Goal: Information Seeking & Learning: Learn about a topic

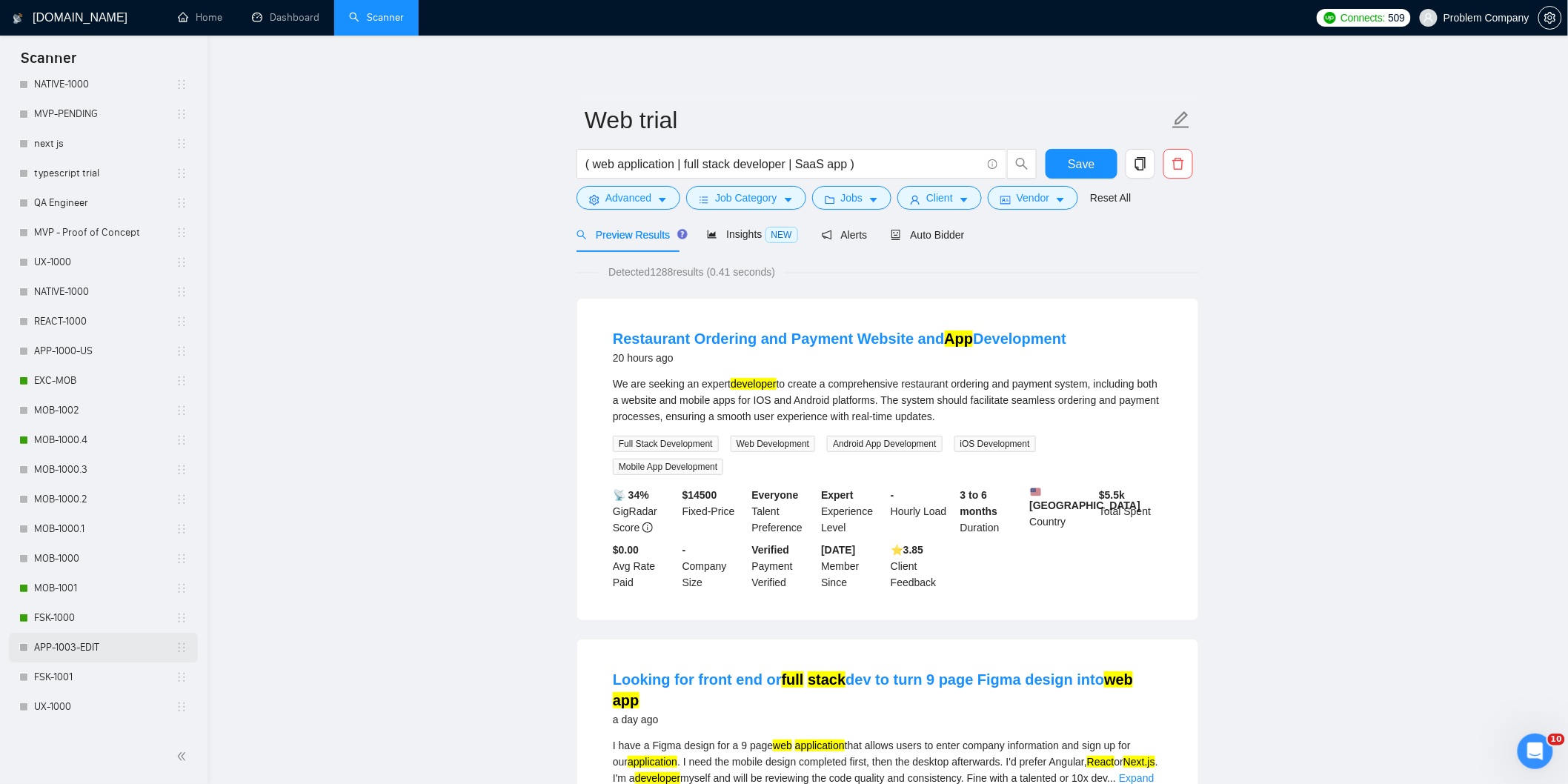
scroll to position [545, 0]
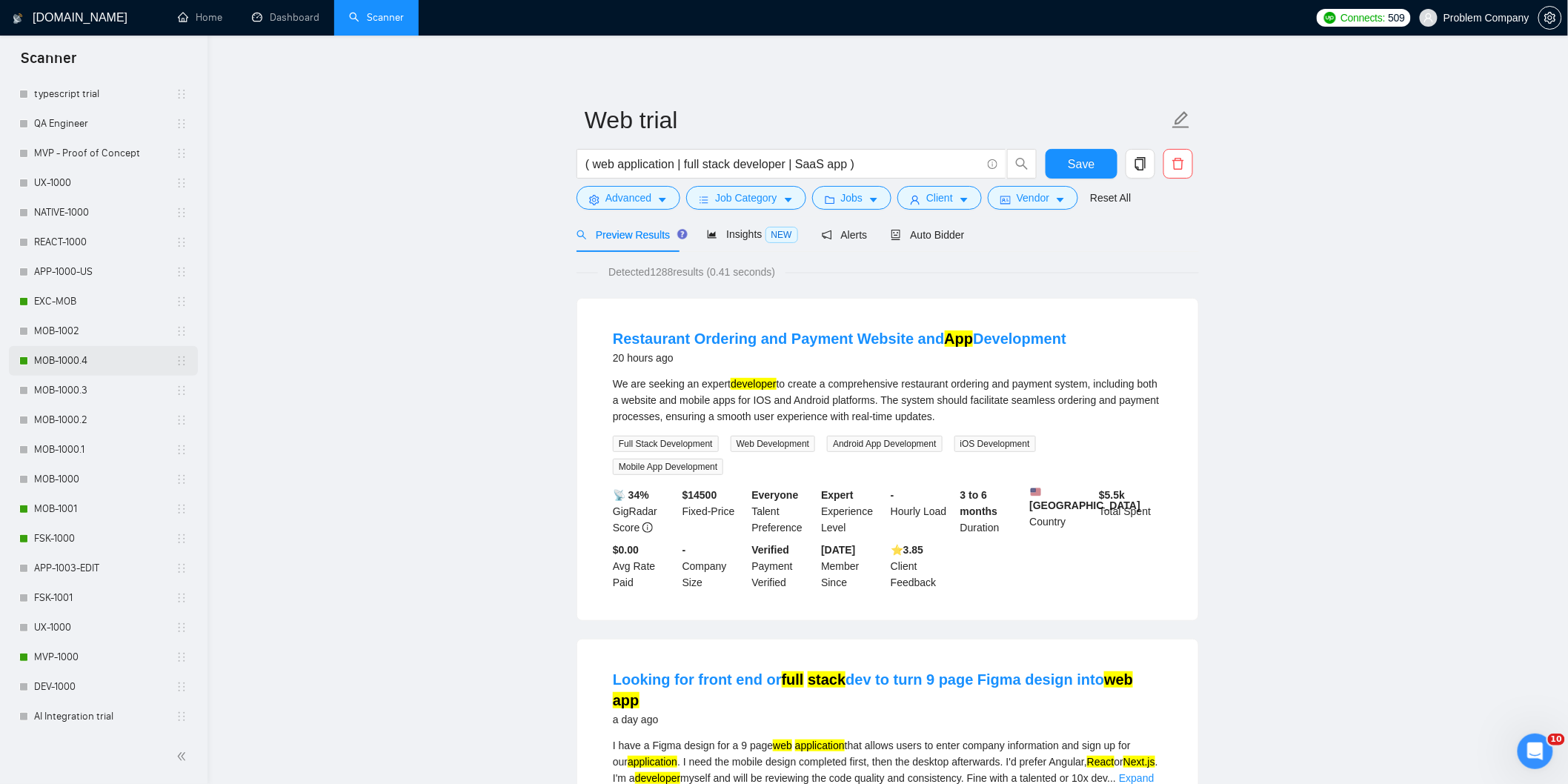
click at [101, 359] on link "MOB-1000.4" at bounding box center [105, 361] width 142 height 30
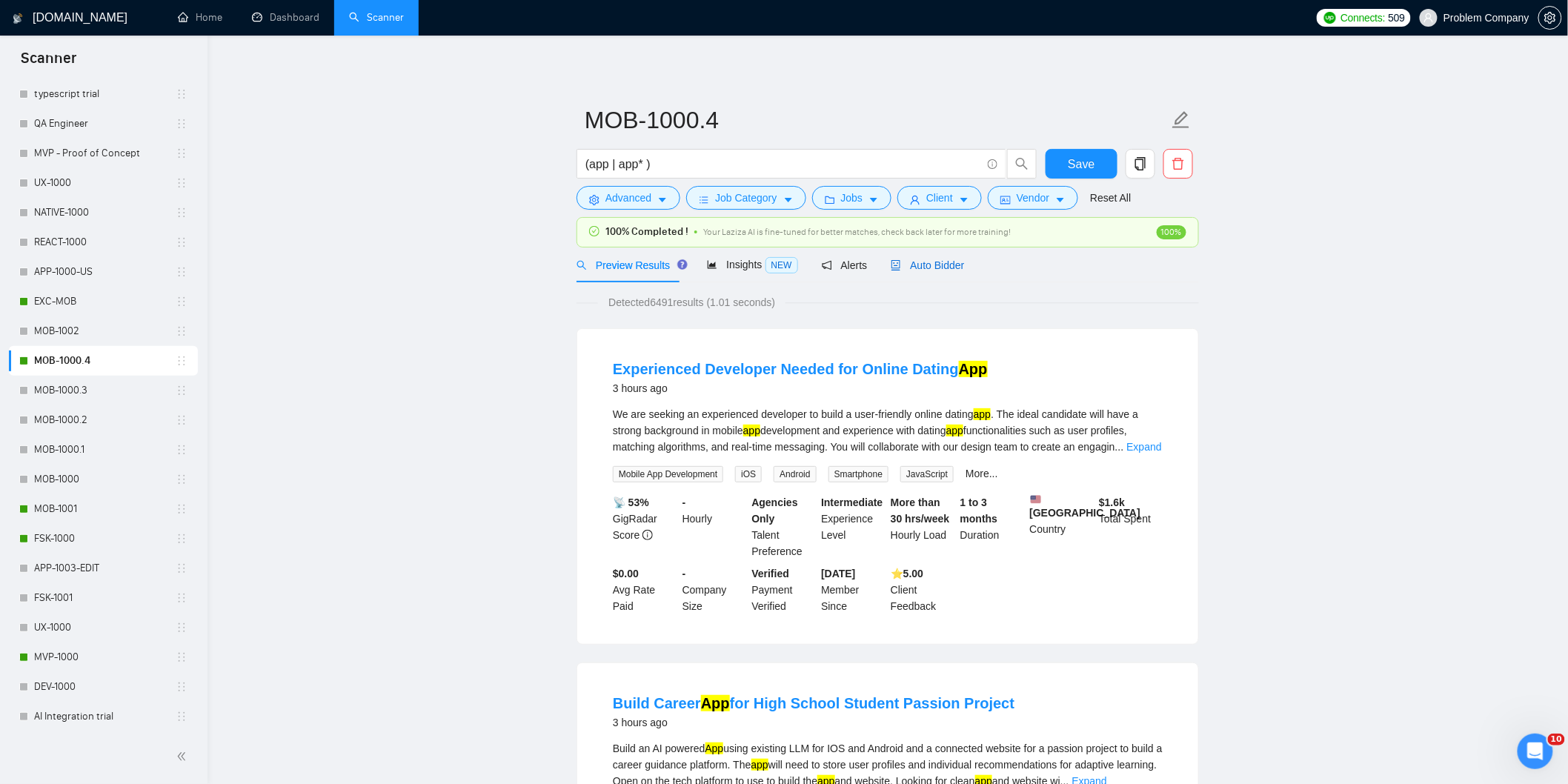
click at [931, 267] on span "Auto Bidder" at bounding box center [927, 265] width 73 height 12
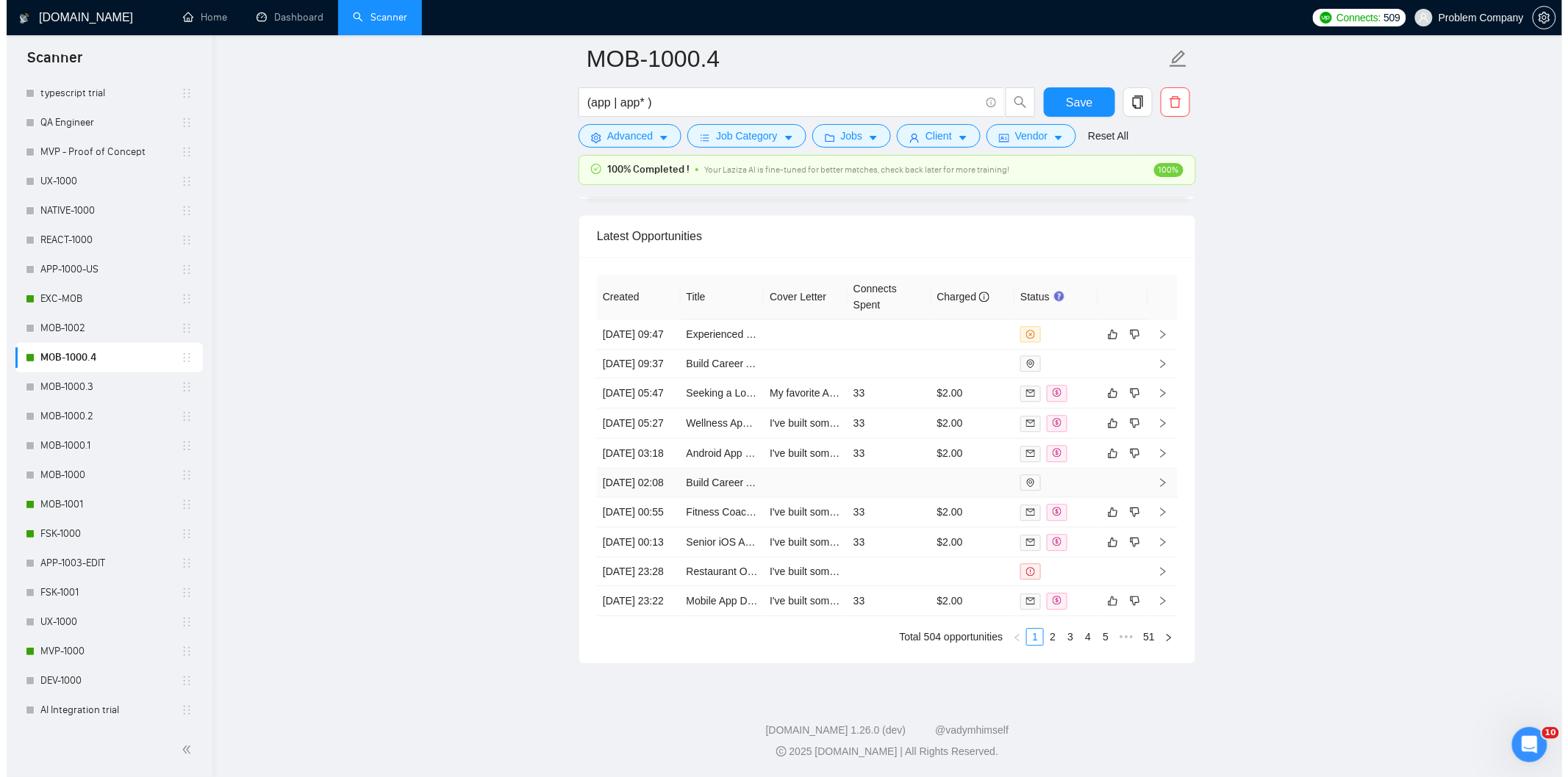
scroll to position [3726, 0]
click at [1048, 645] on link "2" at bounding box center [1046, 637] width 16 height 16
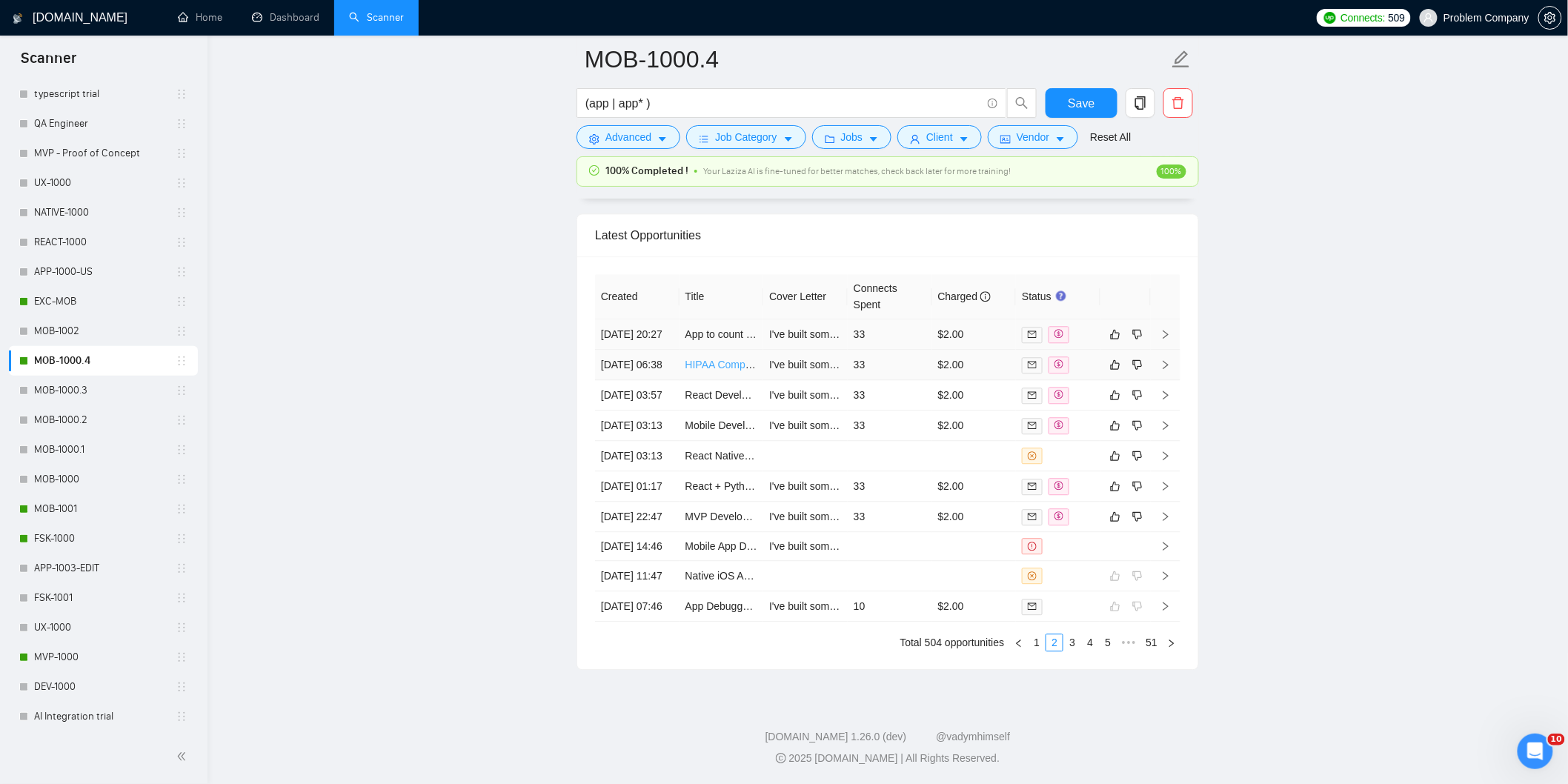
click at [641, 320] on td "[DATE] 20:27" at bounding box center [637, 335] width 85 height 31
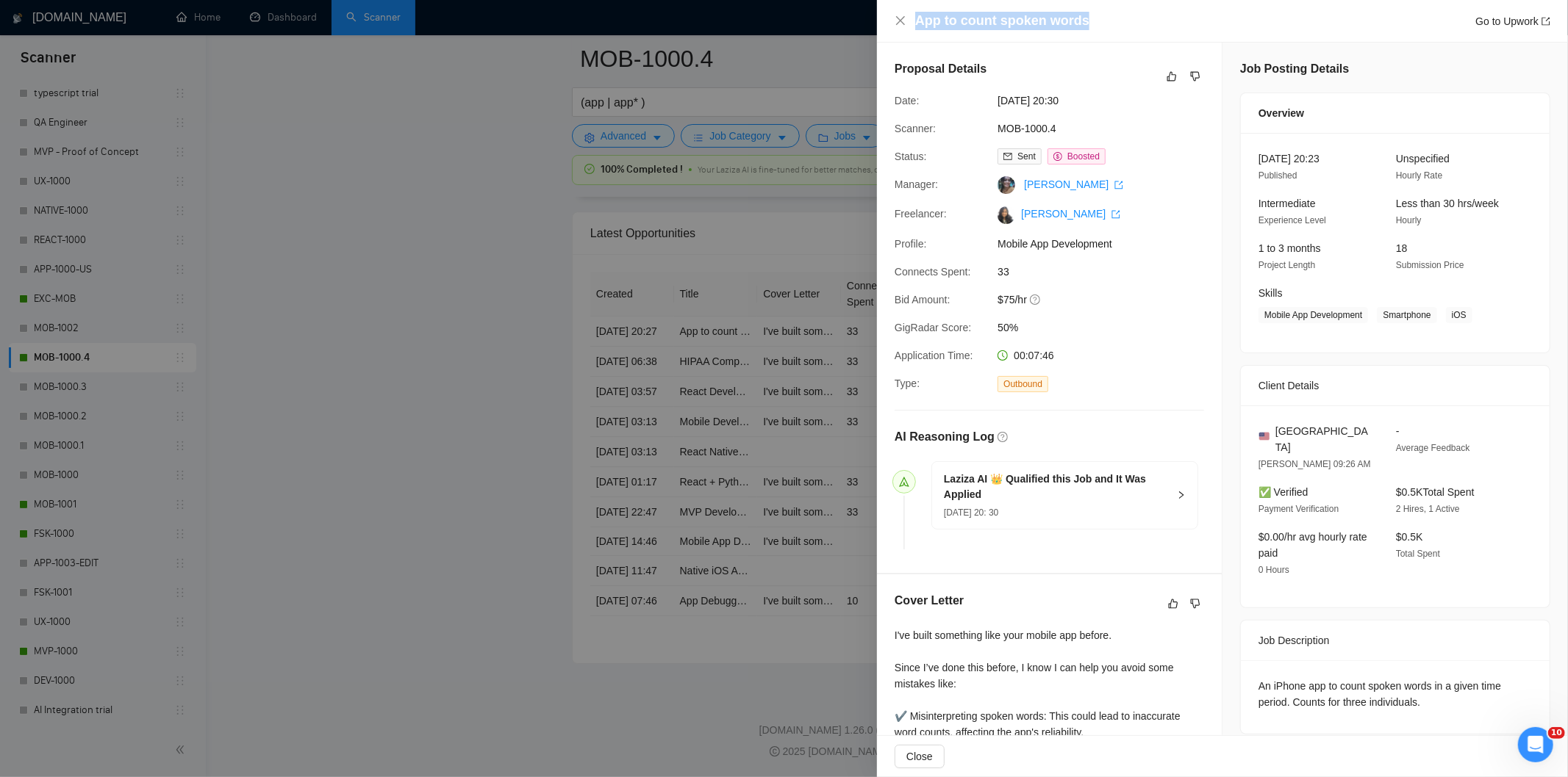
drag, startPoint x: 1098, startPoint y: 18, endPoint x: 910, endPoint y: 15, distance: 188.0
click at [910, 15] on div "App to count spoken words Go to Upwork" at bounding box center [1222, 21] width 656 height 18
copy h4 "App to count spoken words"
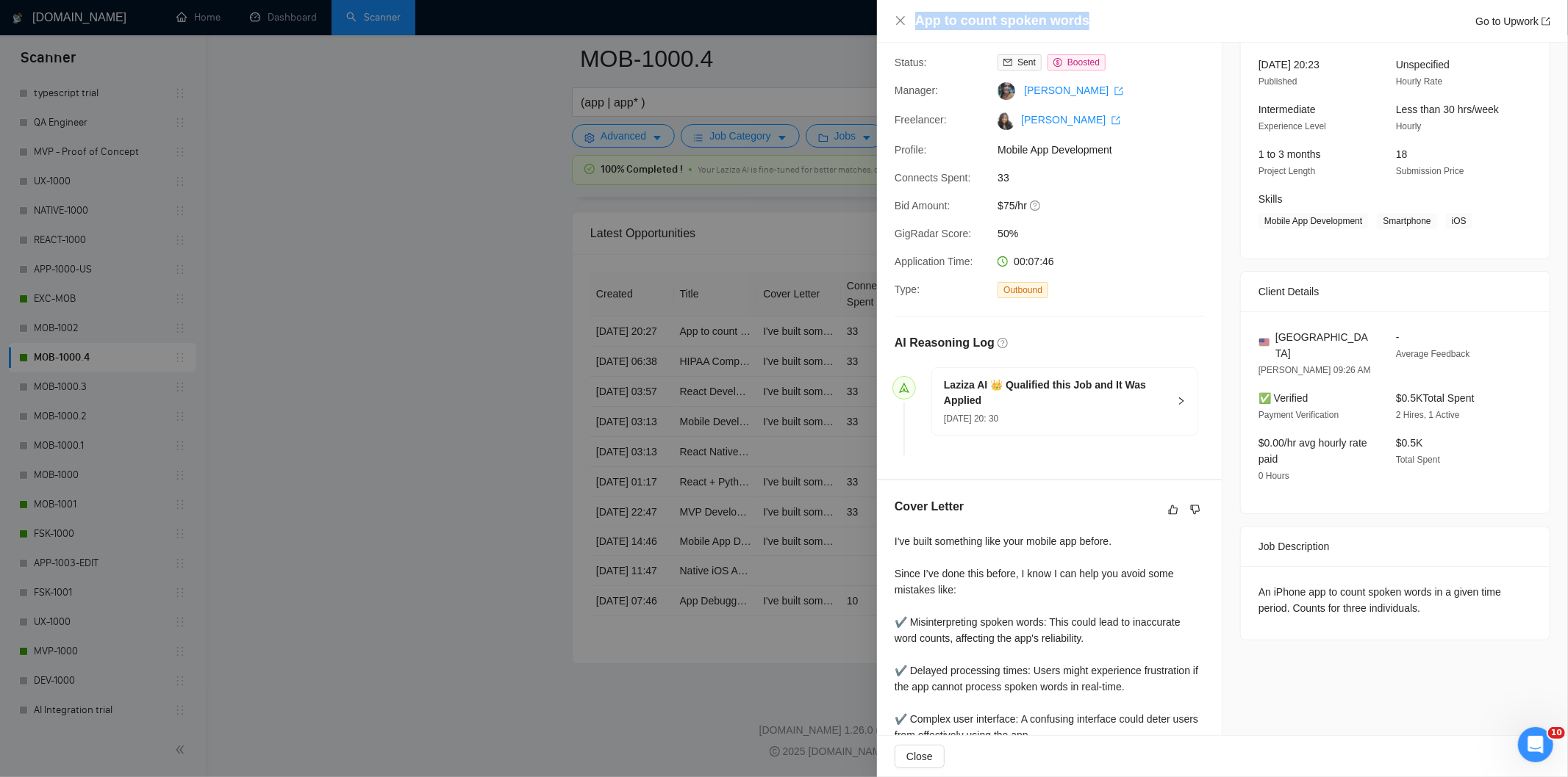
scroll to position [223, 0]
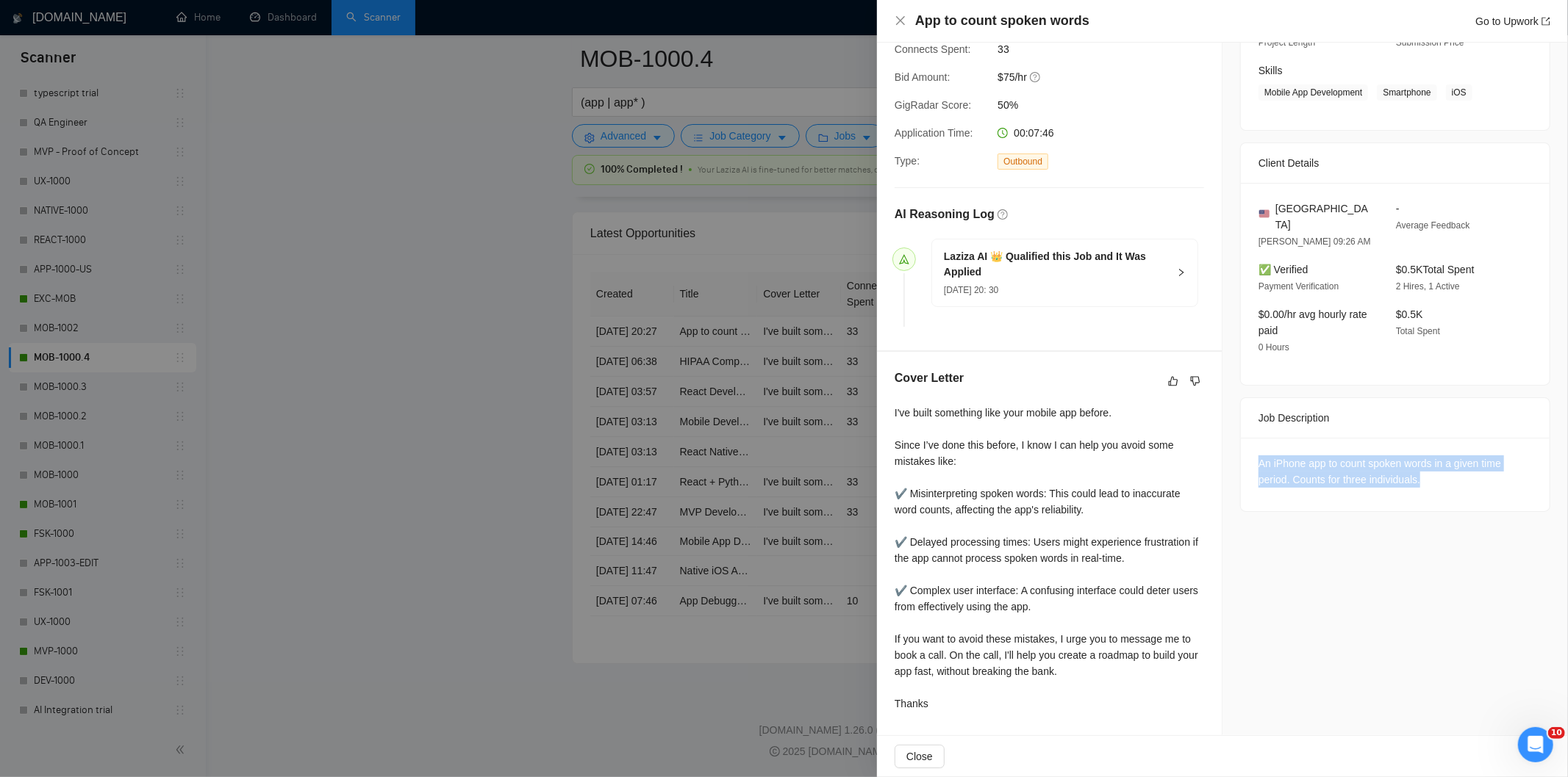
drag, startPoint x: 1441, startPoint y: 472, endPoint x: 1223, endPoint y: 428, distance: 222.4
click at [1223, 428] on div "Job Posting Details Overview [DATE] 20:23 Published Unspecified Hourly Rate Int…" at bounding box center [1396, 277] width 346 height 915
copy div "An iPhone app to count spoken words in a given time period. Counts for three in…"
drag, startPoint x: 900, startPoint y: 17, endPoint x: 959, endPoint y: 438, distance: 425.1
click at [899, 16] on icon "close" at bounding box center [900, 21] width 12 height 12
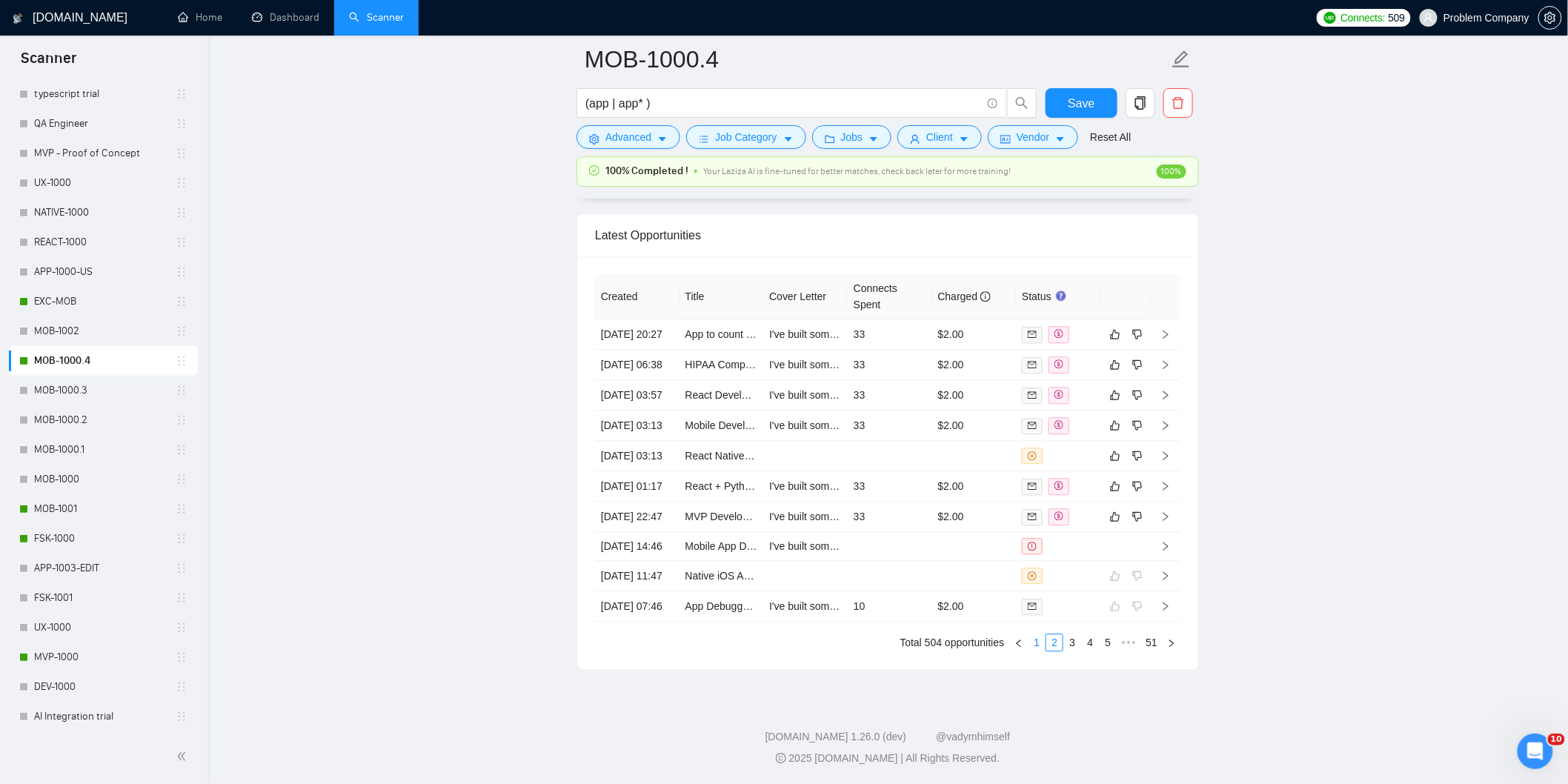
click at [1039, 651] on link "1" at bounding box center [1037, 643] width 17 height 17
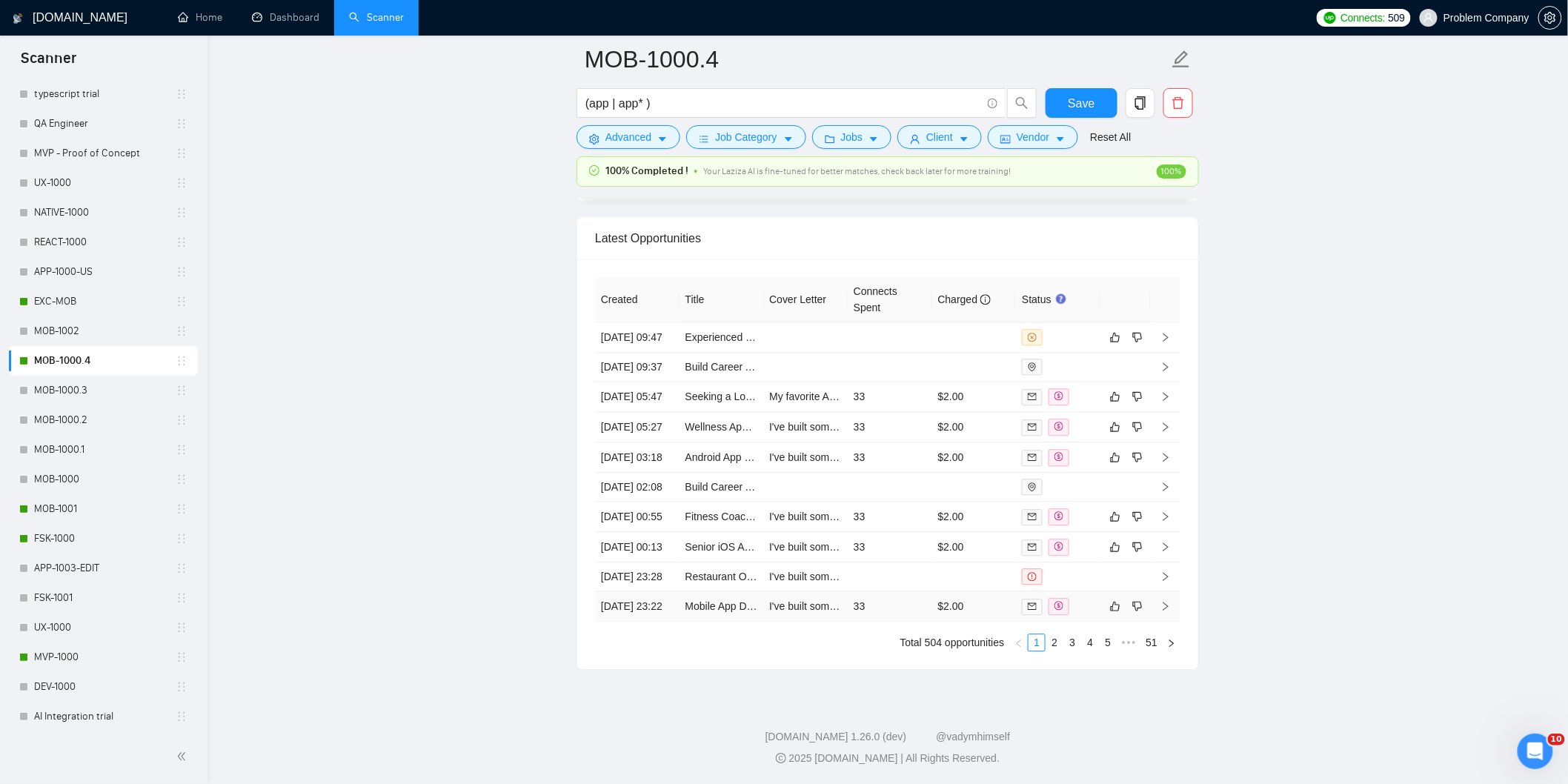
click at [645, 622] on td "[DATE] 23:22" at bounding box center [637, 606] width 85 height 31
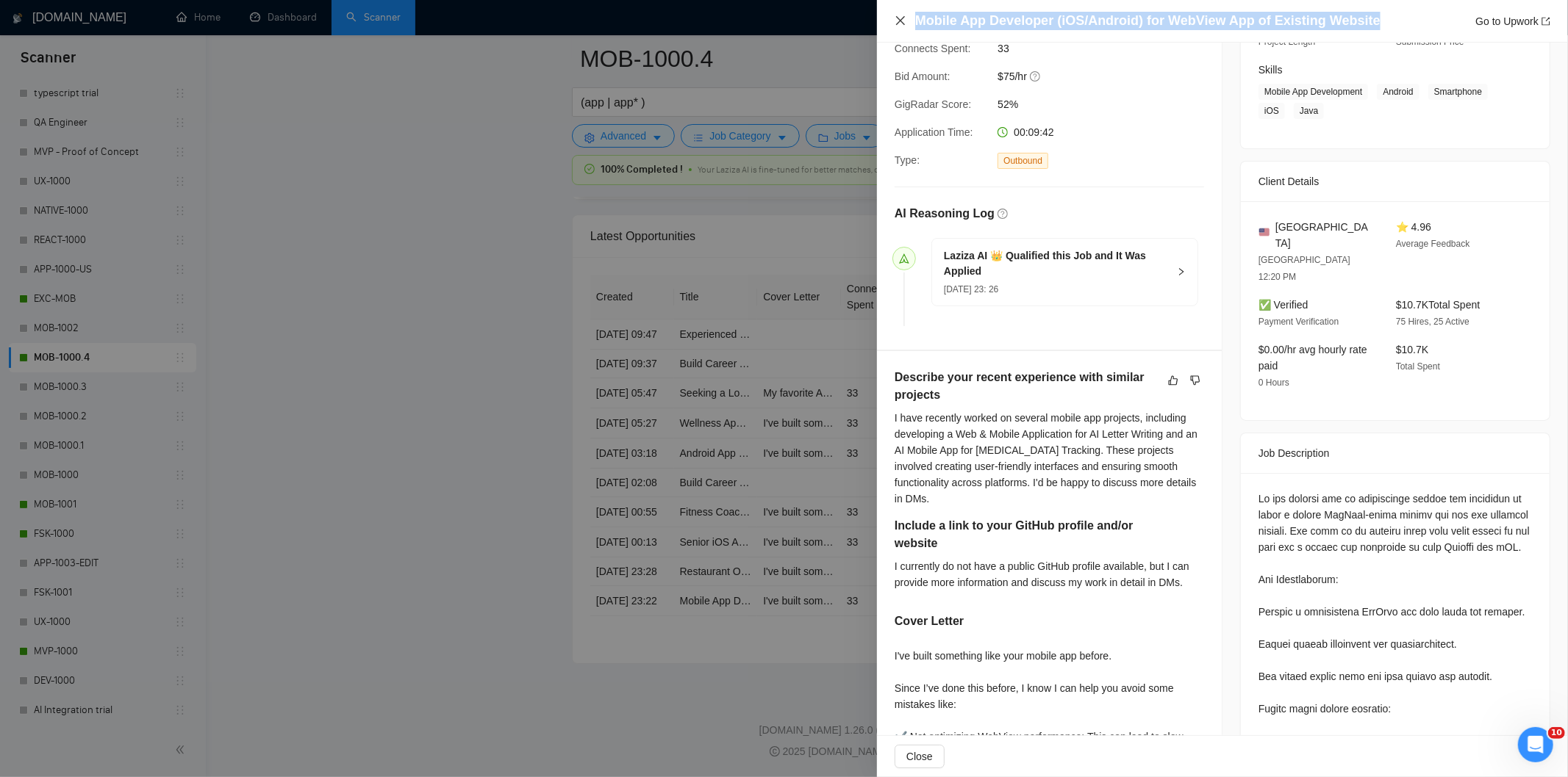
drag, startPoint x: 1372, startPoint y: 17, endPoint x: 894, endPoint y: 16, distance: 478.0
click at [894, 16] on div "Mobile App Developer (iOS/Android) for WebView App of Existing Website Go to Up…" at bounding box center [1222, 21] width 656 height 18
copy h4 "Mobile App Developer (iOS/Android) for WebView App of Existing Website"
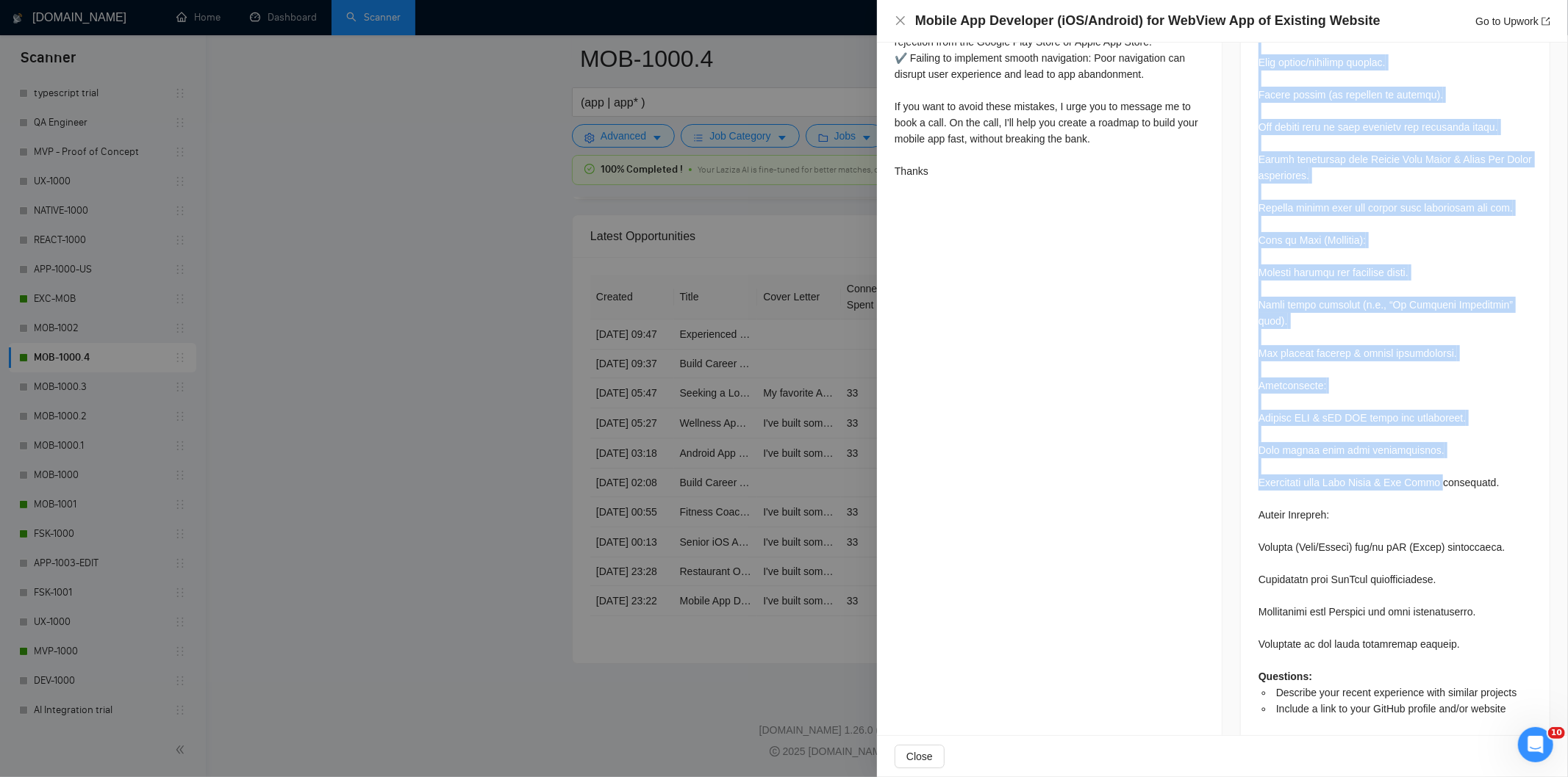
scroll to position [977, 0]
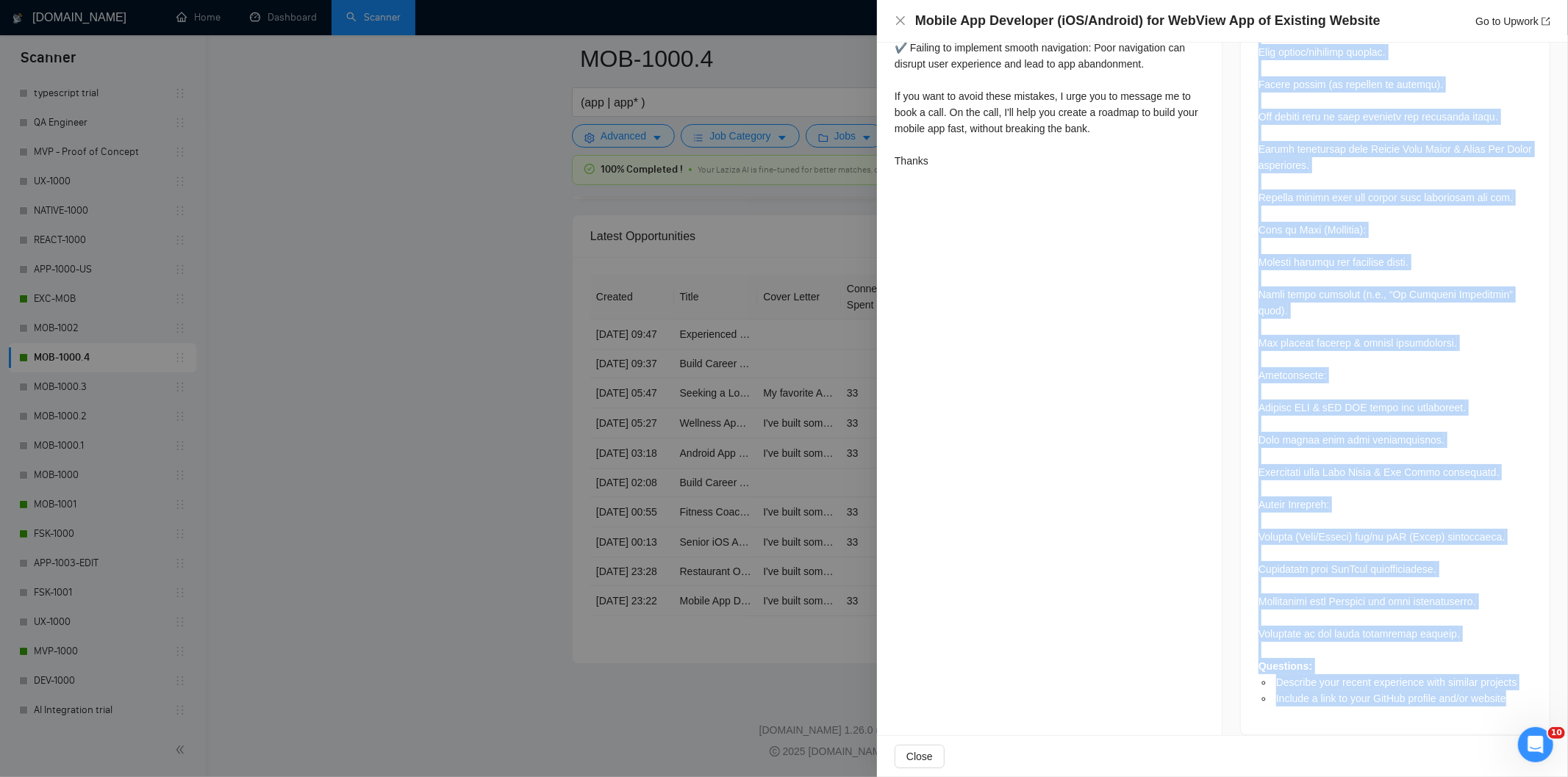
drag, startPoint x: 1244, startPoint y: 297, endPoint x: 1517, endPoint y: 699, distance: 485.9
click at [1517, 699] on div "Questions: Describe your recent experience with similar projects Include a link…" at bounding box center [1395, 227] width 309 height 1016
copy div "Lo ips dolorsi ame co adipiscinge seddoe tem incididun ut labor e dolore MagNaa…"
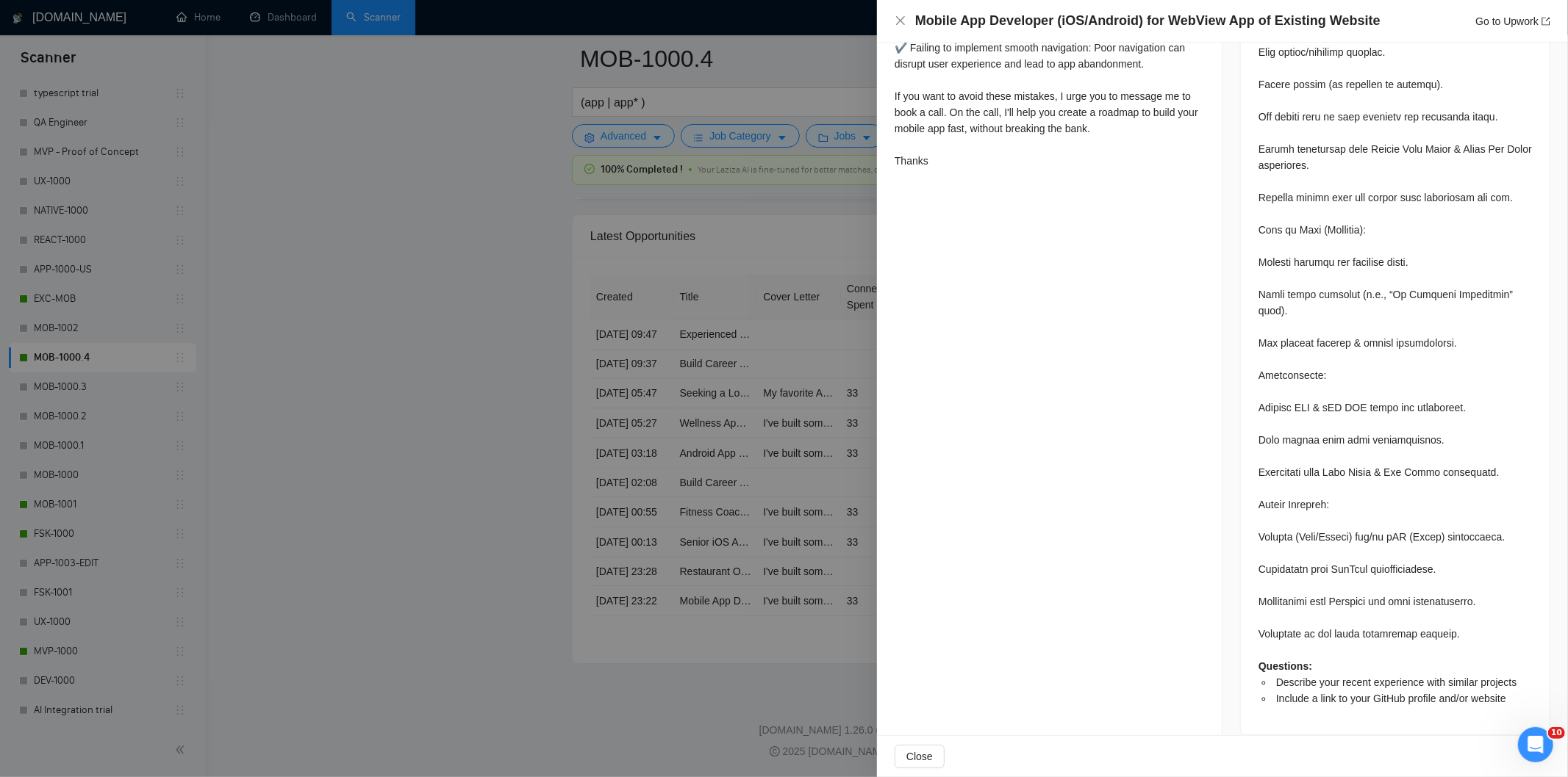
click at [893, 20] on div "Mobile App Developer (iOS/Android) for WebView App of Existing Website Go to Up…" at bounding box center [1222, 21] width 691 height 43
click at [901, 25] on icon "close" at bounding box center [900, 21] width 12 height 12
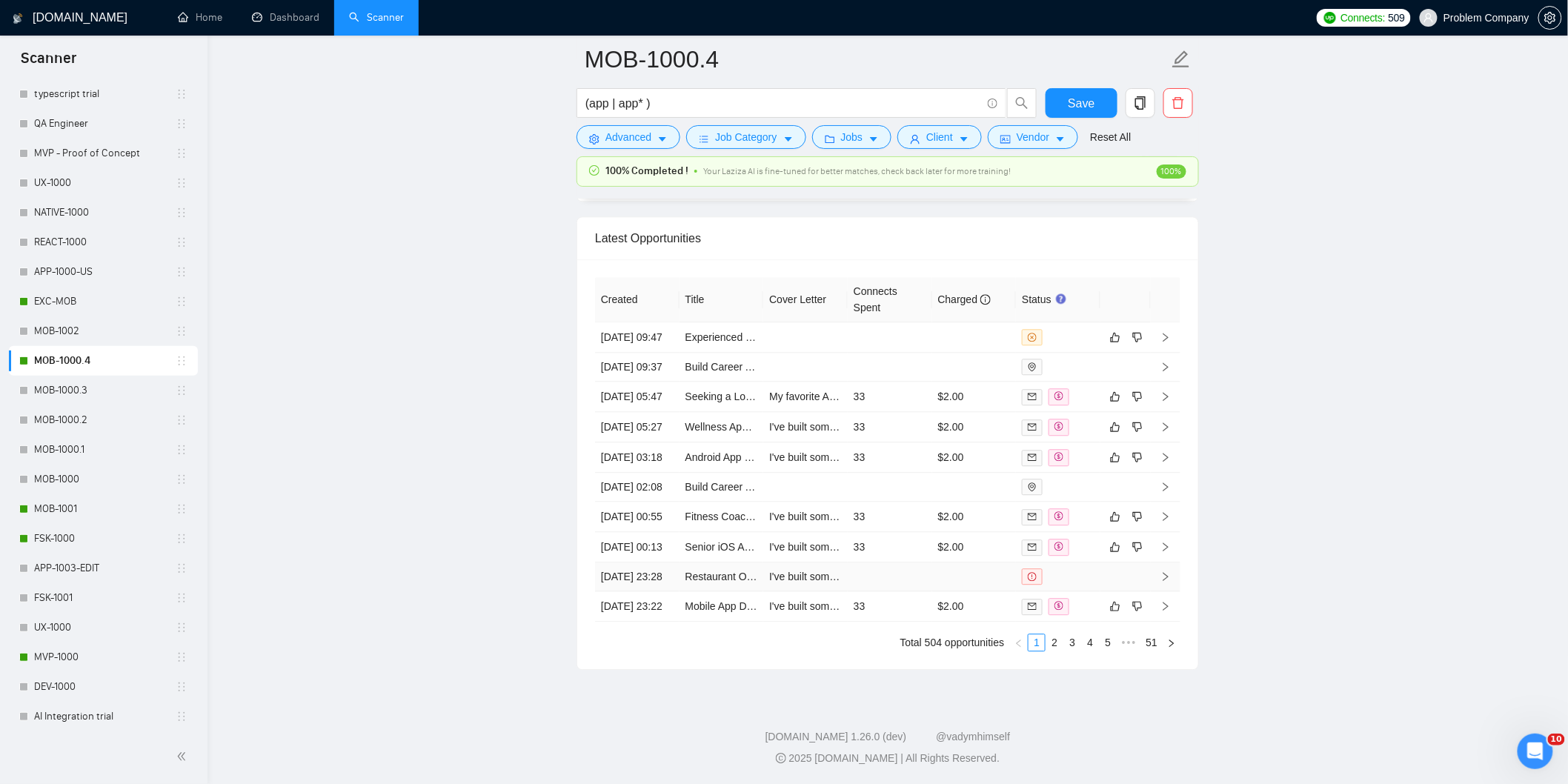
click at [672, 591] on td "[DATE] 23:28" at bounding box center [637, 577] width 85 height 29
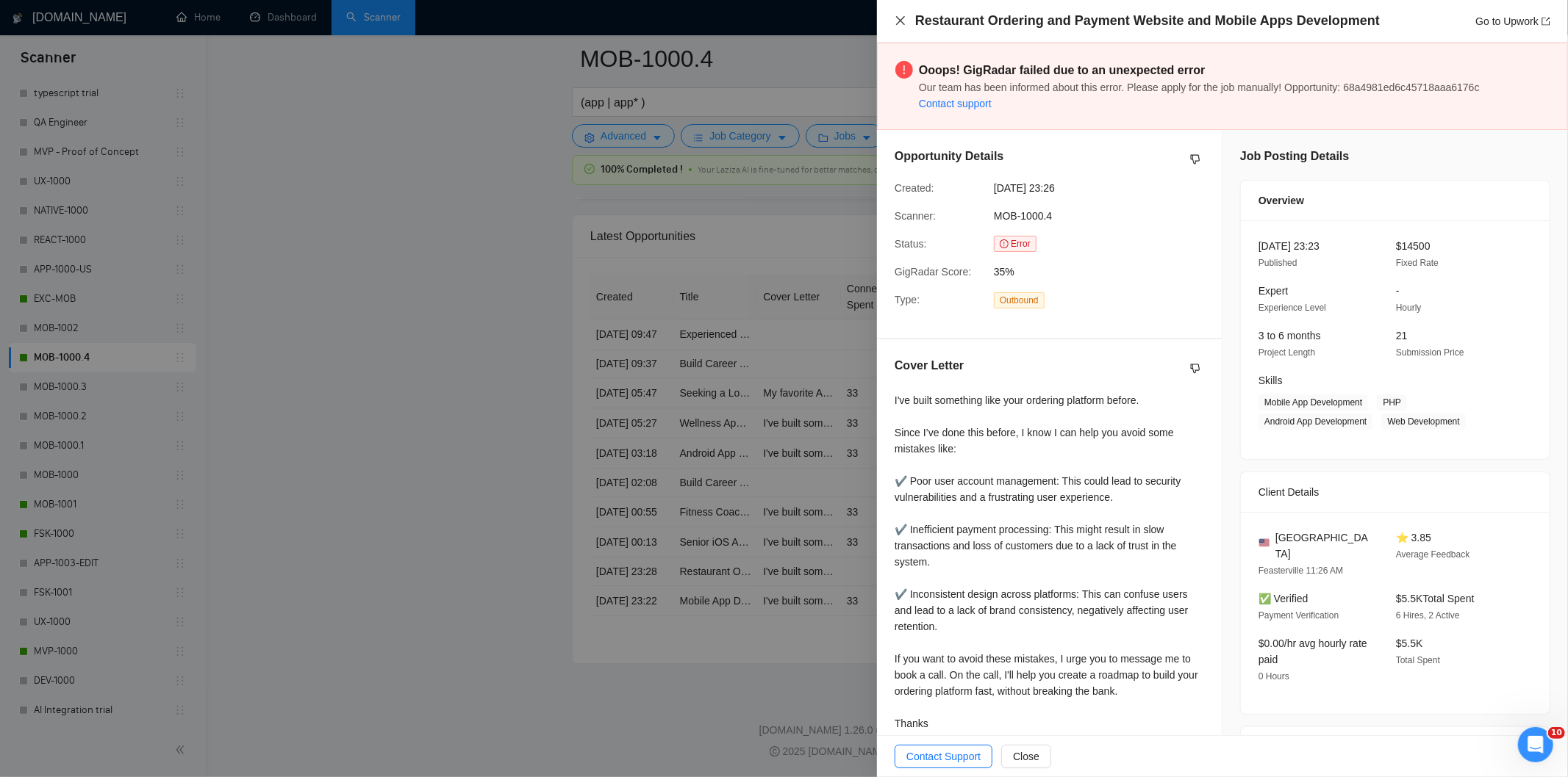
click at [902, 20] on icon "close" at bounding box center [900, 21] width 12 height 12
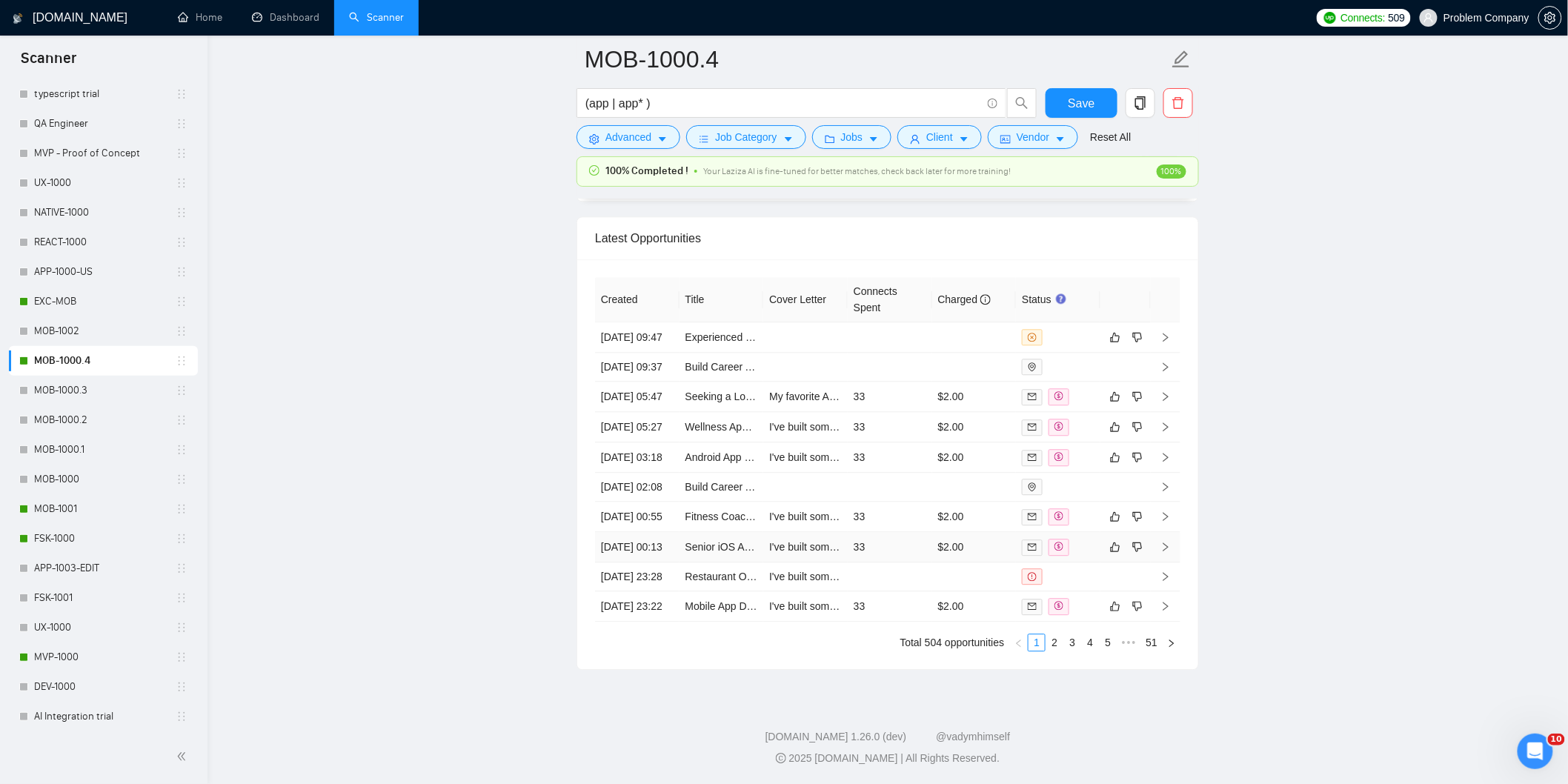
click at [642, 563] on td "[DATE] 00:13" at bounding box center [637, 547] width 85 height 31
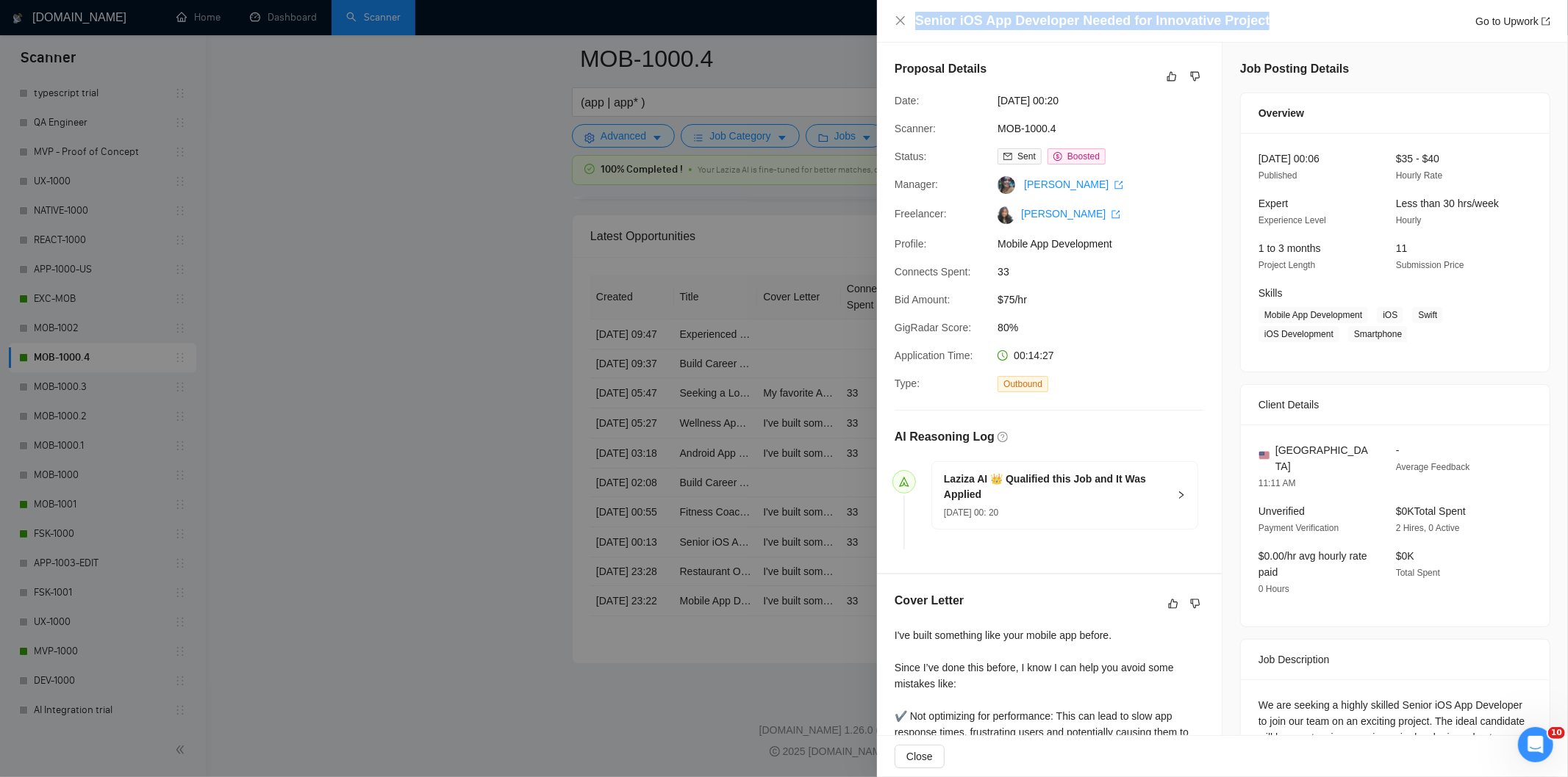
drag, startPoint x: 1272, startPoint y: 18, endPoint x: 860, endPoint y: 34, distance: 412.3
click at [860, 34] on div "Senior iOS App Developer Needed for Innovative Project Go to Upwork Proposal De…" at bounding box center [784, 388] width 1568 height 777
copy div "Senior iOS App Developer Needed for Innovative Project"
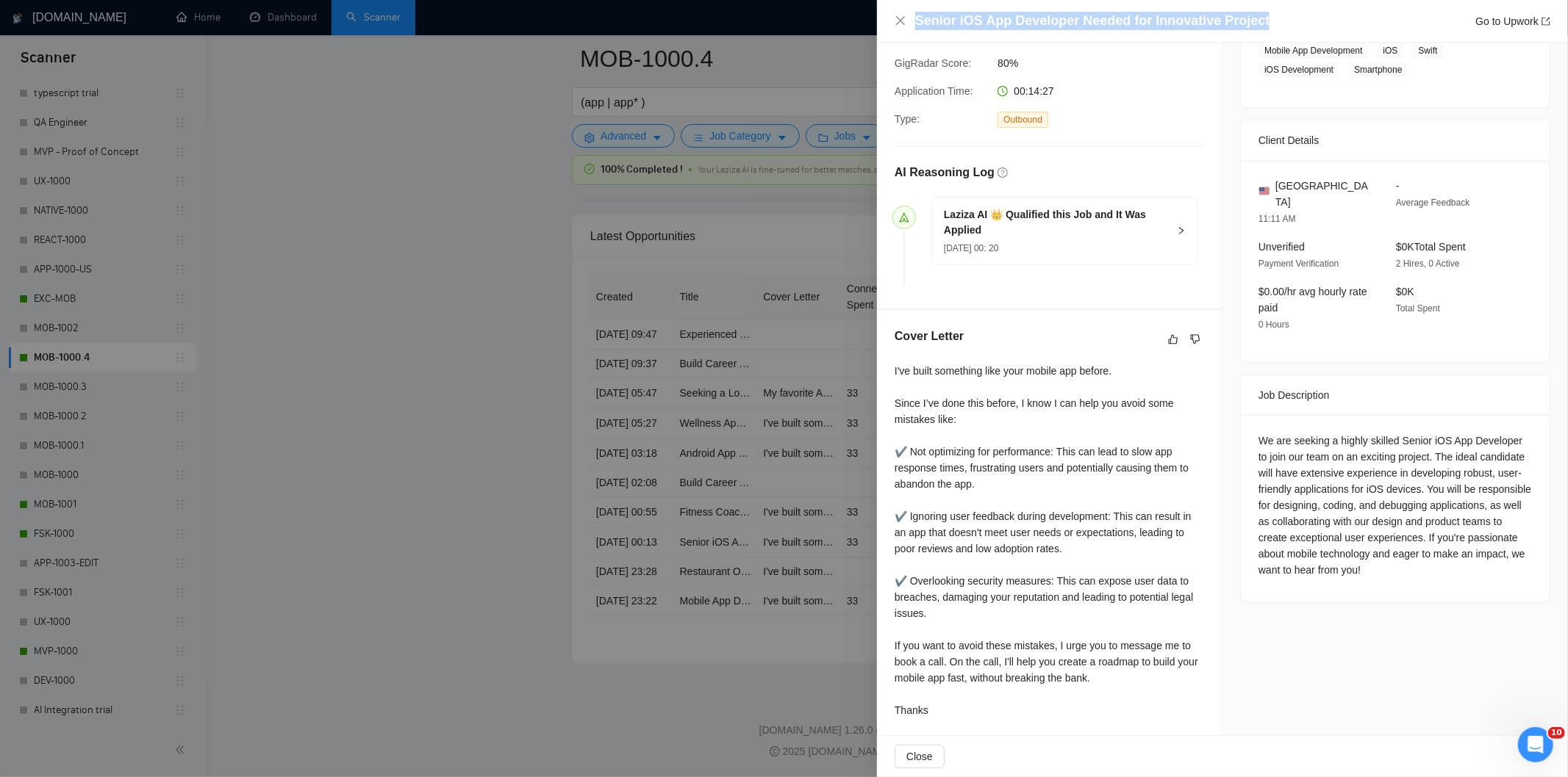
scroll to position [272, 0]
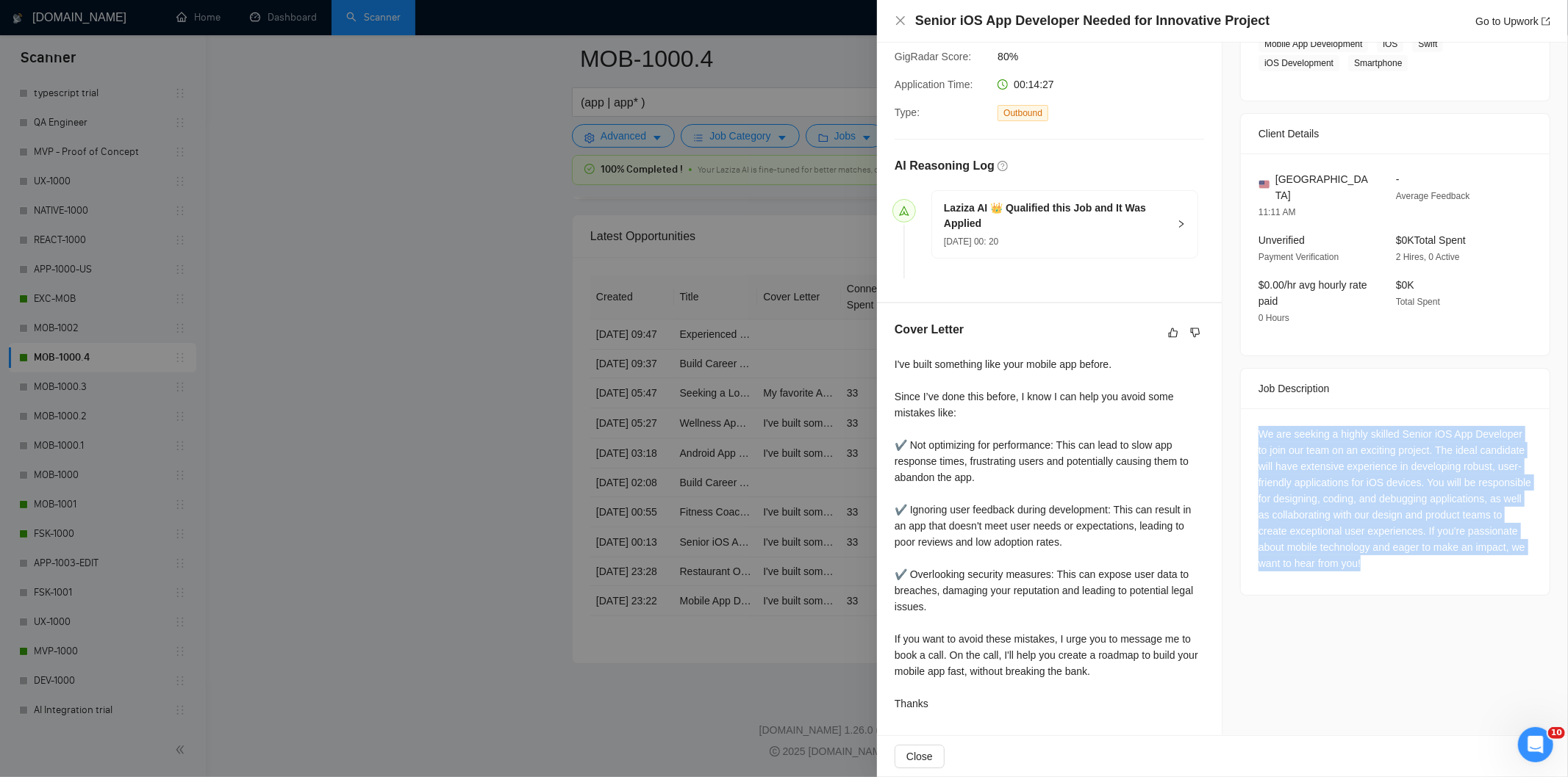
drag, startPoint x: 1251, startPoint y: 408, endPoint x: 1485, endPoint y: 548, distance: 272.7
click at [1485, 548] on div "We are seeking a highly skilled Senior iOS App Developer to join our team on an…" at bounding box center [1395, 501] width 309 height 187
copy div "We are seeking a highly skilled Senior iOS App Developer to join our team on an…"
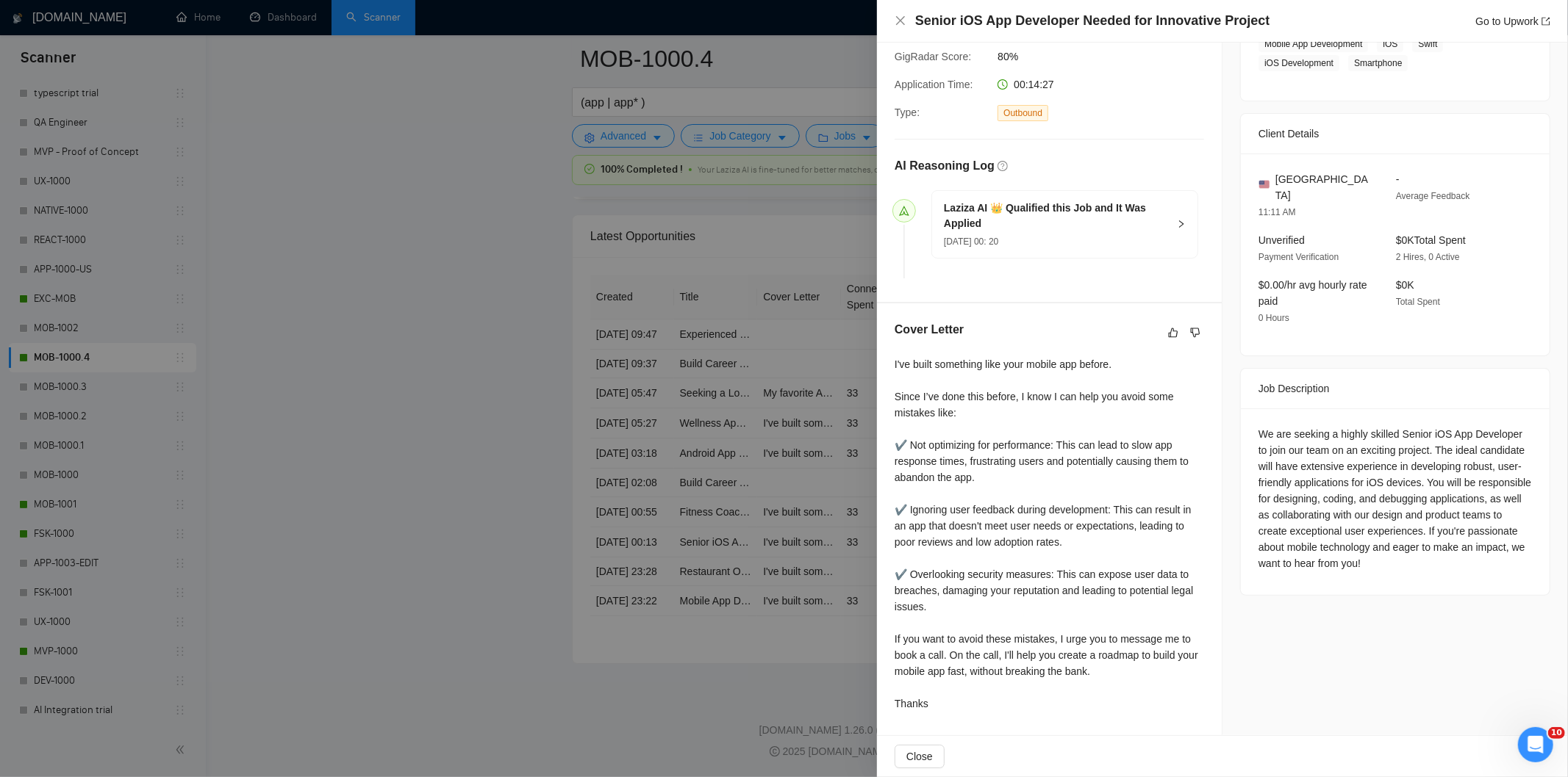
drag, startPoint x: 893, startPoint y: 19, endPoint x: 899, endPoint y: 30, distance: 12.5
click at [894, 18] on div "Senior iOS App Developer Needed for Innovative Project Go to Upwork" at bounding box center [1222, 21] width 691 height 43
click at [900, 17] on icon "close" at bounding box center [900, 21] width 12 height 12
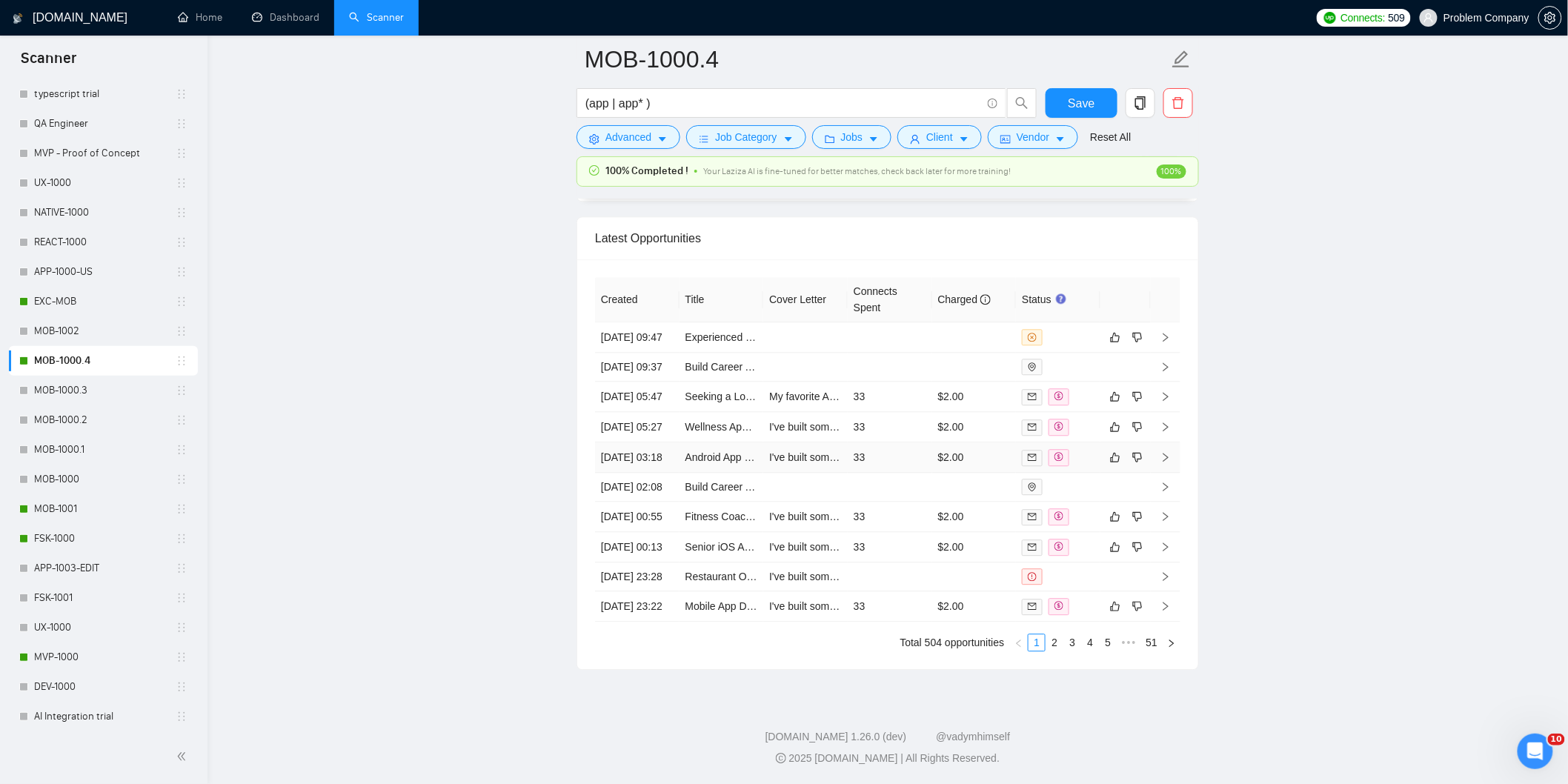
click at [663, 450] on td "[DATE] 03:18" at bounding box center [637, 458] width 85 height 31
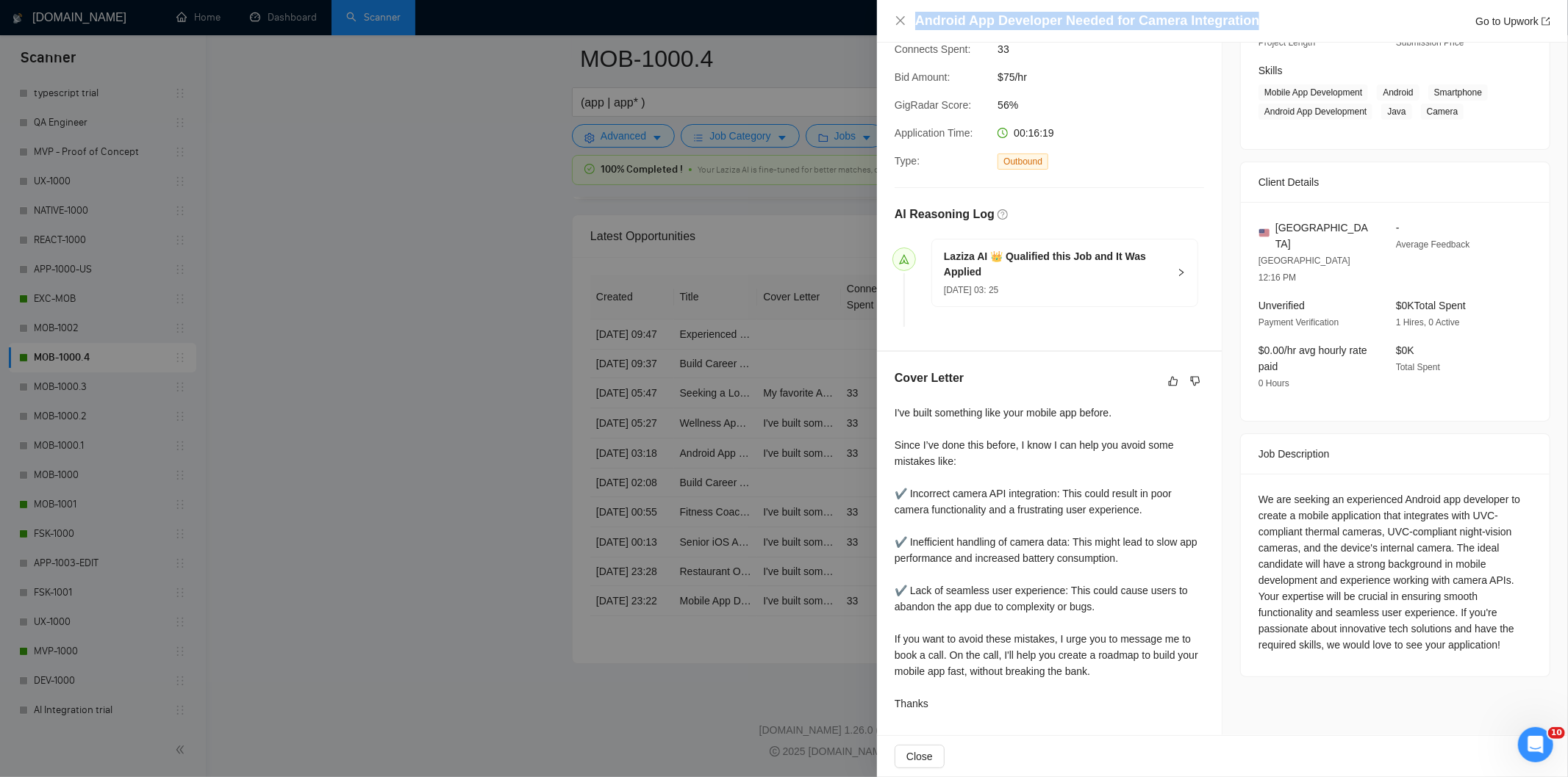
drag, startPoint x: 1280, startPoint y: 17, endPoint x: 829, endPoint y: 9, distance: 451.1
click at [829, 9] on div "Android App Developer Needed for Camera Integration Go to Upwork Proposal Detai…" at bounding box center [784, 388] width 1568 height 777
copy div "Android App Developer Needed for Camera Integration"
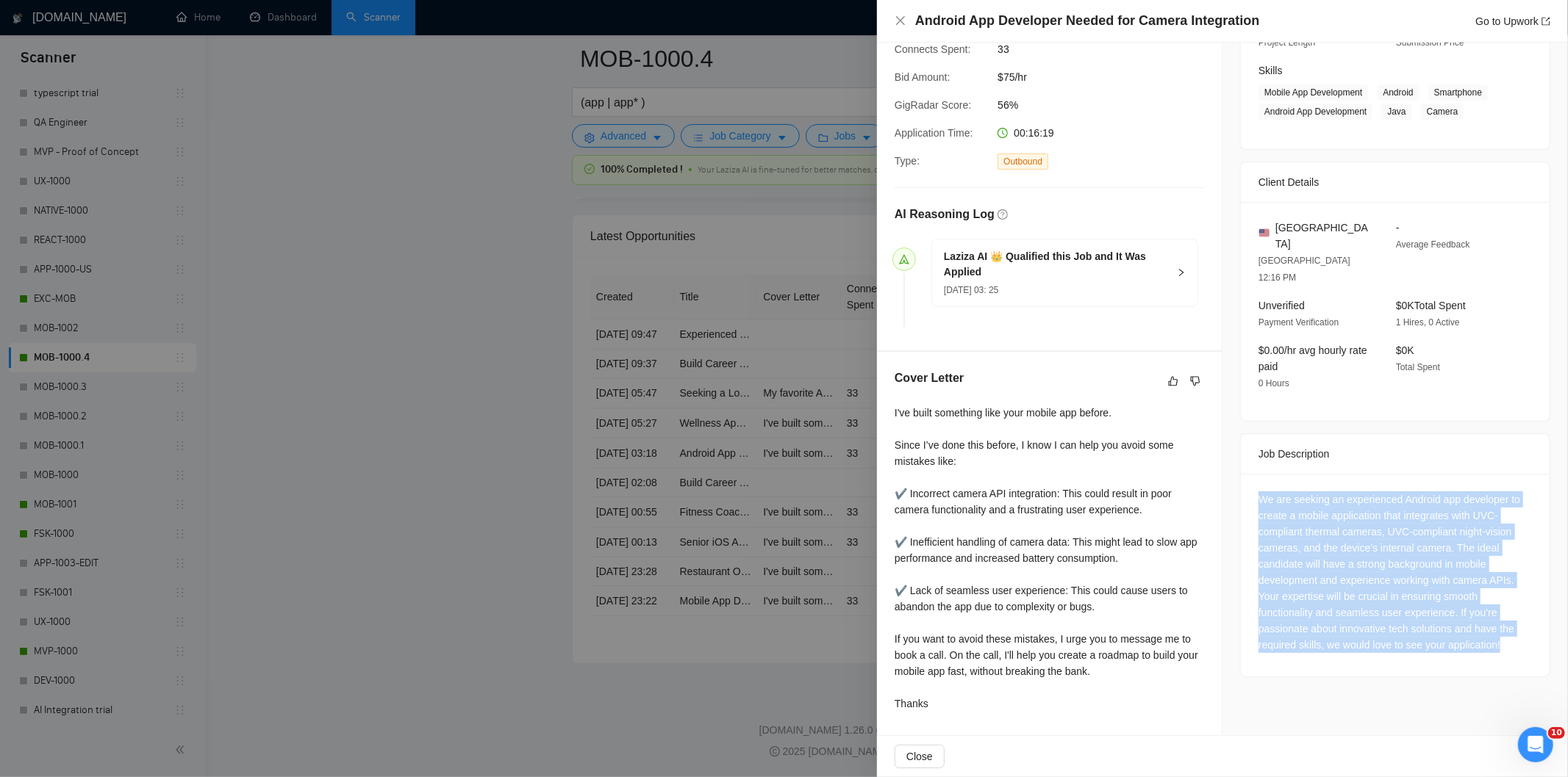
drag, startPoint x: 1250, startPoint y: 458, endPoint x: 1510, endPoint y: 621, distance: 306.9
click at [1510, 621] on div "We are seeking an experienced Android app developer to create a mobile applicat…" at bounding box center [1395, 575] width 309 height 202
copy div "We are seeking an experienced Android app developer to create a mobile applicat…"
click at [901, 24] on icon "close" at bounding box center [900, 21] width 12 height 12
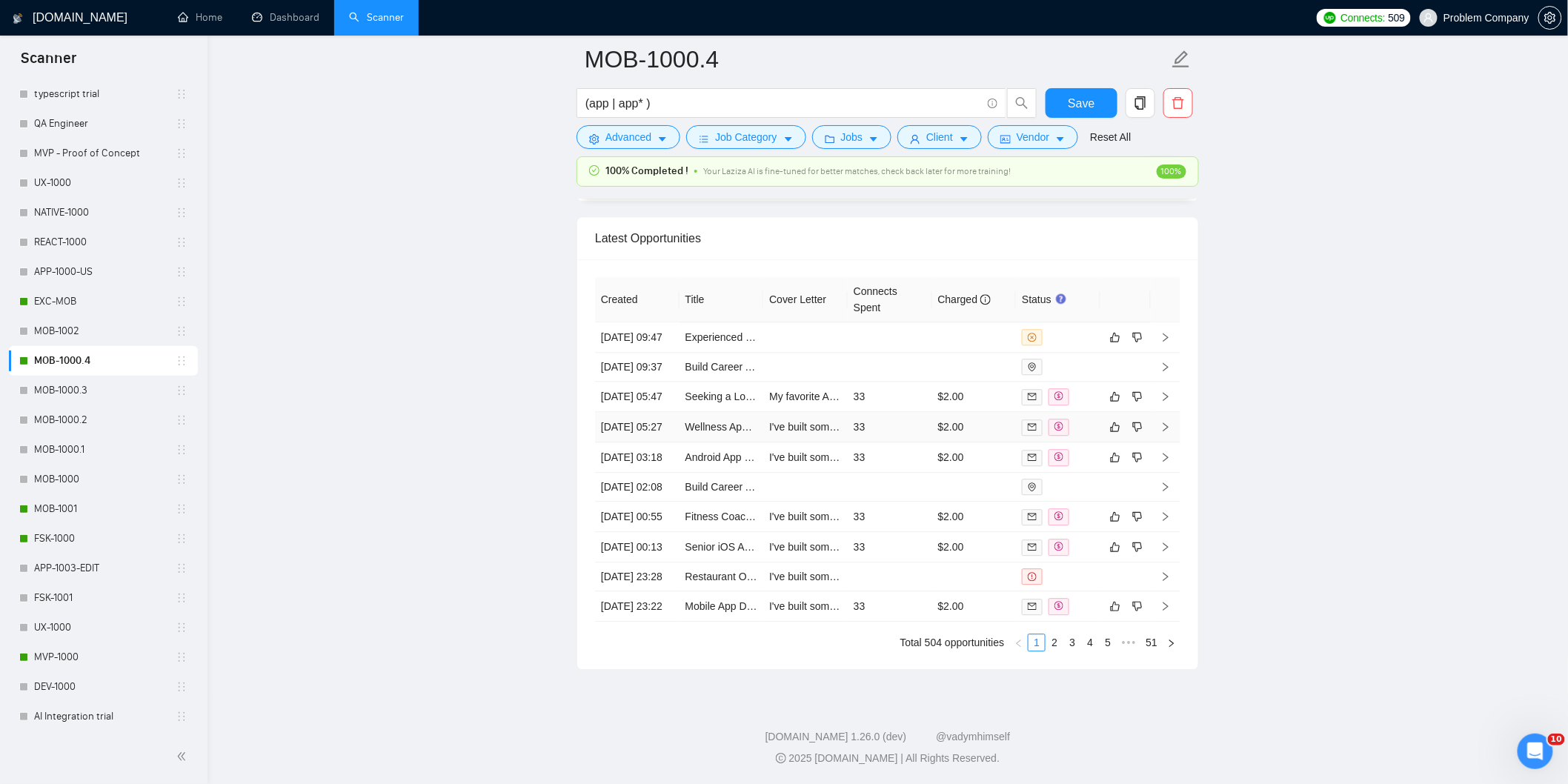
click at [652, 415] on td "[DATE] 05:27" at bounding box center [637, 427] width 85 height 31
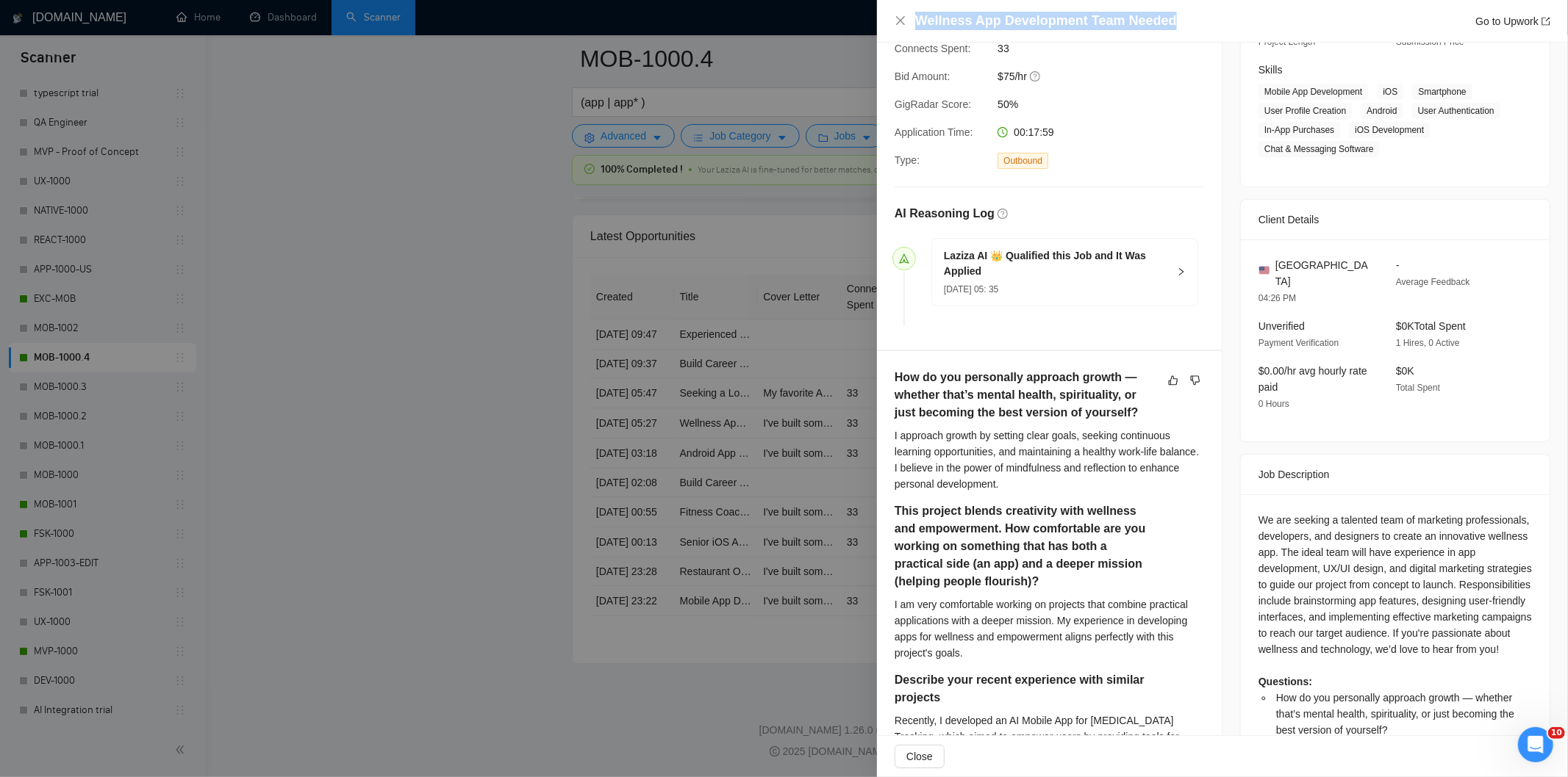
drag, startPoint x: 1204, startPoint y: 24, endPoint x: 887, endPoint y: 22, distance: 317.0
click at [887, 22] on div "Wellness App Development Team Needed Go to Upwork" at bounding box center [1222, 21] width 691 height 43
copy h4 "Wellness App Development Team Needed"
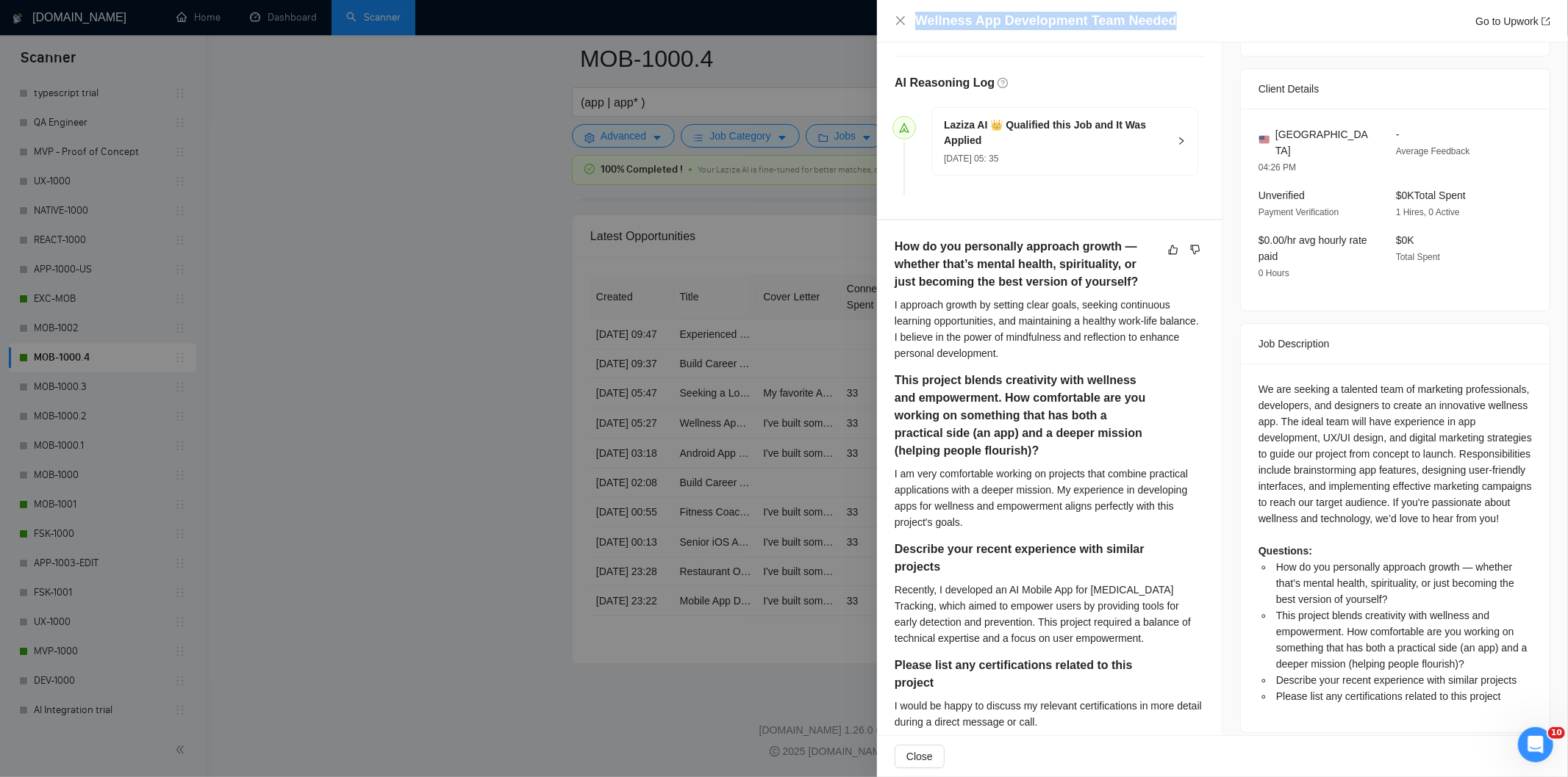
scroll to position [468, 0]
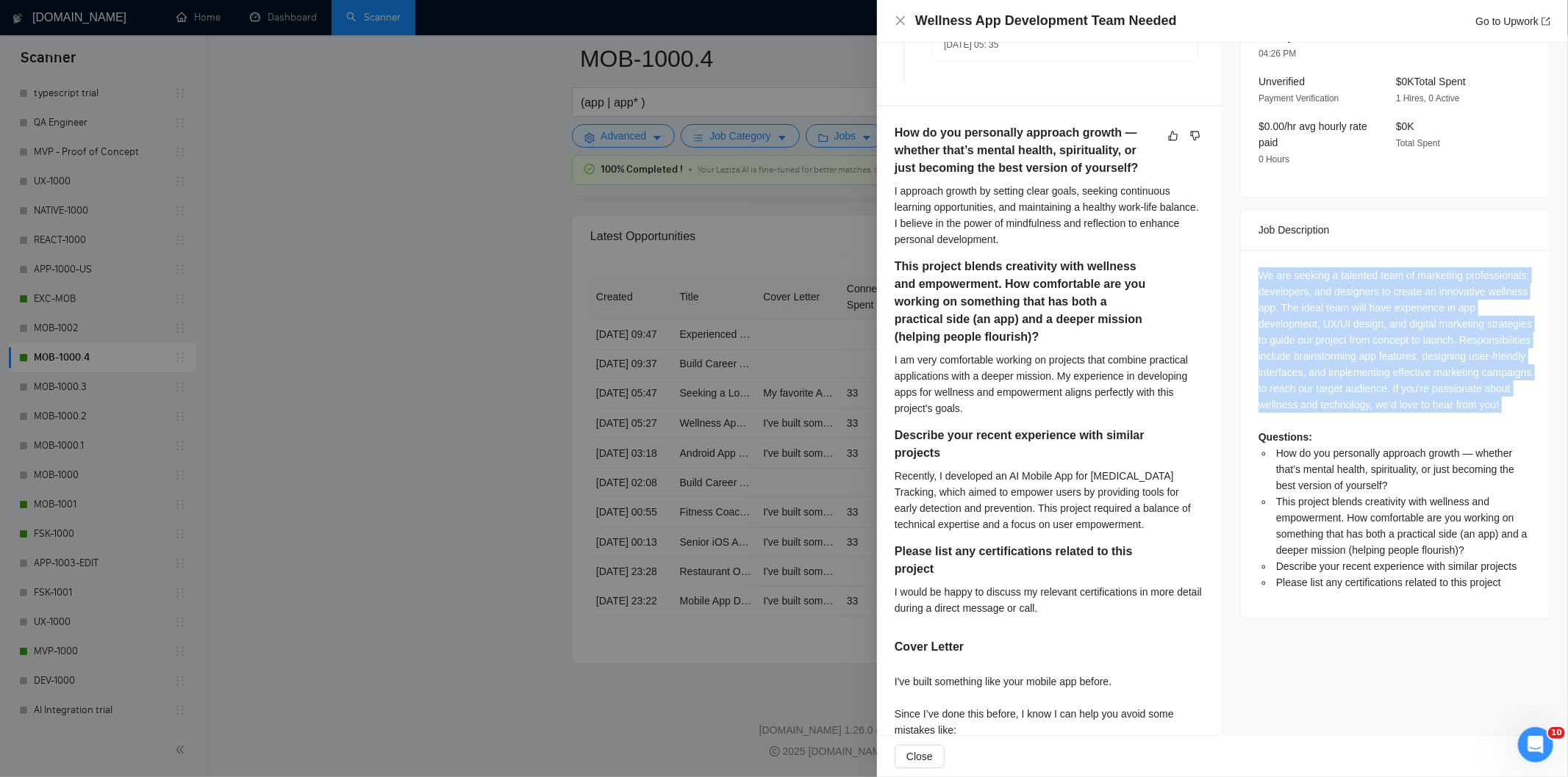
drag, startPoint x: 1246, startPoint y: 250, endPoint x: 1463, endPoint y: 425, distance: 278.8
click at [1462, 425] on div "We are seeking a talented team of marketing professionals, developers, and desi…" at bounding box center [1395, 435] width 309 height 369
copy div "We are seeking a talented team of marketing professionals, developers, and desi…"
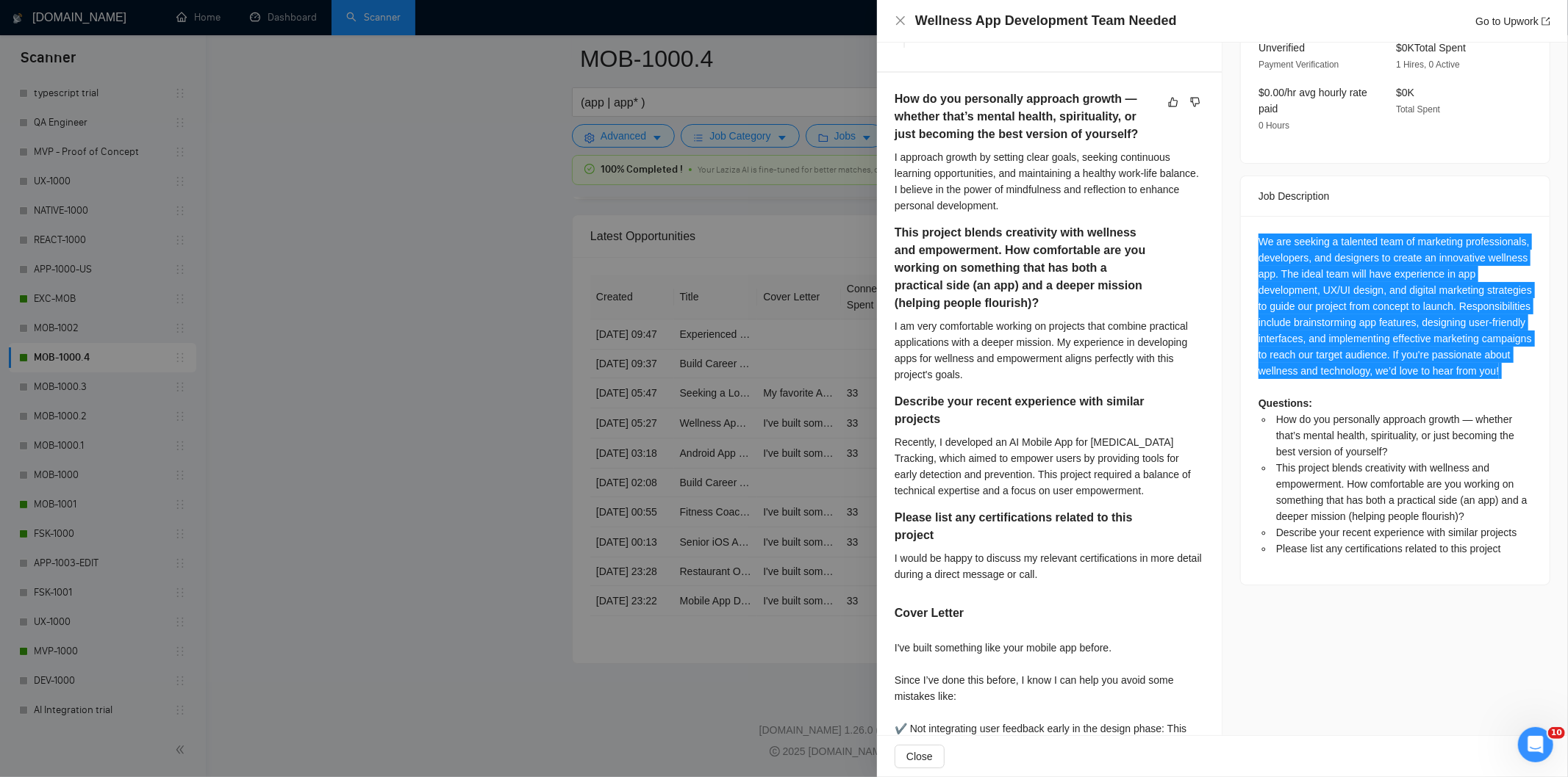
scroll to position [492, 0]
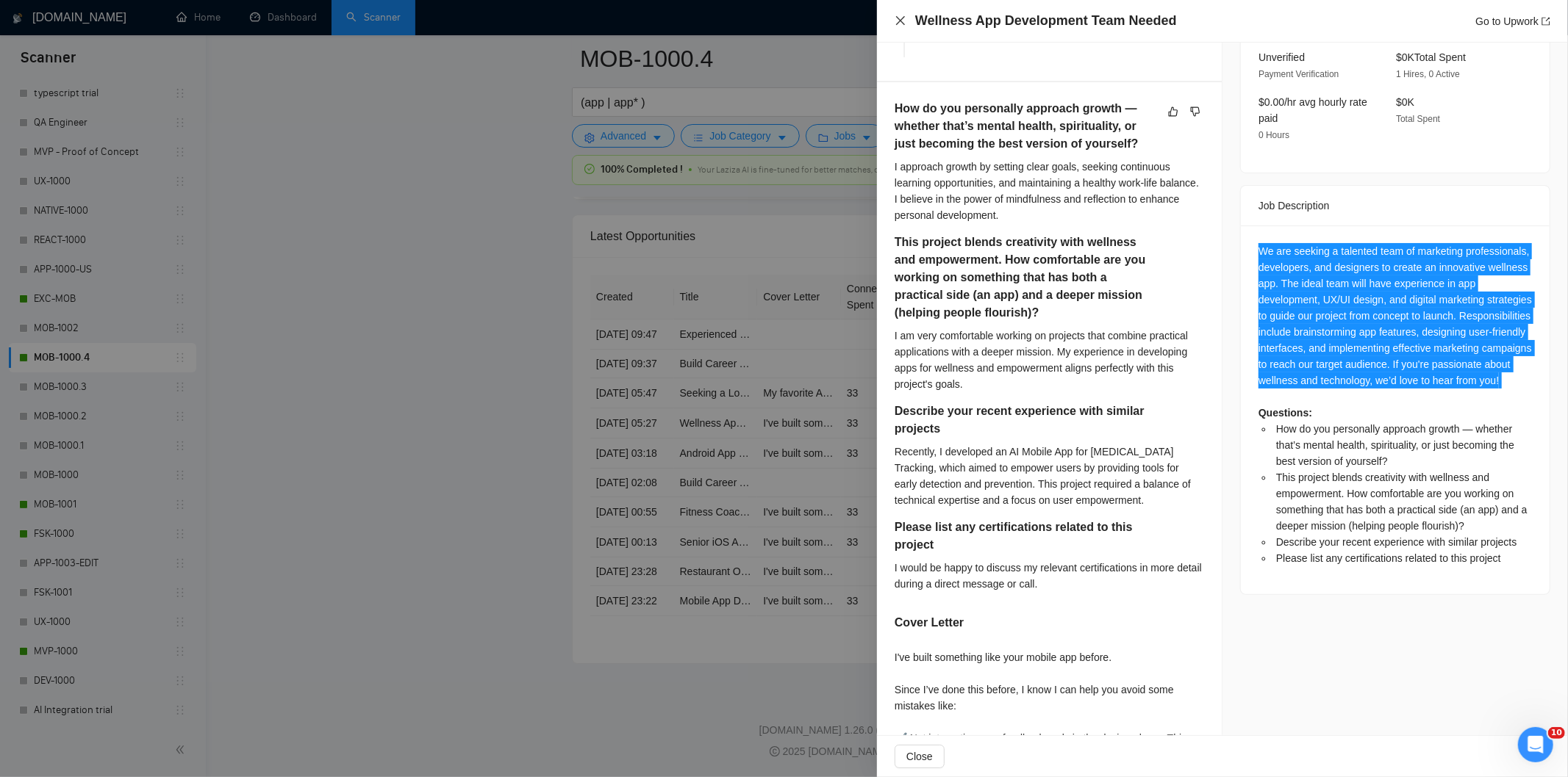
click at [900, 20] on icon "close" at bounding box center [900, 21] width 9 height 9
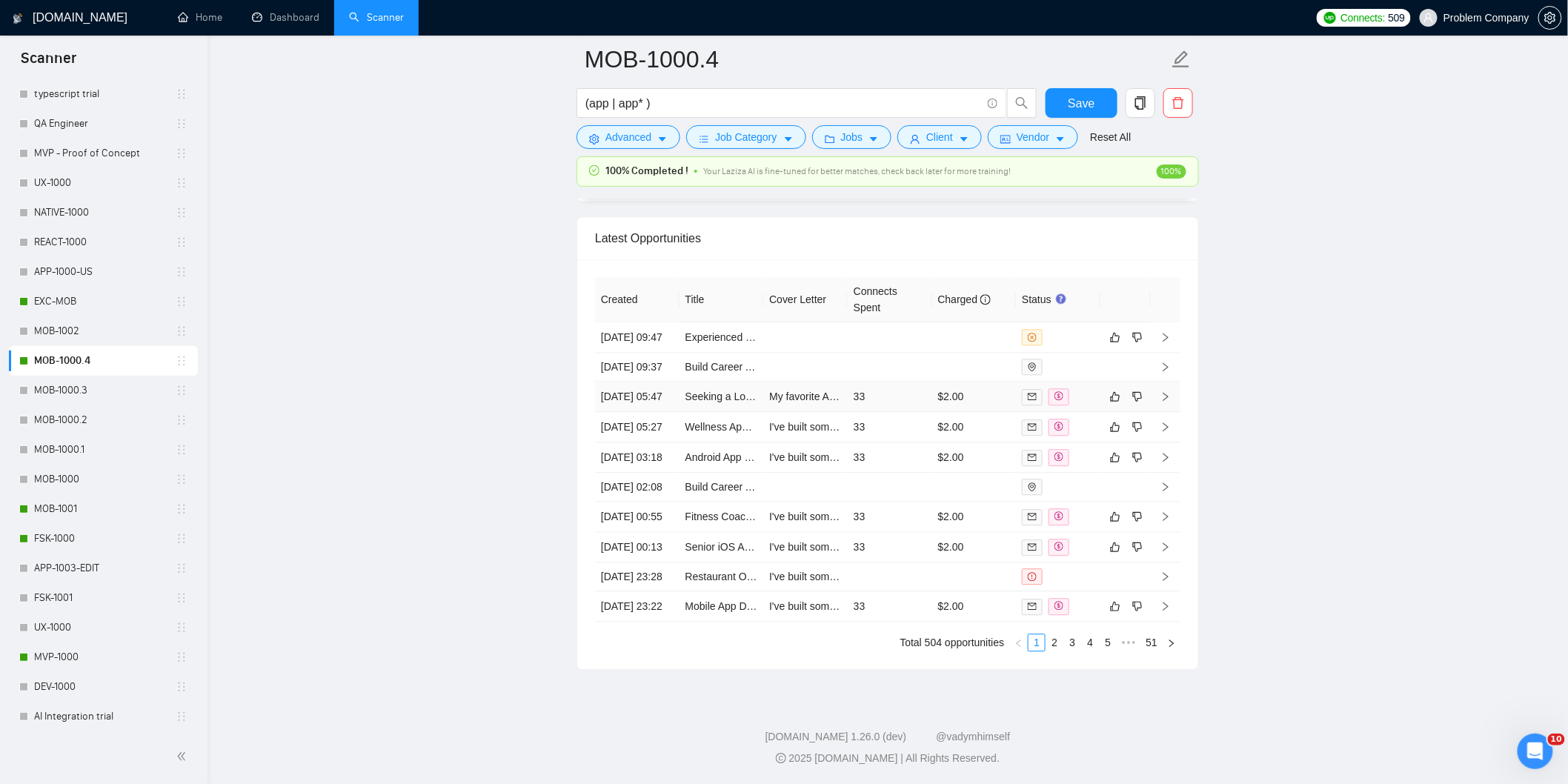
click at [647, 382] on td "[DATE] 05:47" at bounding box center [637, 397] width 85 height 31
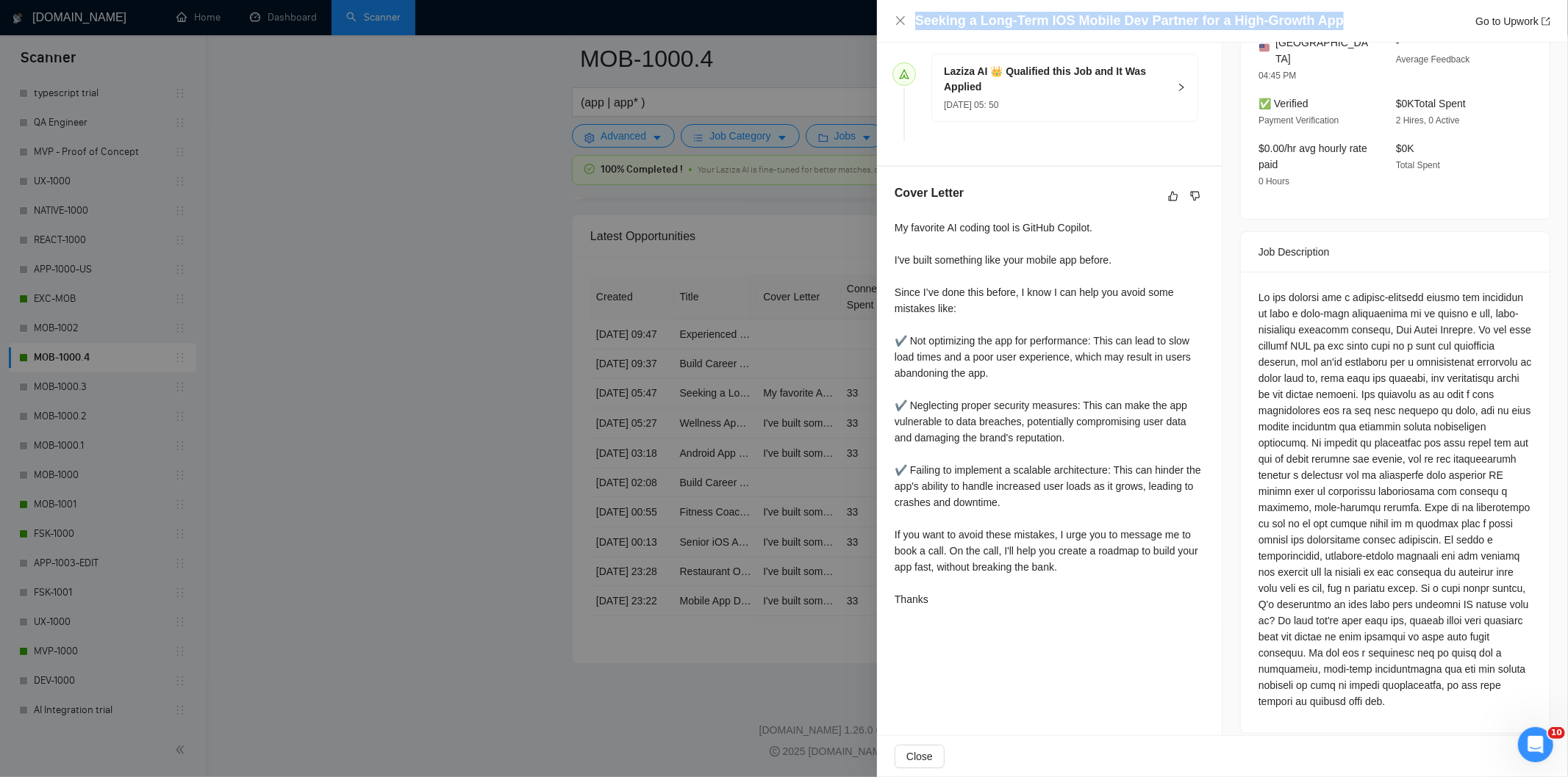
drag, startPoint x: 1140, startPoint y: 17, endPoint x: 894, endPoint y: 16, distance: 246.0
click at [894, 16] on div "Seeking a Long-Term IOS Mobile Dev Partner for a High-Growth App Go to Upwork" at bounding box center [1222, 21] width 691 height 43
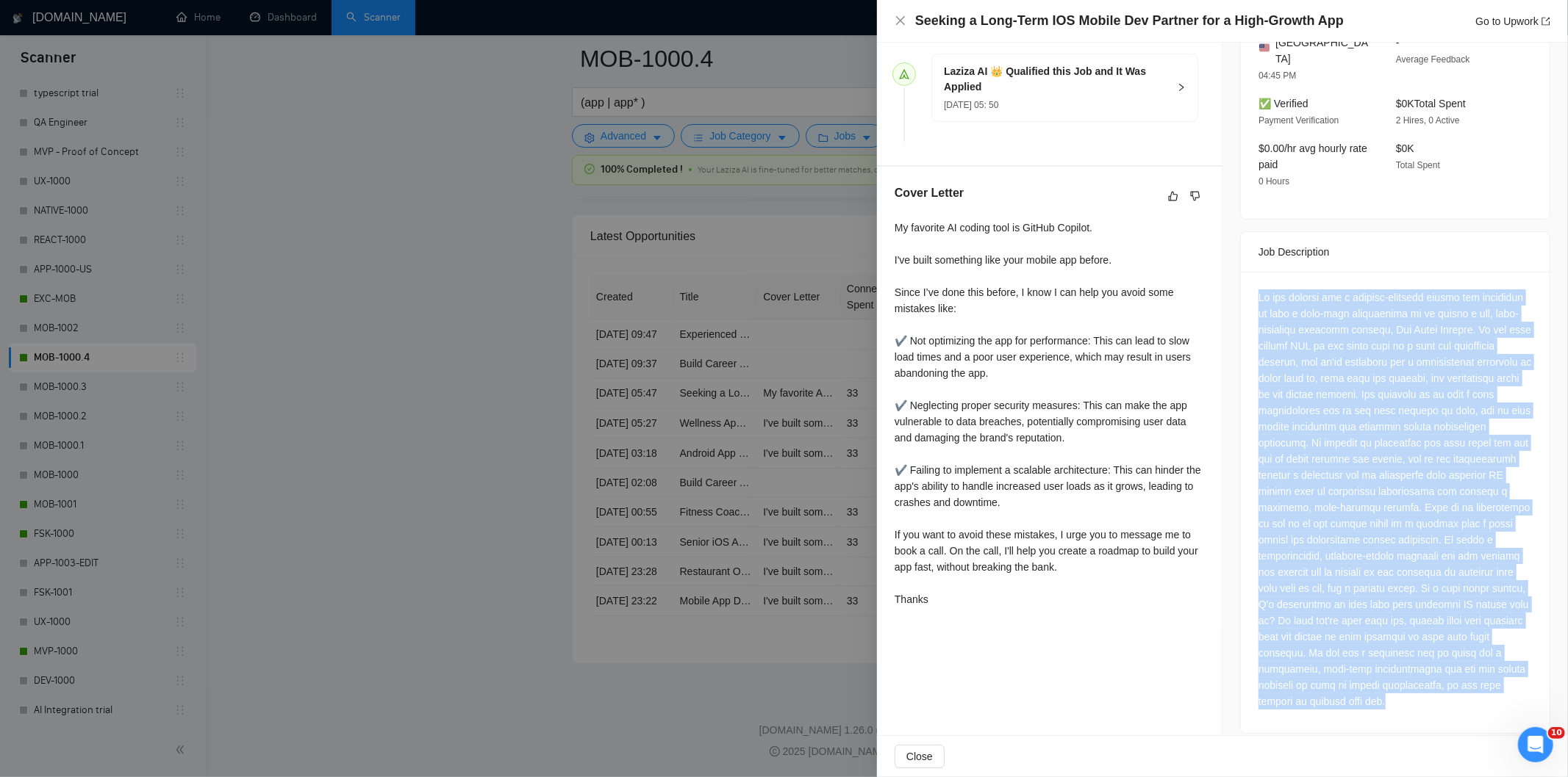
drag, startPoint x: 1247, startPoint y: 283, endPoint x: 1415, endPoint y: 685, distance: 435.7
click at [1415, 685] on div at bounding box center [1395, 502] width 309 height 462
click at [901, 20] on icon "close" at bounding box center [900, 21] width 9 height 9
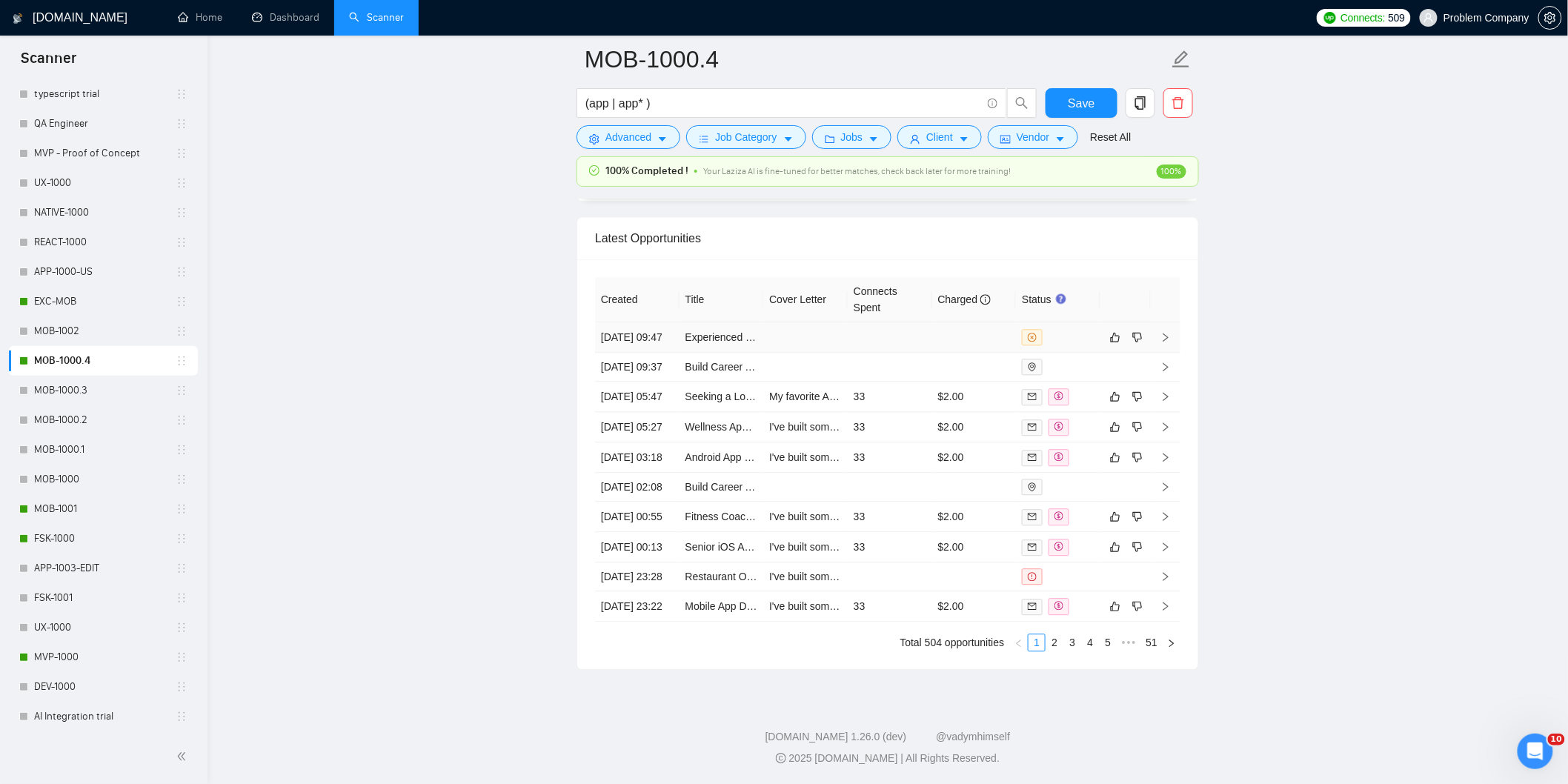
click at [657, 322] on td "[DATE] 09:47" at bounding box center [637, 337] width 85 height 31
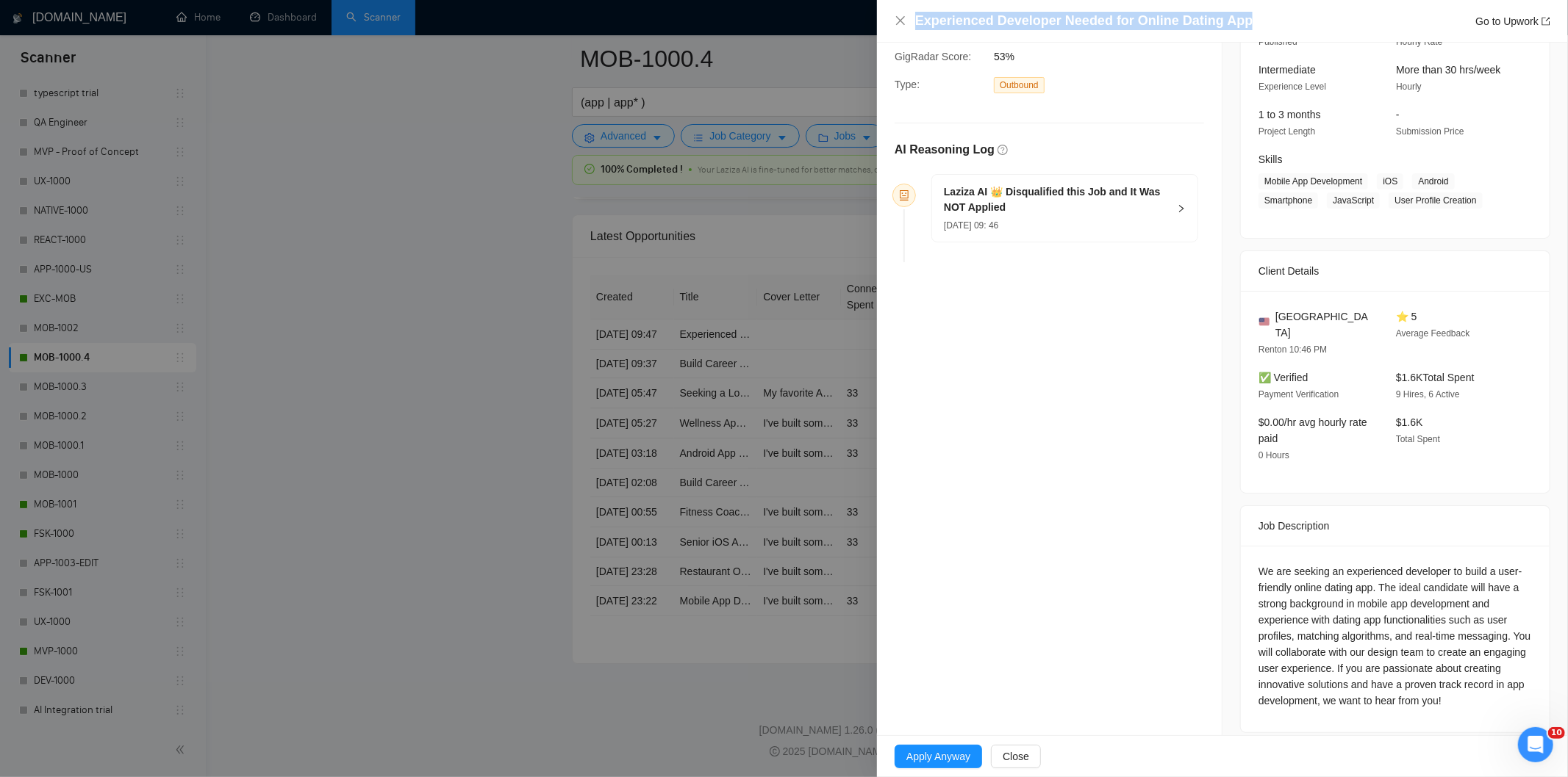
drag, startPoint x: 1247, startPoint y: 15, endPoint x: 912, endPoint y: 26, distance: 335.2
click at [912, 26] on div "Experienced Developer Needed for Online Dating App Go to Upwork" at bounding box center [1222, 21] width 656 height 18
click at [1167, 206] on div "Laziza AI 👑 Disqualified this Job and It Was NOT Applied [DATE] 09: 46" at bounding box center [1065, 207] width 265 height 67
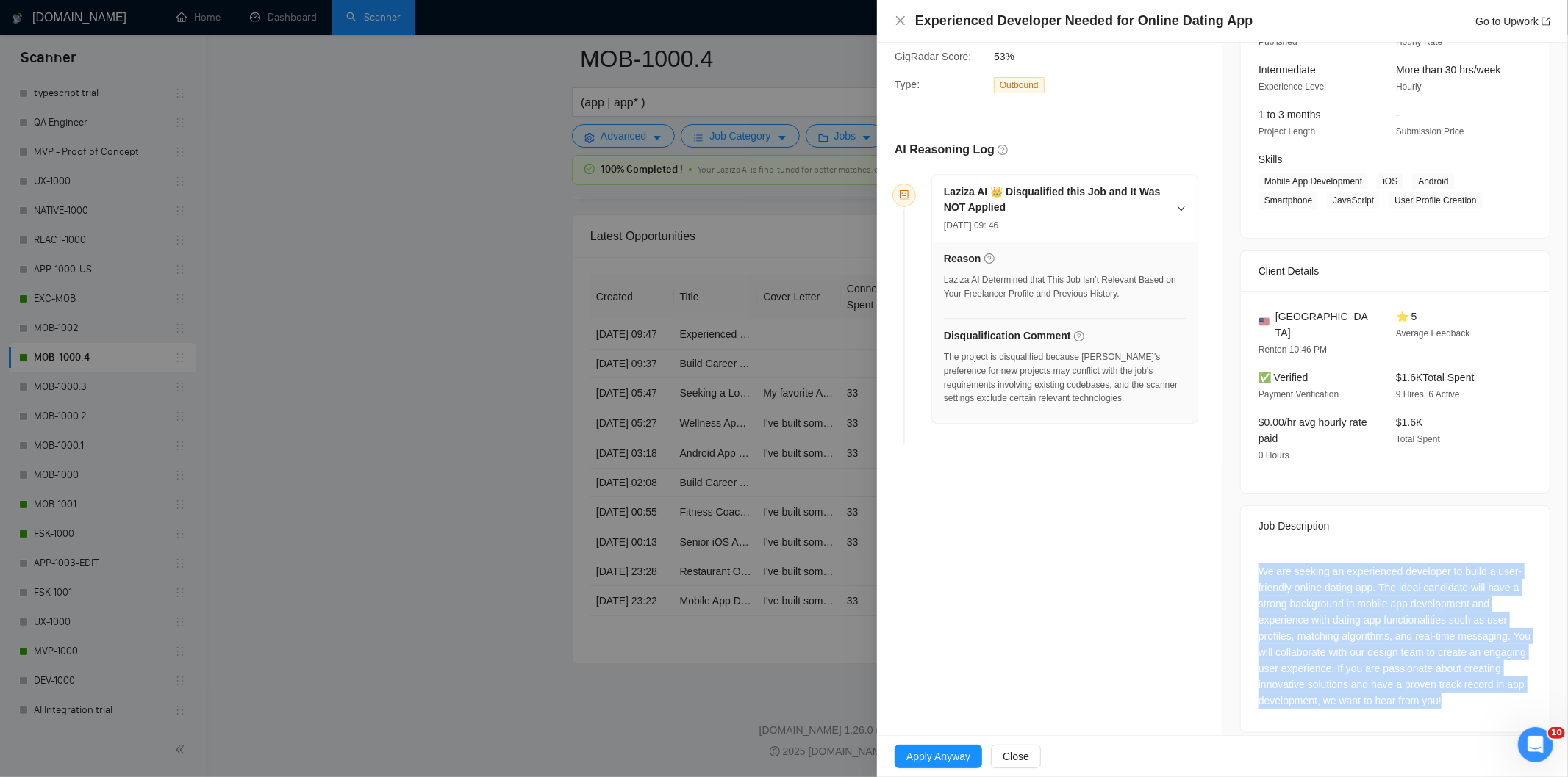
drag, startPoint x: 1251, startPoint y: 551, endPoint x: 1566, endPoint y: 728, distance: 361.3
click at [1555, 735] on div "Opportunity Details Created: [DATE] 09:46 Scanner: MOB-1000.4 Status: Disqualif…" at bounding box center [1222, 389] width 691 height 693
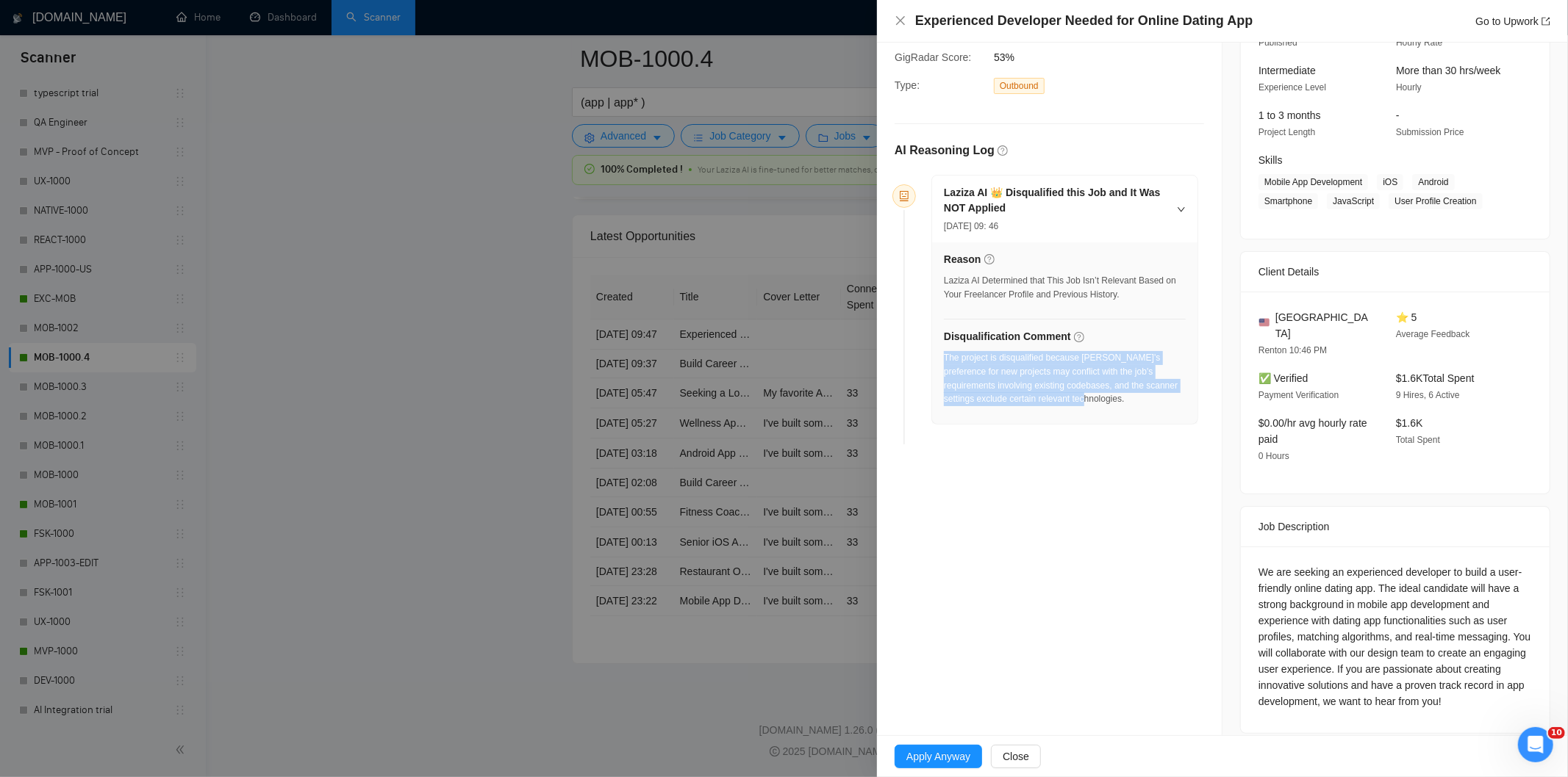
drag, startPoint x: 959, startPoint y: 384, endPoint x: 944, endPoint y: 360, distance: 28.3
click at [944, 360] on div "The project is disqualified because [PERSON_NAME]'s preference for new projects…" at bounding box center [1065, 379] width 242 height 55
click at [906, 27] on div "Experienced Developer Needed for Online Dating App Go to Upwork" at bounding box center [1222, 21] width 656 height 18
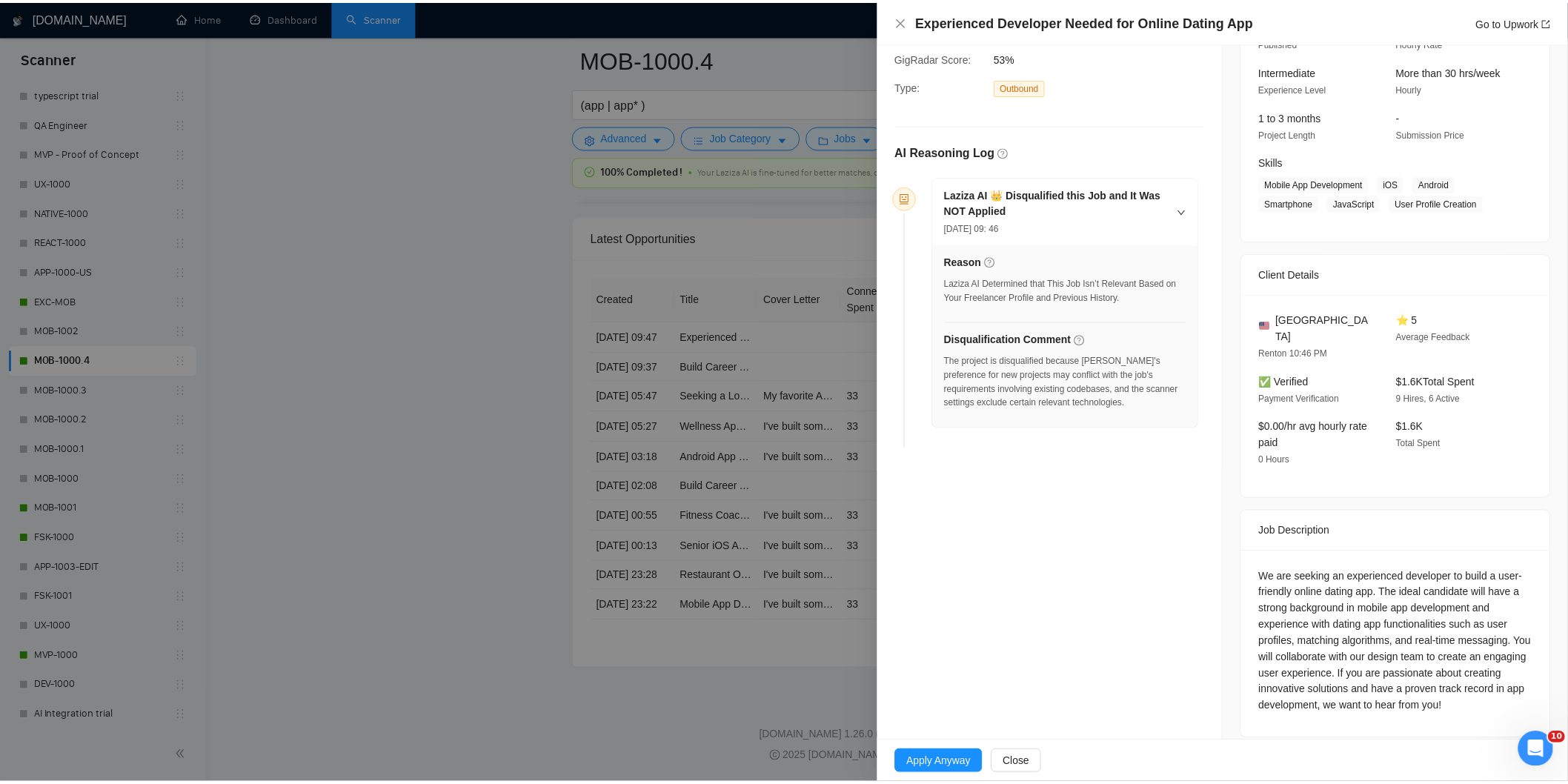
scroll to position [0, 0]
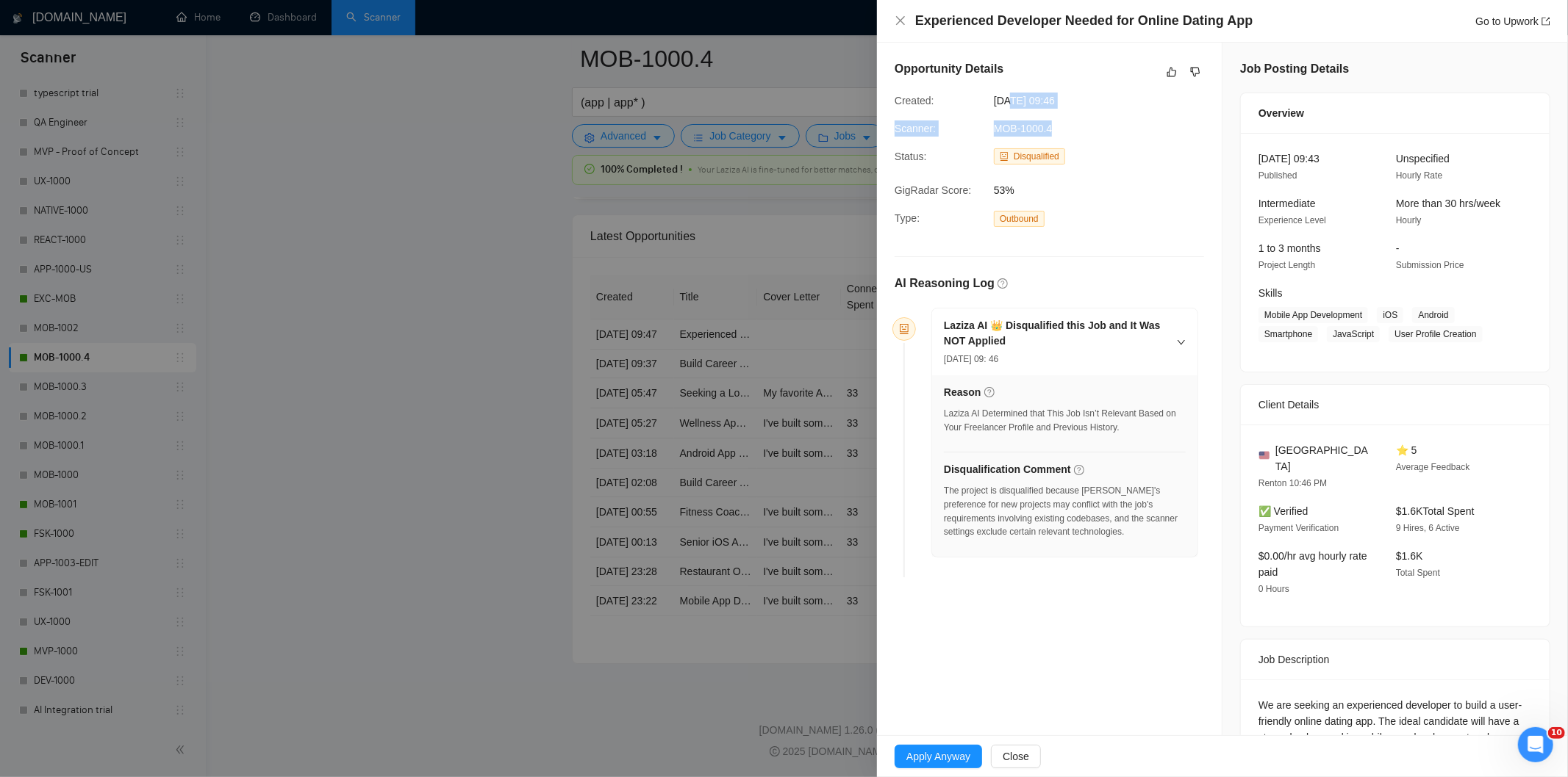
drag, startPoint x: 1107, startPoint y: 108, endPoint x: 1007, endPoint y: 104, distance: 100.1
click at [1007, 104] on div "Opportunity Details Created: [DATE] 09:46 Scanner: MOB-1000.4 Status: Disqualif…" at bounding box center [1049, 322] width 345 height 558
click at [1100, 108] on span "[DATE] 09:46" at bounding box center [1104, 100] width 221 height 16
drag, startPoint x: 1103, startPoint y: 100, endPoint x: 969, endPoint y: 103, distance: 134.0
click at [969, 103] on div "Created: [DATE] 09:46" at bounding box center [1038, 100] width 298 height 16
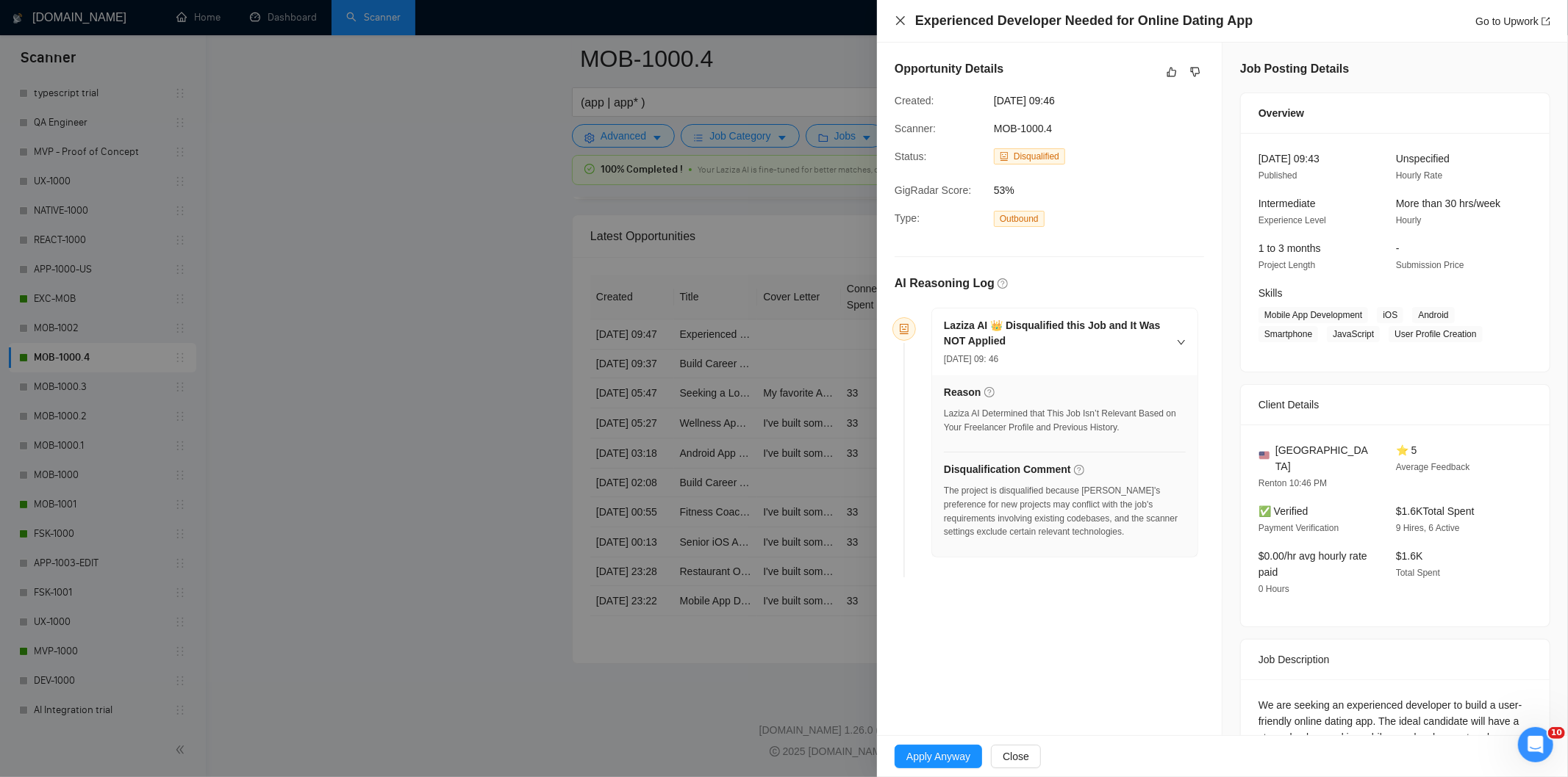
click at [900, 17] on icon "close" at bounding box center [900, 21] width 12 height 12
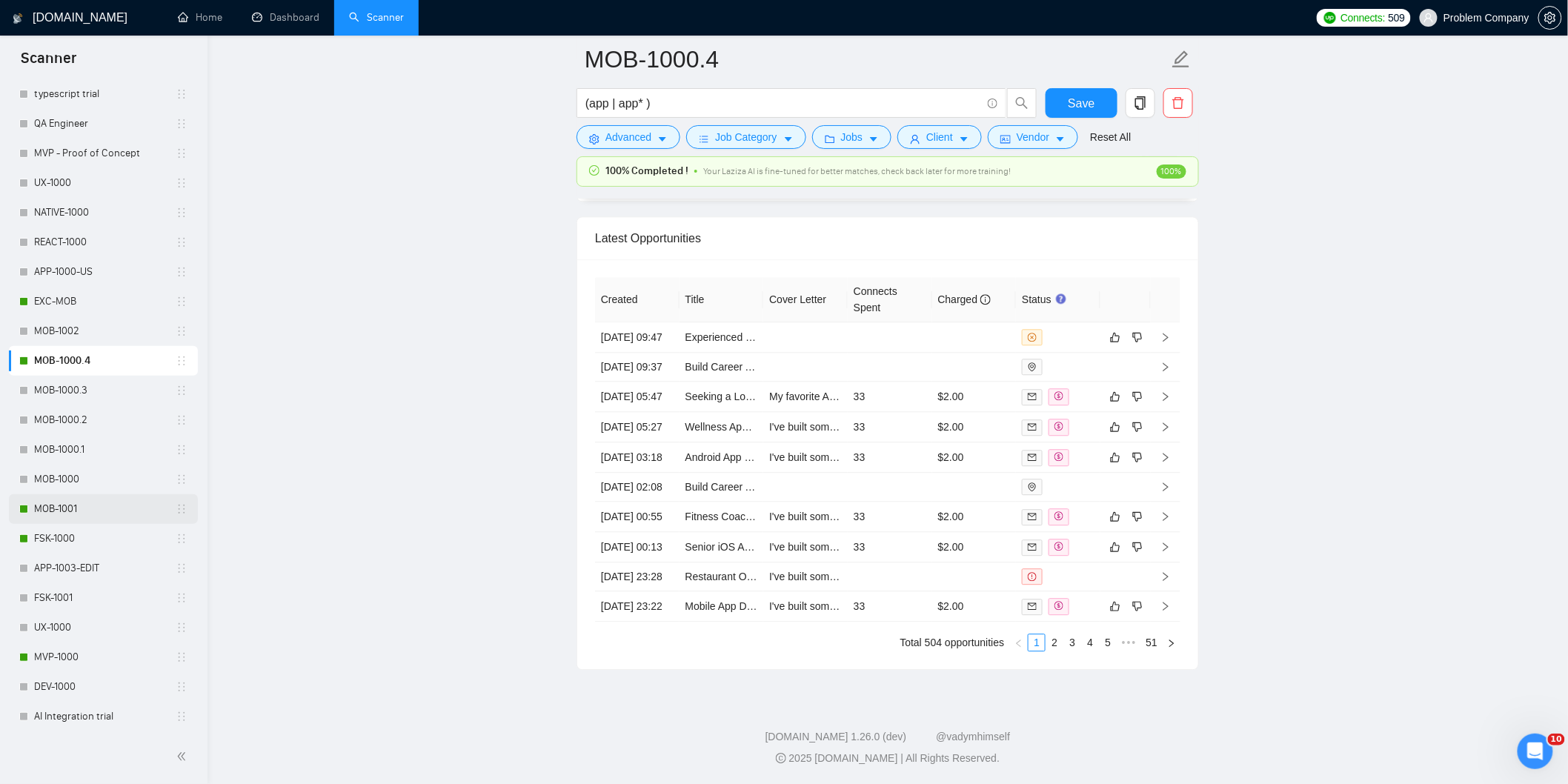
click at [71, 512] on link "MOB-1001" at bounding box center [105, 509] width 142 height 30
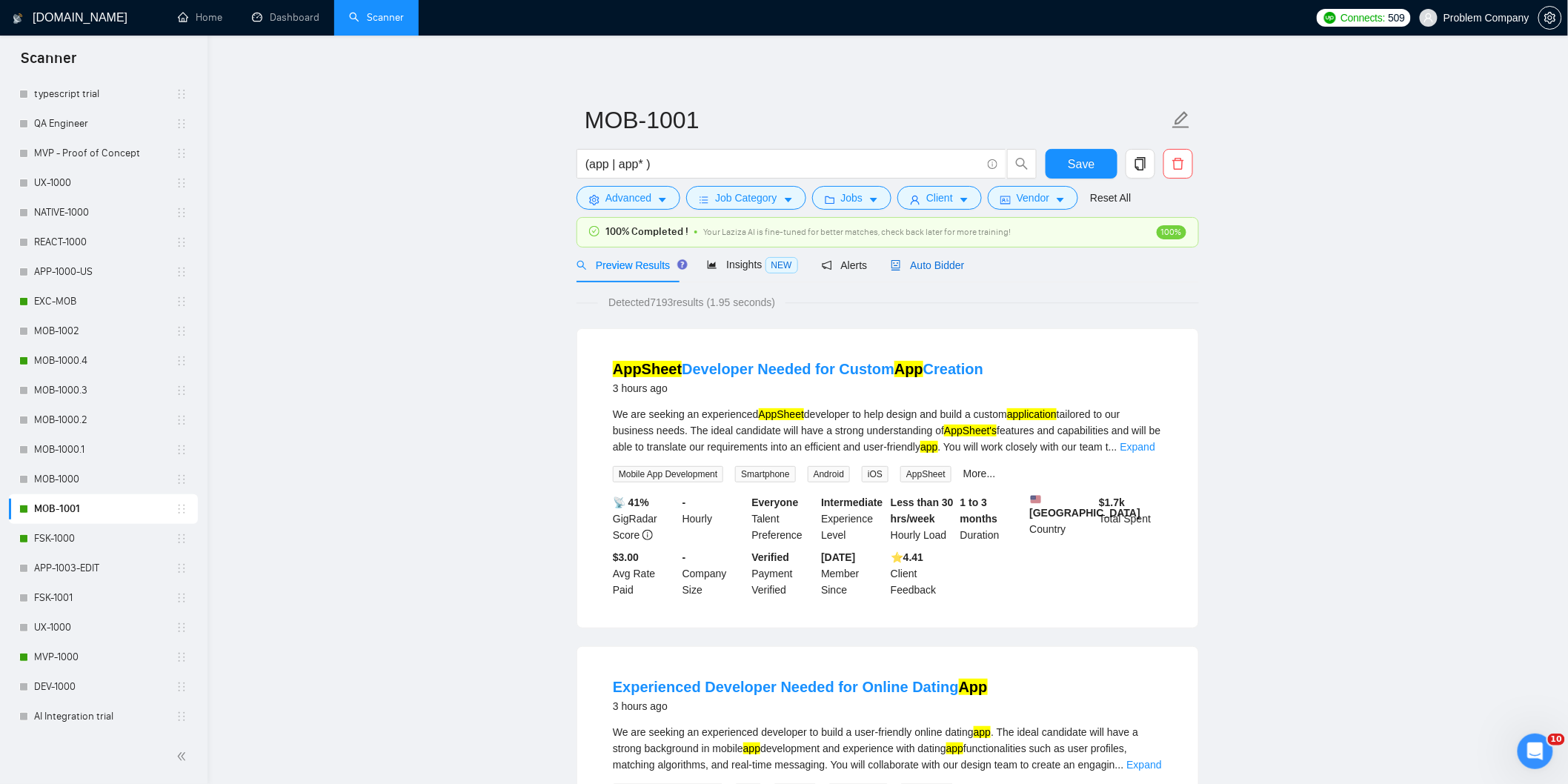
click at [939, 269] on span "Auto Bidder" at bounding box center [927, 265] width 73 height 12
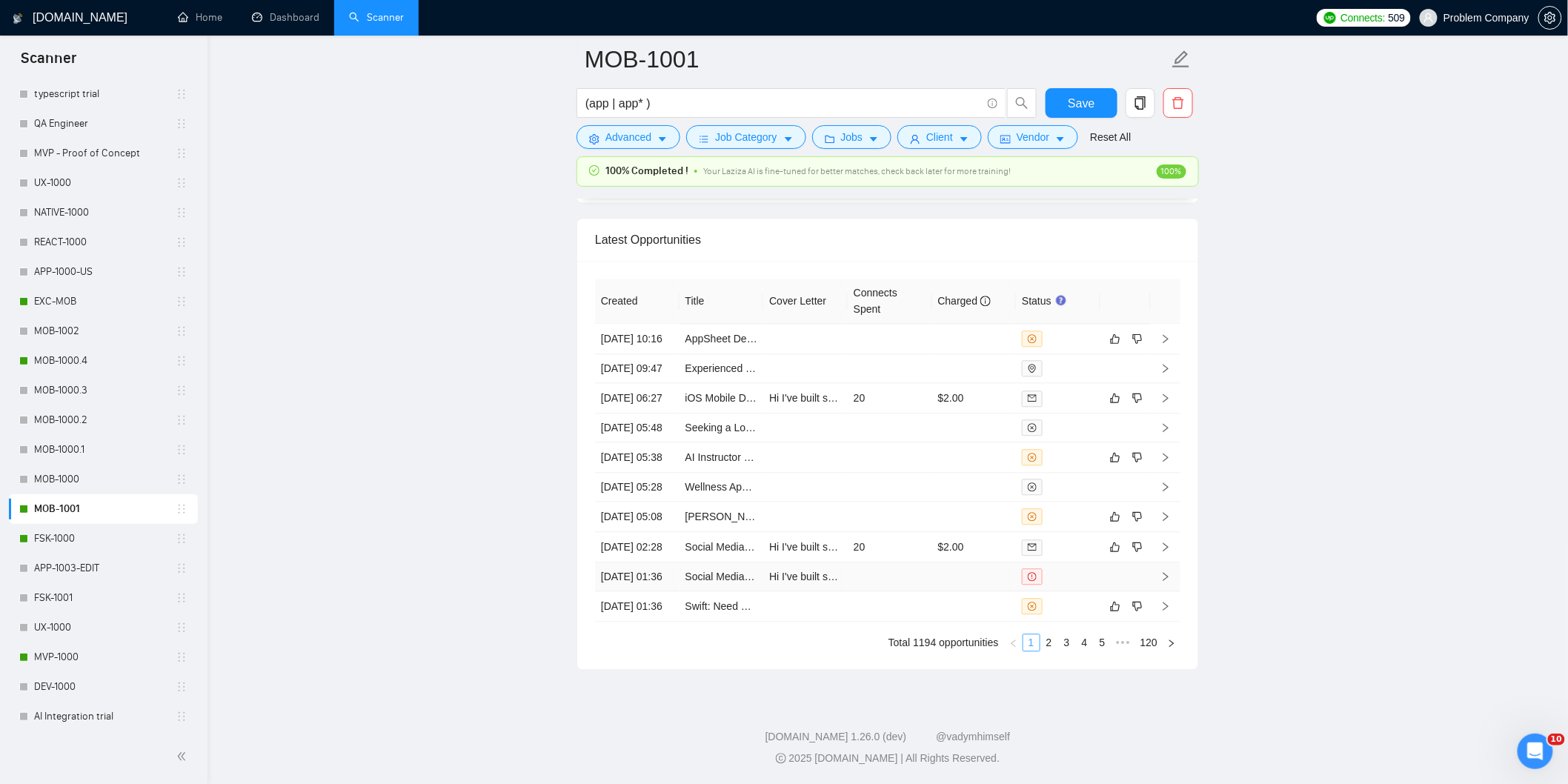
scroll to position [3688, 0]
click at [1050, 651] on link "2" at bounding box center [1049, 643] width 17 height 17
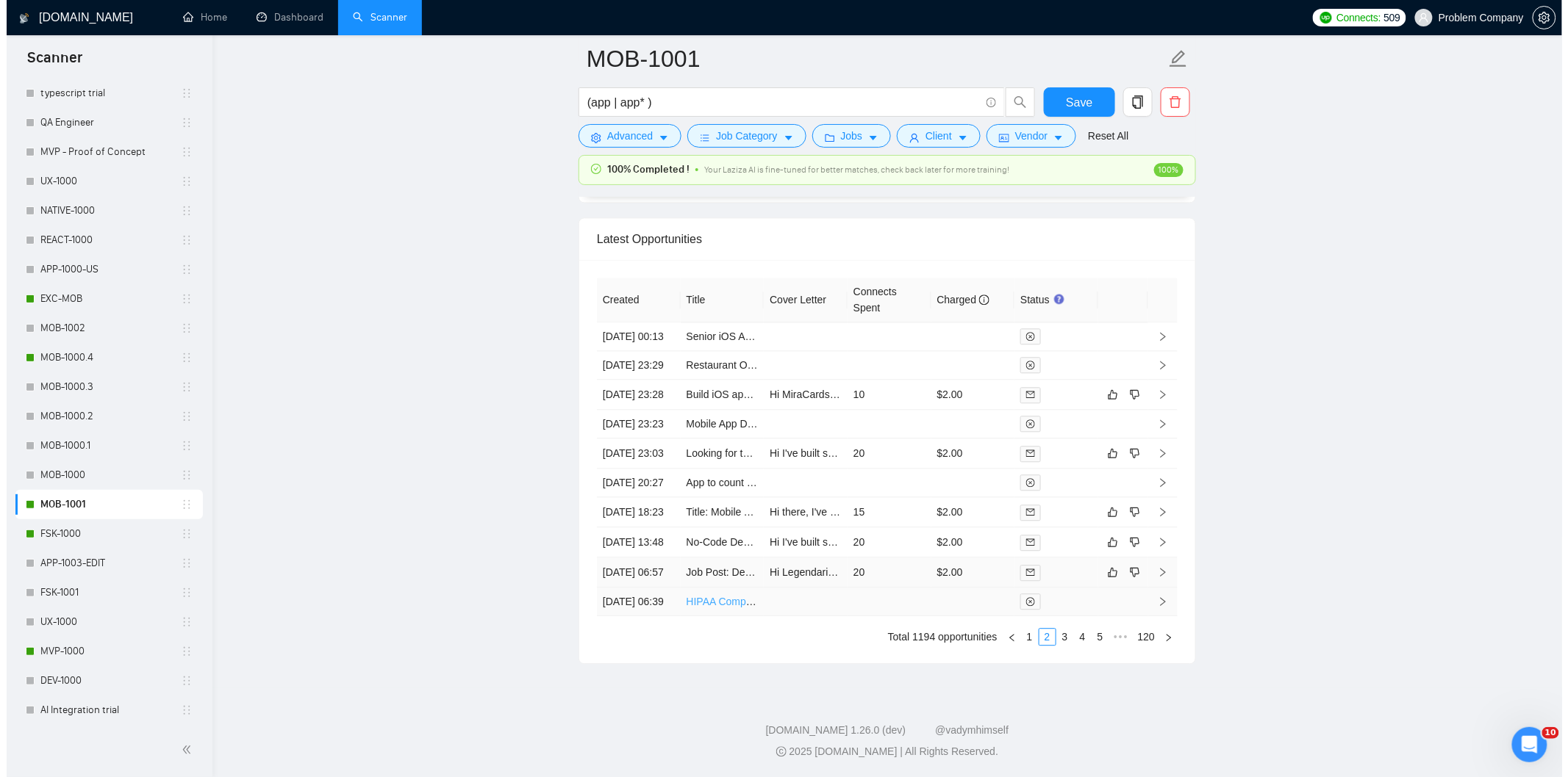
scroll to position [3737, 0]
click at [651, 528] on td "[DATE] 13:48" at bounding box center [632, 542] width 84 height 30
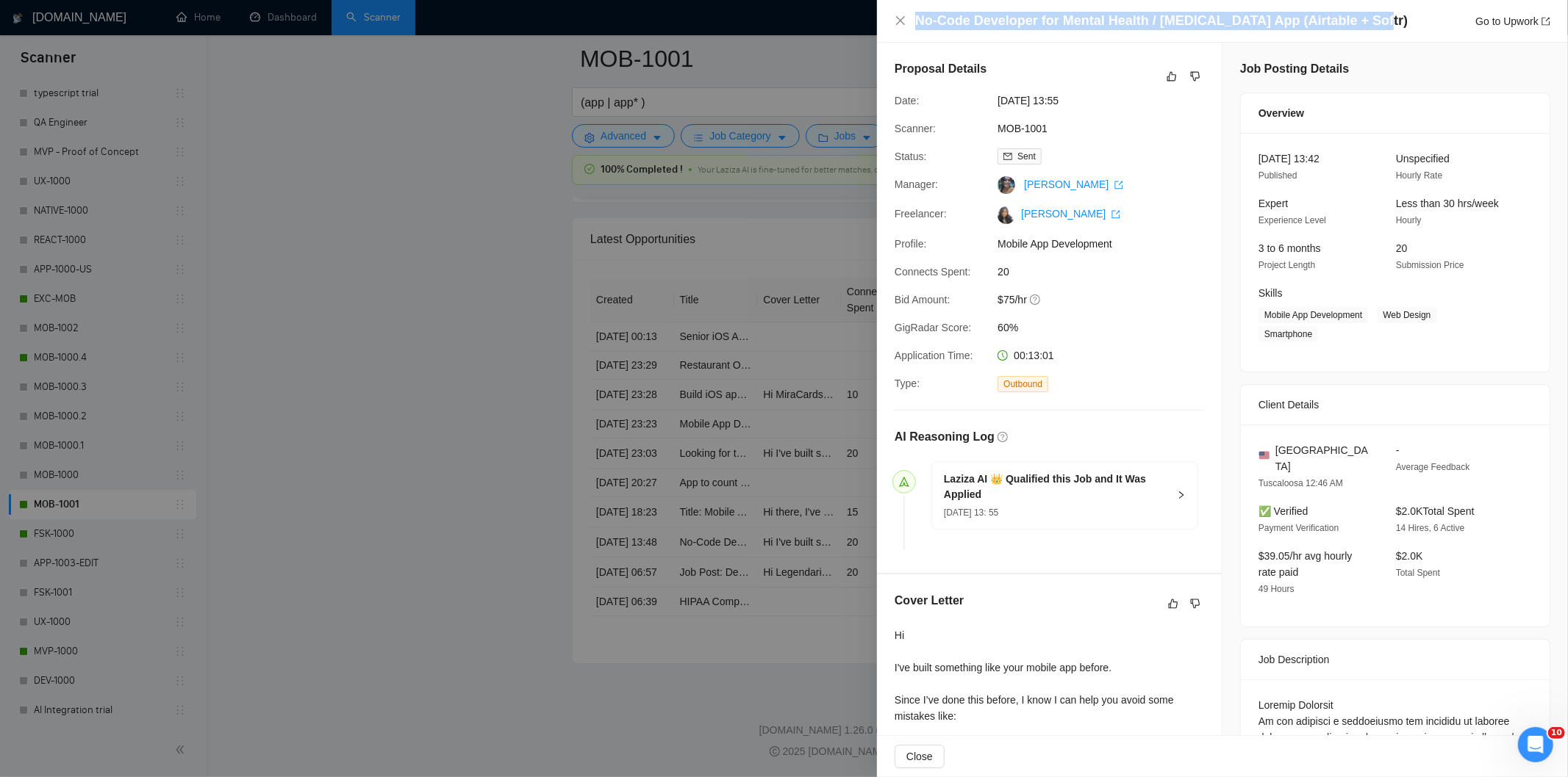
drag, startPoint x: 1387, startPoint y: 2, endPoint x: 1368, endPoint y: 30, distance: 33.8
click at [1368, 30] on div "No-Code Developer for Mental Health / [MEDICAL_DATA] App (Airtable + Softr) Go …" at bounding box center [1222, 21] width 691 height 43
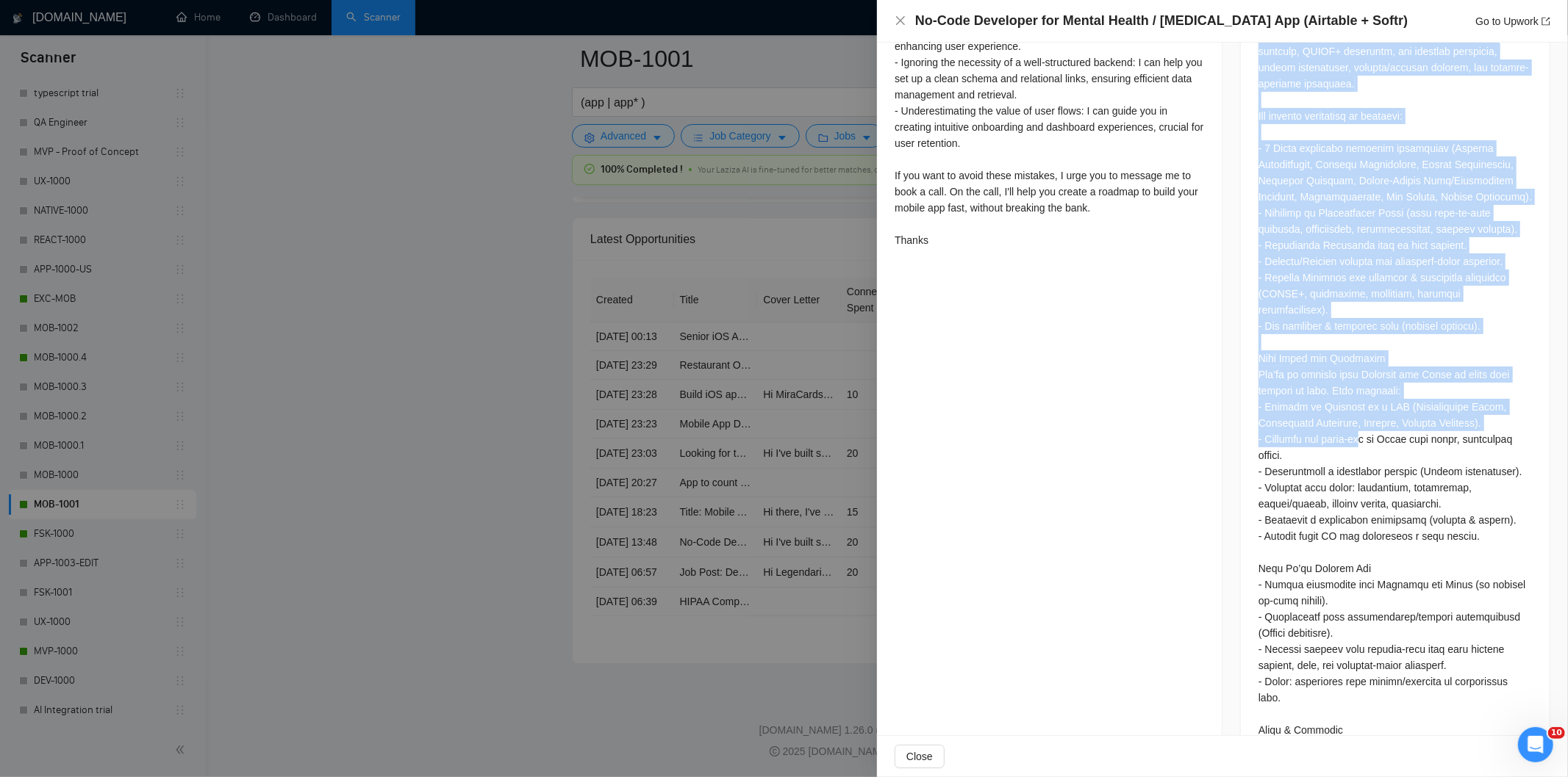
scroll to position [892, 0]
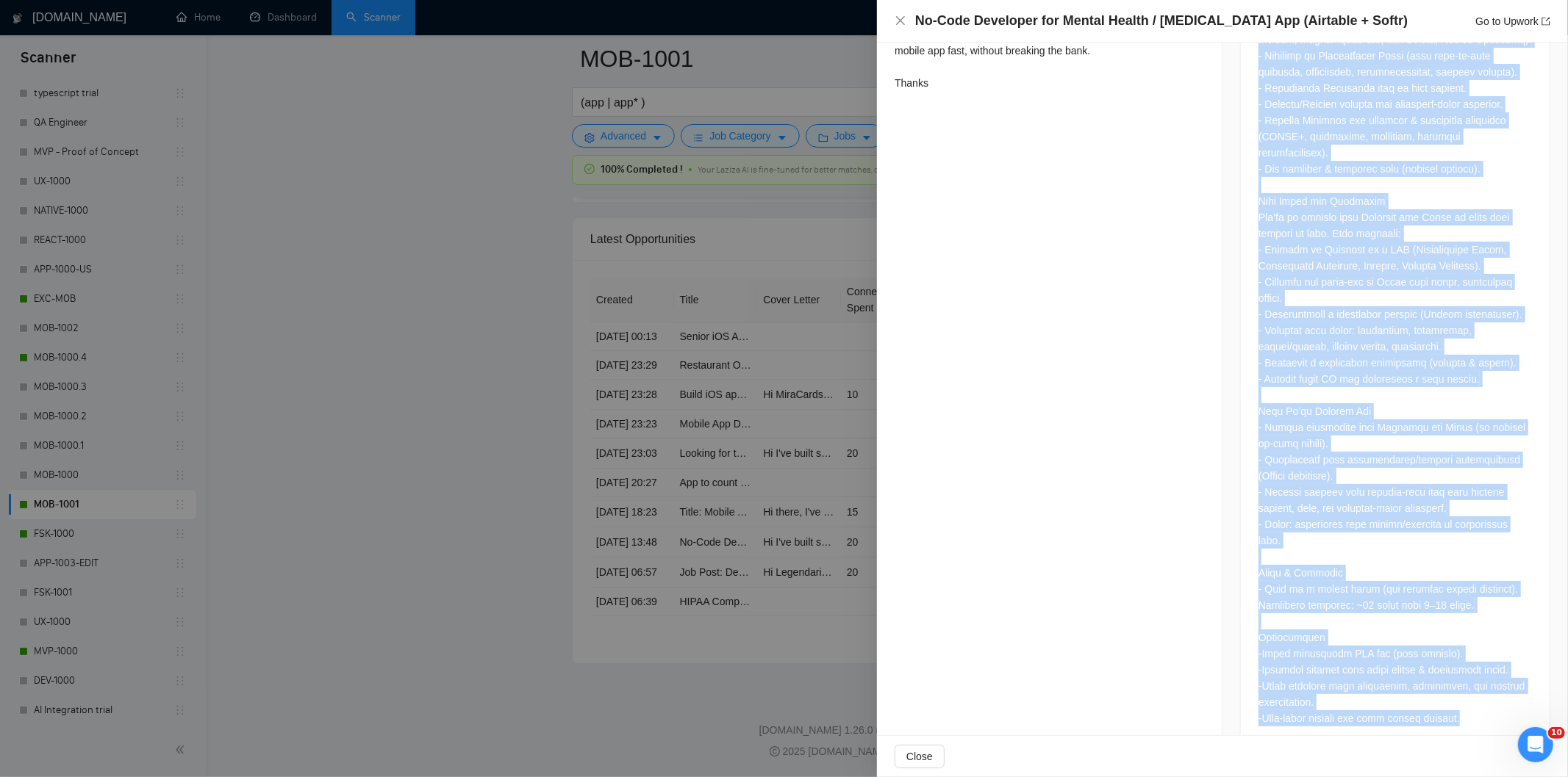
drag, startPoint x: 1244, startPoint y: 275, endPoint x: 1476, endPoint y: 688, distance: 473.7
click at [1476, 688] on div at bounding box center [1395, 268] width 309 height 962
drag, startPoint x: 901, startPoint y: 20, endPoint x: 853, endPoint y: 136, distance: 125.5
click at [904, 20] on icon "close" at bounding box center [900, 21] width 12 height 12
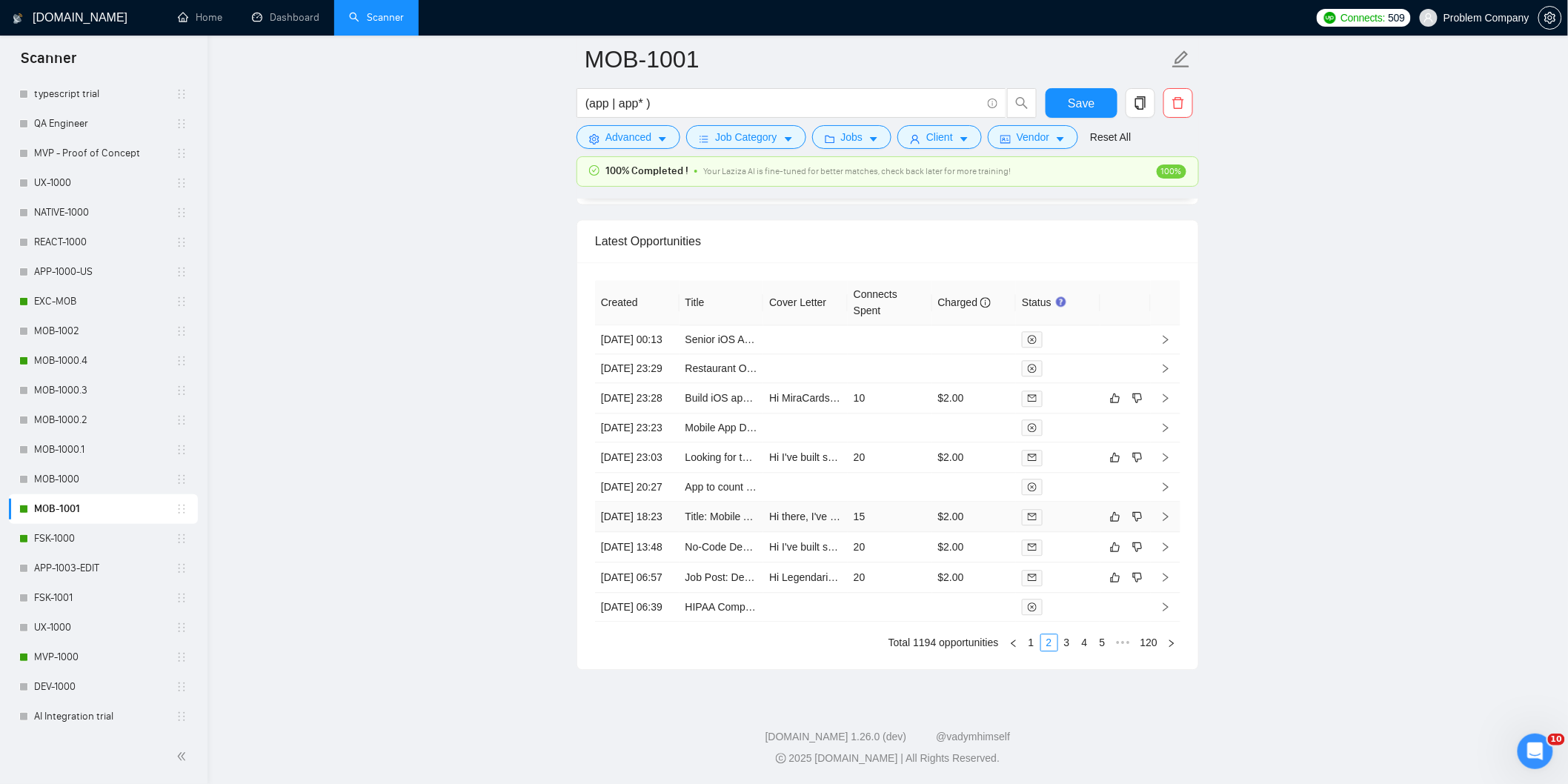
click at [660, 502] on td "[DATE] 18:23" at bounding box center [637, 517] width 85 height 31
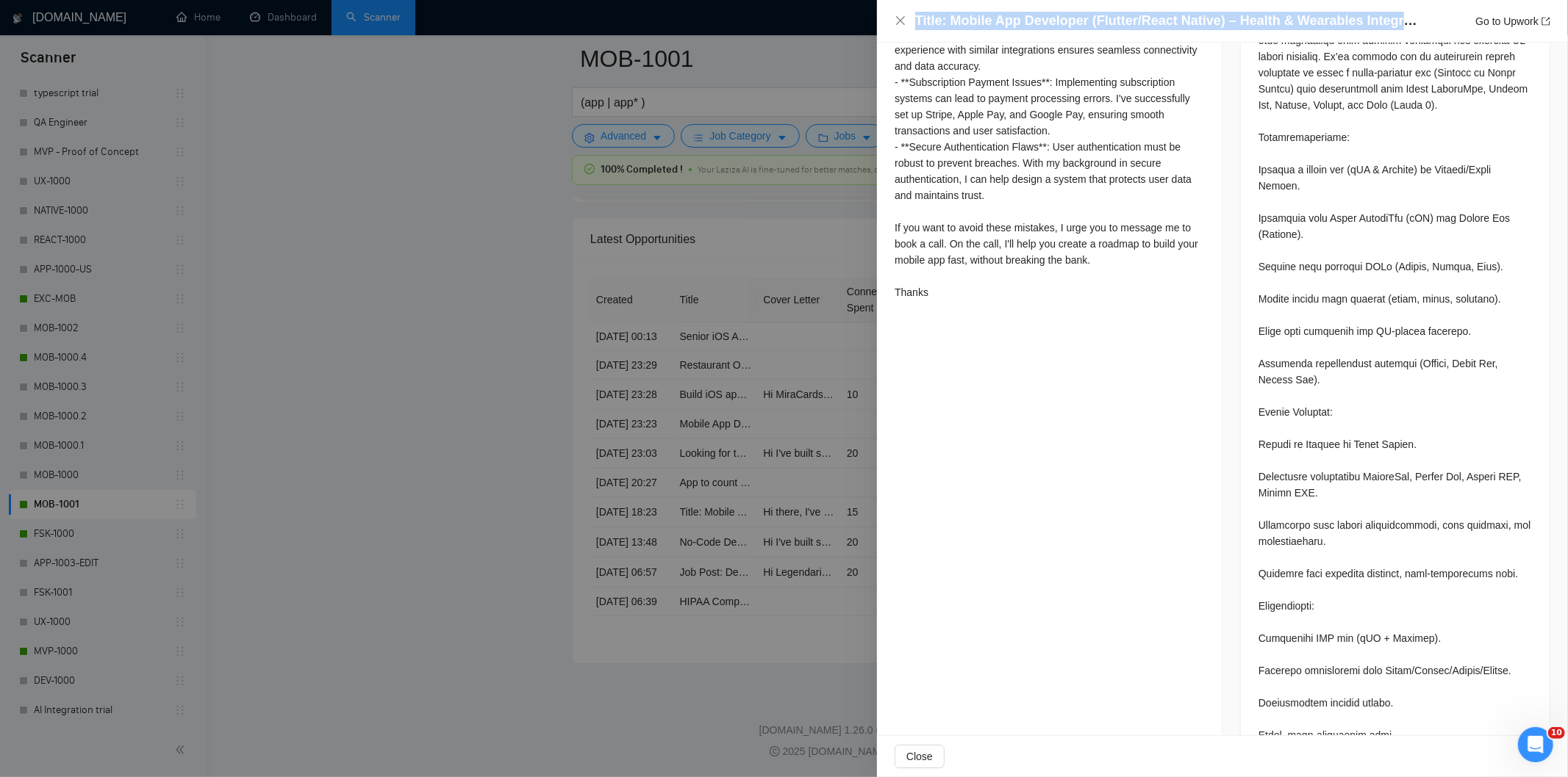
drag, startPoint x: 1422, startPoint y: 22, endPoint x: 914, endPoint y: 13, distance: 508.1
click at [915, 13] on div "Title: Mobile App Developer (Flutter/React Native) – Health & Wearables Integra…" at bounding box center [1232, 21] width 635 height 18
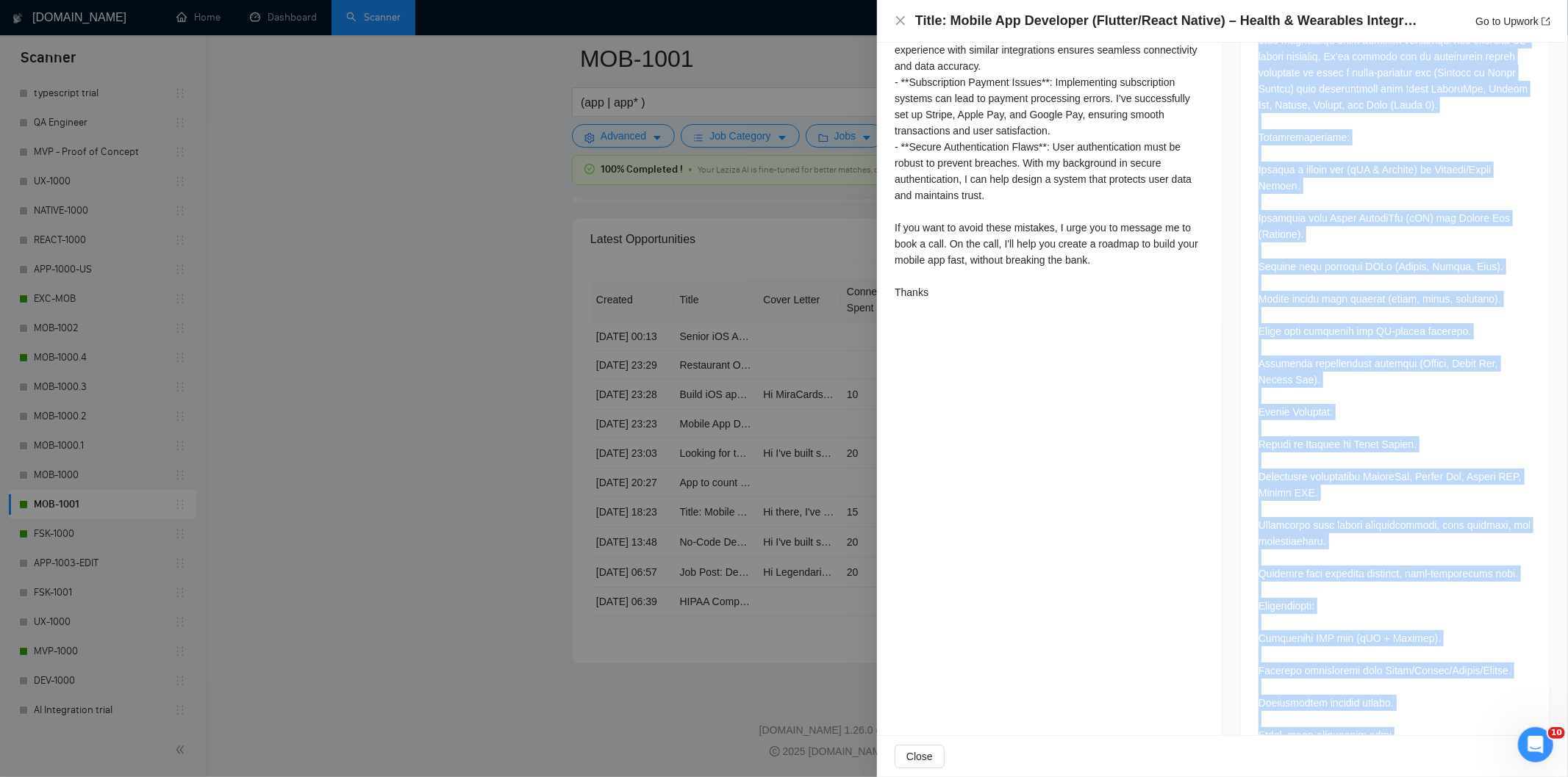
drag, startPoint x: 1244, startPoint y: 288, endPoint x: 1438, endPoint y: 721, distance: 474.5
click at [1438, 721] on div "Job Posting Details Overview [DATE] 18:20 Published $20 - $40 Hourly Rate Exper…" at bounding box center [1396, 49] width 346 height 1474
click at [900, 24] on icon "close" at bounding box center [900, 21] width 12 height 12
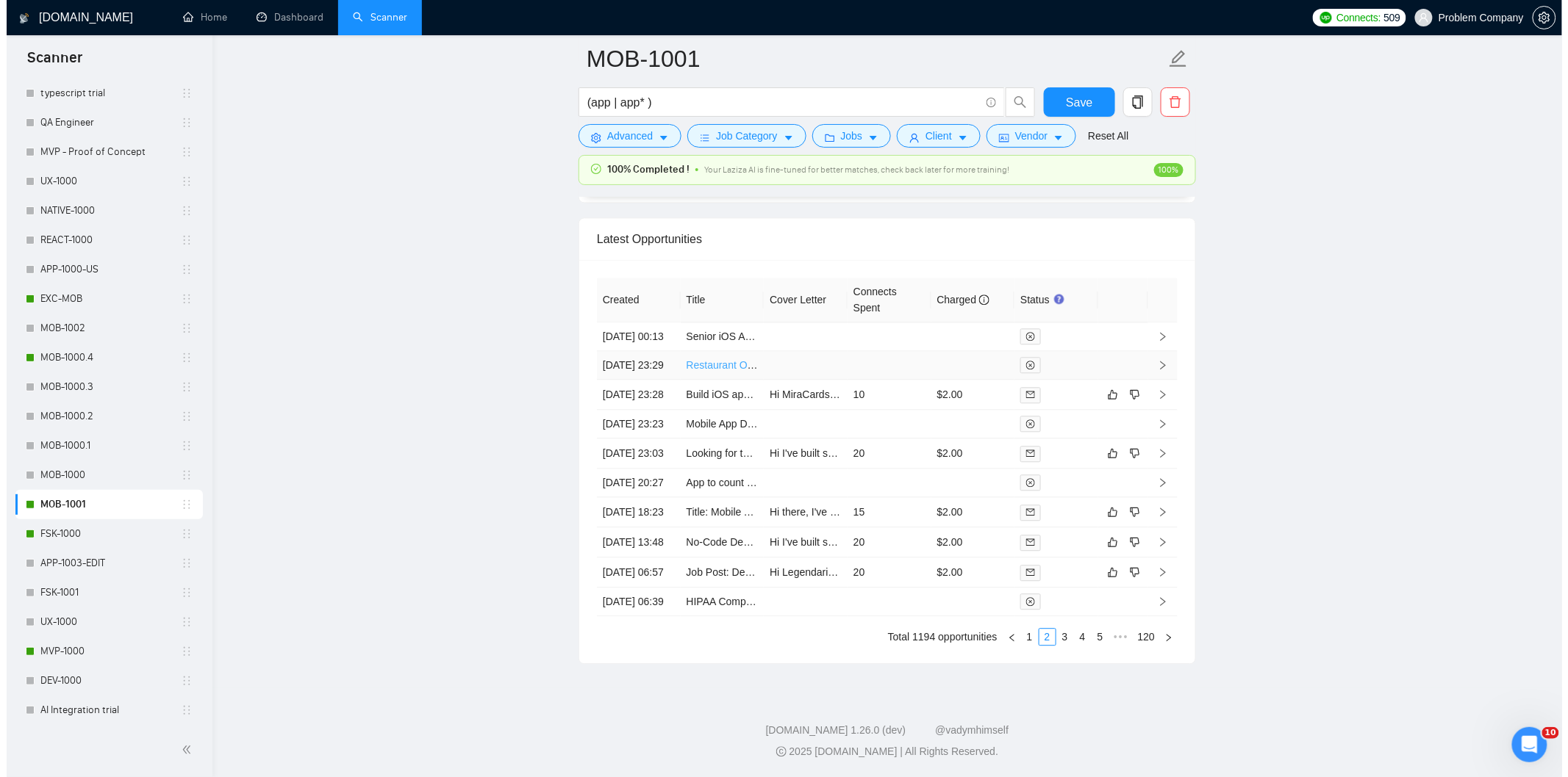
scroll to position [3574, 0]
click at [648, 469] on td "[DATE] 23:03" at bounding box center [632, 454] width 84 height 30
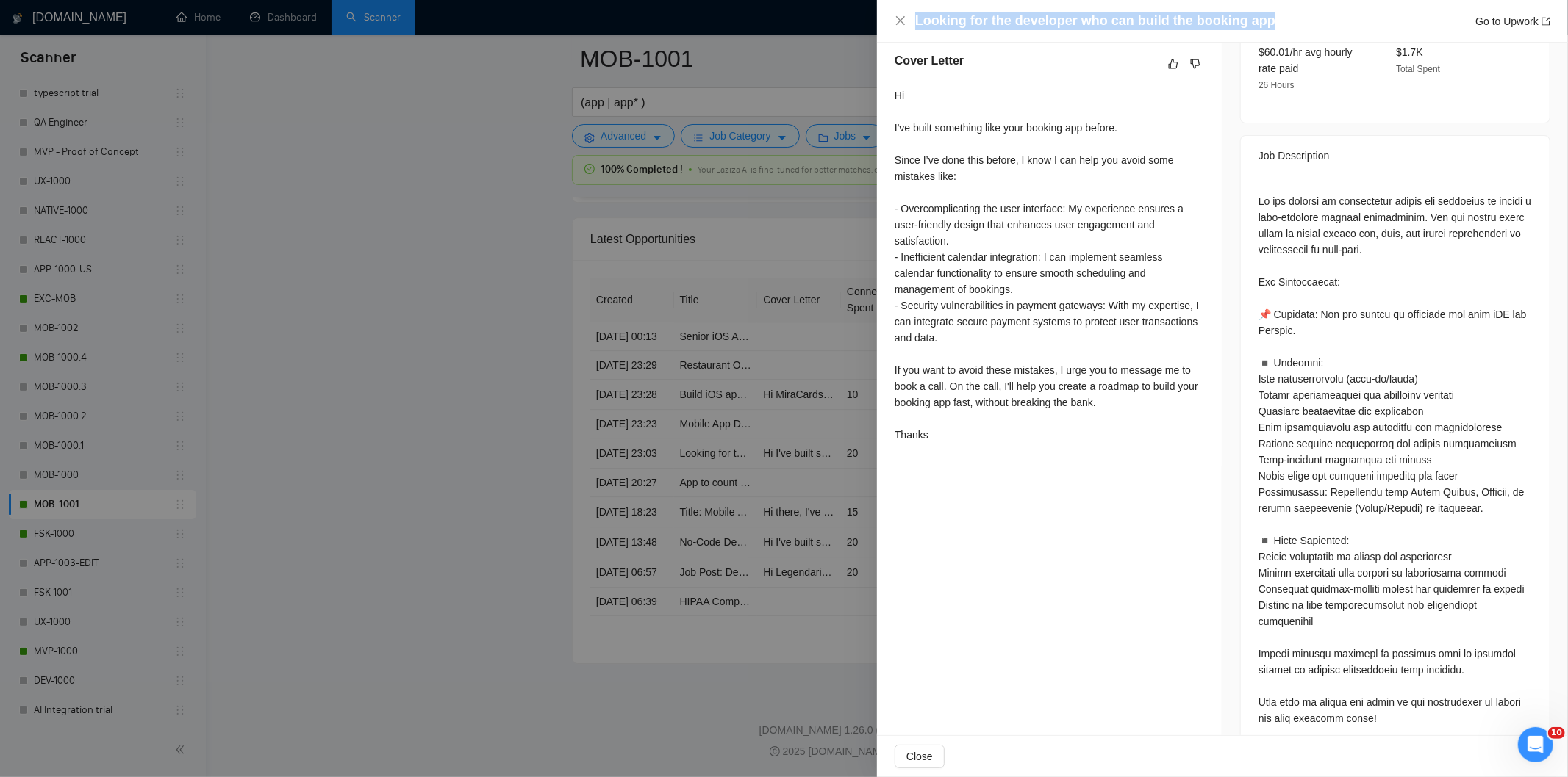
drag, startPoint x: 1286, startPoint y: 16, endPoint x: 888, endPoint y: 12, distance: 398.0
click at [888, 12] on div "Looking for the developer who can build the booking app Go to Upwork" at bounding box center [1222, 21] width 691 height 43
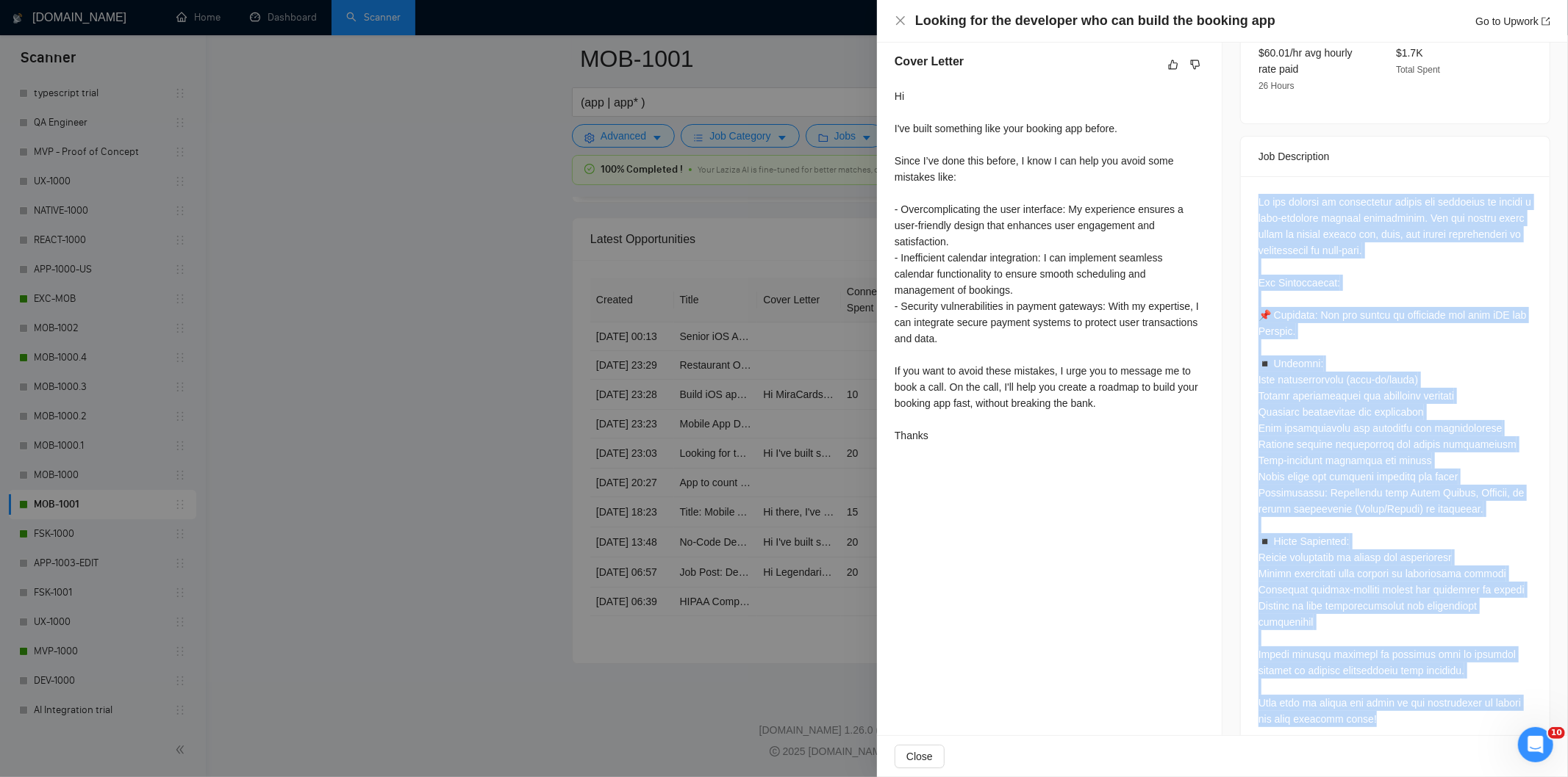
drag, startPoint x: 1247, startPoint y: 160, endPoint x: 1458, endPoint y: 704, distance: 583.5
click at [1458, 704] on div at bounding box center [1395, 463] width 309 height 575
drag, startPoint x: 895, startPoint y: 19, endPoint x: 880, endPoint y: 328, distance: 309.4
click at [895, 20] on icon "close" at bounding box center [900, 21] width 12 height 12
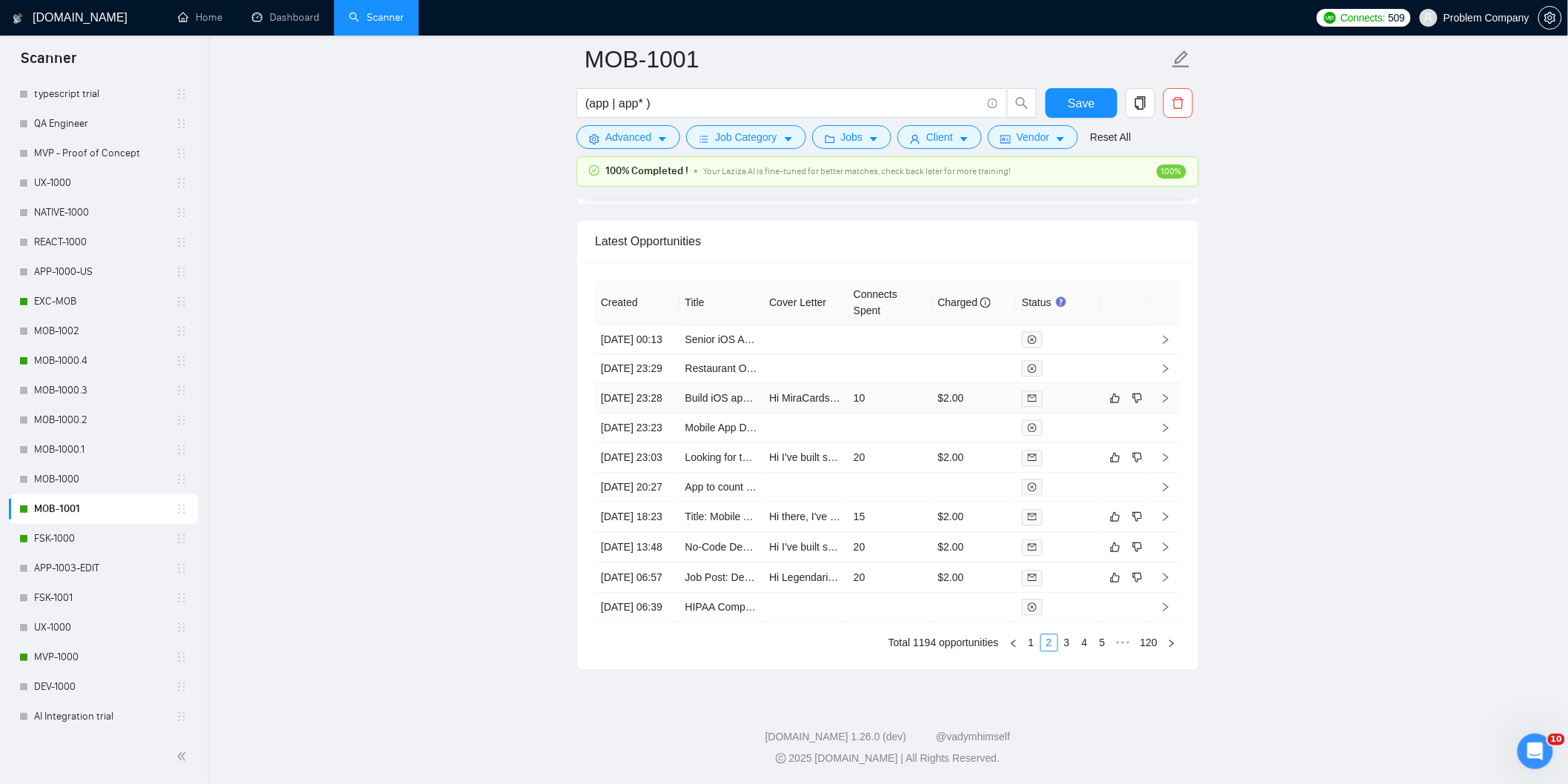
click at [666, 414] on td "[DATE] 23:28" at bounding box center [637, 399] width 85 height 31
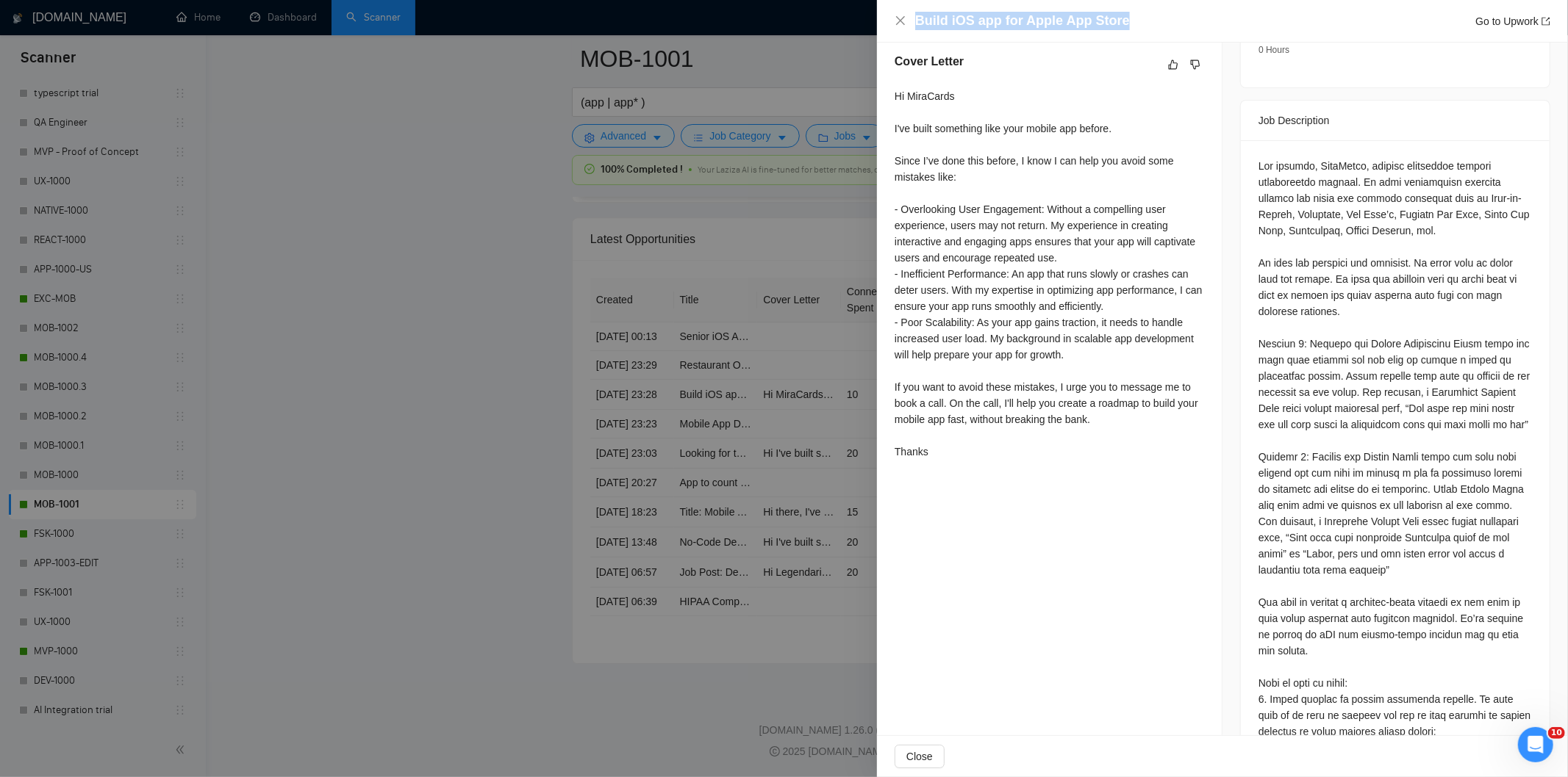
drag, startPoint x: 1141, startPoint y: 19, endPoint x: 904, endPoint y: 2, distance: 237.6
click at [904, 2] on div "Build iOS app for Apple App Store Go to Upwork" at bounding box center [1222, 21] width 691 height 43
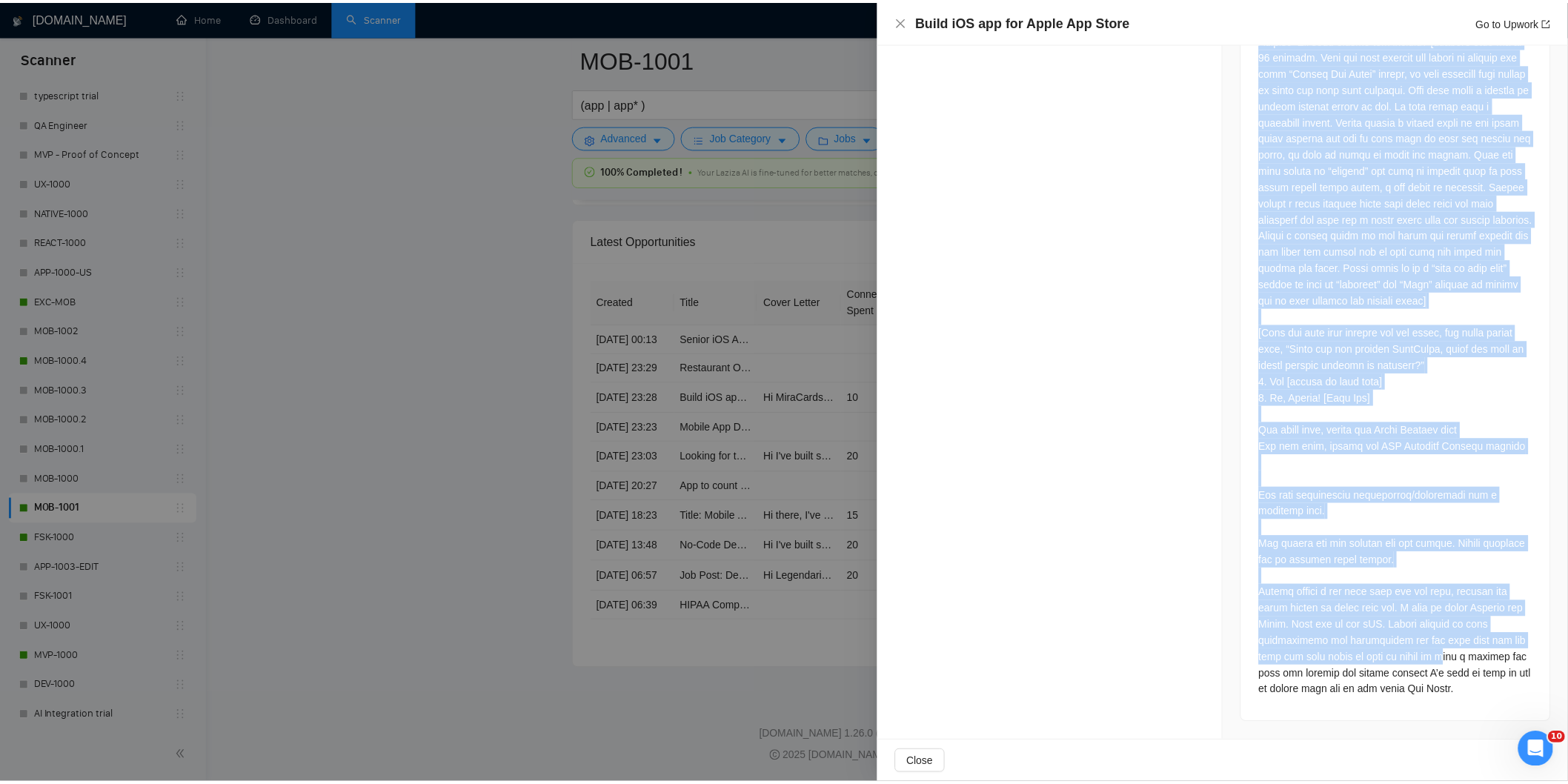
scroll to position [2138, 0]
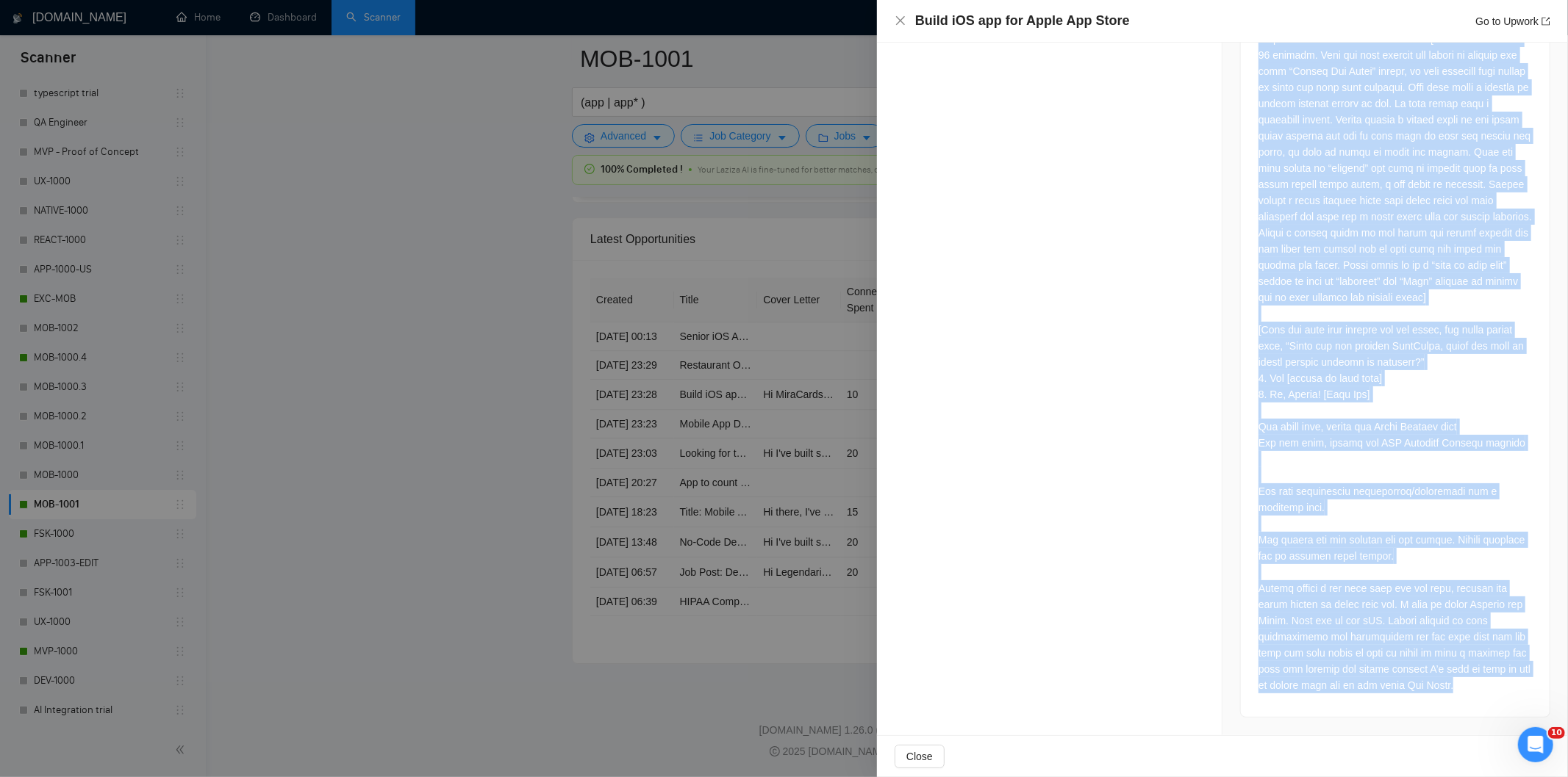
drag, startPoint x: 1246, startPoint y: 141, endPoint x: 1451, endPoint y: 695, distance: 590.7
click at [901, 20] on icon "close" at bounding box center [900, 21] width 9 height 9
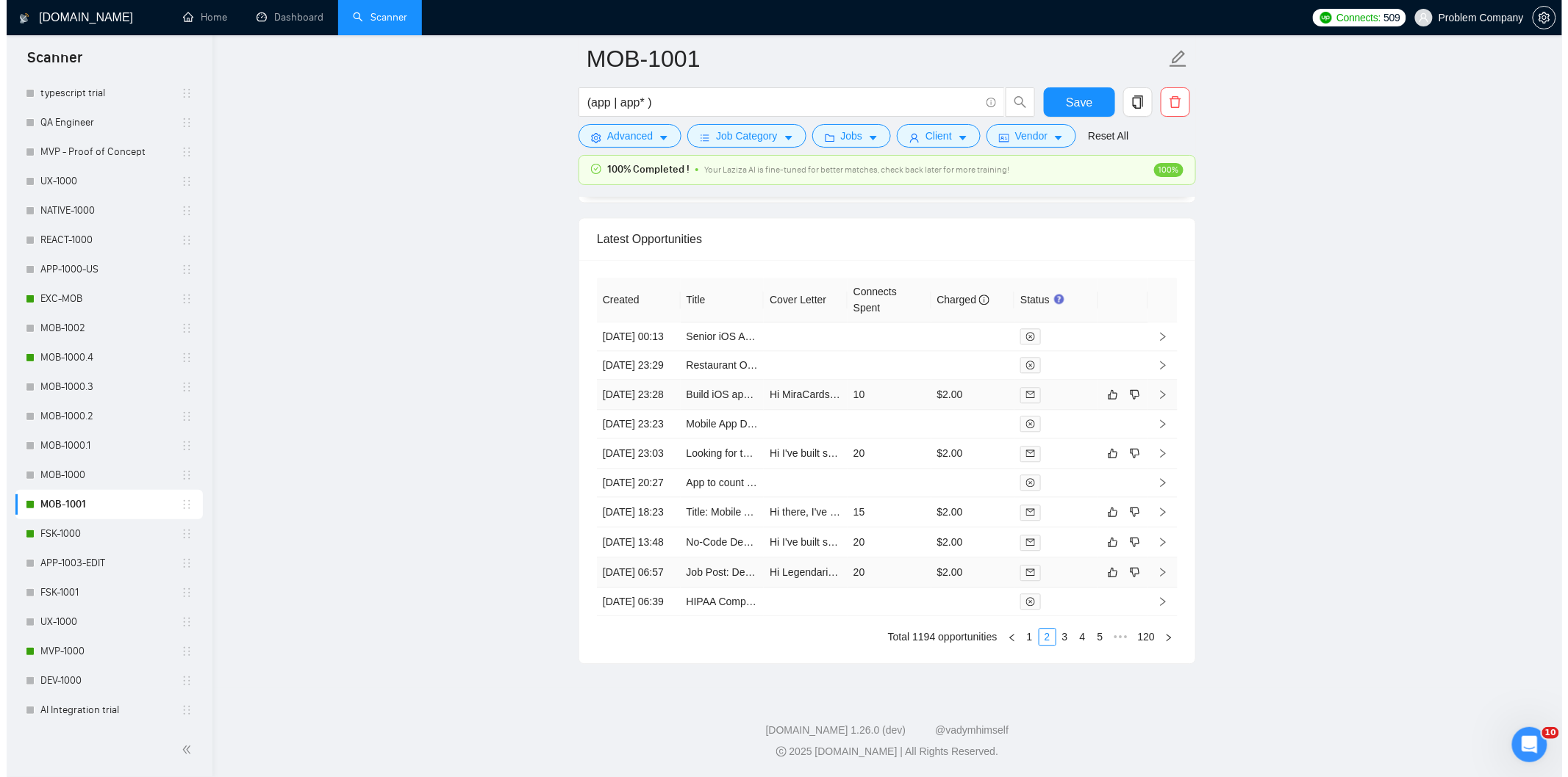
scroll to position [3737, 0]
click at [1022, 635] on link "1" at bounding box center [1024, 637] width 16 height 16
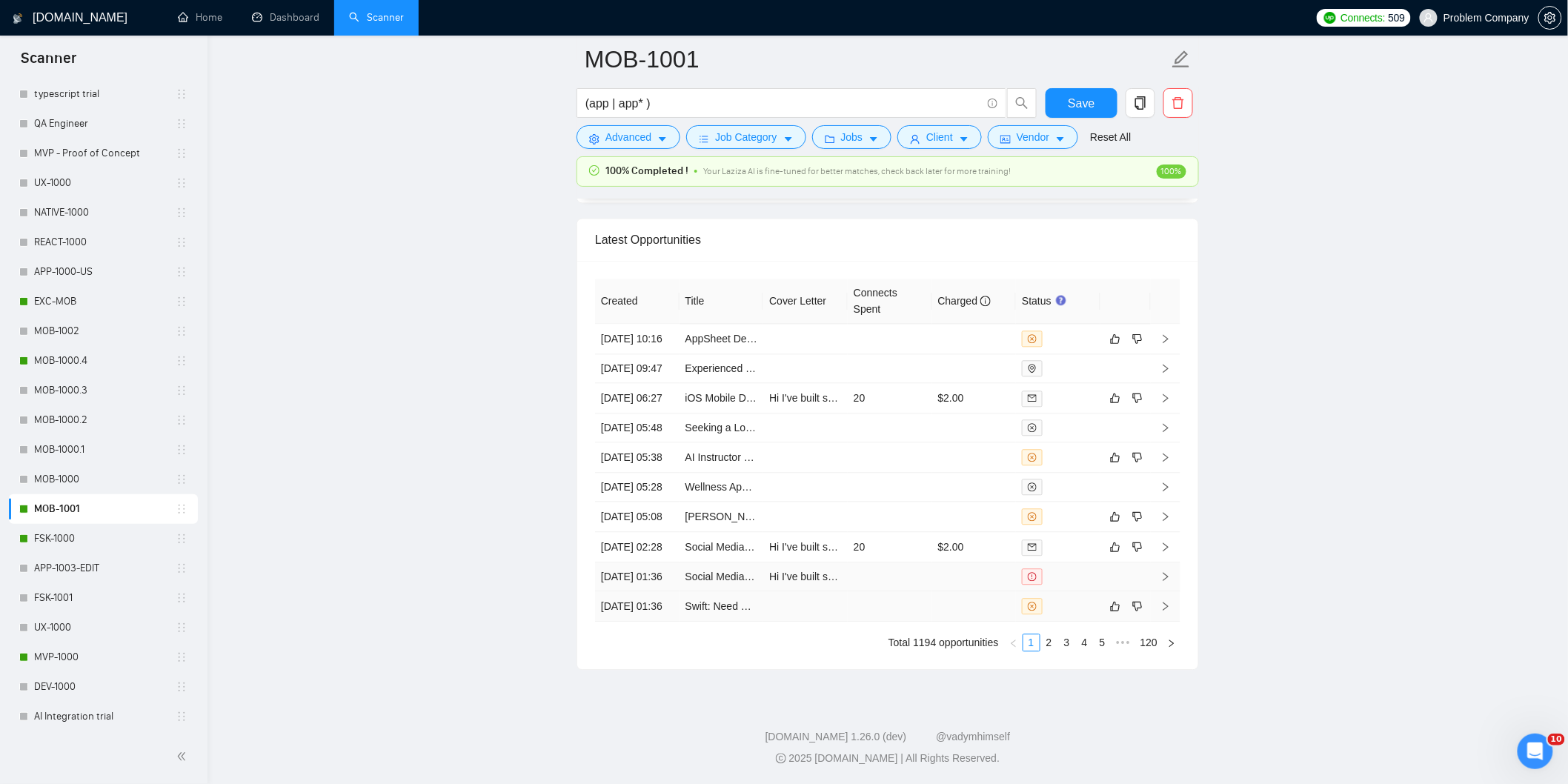
drag, startPoint x: 657, startPoint y: 599, endPoint x: 678, endPoint y: 551, distance: 52.4
click at [656, 599] on td "[DATE] 01:36" at bounding box center [637, 606] width 85 height 31
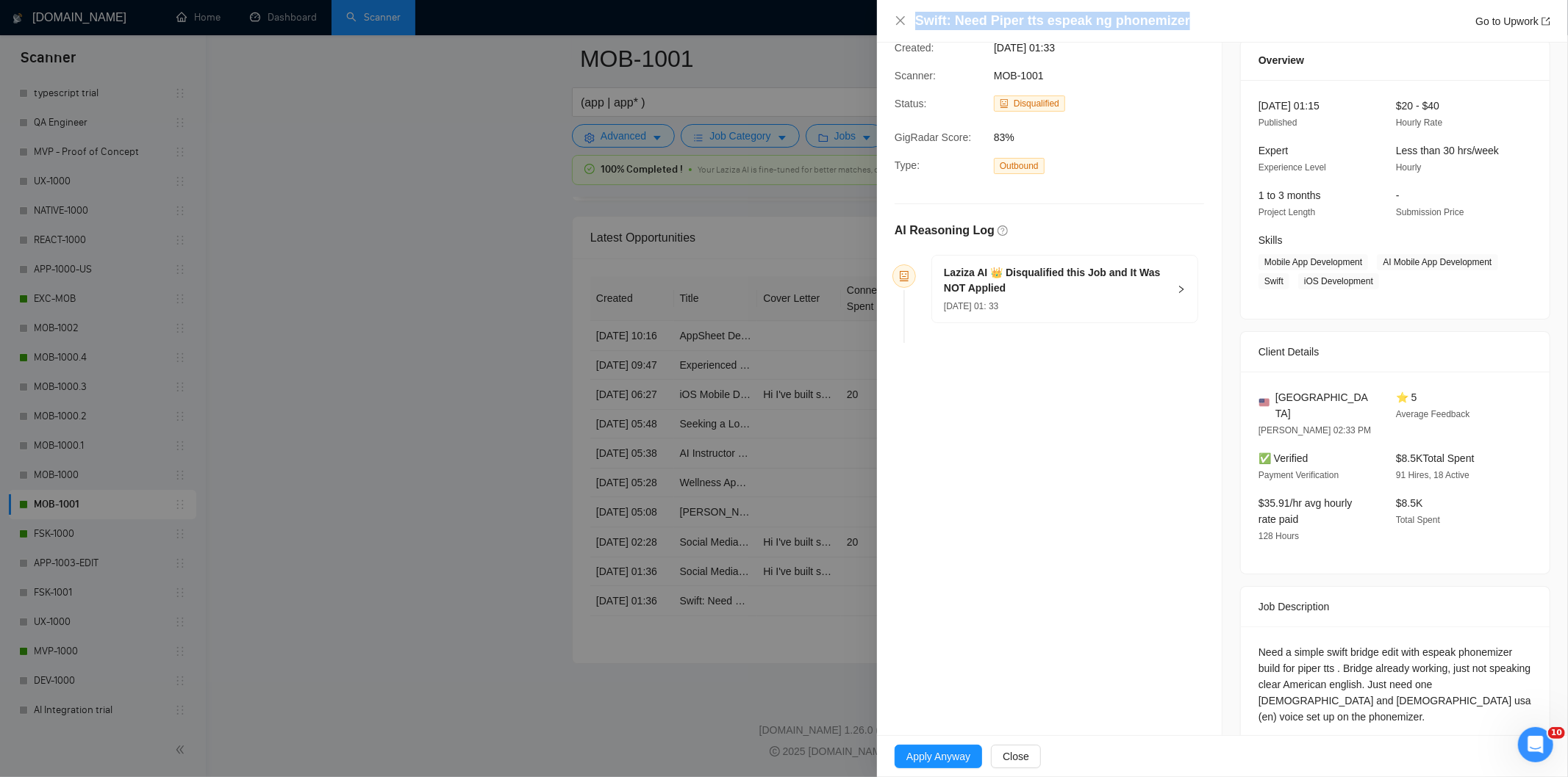
drag, startPoint x: 1192, startPoint y: 23, endPoint x: 907, endPoint y: 21, distance: 285.0
click at [907, 21] on div "Swift: Need Piper tts espeak ng phonemizer Go to Upwork" at bounding box center [1222, 21] width 656 height 18
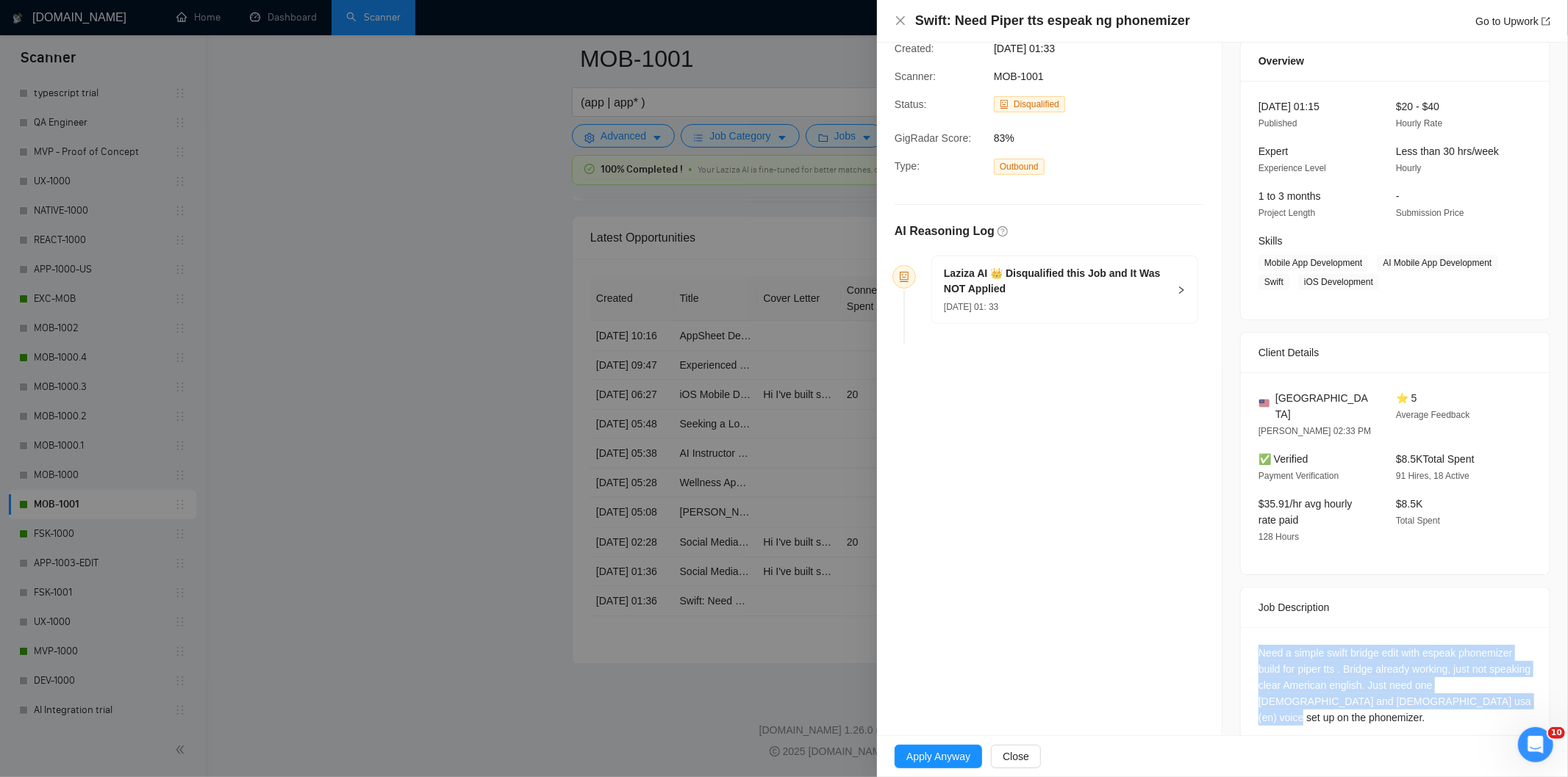
drag, startPoint x: 1253, startPoint y: 632, endPoint x: 1477, endPoint y: 691, distance: 231.6
click at [1477, 691] on div "Need a simple swift bridge edit with espeak phonemizer build for piper tts . Br…" at bounding box center [1395, 688] width 309 height 122
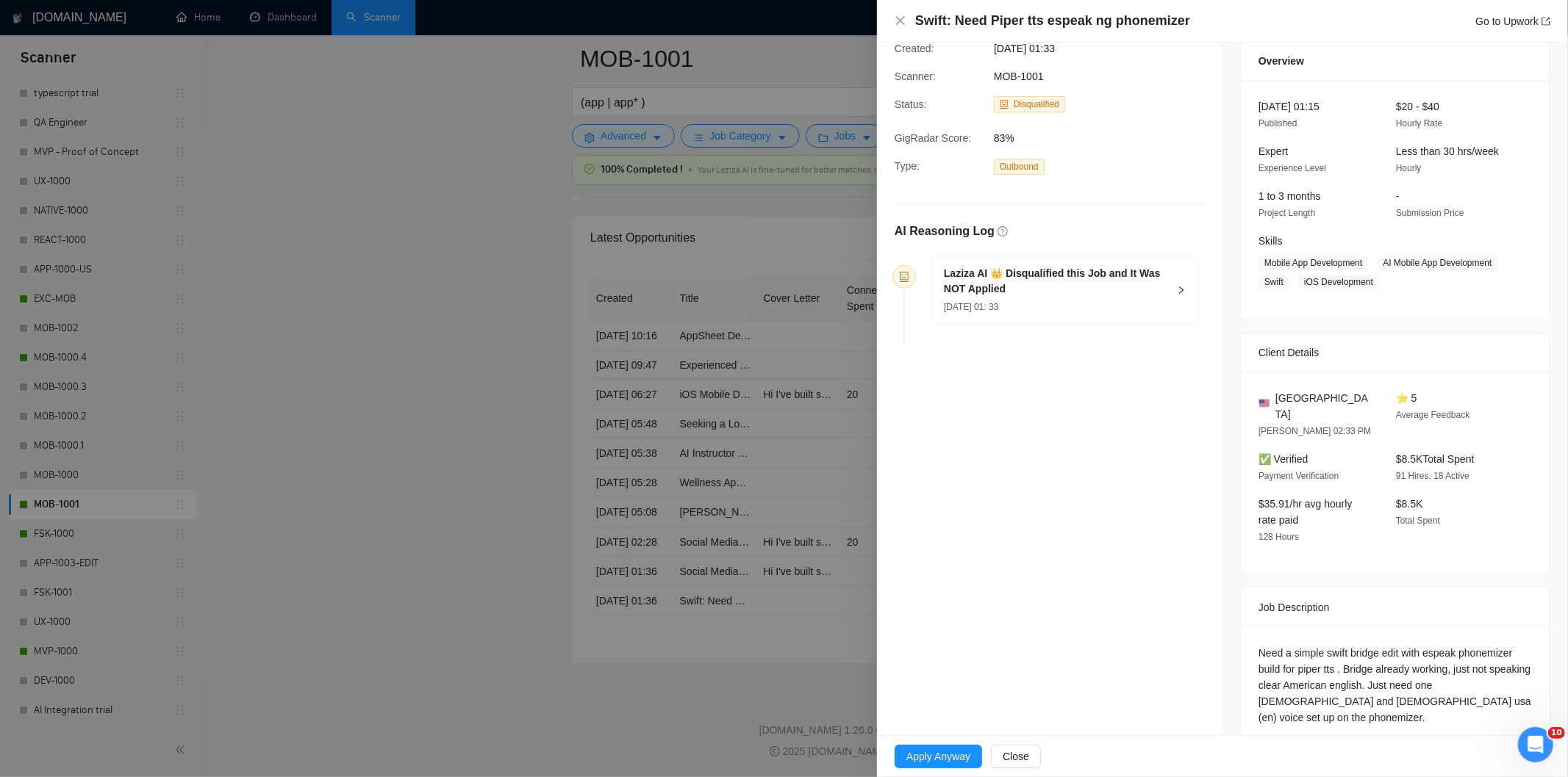
click at [1140, 305] on div "[DATE] 01: 33" at bounding box center [1056, 306] width 224 height 16
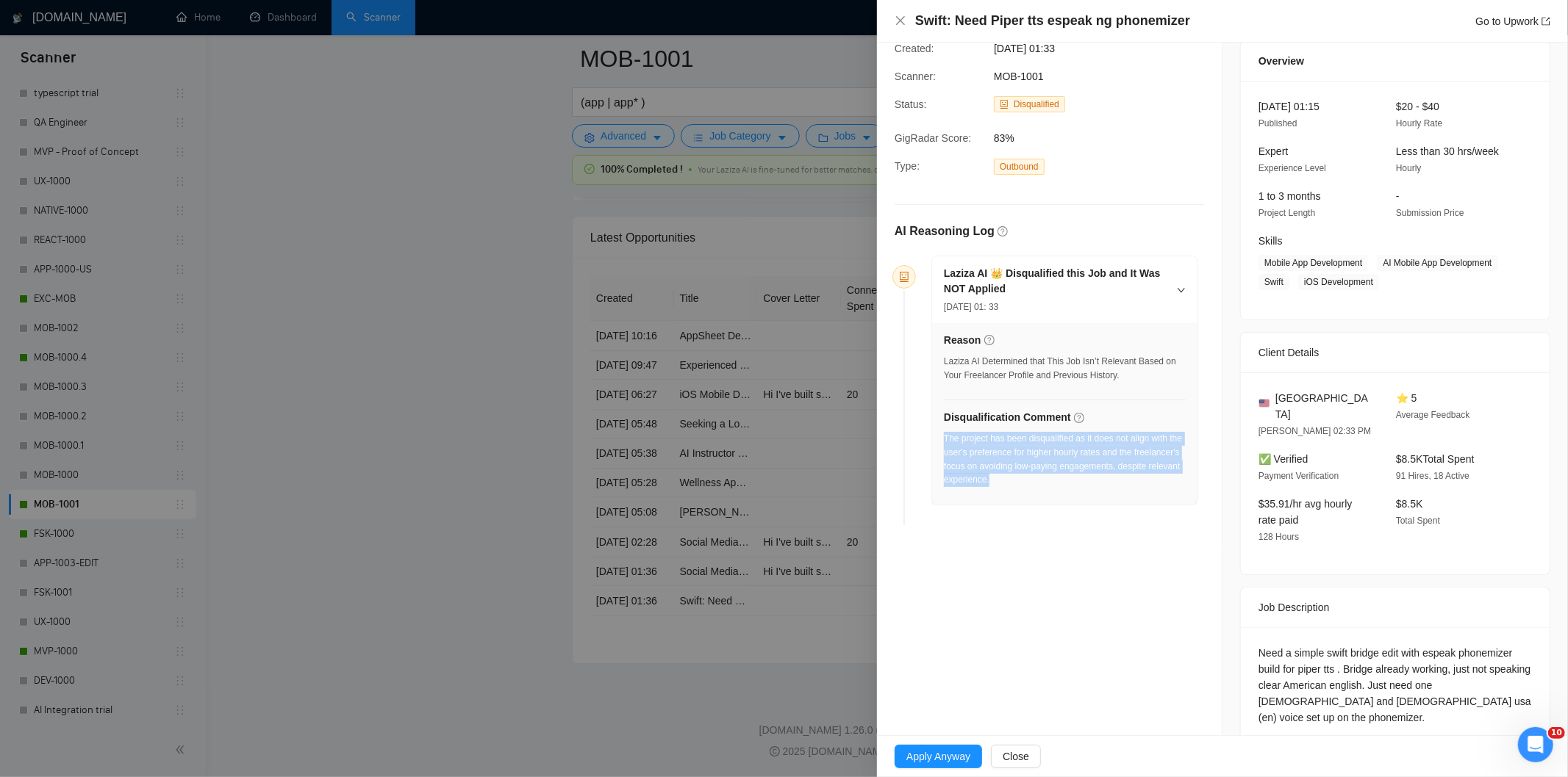
drag, startPoint x: 1113, startPoint y: 482, endPoint x: 944, endPoint y: 442, distance: 173.7
click at [944, 442] on div "The project has been disqualified as it does not align with the user's preferen…" at bounding box center [1065, 459] width 242 height 55
click at [903, 22] on icon "close" at bounding box center [900, 21] width 12 height 12
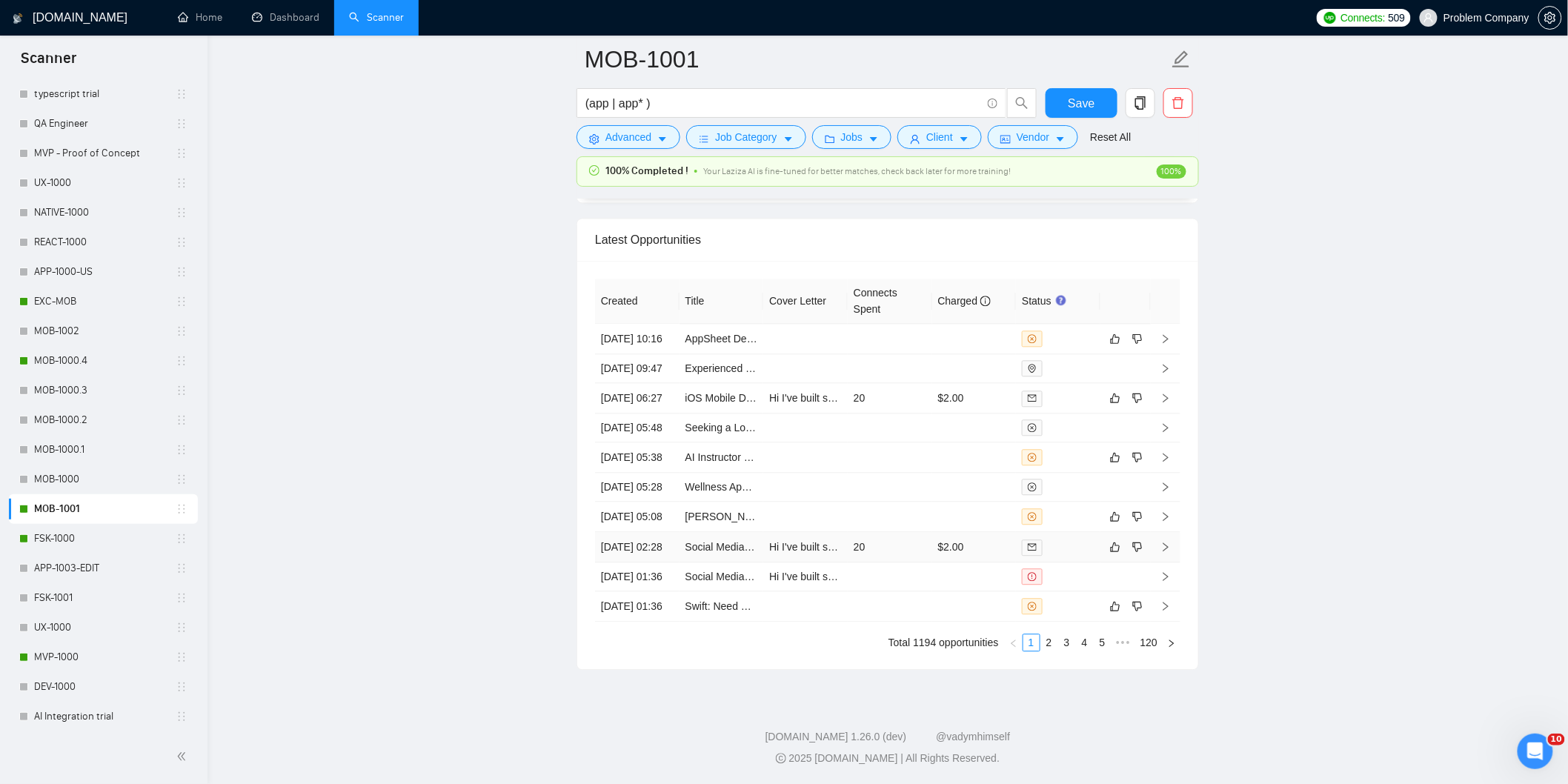
click at [653, 532] on td "[DATE] 02:28" at bounding box center [637, 547] width 85 height 31
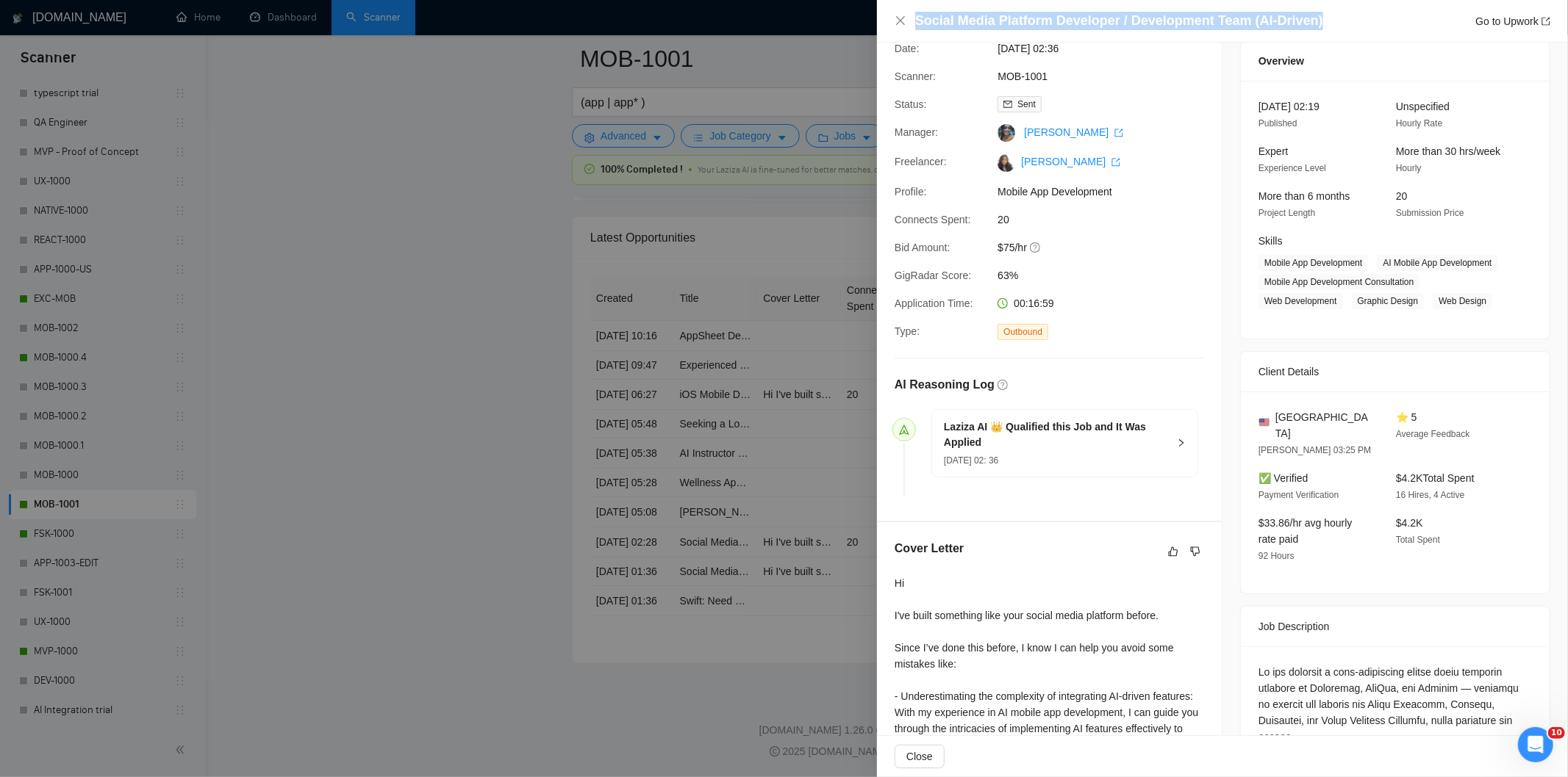
drag, startPoint x: 1332, startPoint y: 22, endPoint x: 914, endPoint y: 17, distance: 418.0
click at [915, 17] on div "Social Media Platform Developer / Development Team (AI-Driven) Go to Upwork" at bounding box center [1232, 21] width 635 height 18
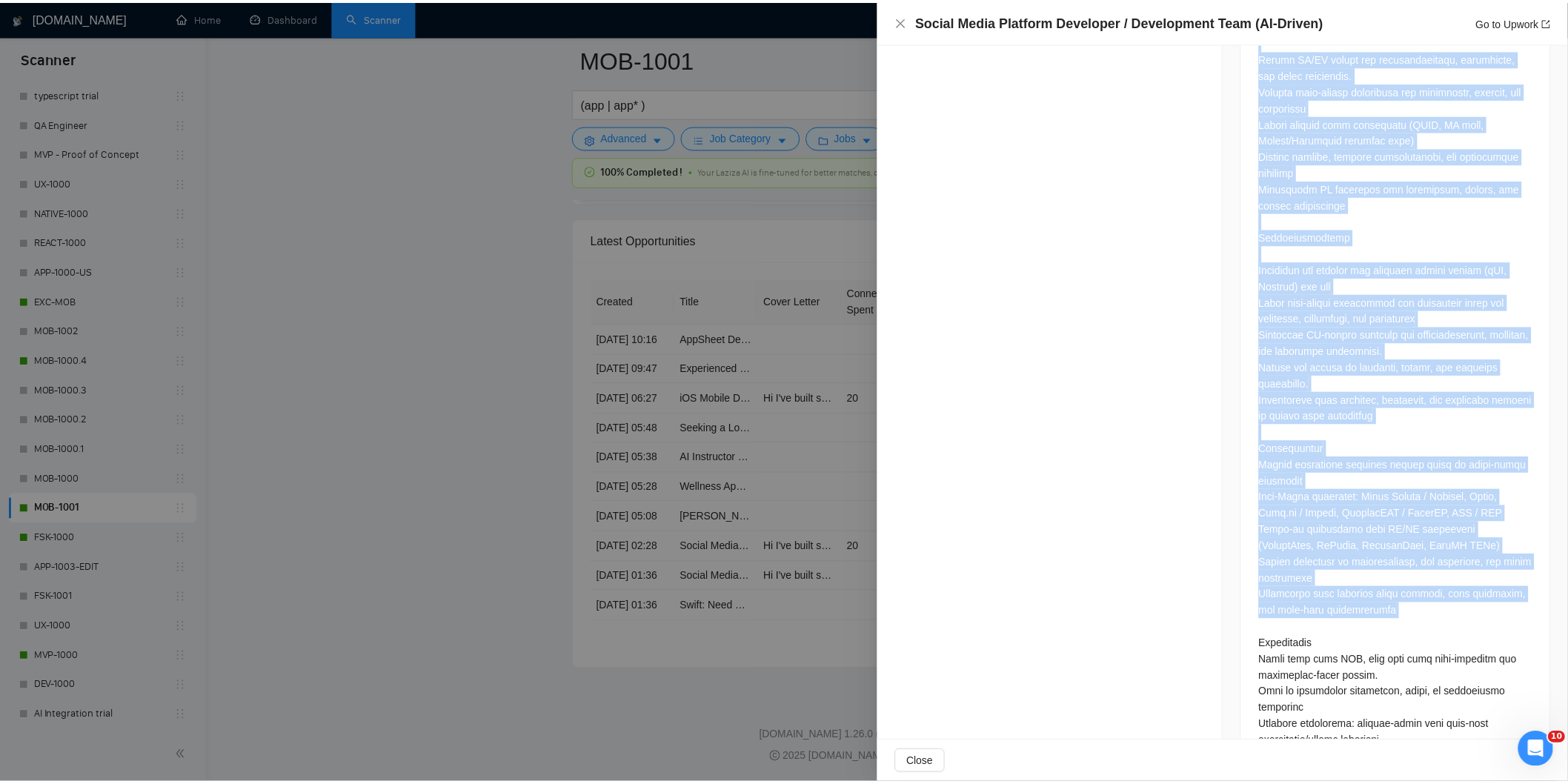
scroll to position [1702, 0]
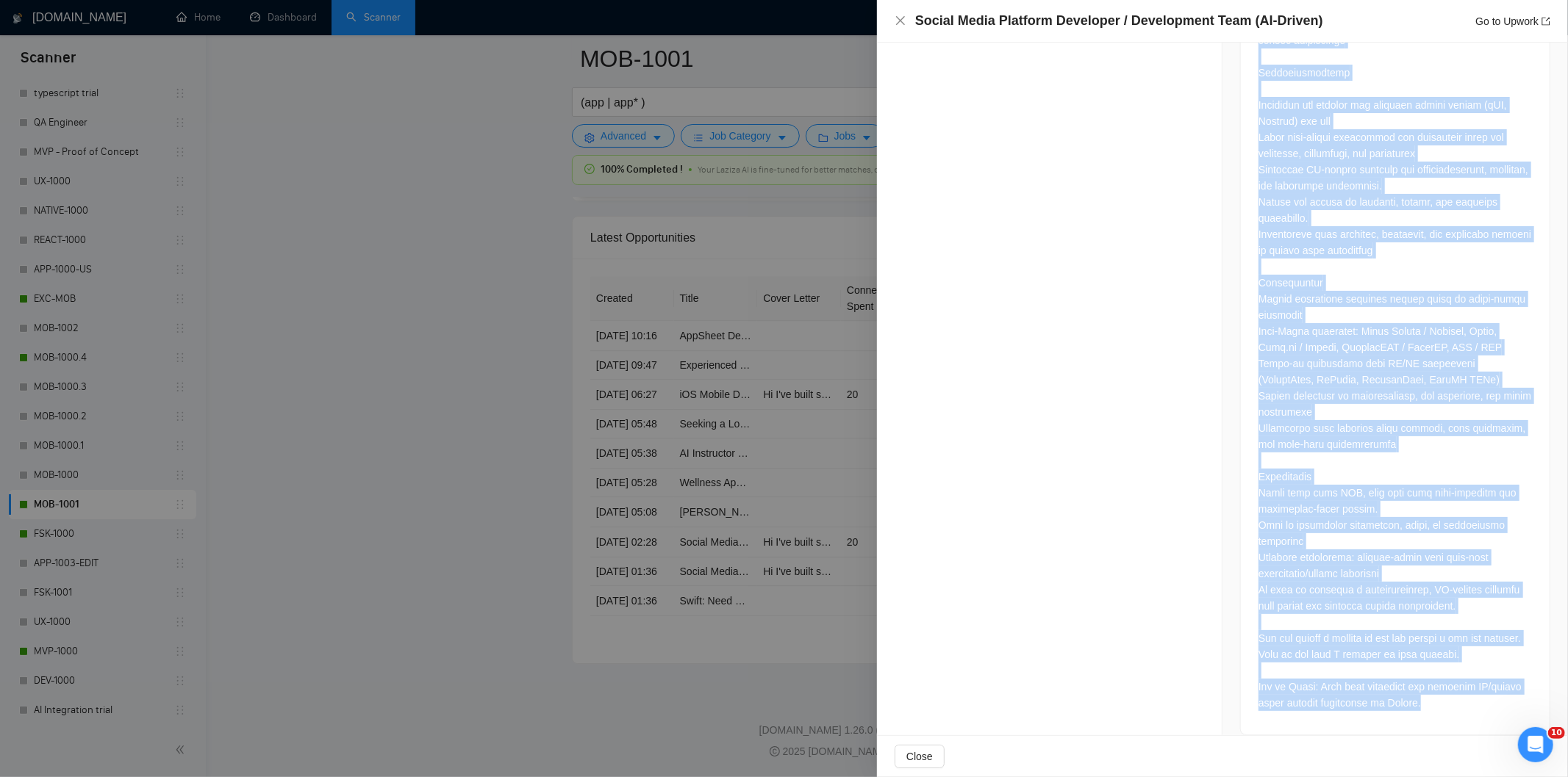
drag, startPoint x: 1244, startPoint y: 323, endPoint x: 1458, endPoint y: 695, distance: 429.2
click at [901, 17] on icon "close" at bounding box center [900, 21] width 12 height 12
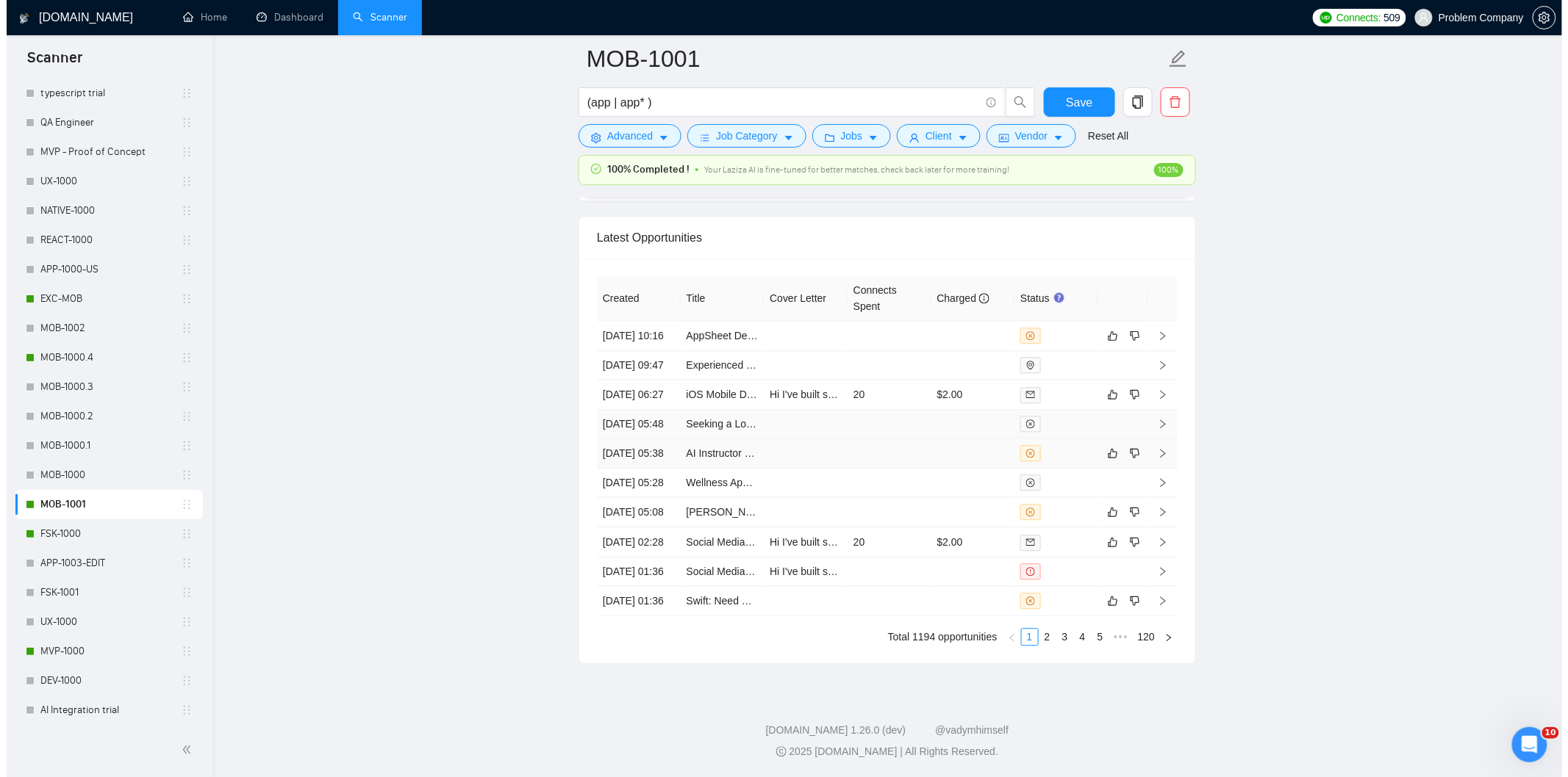
scroll to position [3655, 0]
click at [655, 452] on td "[DATE] 05:38" at bounding box center [632, 454] width 84 height 30
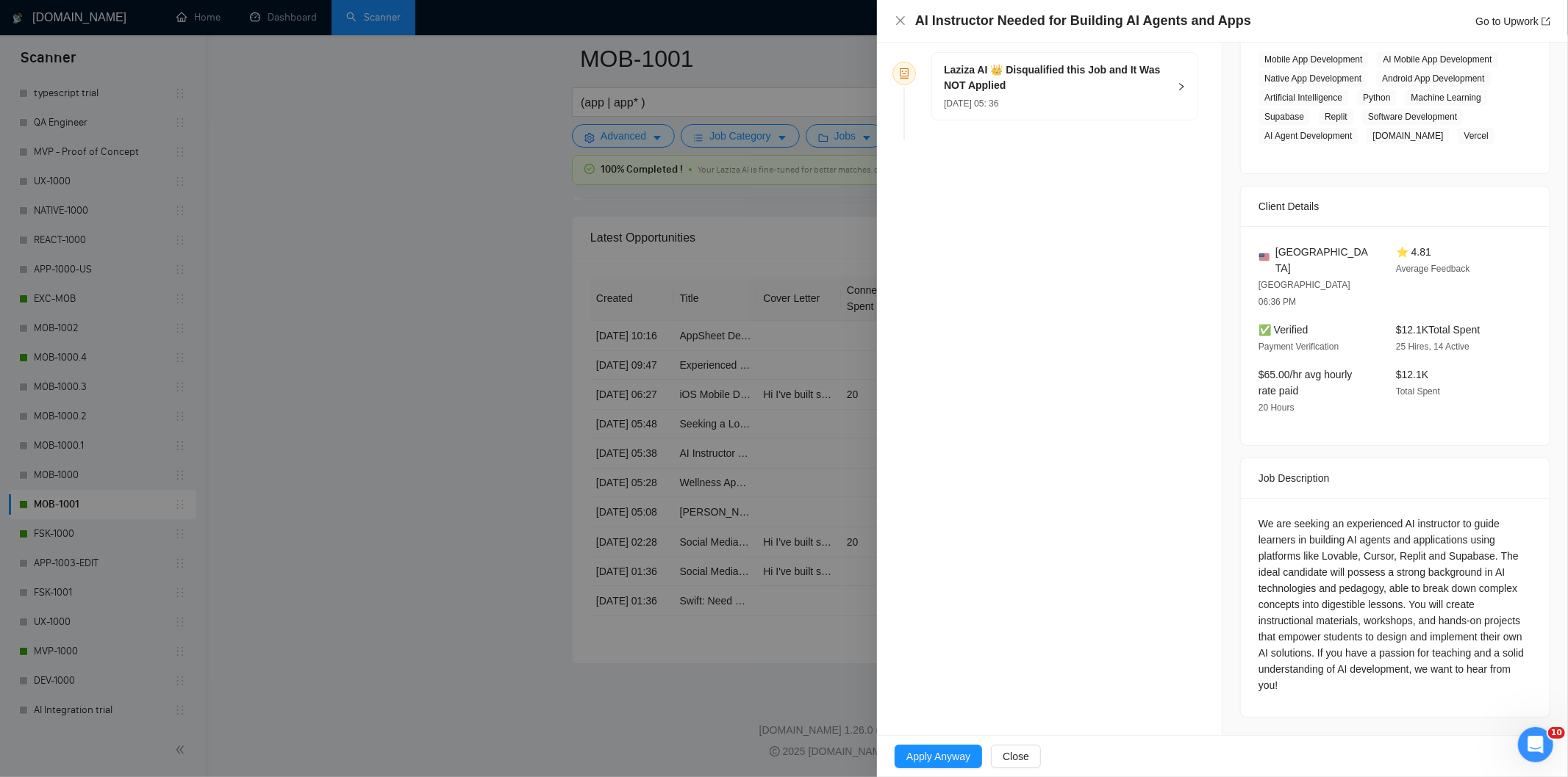
scroll to position [222, 0]
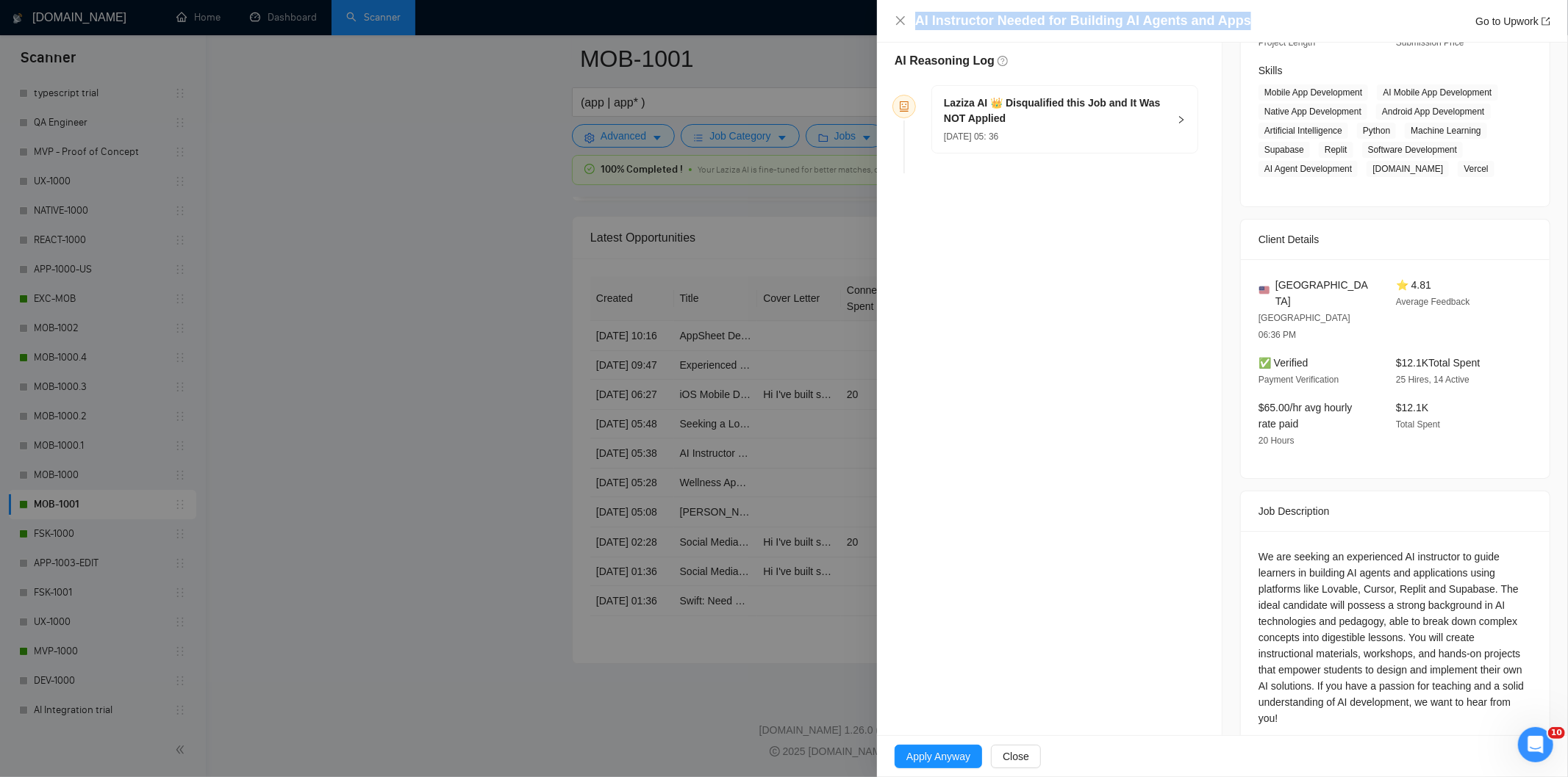
drag, startPoint x: 1268, startPoint y: 17, endPoint x: 880, endPoint y: 20, distance: 388.0
click at [880, 20] on div "AI Instructor Needed for Building AI Agents and Apps Go to Upwork" at bounding box center [1222, 21] width 691 height 43
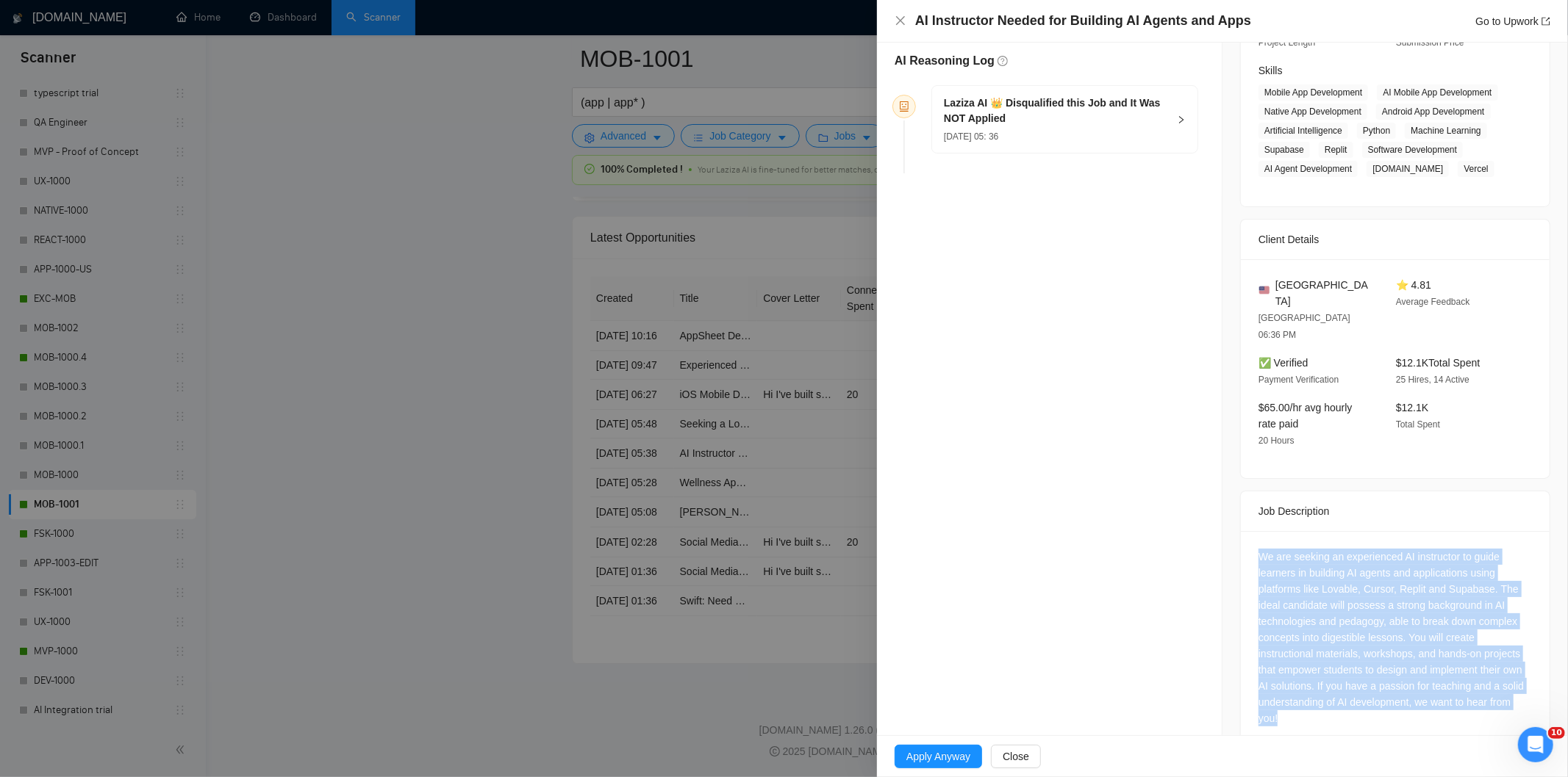
drag, startPoint x: 1252, startPoint y: 529, endPoint x: 1386, endPoint y: 683, distance: 204.1
click at [1386, 683] on div "We are seeking an experienced AI instructor to guide learners in building AI ag…" at bounding box center [1395, 640] width 309 height 219
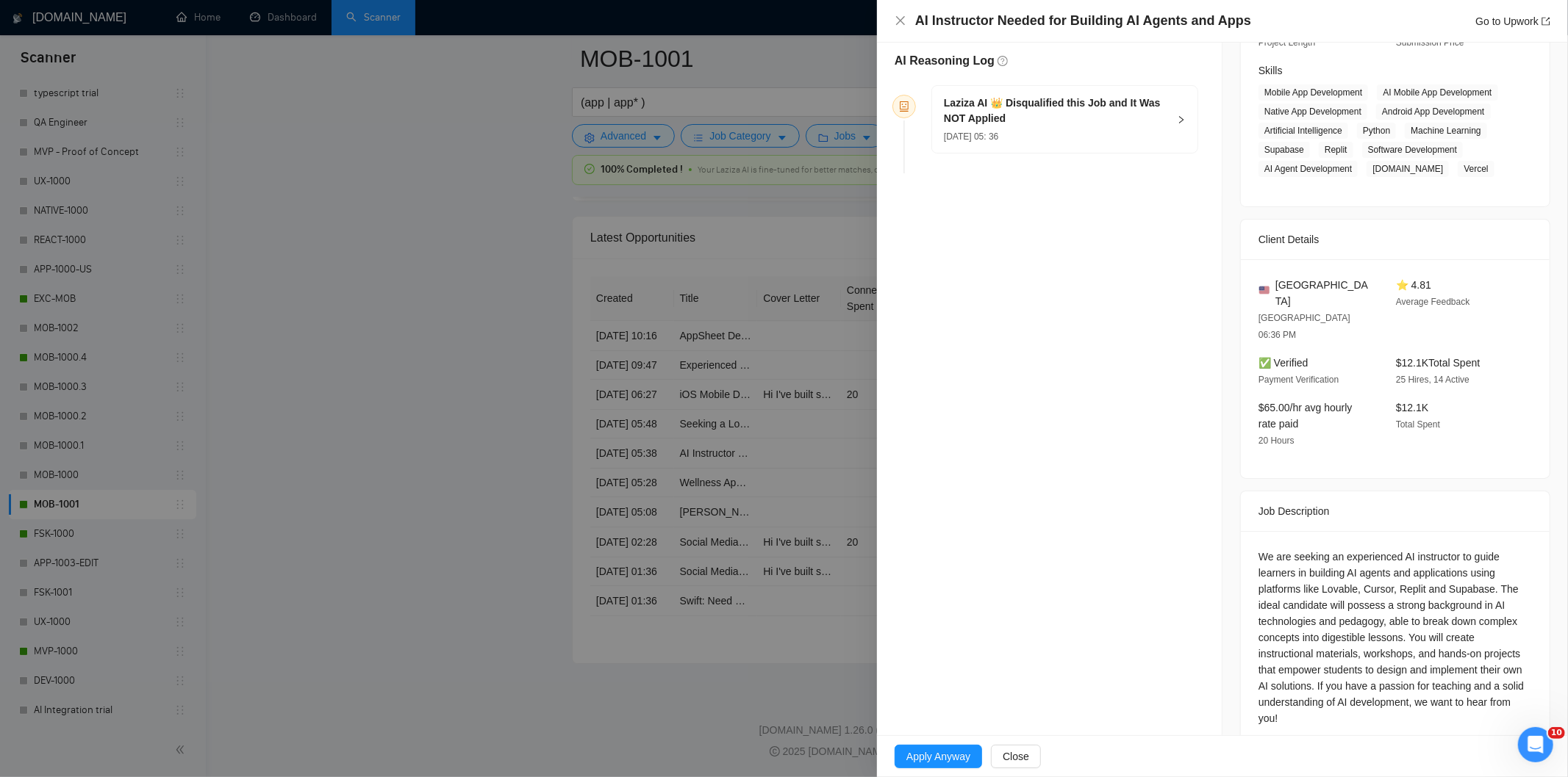
click at [1173, 113] on div "Laziza AI 👑 Disqualified this Job and It Was NOT Applied [DATE] 05: 36" at bounding box center [1065, 119] width 265 height 67
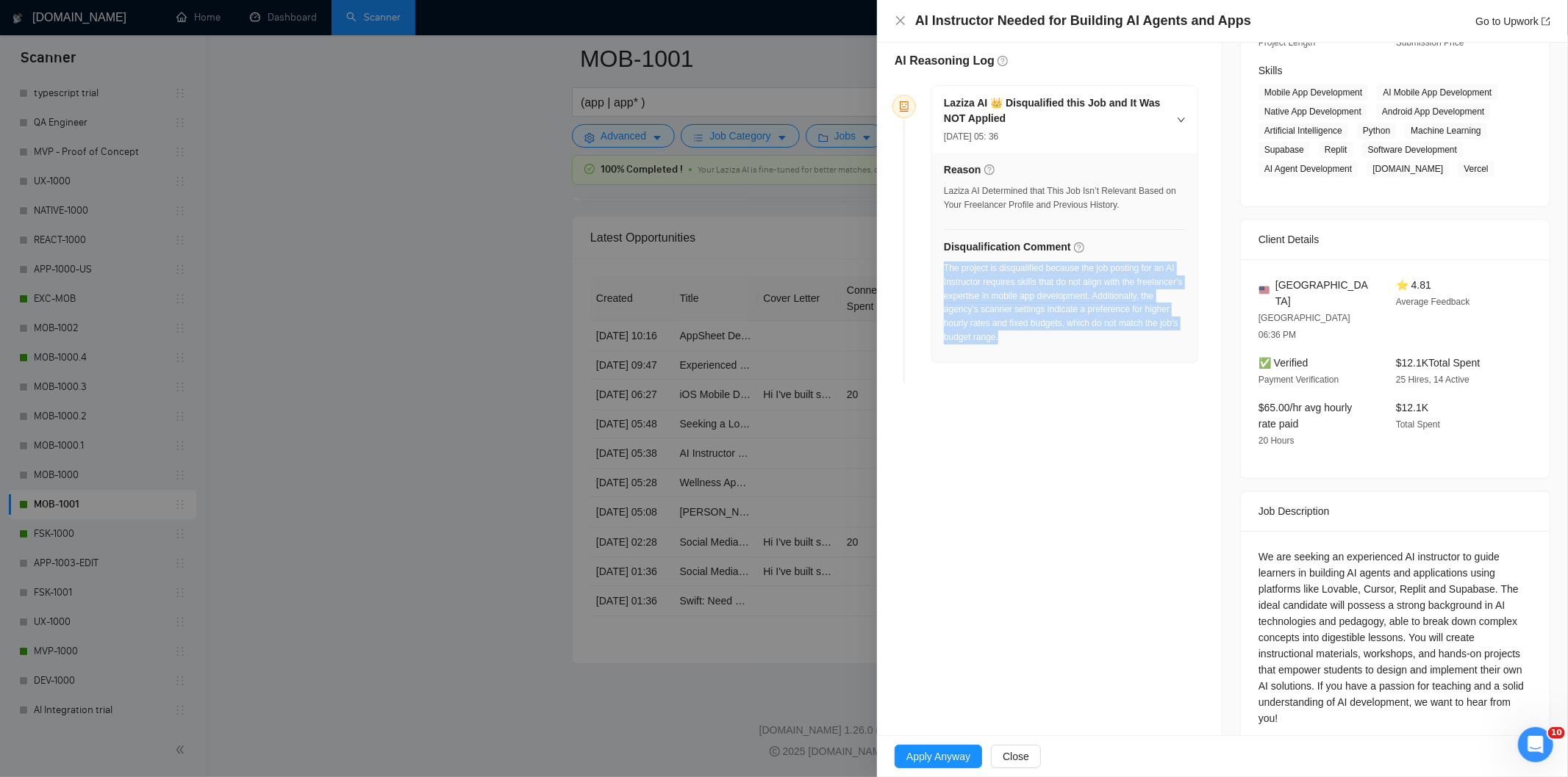
drag, startPoint x: 1130, startPoint y: 344, endPoint x: 943, endPoint y: 271, distance: 200.7
click at [944, 271] on div "The project is disqualified because the job posting for an AI Instructor requir…" at bounding box center [1065, 303] width 242 height 83
click at [898, 19] on icon "close" at bounding box center [900, 21] width 12 height 12
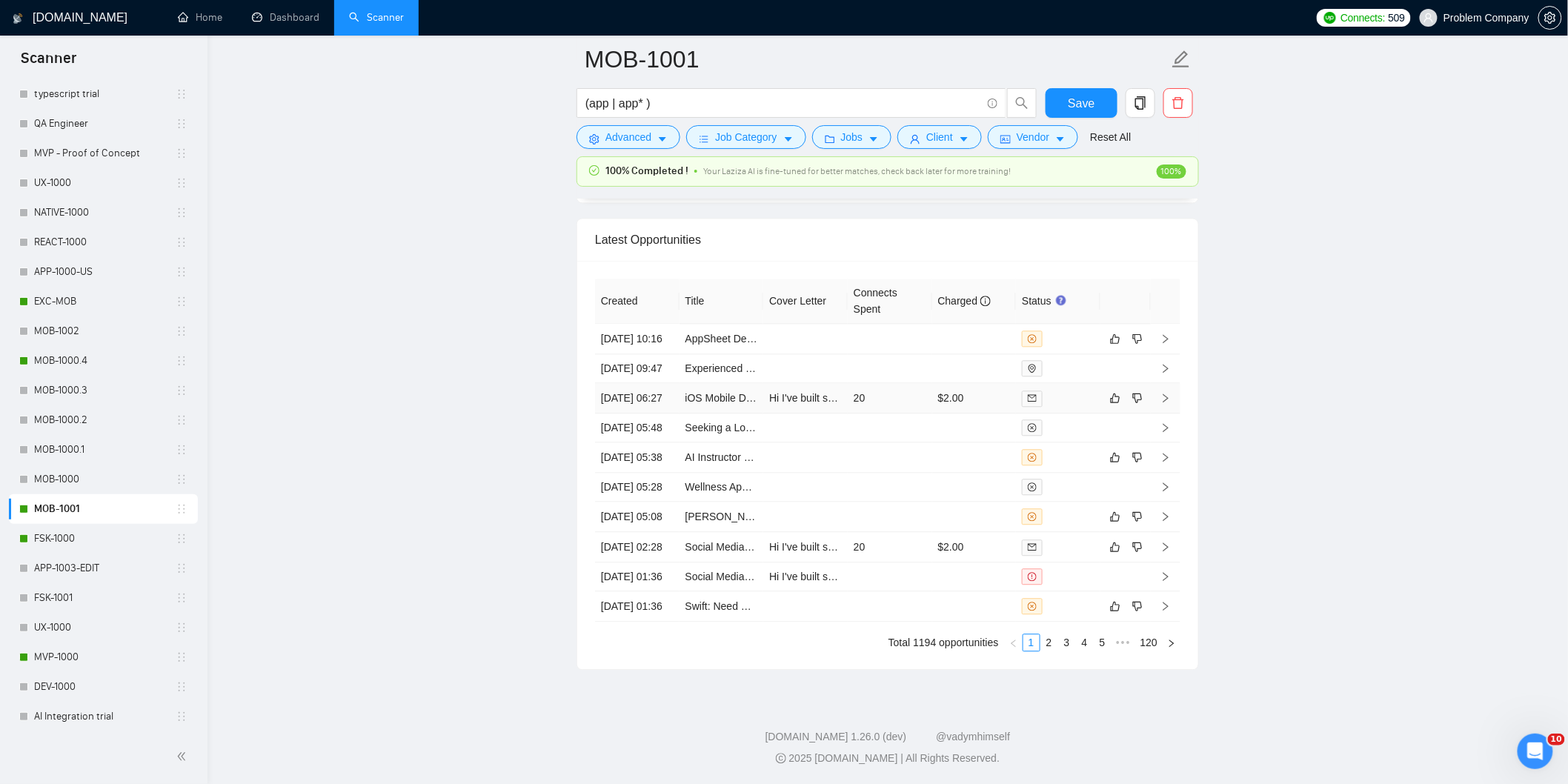
click at [639, 384] on td "[DATE] 06:27" at bounding box center [637, 399] width 85 height 31
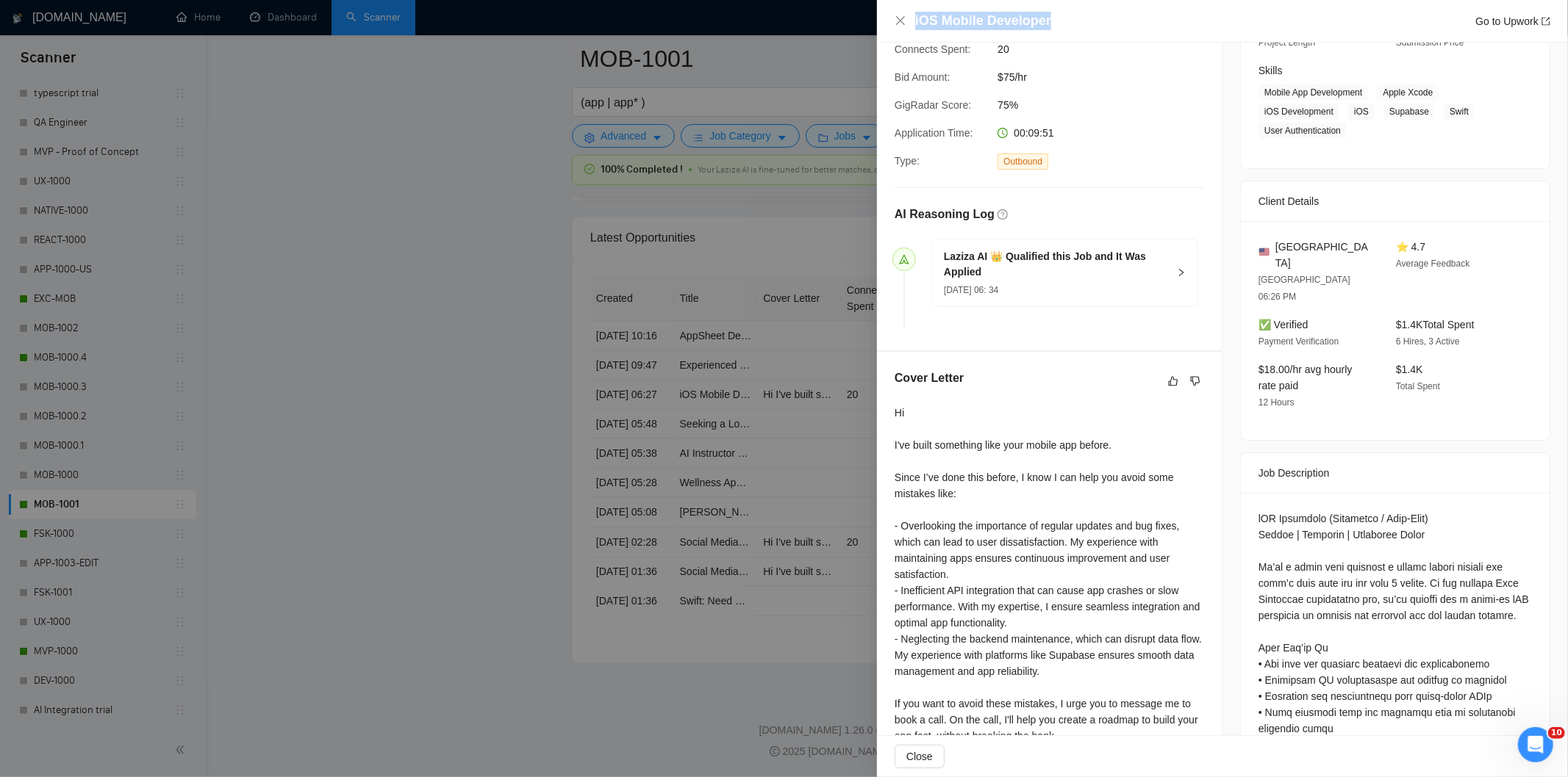
drag, startPoint x: 1086, startPoint y: 12, endPoint x: 889, endPoint y: 17, distance: 197.1
click at [889, 17] on div "iOS Mobile Developer Go to Upwork" at bounding box center [1222, 21] width 691 height 43
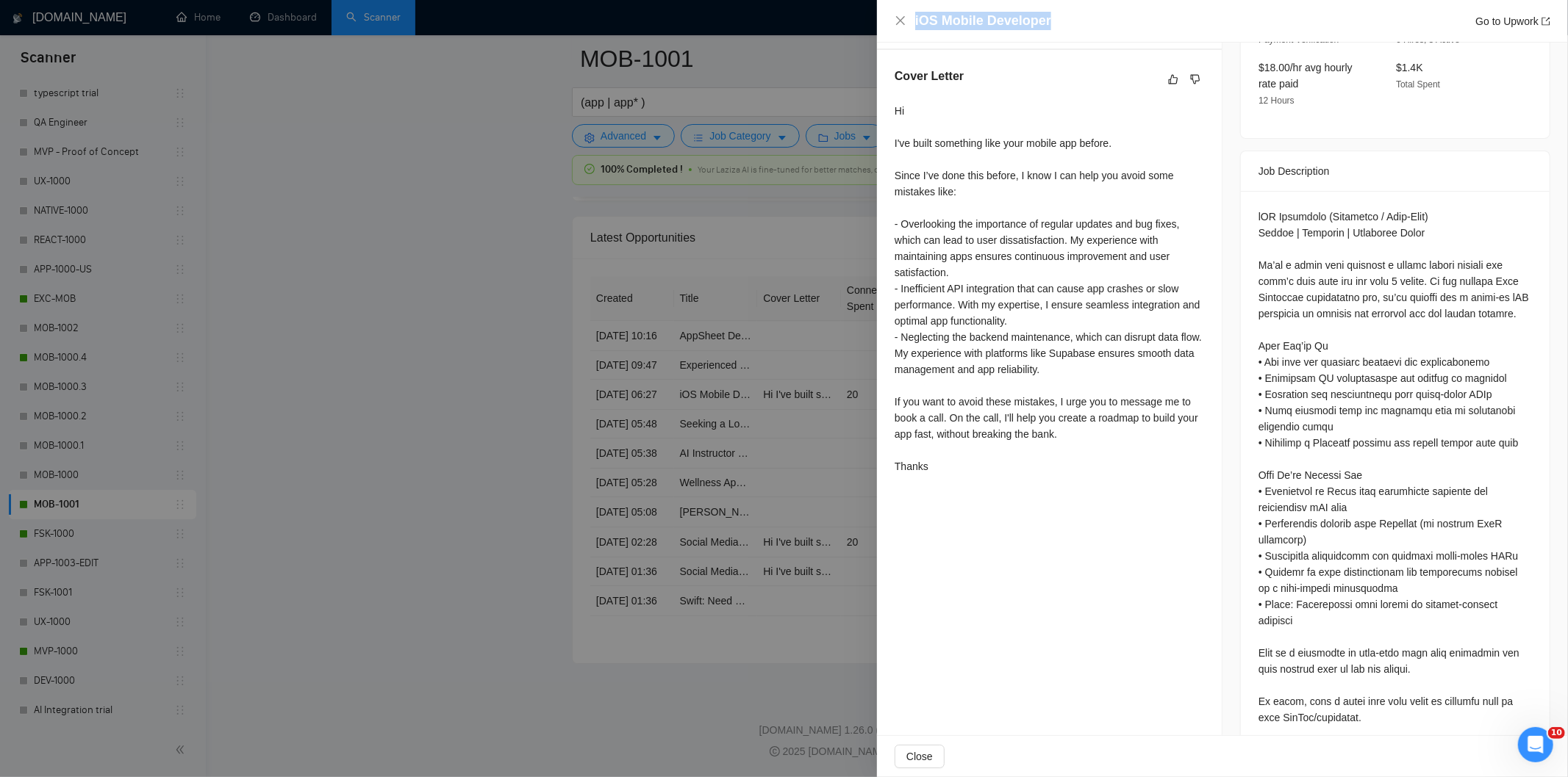
scroll to position [539, 0]
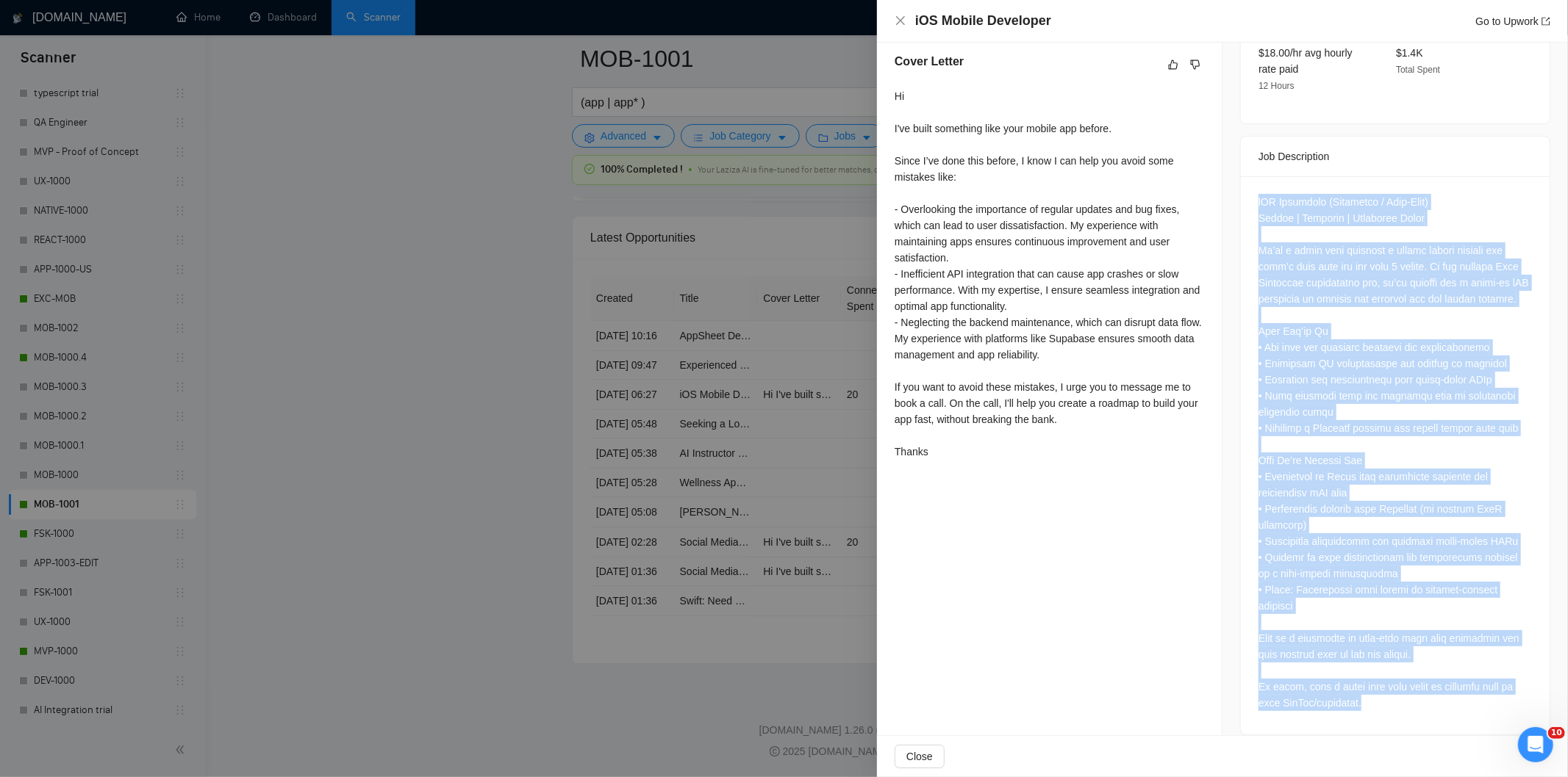
drag, startPoint x: 1246, startPoint y: 161, endPoint x: 1447, endPoint y: 700, distance: 575.3
click at [1450, 700] on div at bounding box center [1395, 455] width 309 height 558
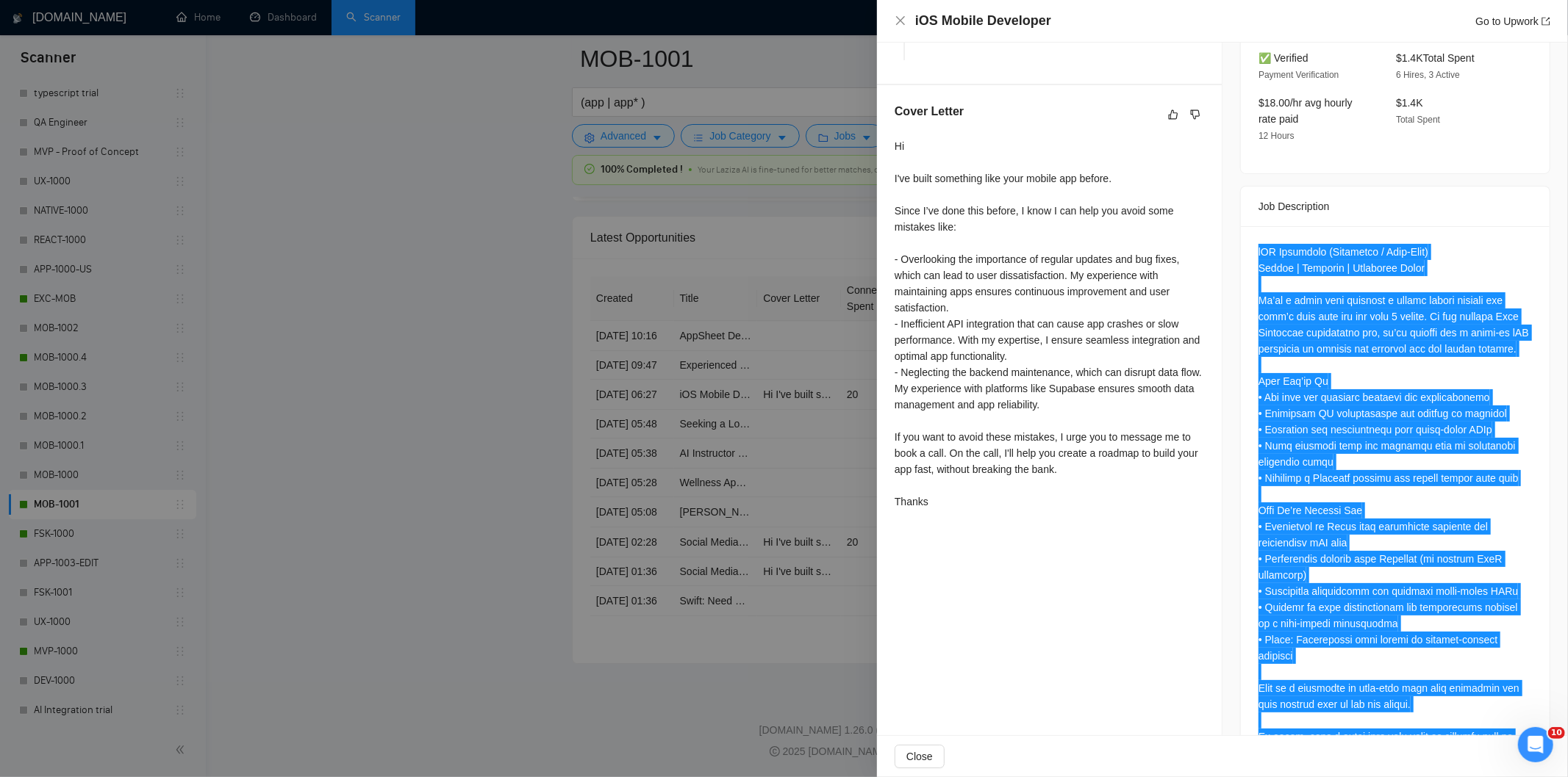
scroll to position [458, 0]
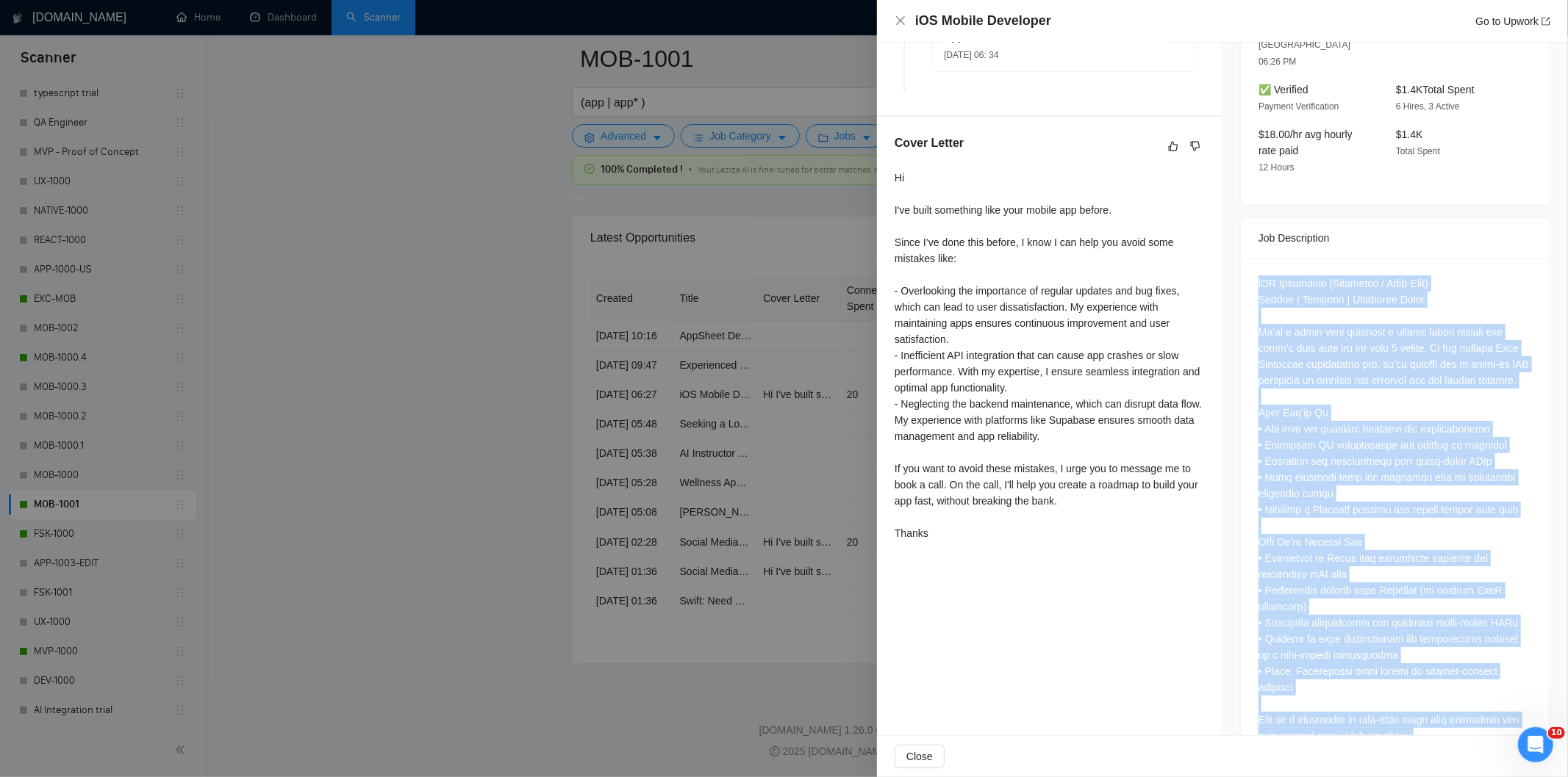
click at [1364, 348] on div at bounding box center [1395, 534] width 273 height 517
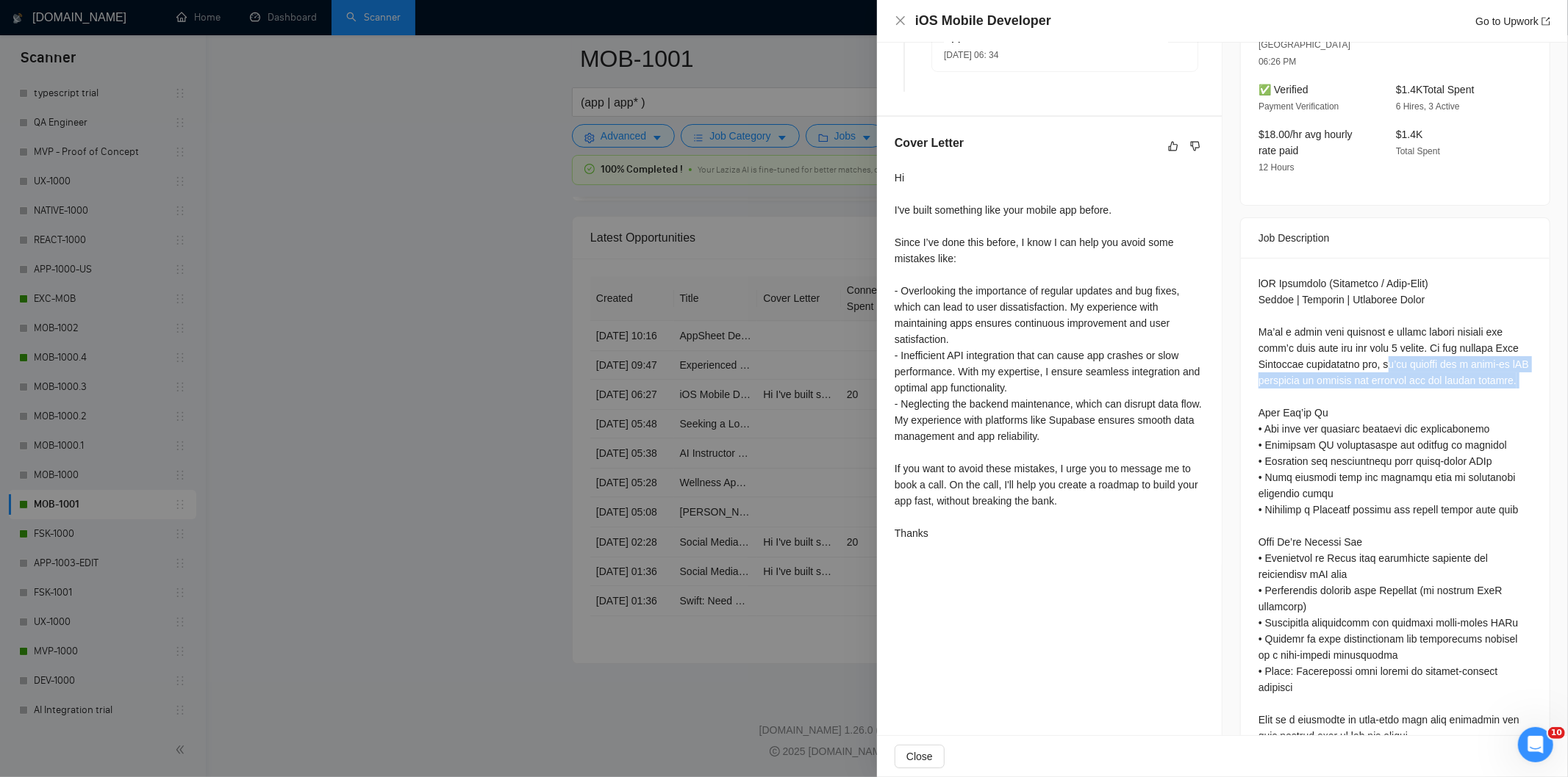
drag, startPoint x: 1380, startPoint y: 332, endPoint x: 1442, endPoint y: 373, distance: 74.3
click at [1442, 373] on div at bounding box center [1395, 534] width 273 height 517
click at [901, 21] on icon "close" at bounding box center [900, 21] width 12 height 12
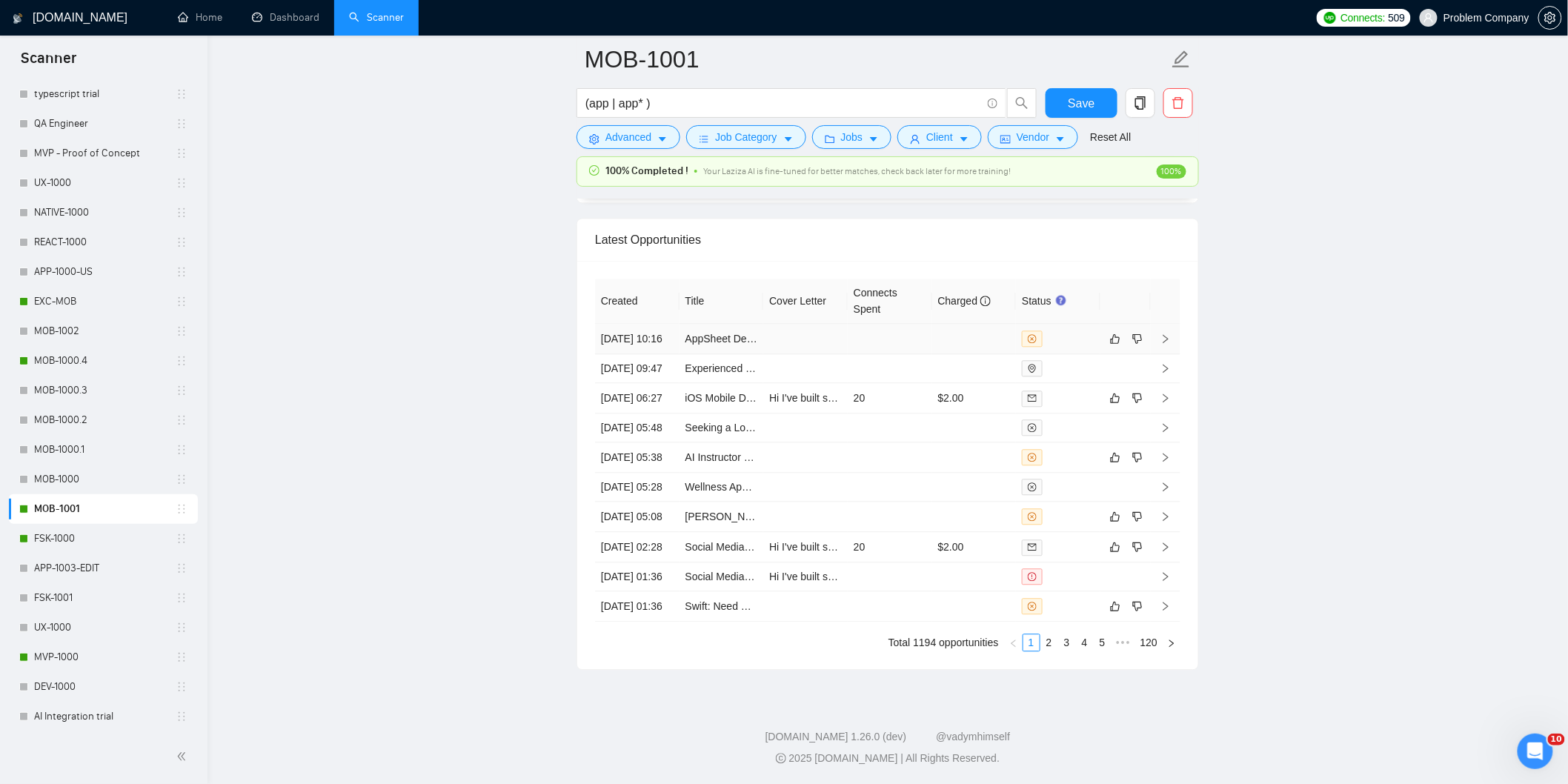
drag, startPoint x: 652, startPoint y: 278, endPoint x: 788, endPoint y: 203, distance: 155.3
click at [654, 324] on td "[DATE] 10:16" at bounding box center [637, 339] width 85 height 31
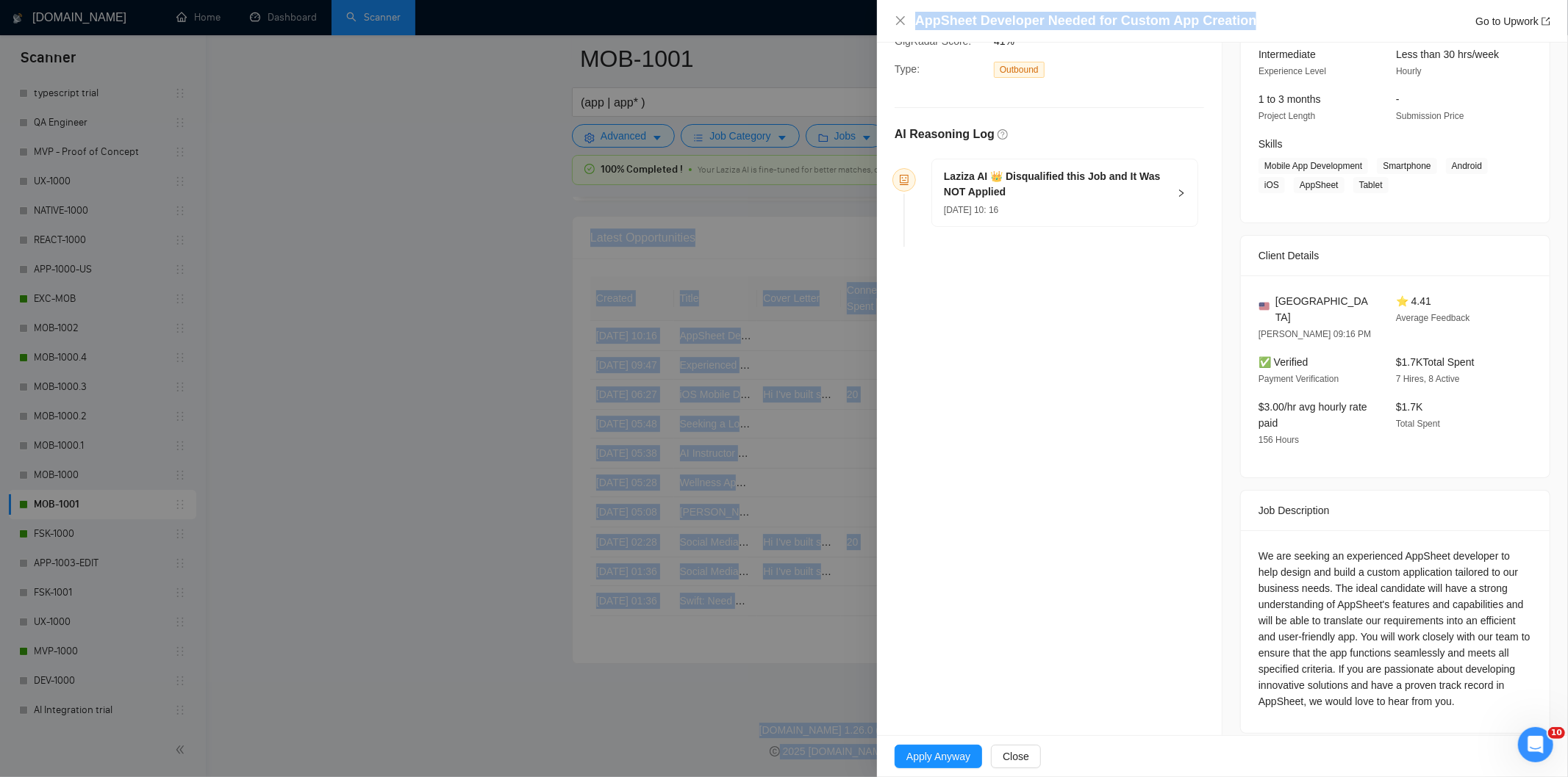
drag, startPoint x: 1282, startPoint y: 17, endPoint x: 880, endPoint y: -2, distance: 402.4
click at [1275, 9] on div "AppSheet Developer Needed for Custom App Creation Go to Upwork" at bounding box center [1222, 21] width 691 height 43
click at [1272, 22] on div "AppSheet Developer Needed for Custom App Creation Go to Upwork" at bounding box center [1232, 21] width 635 height 18
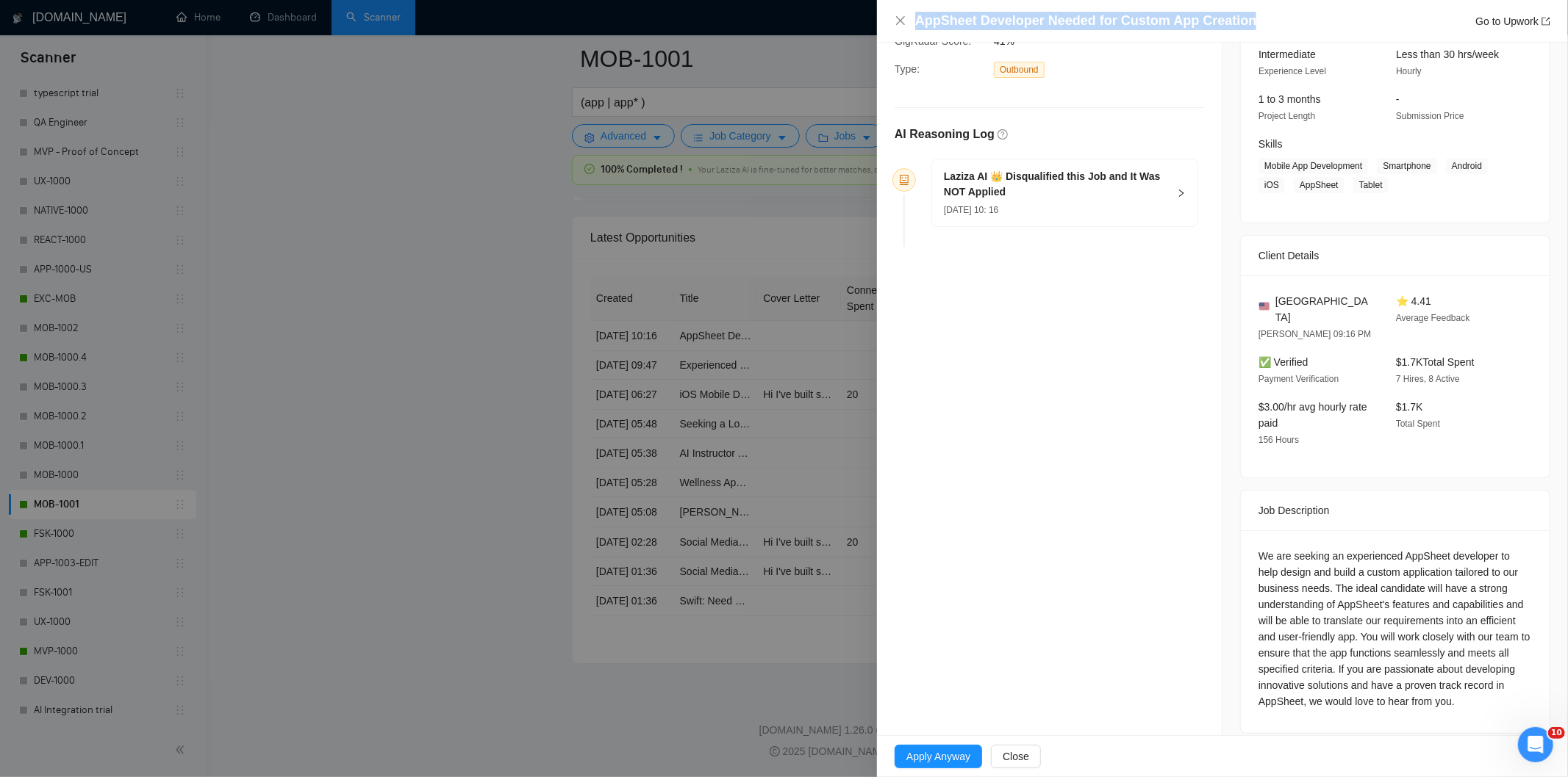
drag, startPoint x: 1267, startPoint y: 23, endPoint x: 905, endPoint y: 9, distance: 362.3
click at [905, 9] on div "AppSheet Developer Needed for Custom App Creation Go to Upwork" at bounding box center [1222, 21] width 691 height 43
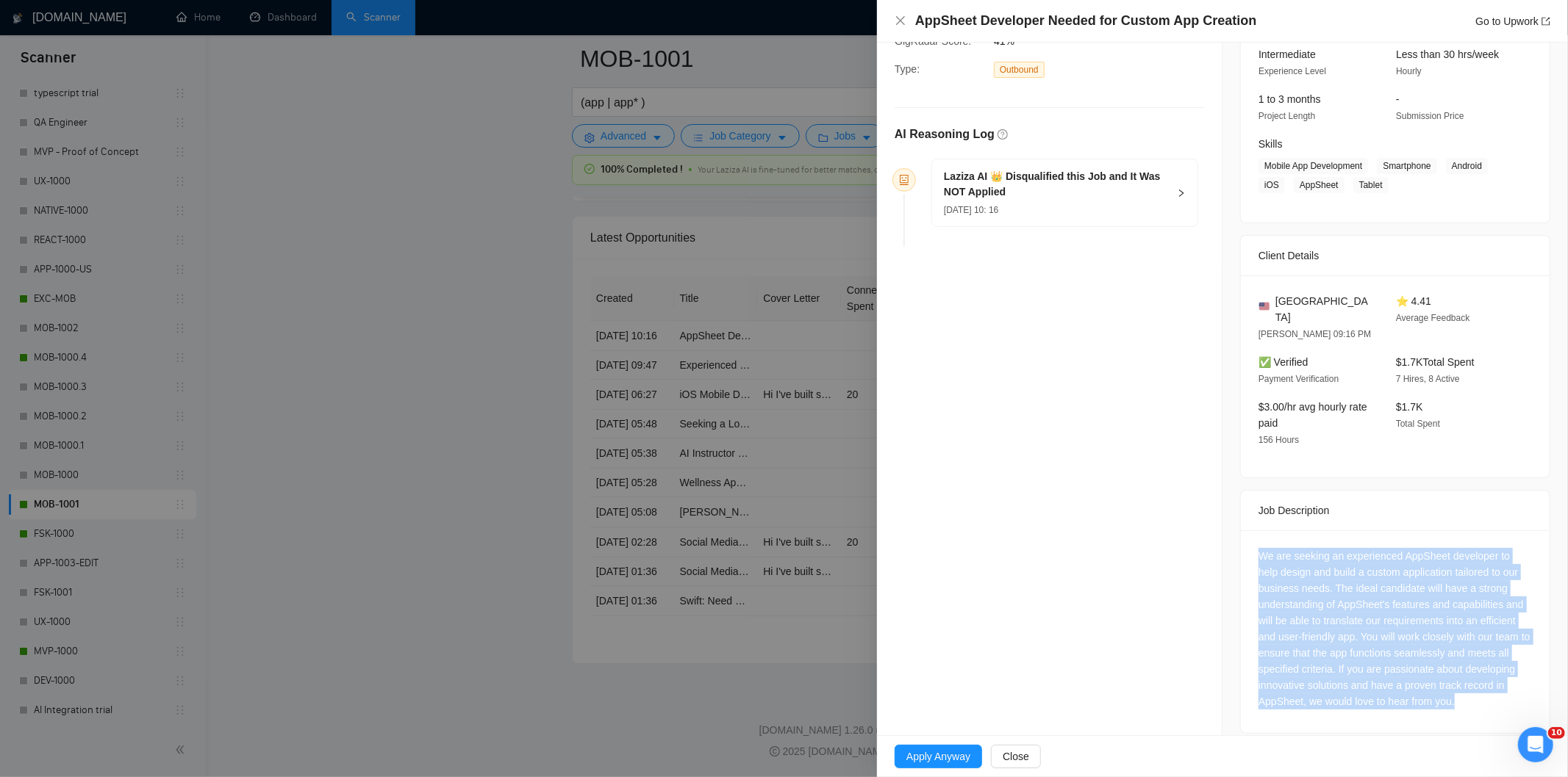
drag, startPoint x: 1250, startPoint y: 537, endPoint x: 1524, endPoint y: 687, distance: 312.4
click at [1524, 687] on div "We are seeking an experienced AppSheet developer to help design and build a cus…" at bounding box center [1395, 632] width 309 height 202
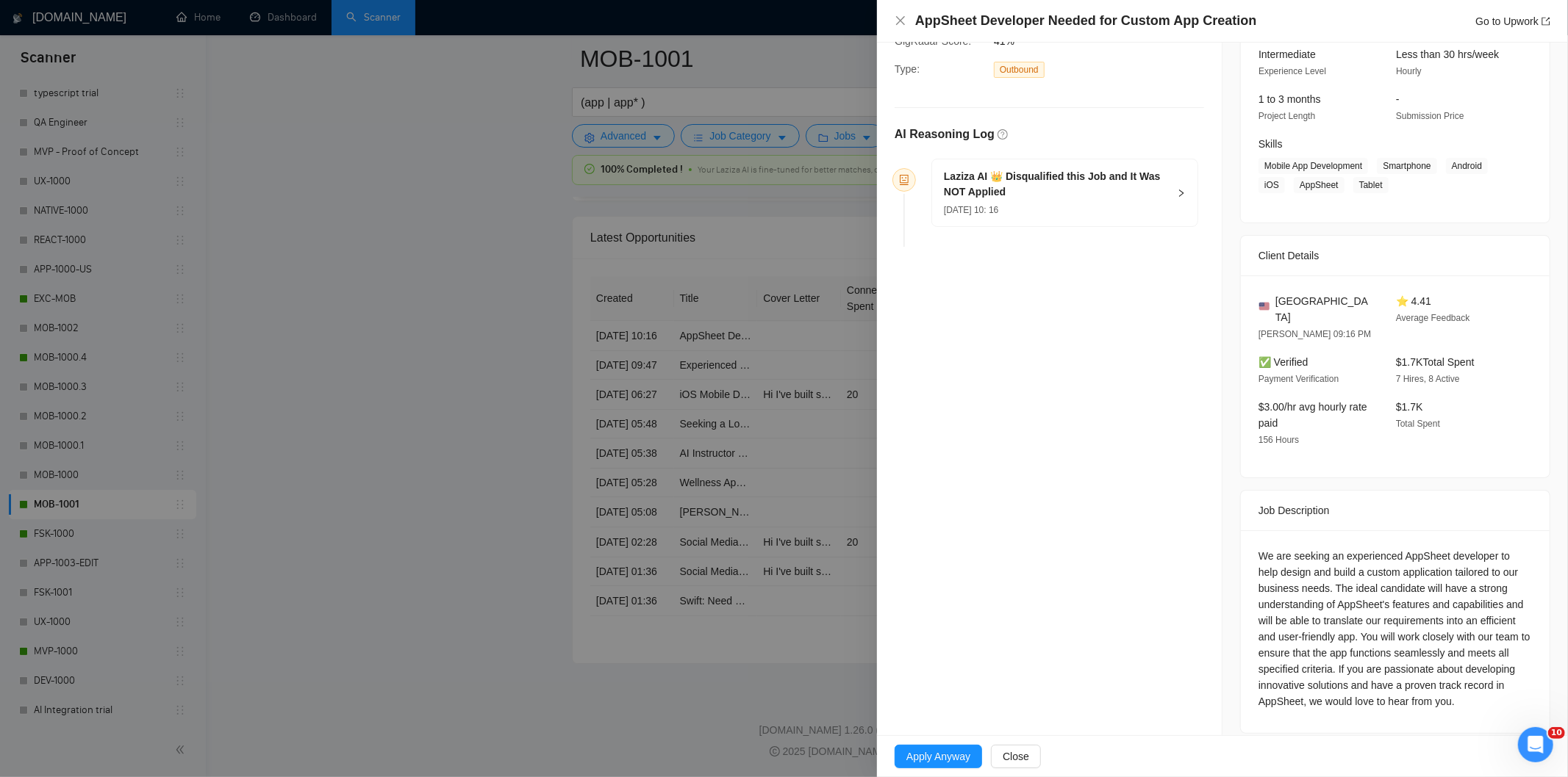
drag, startPoint x: 1165, startPoint y: 178, endPoint x: 1164, endPoint y: 195, distance: 17.0
click at [1166, 178] on div "Laziza AI 👑 Disqualified this Job and It Was NOT Applied [DATE] 10: 16" at bounding box center [1065, 193] width 265 height 67
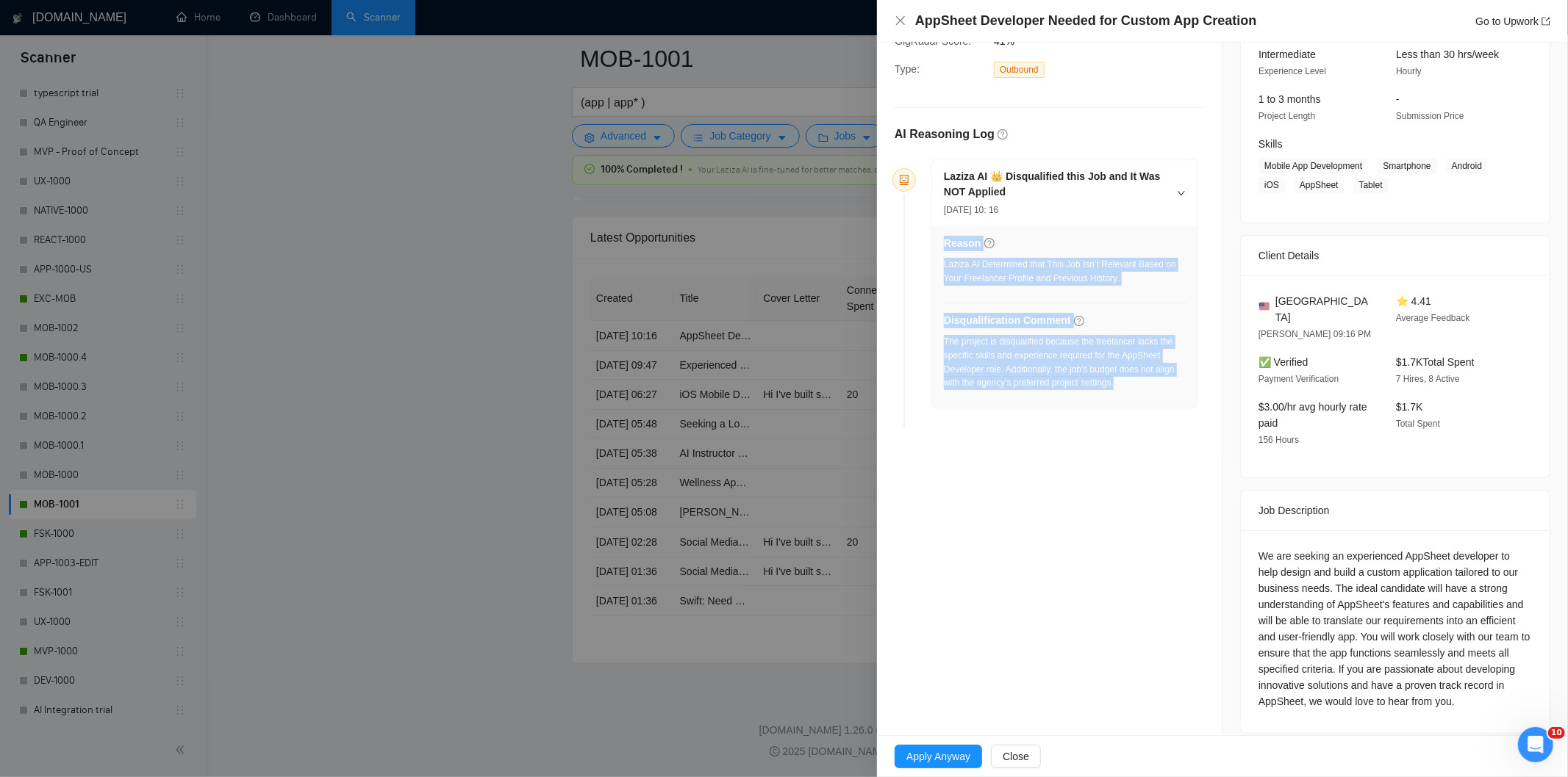
drag, startPoint x: 1141, startPoint y: 395, endPoint x: 942, endPoint y: 347, distance: 204.7
click at [942, 347] on div "Reason Laziza AI Determined that This Job Isn’t Relevant Based on Your Freelanc…" at bounding box center [1065, 317] width 265 height 181
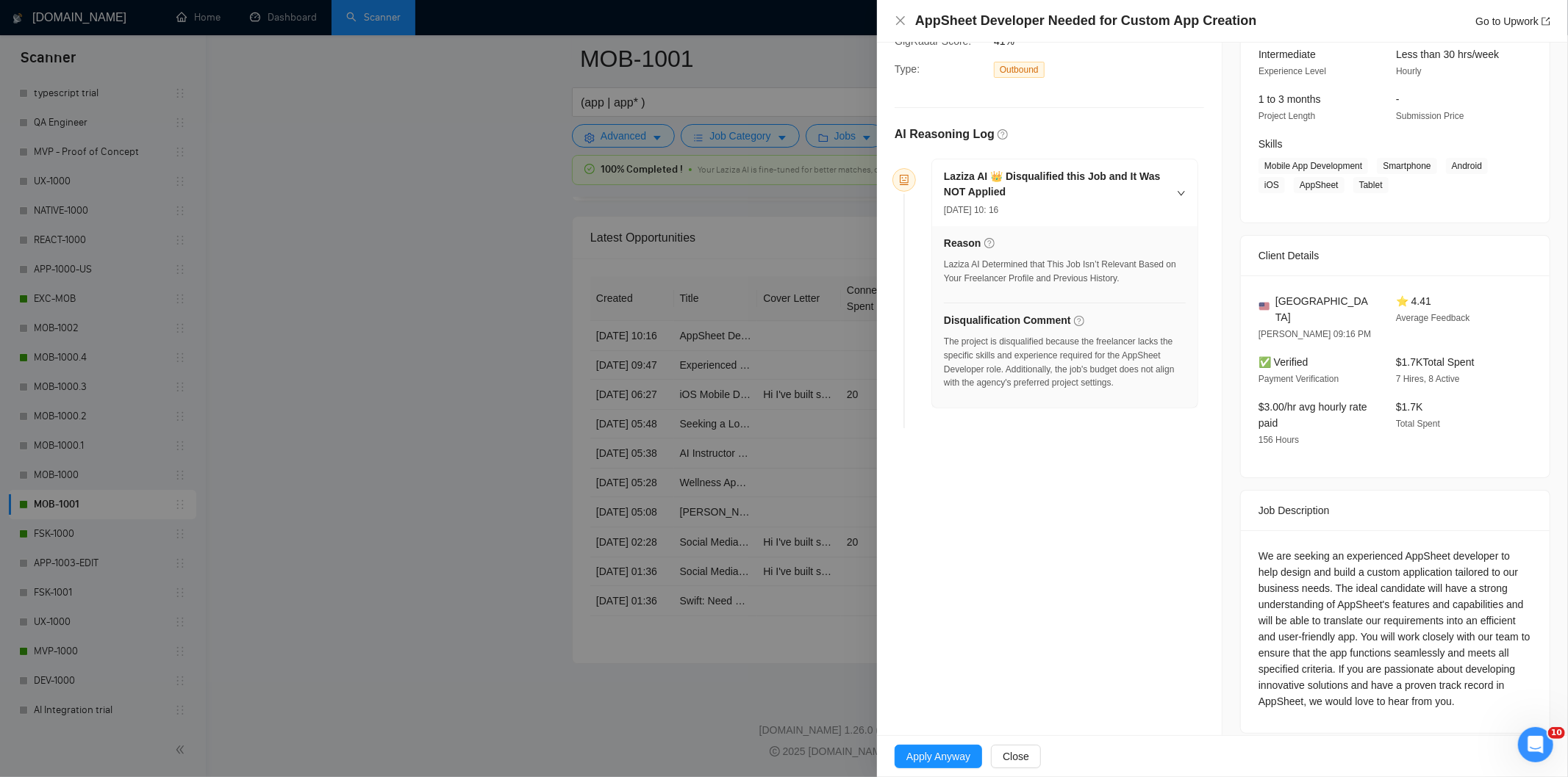
click at [1079, 414] on li "Laziza AI 👑 Disqualified this Job and It Was NOT Applied [DATE] 10: 16 Reason L…" at bounding box center [1050, 295] width 298 height 264
drag, startPoint x: 1146, startPoint y: 384, endPoint x: 945, endPoint y: 342, distance: 205.3
click at [945, 342] on div "The project is disqualified because the freelancer lacks the specific skills an…" at bounding box center [1065, 362] width 242 height 55
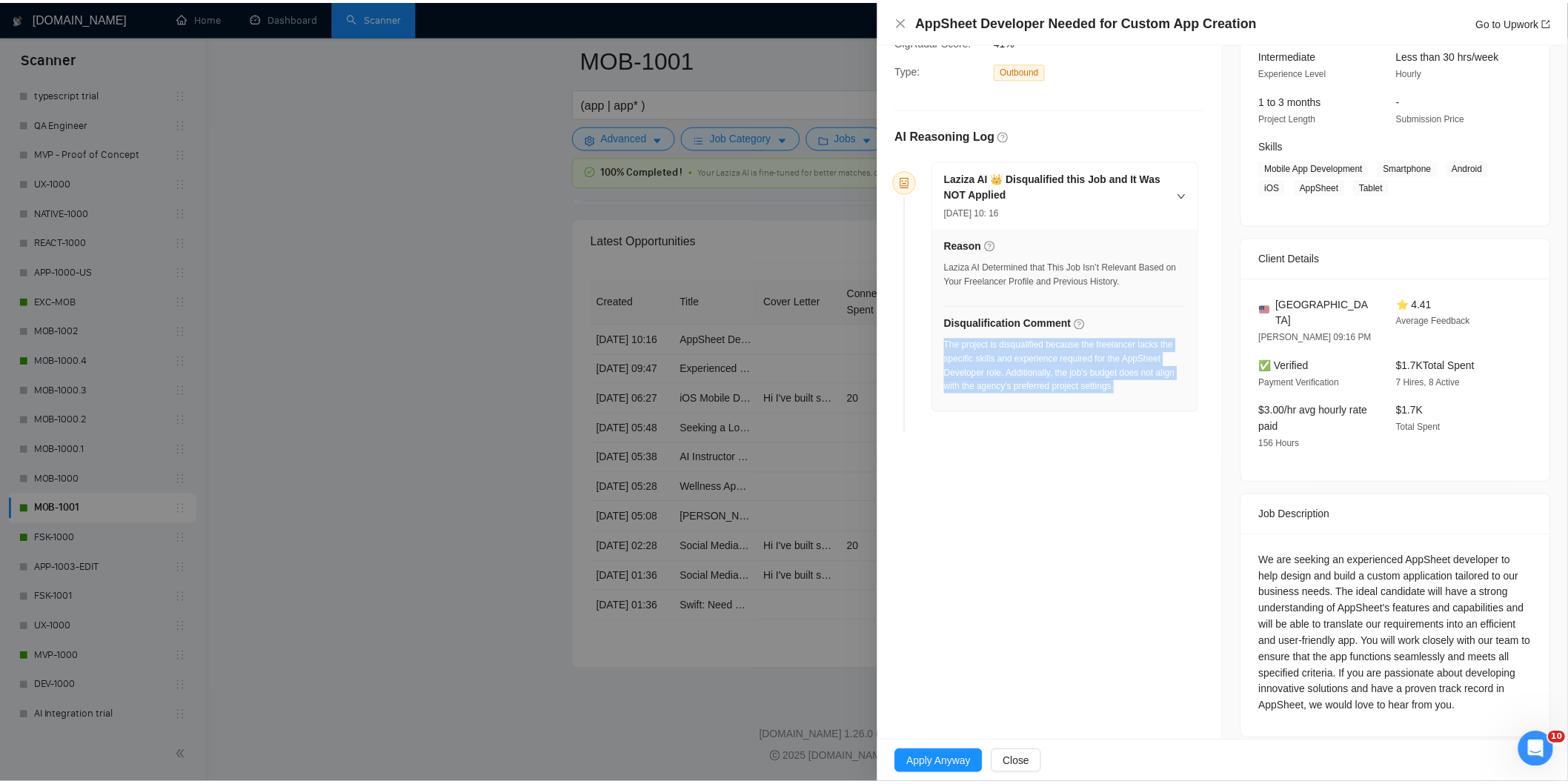
scroll to position [0, 0]
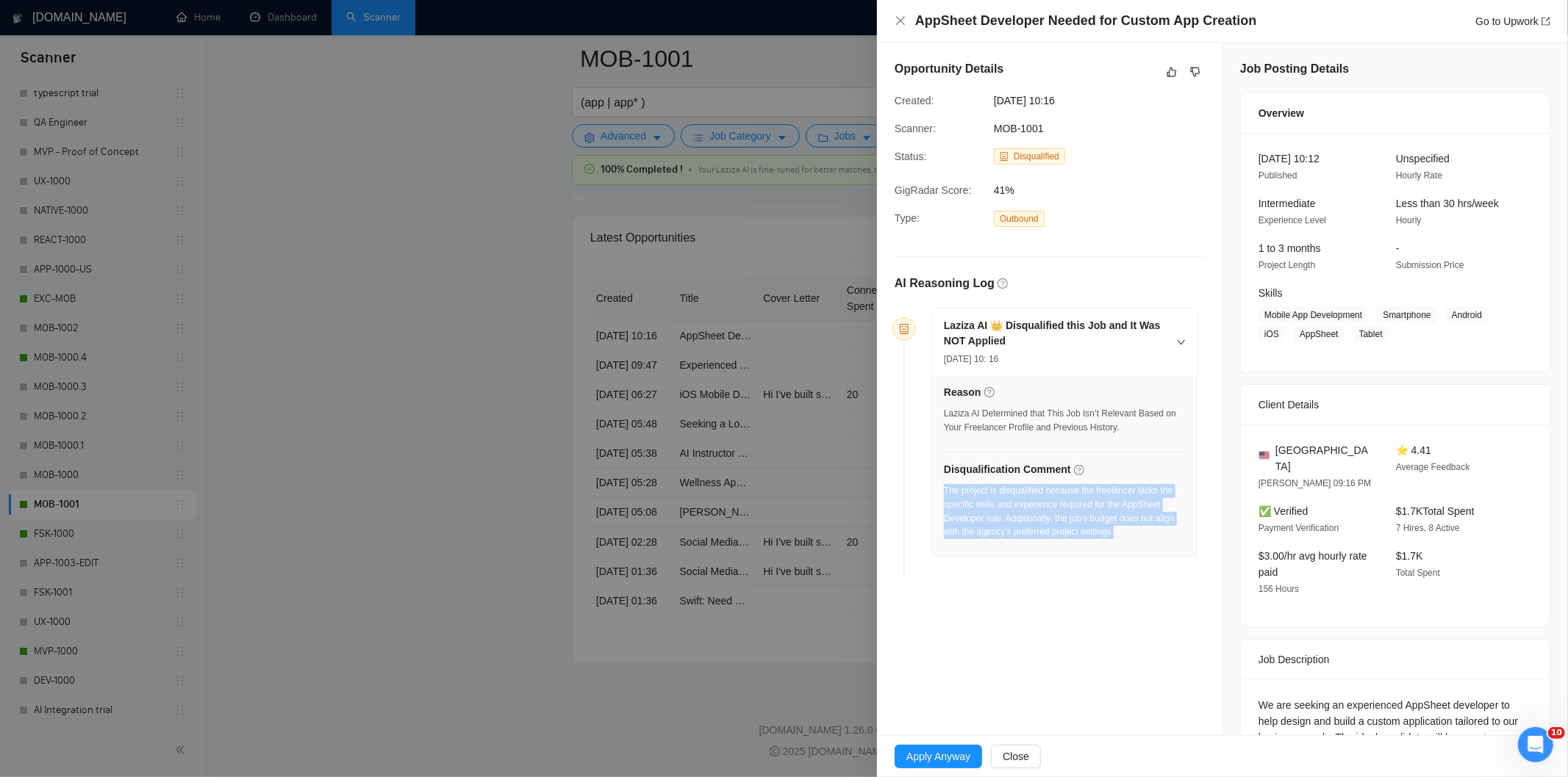
drag, startPoint x: 1101, startPoint y: 100, endPoint x: 993, endPoint y: 92, distance: 108.3
click at [993, 92] on div "[DATE] 10:16" at bounding box center [1062, 100] width 149 height 16
drag, startPoint x: 903, startPoint y: 23, endPoint x: 85, endPoint y: 535, distance: 965.0
click at [901, 24] on icon "close" at bounding box center [900, 21] width 12 height 12
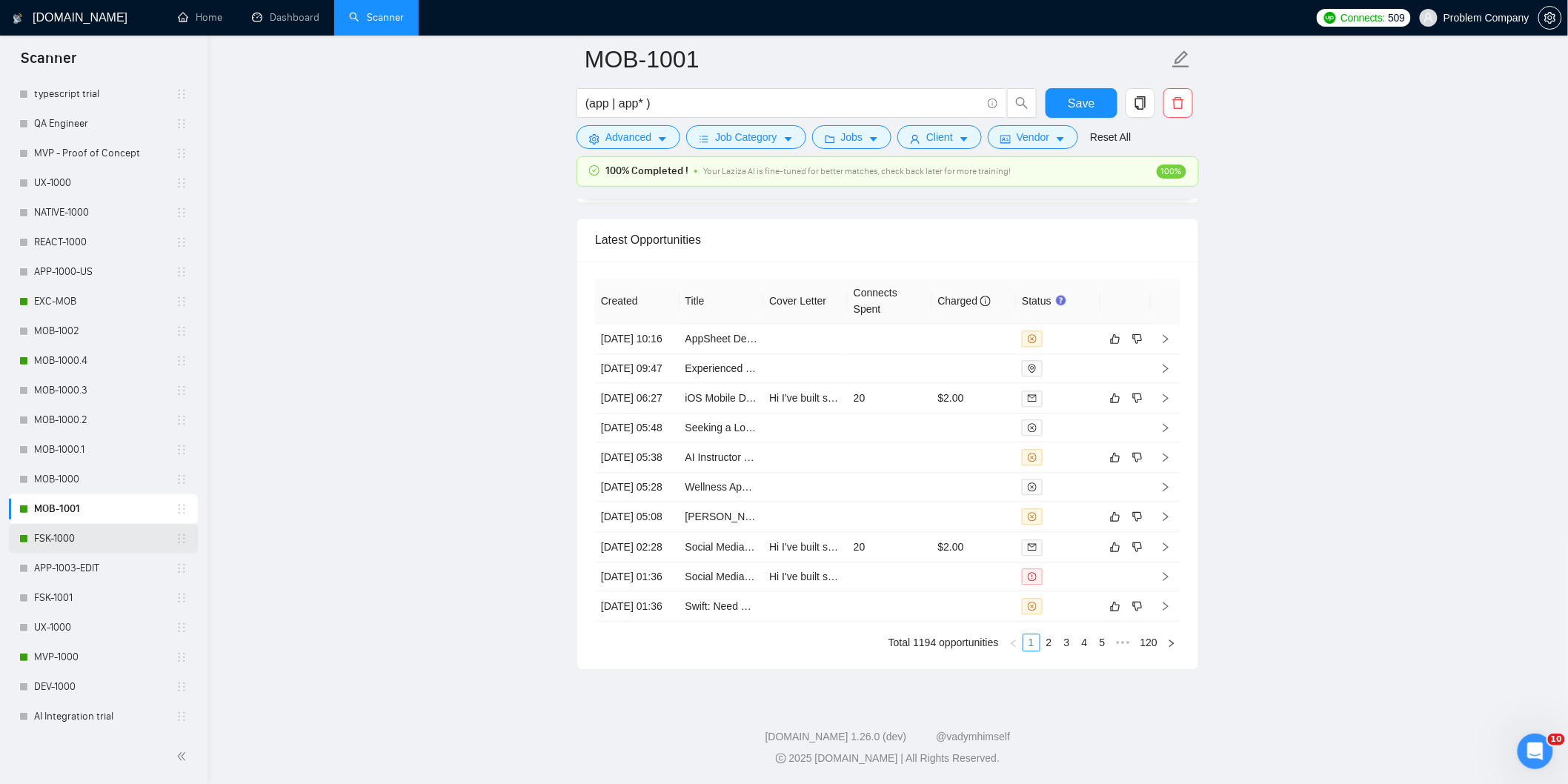
click at [66, 524] on link "FSK-1000" at bounding box center [105, 539] width 142 height 30
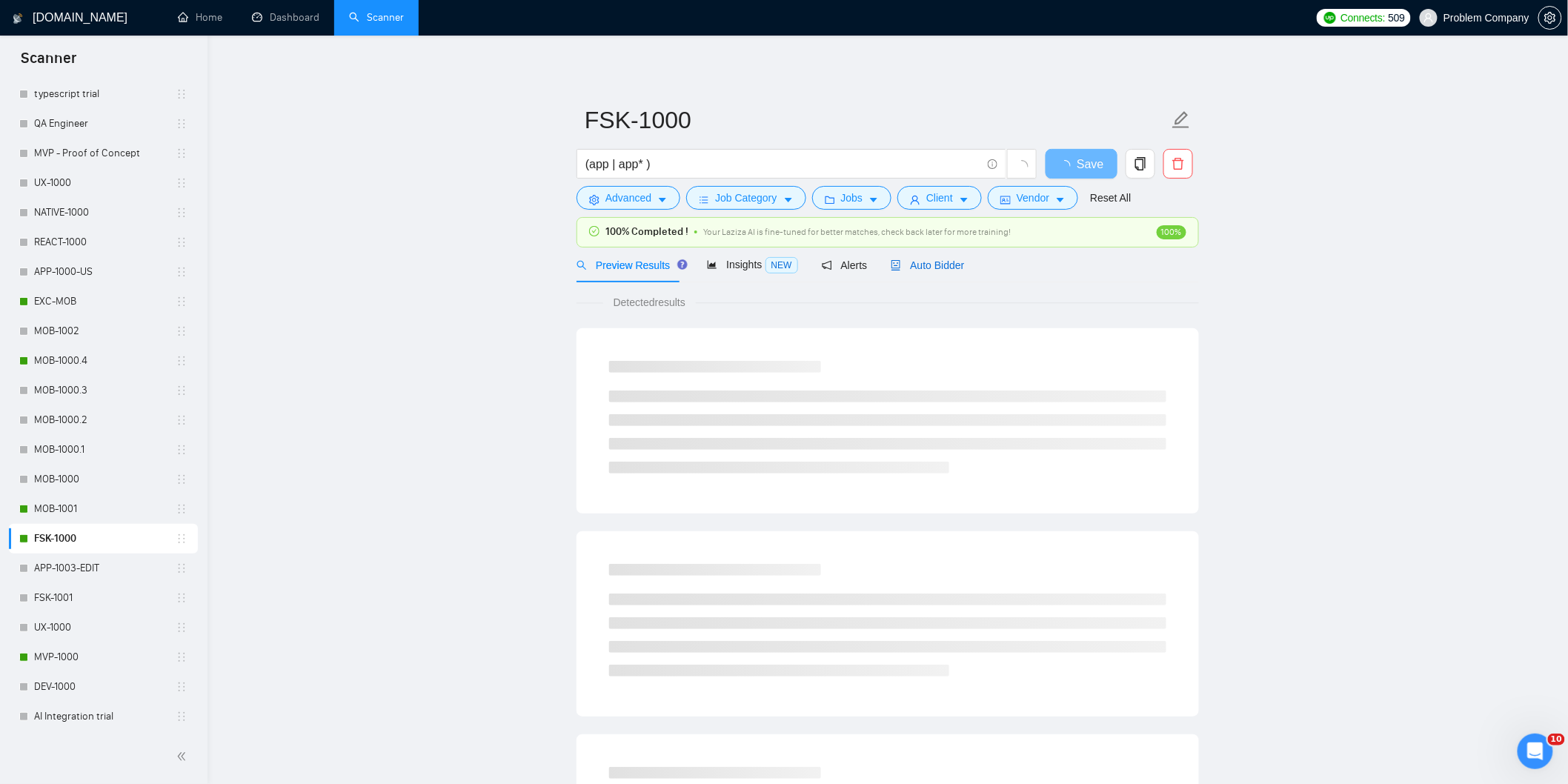
click at [932, 267] on span "Auto Bidder" at bounding box center [927, 265] width 73 height 12
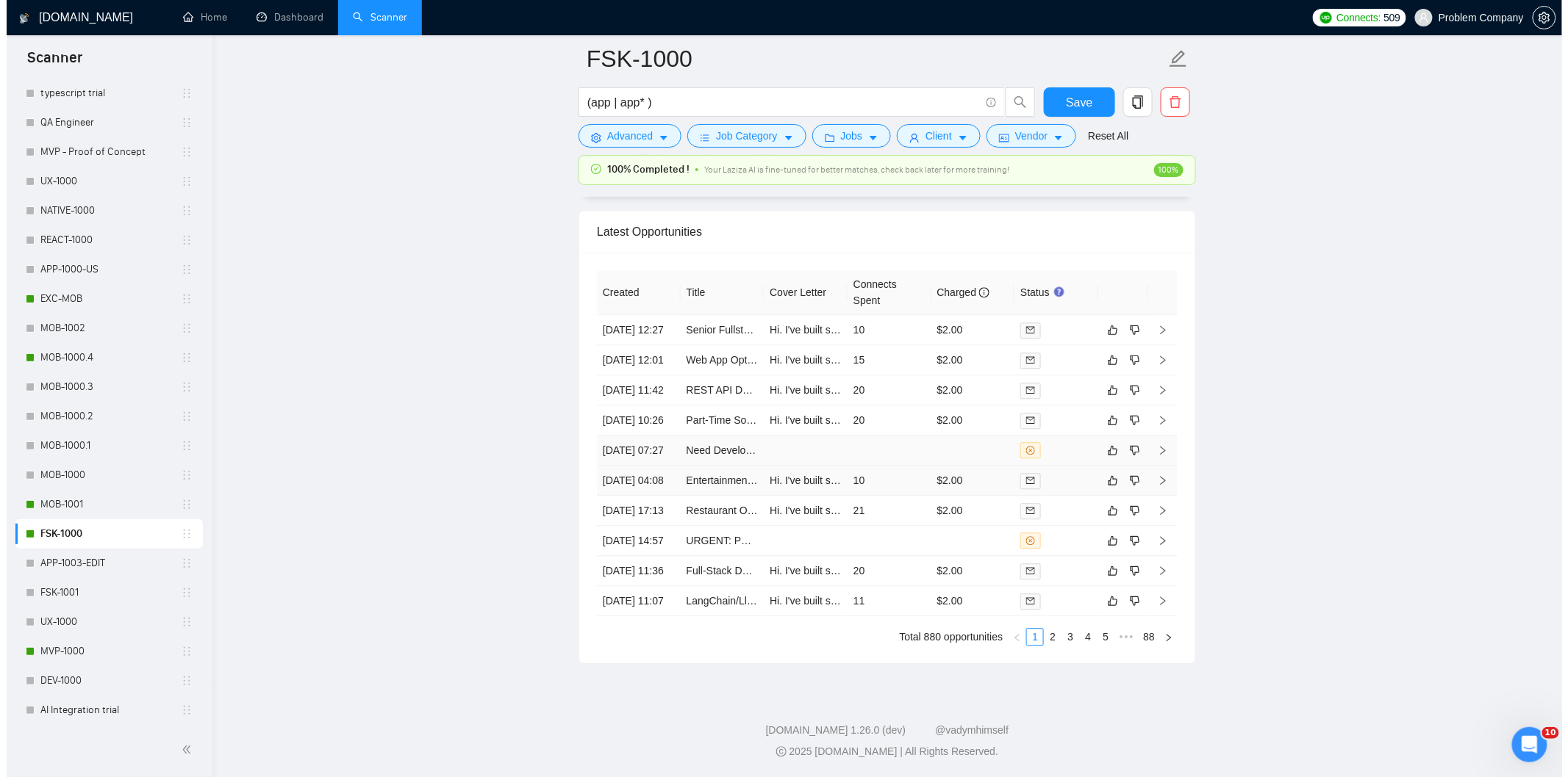
scroll to position [3659, 0]
click at [640, 526] on td "[DATE] 17:13" at bounding box center [632, 511] width 84 height 30
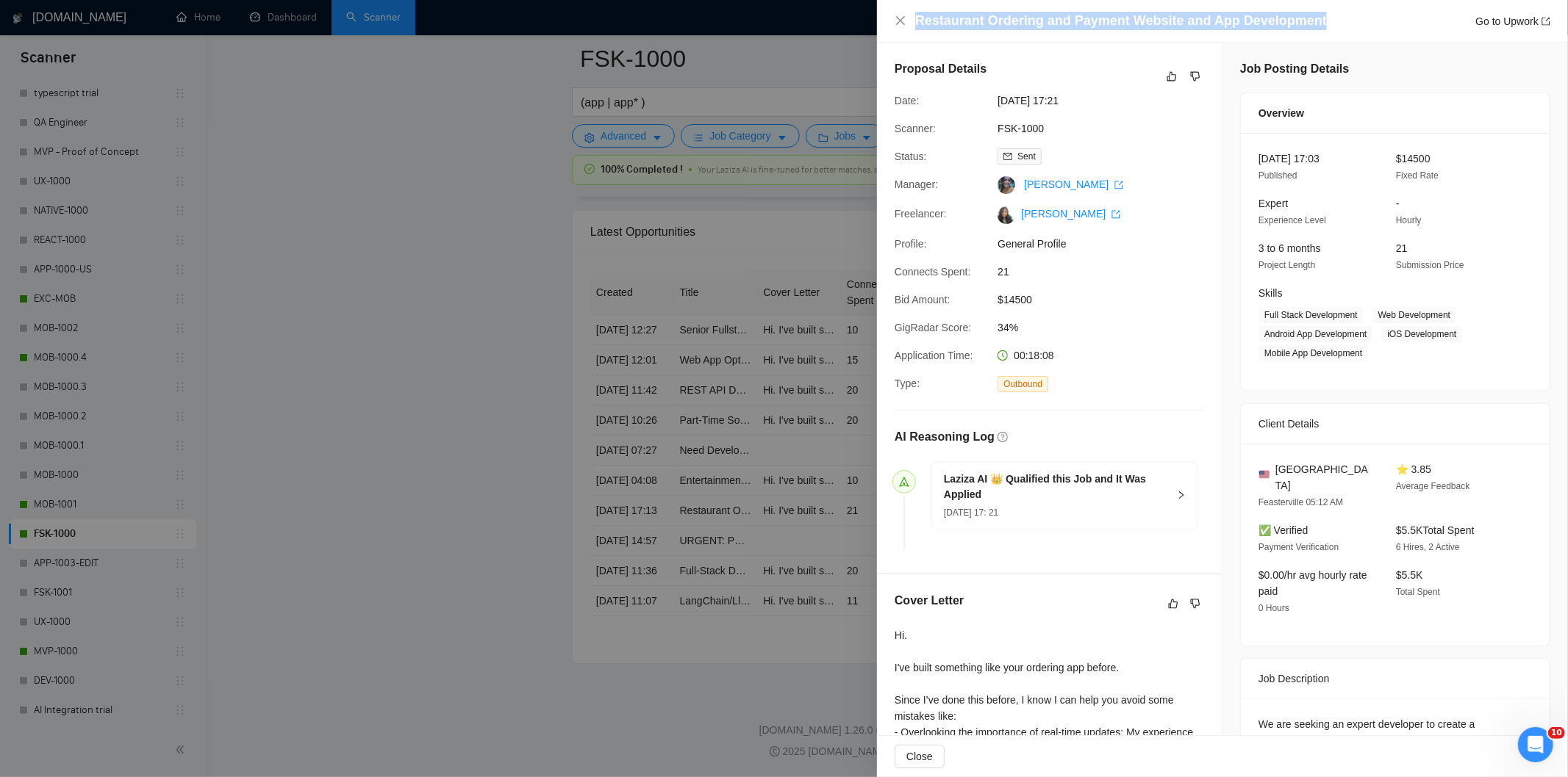
drag, startPoint x: 1316, startPoint y: 17, endPoint x: 910, endPoint y: 30, distance: 406.2
click at [910, 30] on div "Restaurant Ordering and Payment Website and App Development Go to Upwork" at bounding box center [1222, 21] width 656 height 18
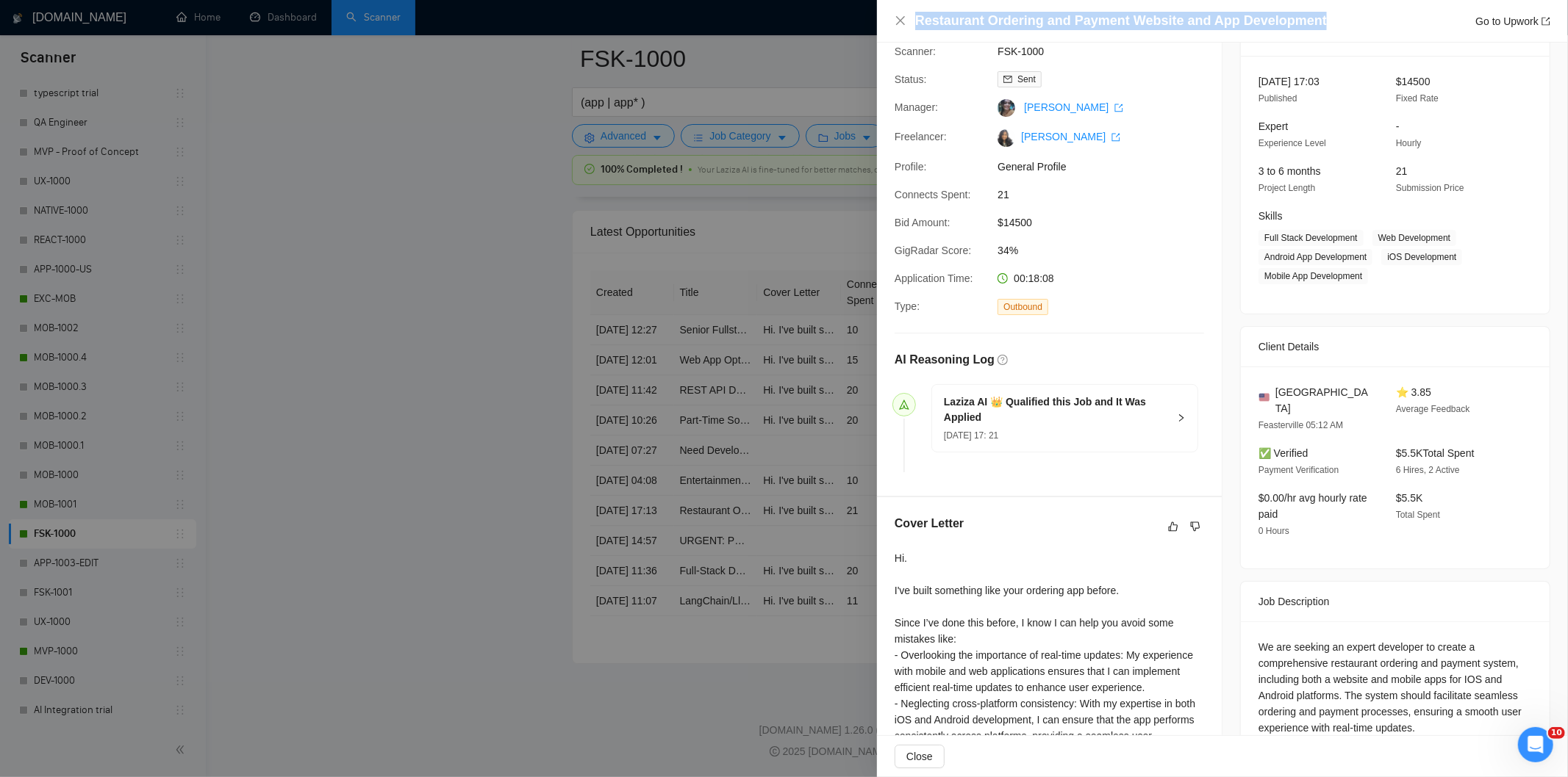
scroll to position [244, 0]
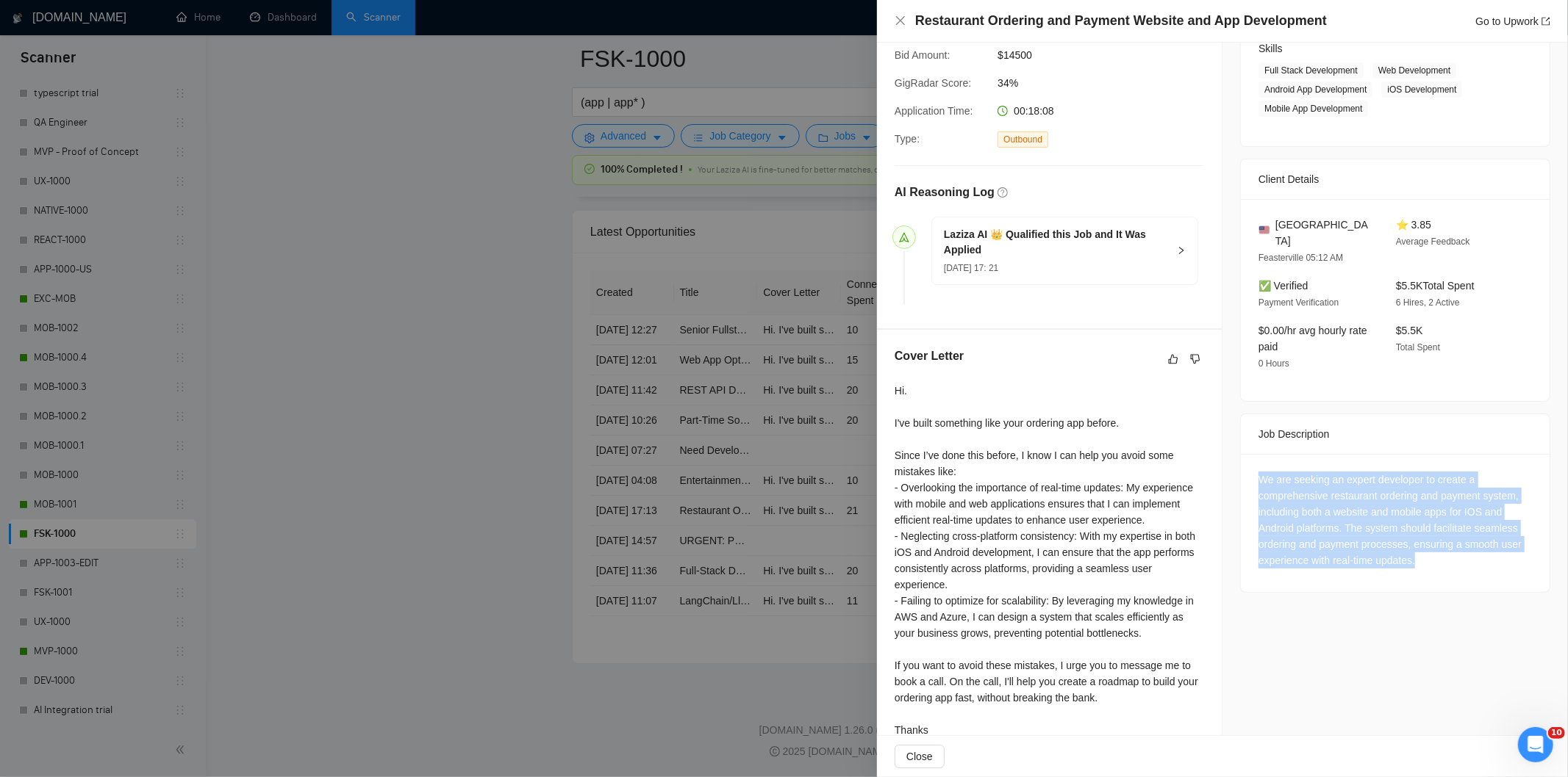
drag, startPoint x: 1245, startPoint y: 452, endPoint x: 1441, endPoint y: 546, distance: 217.4
click at [1441, 546] on div "We are seeking an expert developer to create a comprehensive restaurant orderin…" at bounding box center [1395, 523] width 309 height 138
drag, startPoint x: 901, startPoint y: 24, endPoint x: 814, endPoint y: 401, distance: 386.9
click at [902, 23] on icon "close" at bounding box center [900, 21] width 12 height 12
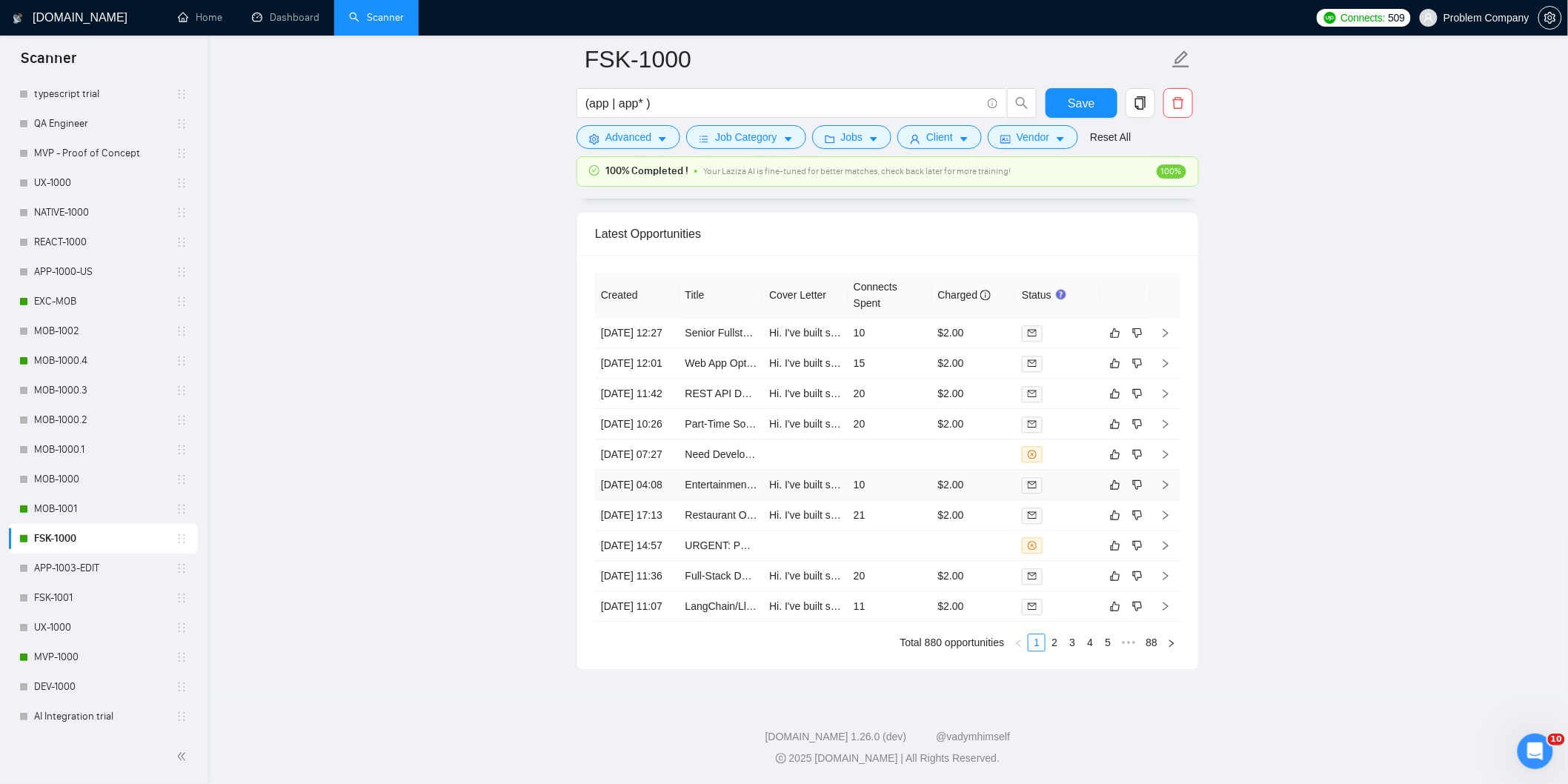
click at [651, 501] on td "[DATE] 04:08" at bounding box center [637, 485] width 85 height 31
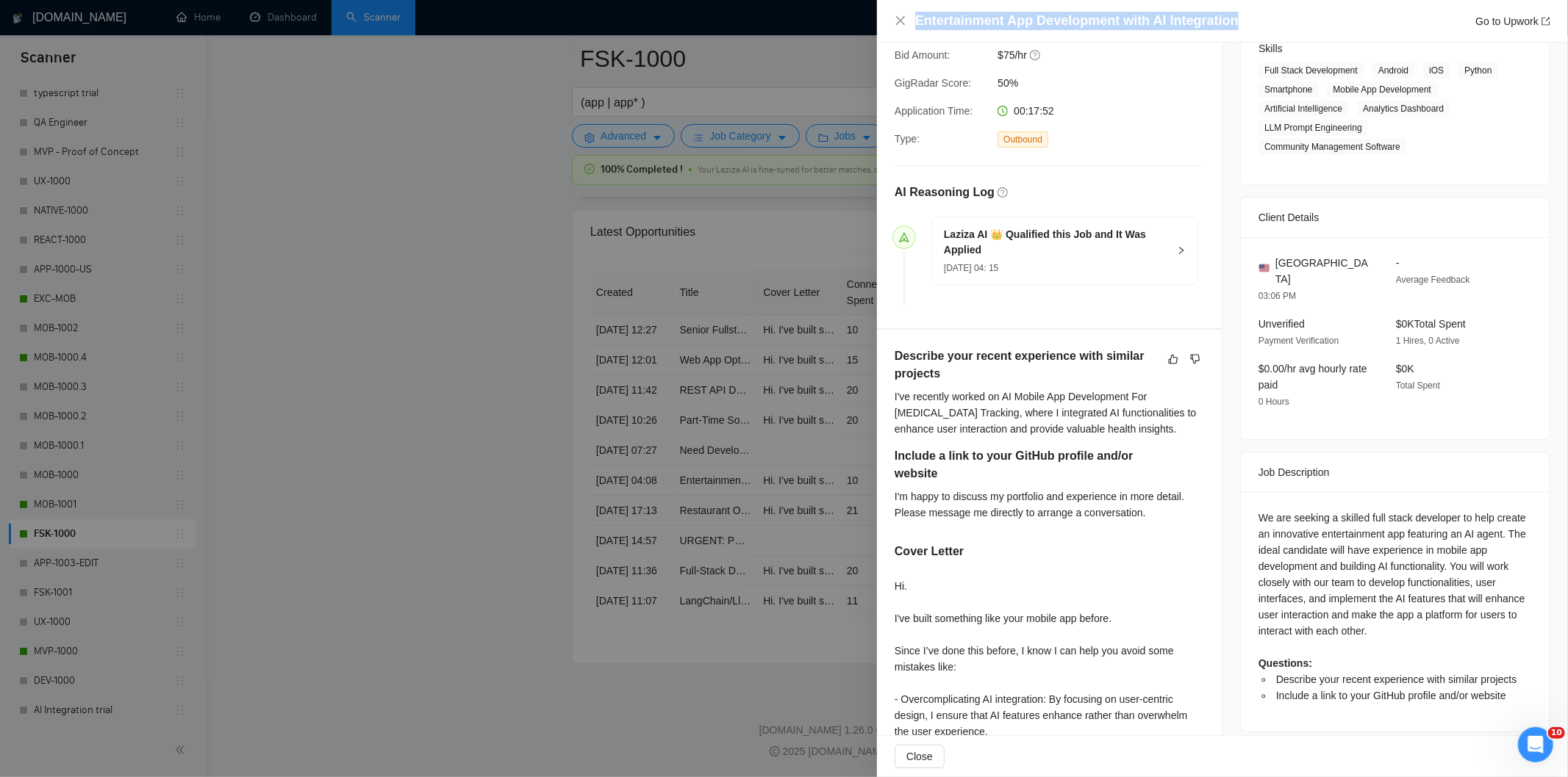
drag, startPoint x: 1239, startPoint y: 19, endPoint x: 860, endPoint y: 3, distance: 379.3
click at [860, 3] on div "Entertainment App Development with AI Integration Go to Upwork Proposal Details…" at bounding box center [784, 388] width 1568 height 777
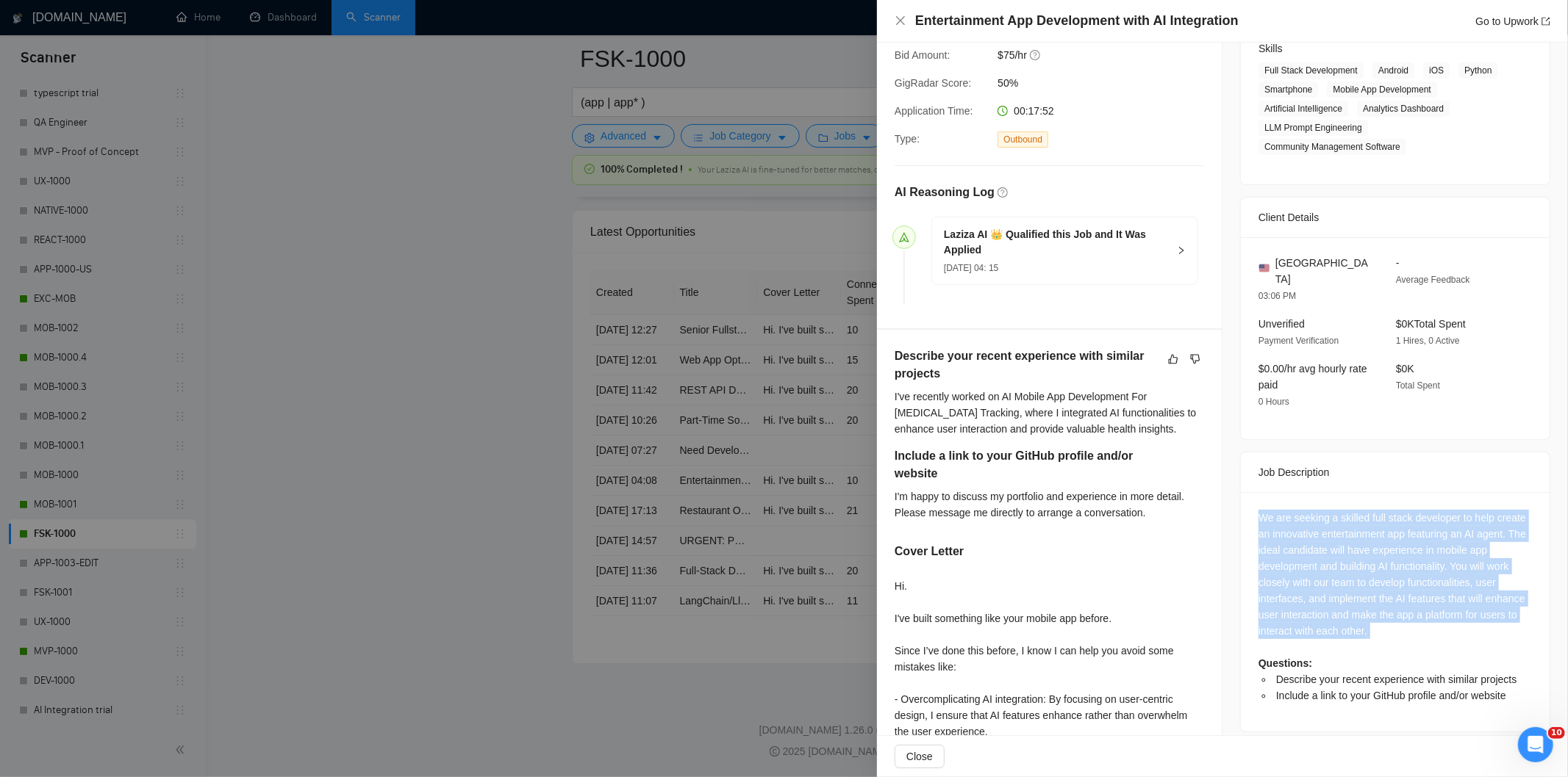
drag, startPoint x: 1248, startPoint y: 498, endPoint x: 1416, endPoint y: 629, distance: 213.0
click at [1416, 629] on div "We are seeking a skilled full stack developer to help create an innovative ente…" at bounding box center [1395, 612] width 309 height 240
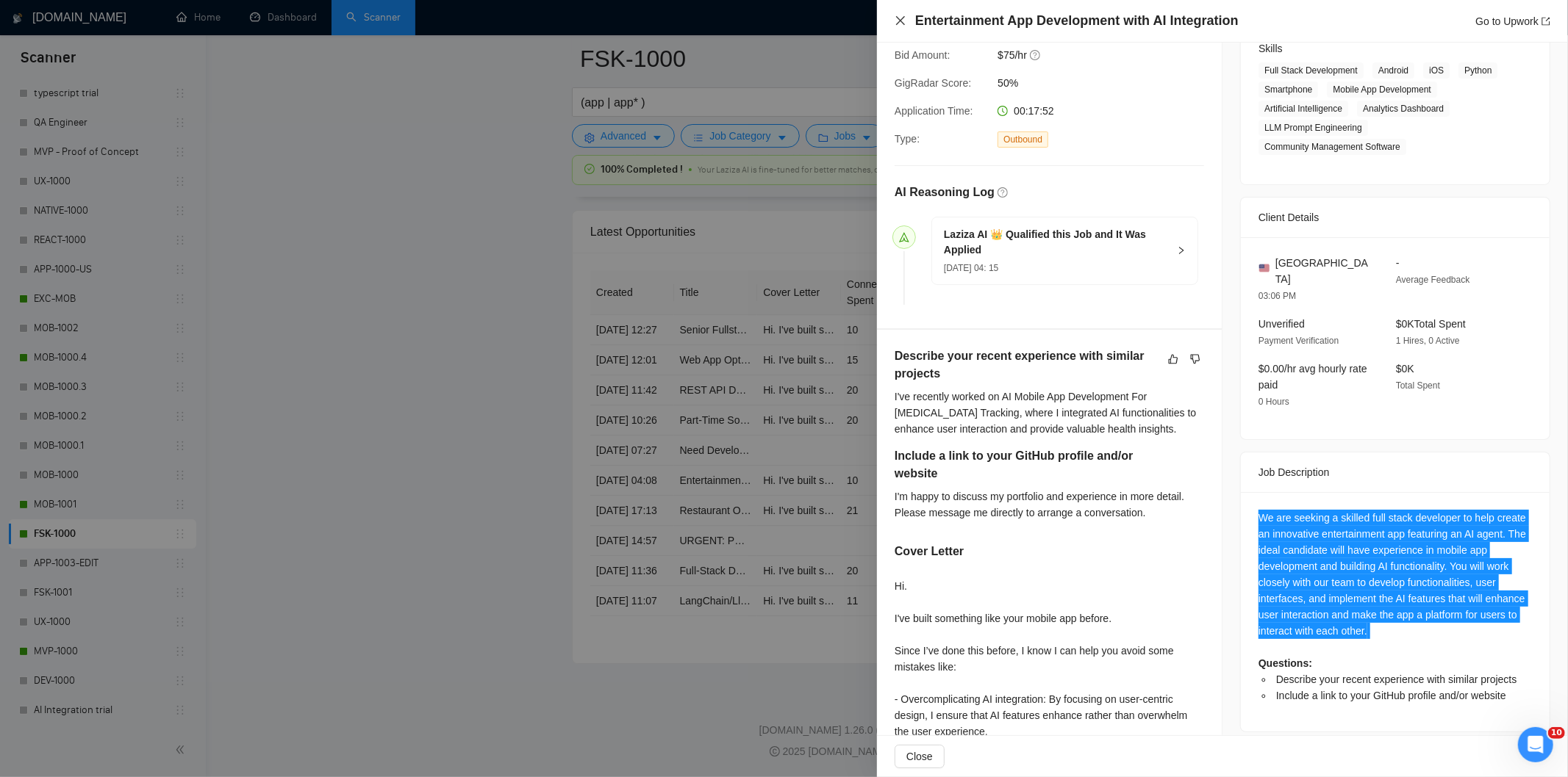
click at [901, 18] on icon "close" at bounding box center [900, 21] width 12 height 12
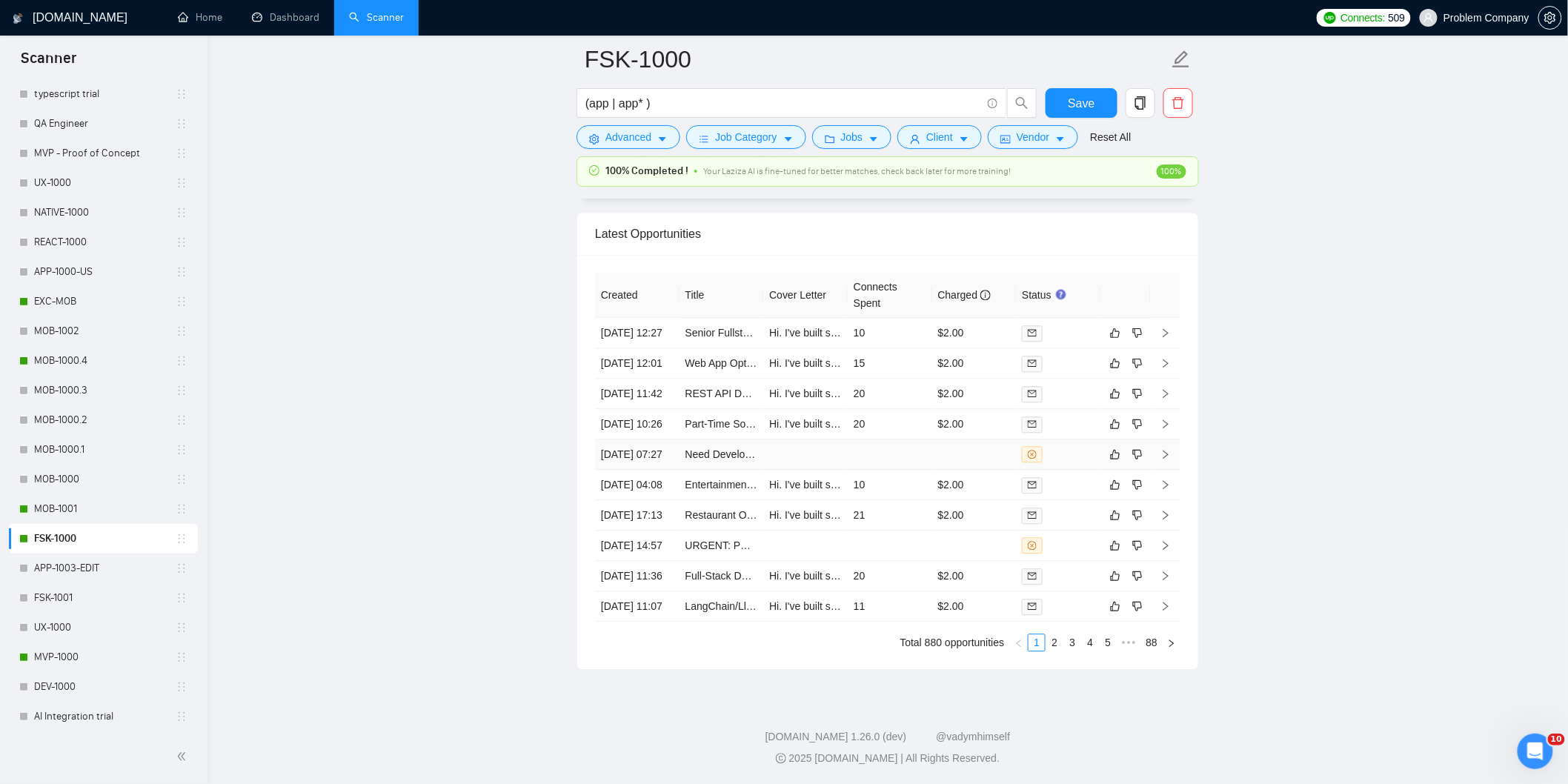
click at [650, 465] on td "[DATE] 07:27" at bounding box center [637, 454] width 85 height 31
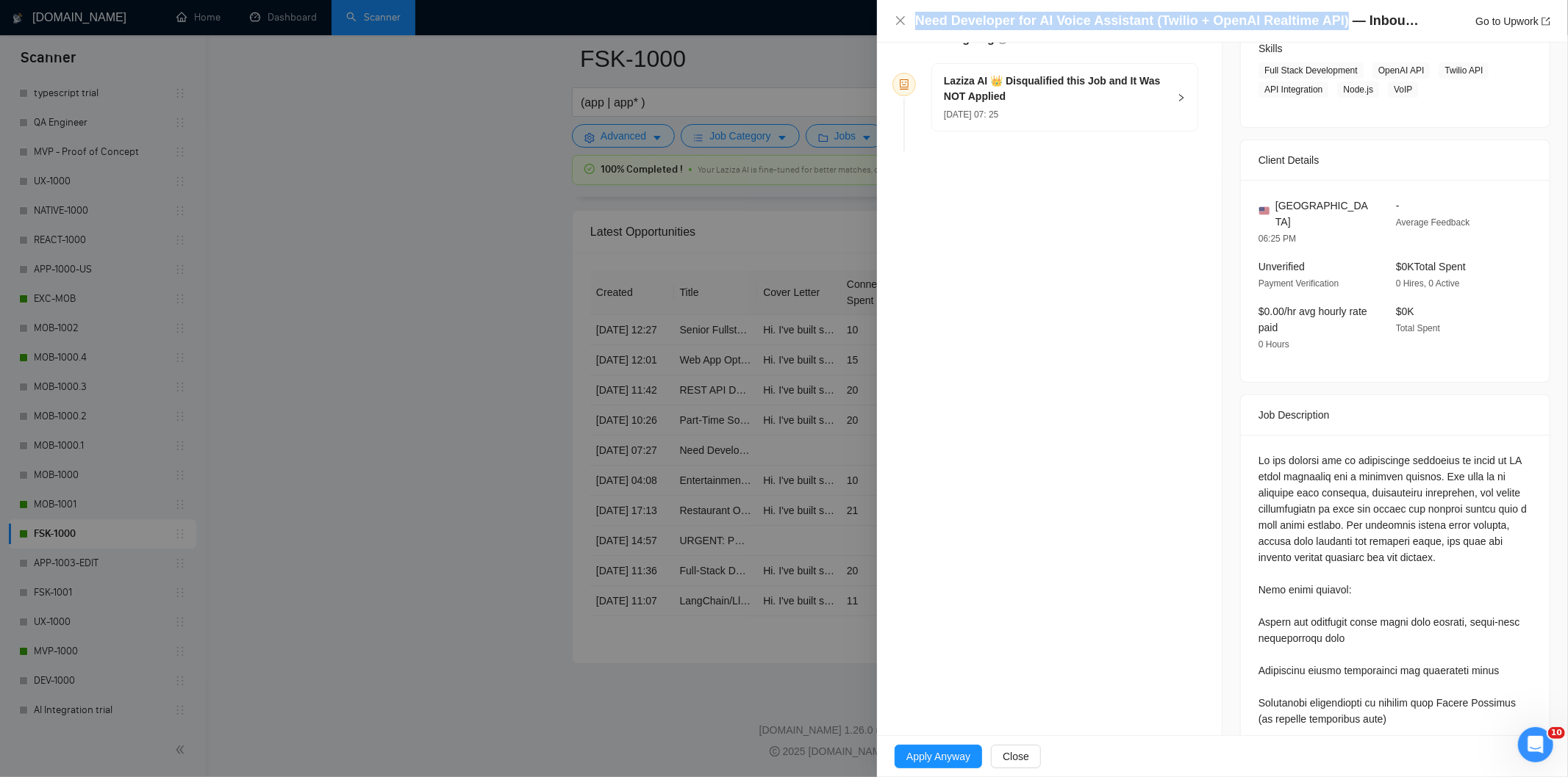
drag, startPoint x: 1333, startPoint y: 20, endPoint x: 821, endPoint y: 25, distance: 512.0
click at [821, 25] on div "Need Developer for AI Voice Assistant (Twilio + OpenAI Realtime API) — Inbound …" at bounding box center [784, 388] width 1568 height 777
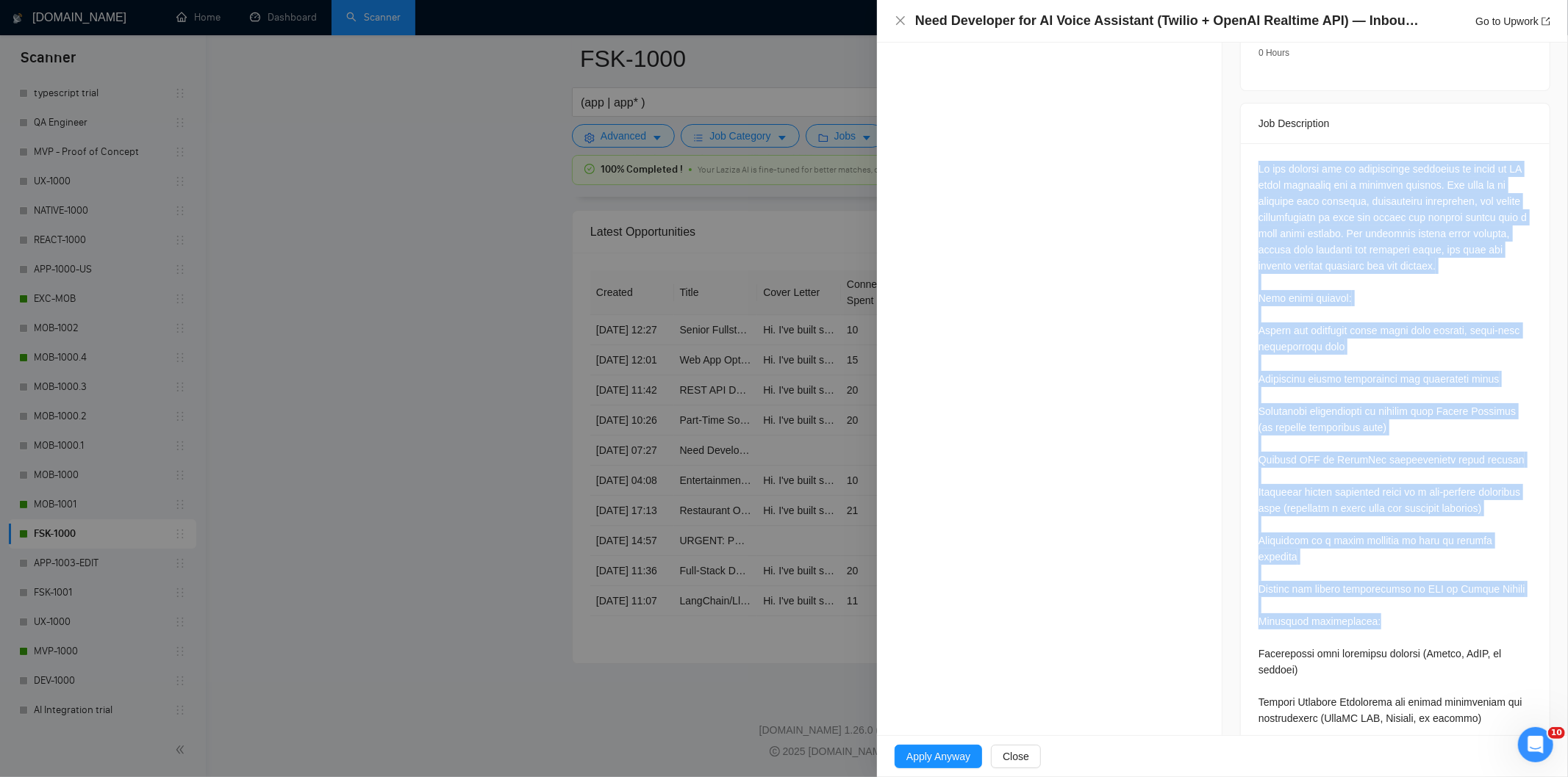
scroll to position [812, 0]
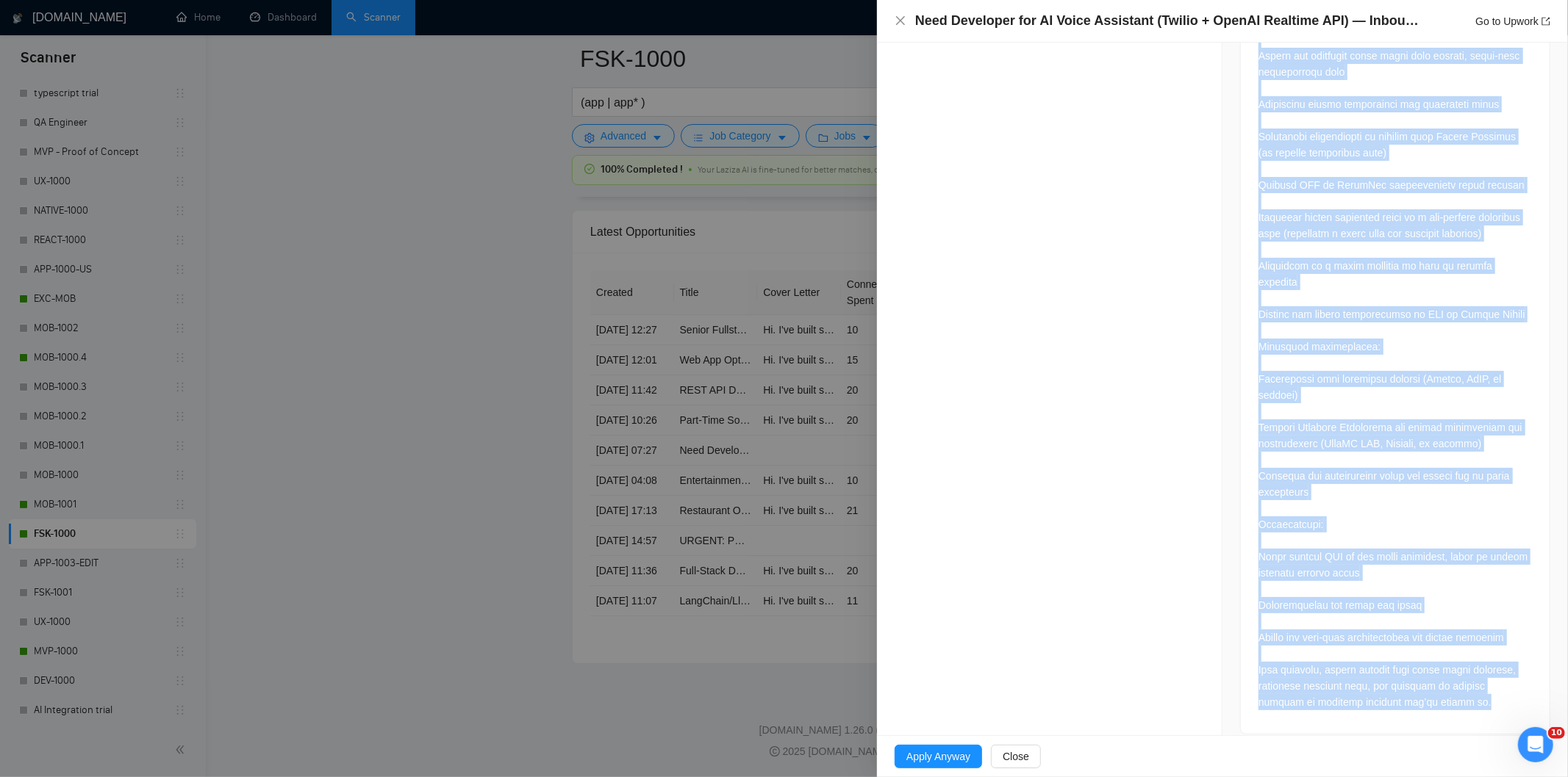
drag, startPoint x: 1250, startPoint y: 277, endPoint x: 1444, endPoint y: 709, distance: 473.6
click at [1444, 709] on div at bounding box center [1395, 301] width 309 height 866
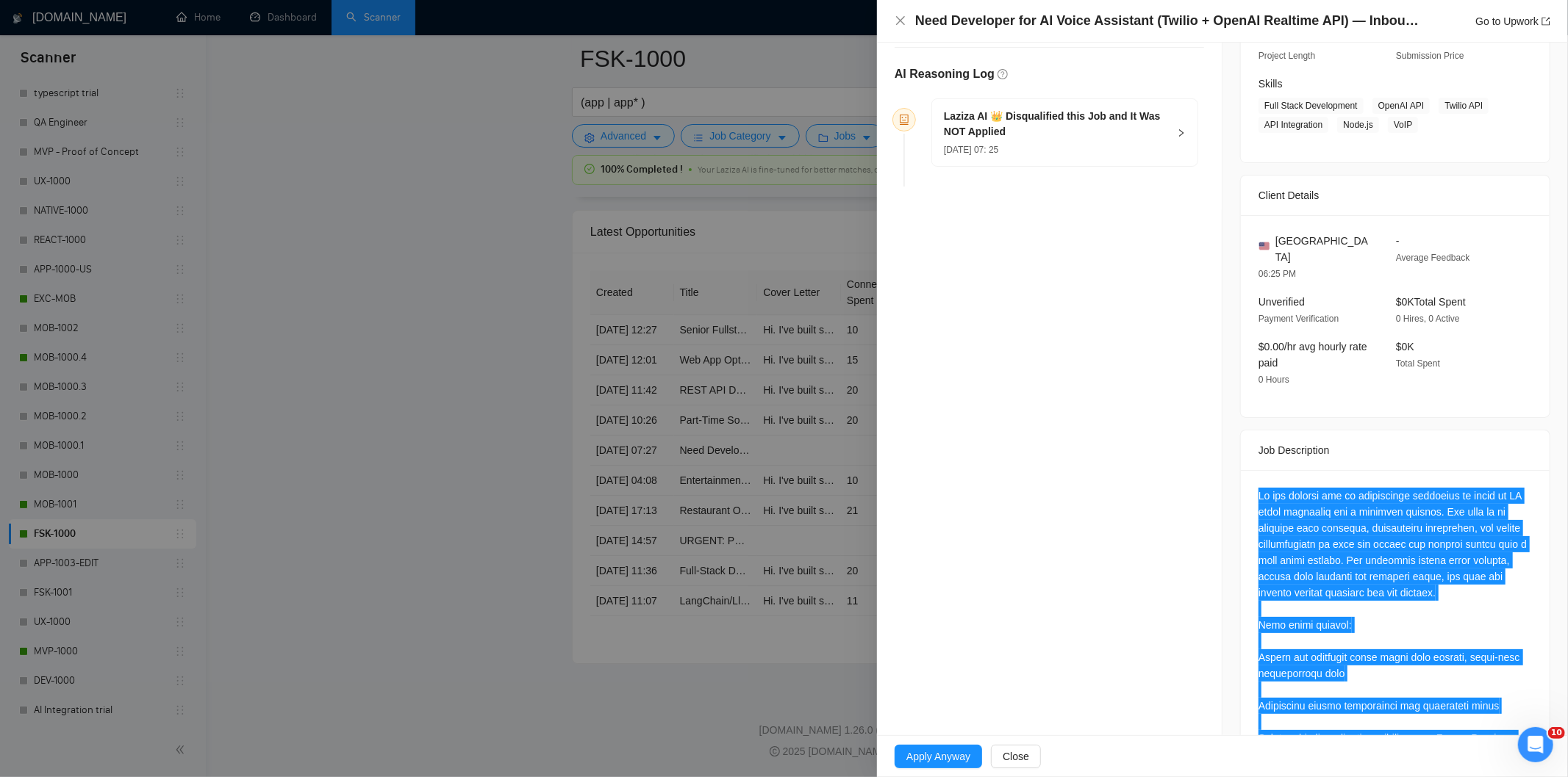
scroll to position [0, 0]
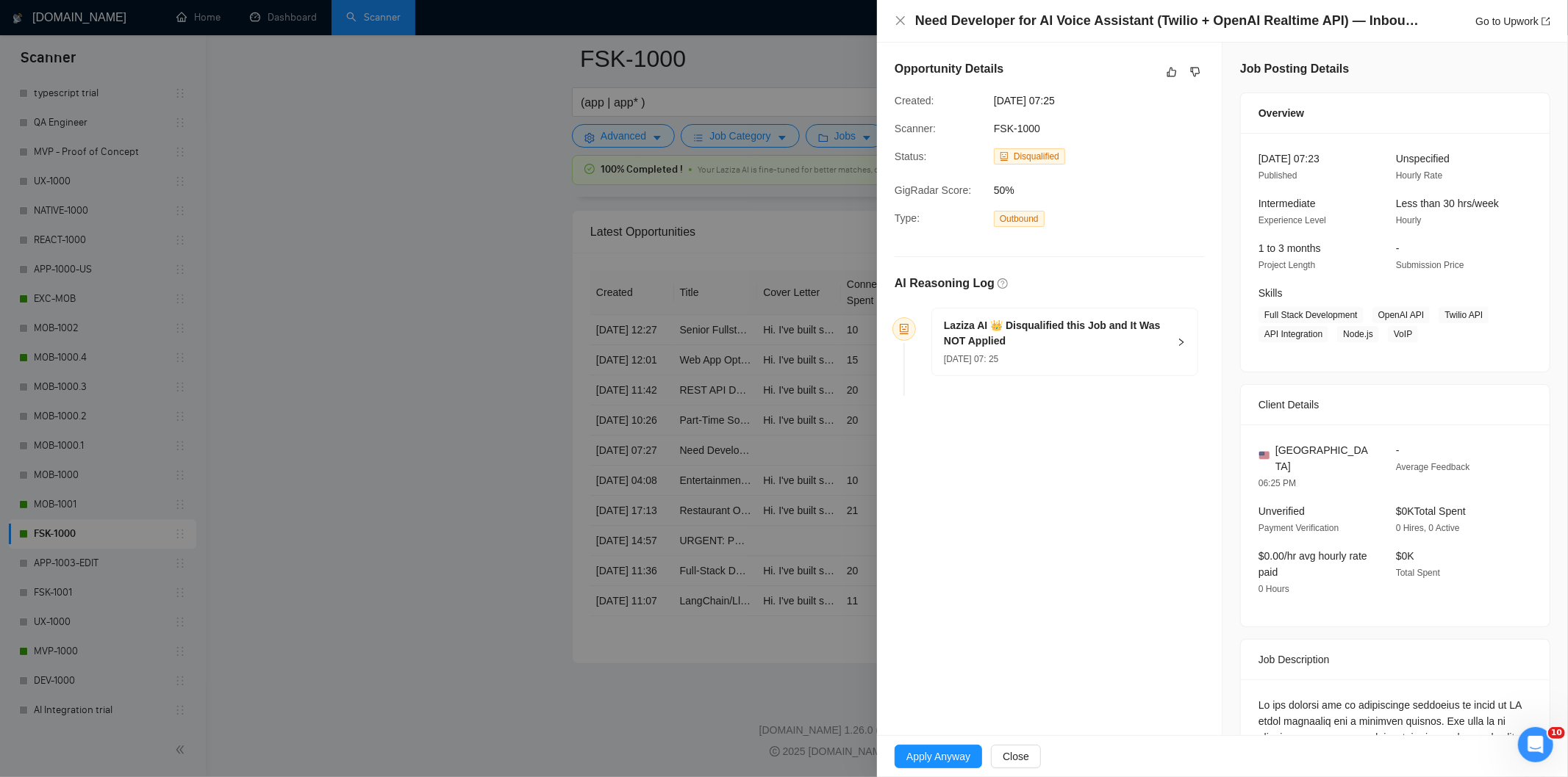
drag, startPoint x: 1126, startPoint y: 371, endPoint x: 1115, endPoint y: 359, distance: 16.3
click at [1122, 371] on div "Laziza AI 👑 Disqualified this Job and It Was NOT Applied [DATE] 07: 25" at bounding box center [1065, 342] width 265 height 67
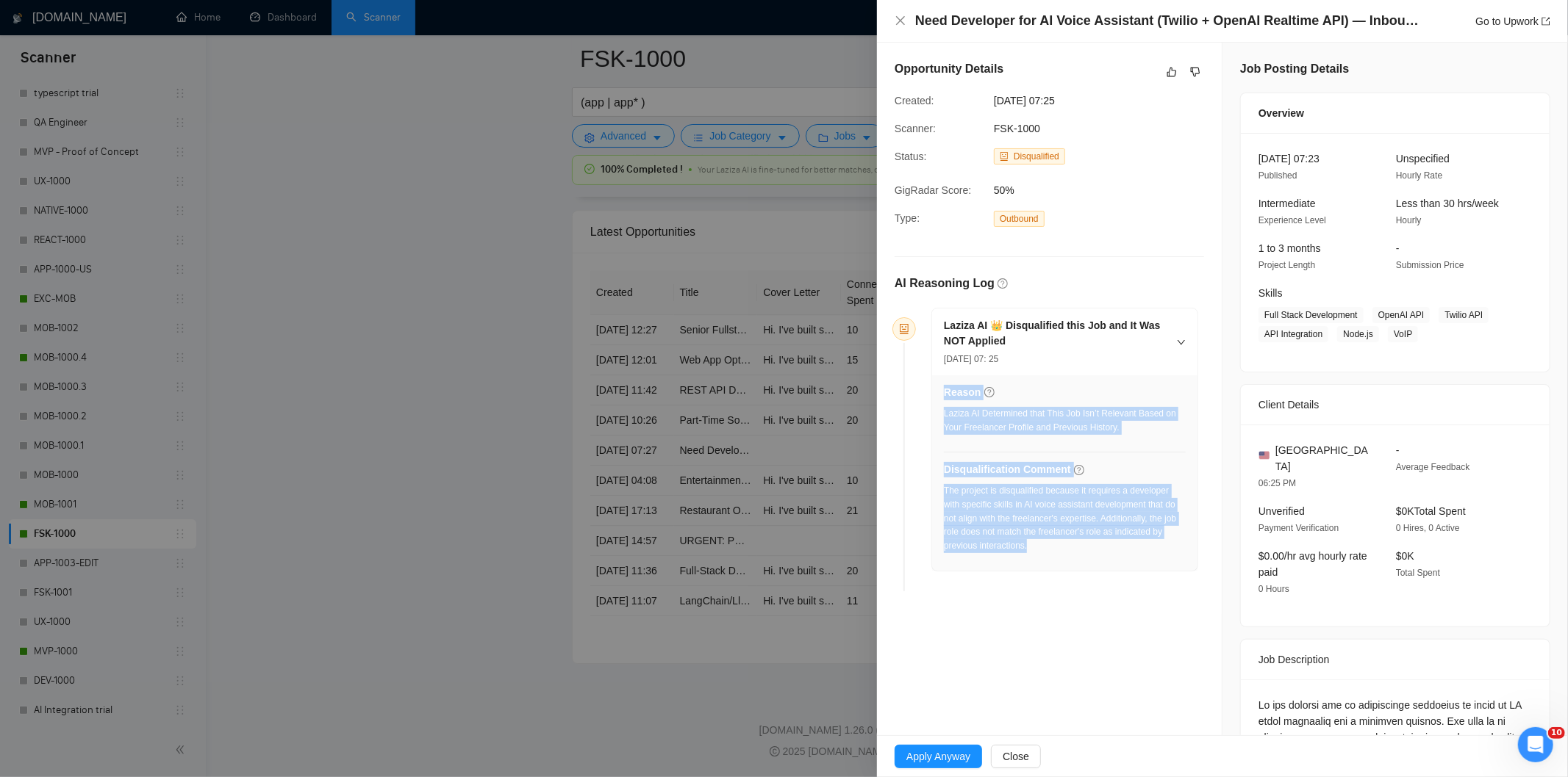
drag, startPoint x: 1079, startPoint y: 560, endPoint x: 942, endPoint y: 490, distance: 153.8
click at [942, 490] on div "Reason Laziza AI Determined that This Job Isn’t Relevant Based on Your Freelanc…" at bounding box center [1065, 472] width 265 height 195
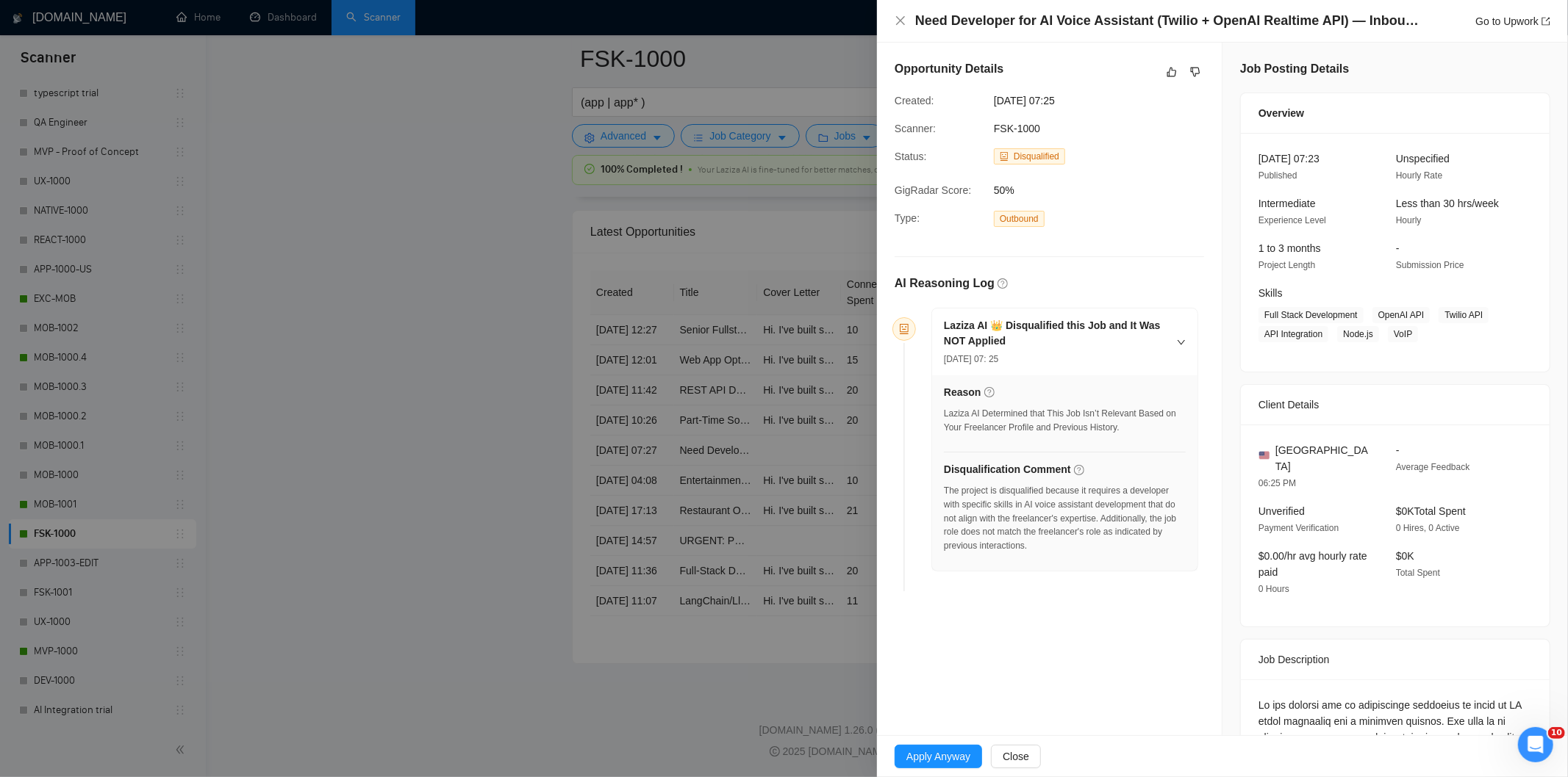
click at [942, 490] on div "Reason Laziza AI Determined that This Job Isn’t Relevant Based on Your Freelanc…" at bounding box center [1065, 472] width 265 height 195
drag, startPoint x: 953, startPoint y: 489, endPoint x: 1044, endPoint y: 550, distance: 109.6
click at [1044, 550] on div "The project is disqualified because it requires a developer with specific skill…" at bounding box center [1065, 519] width 242 height 69
click at [901, 24] on icon "close" at bounding box center [900, 21] width 12 height 12
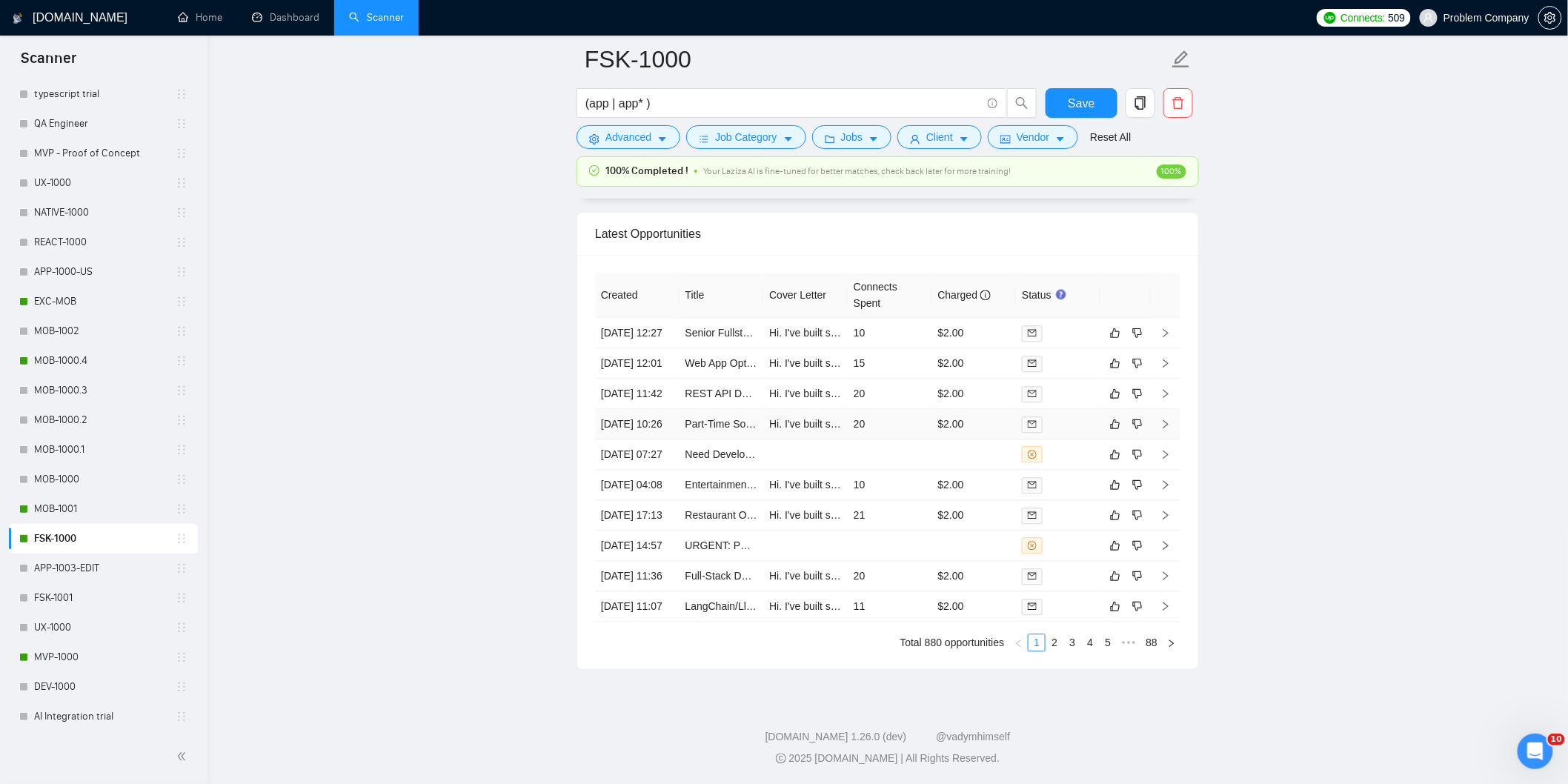
click at [667, 409] on td "[DATE] 10:26" at bounding box center [637, 424] width 85 height 31
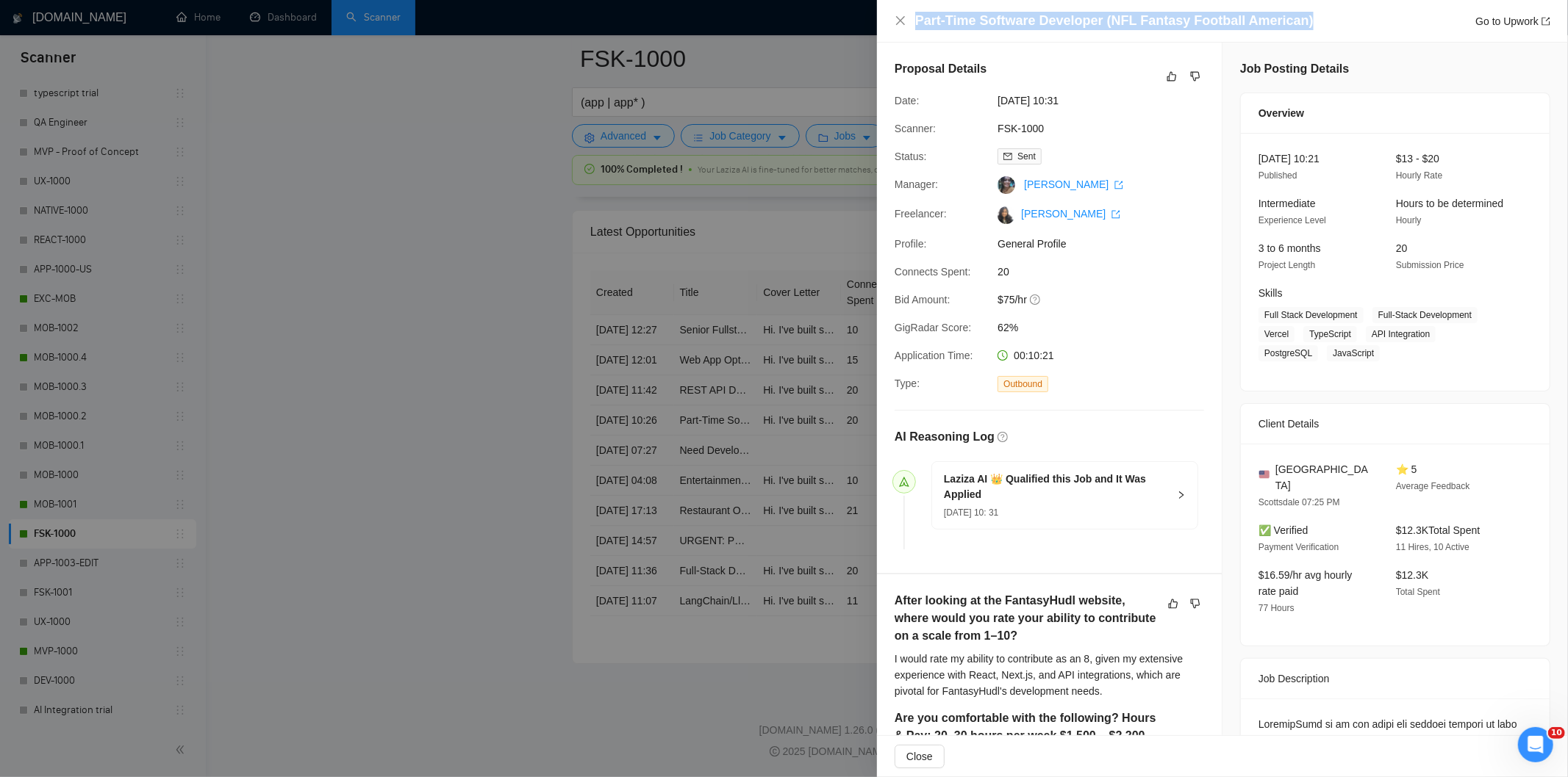
drag, startPoint x: 1305, startPoint y: 26, endPoint x: 915, endPoint y: 16, distance: 390.1
click at [915, 16] on div "Part-Time Software Developer (NFL Fantasy Football American) Go to Upwork" at bounding box center [1232, 21] width 635 height 18
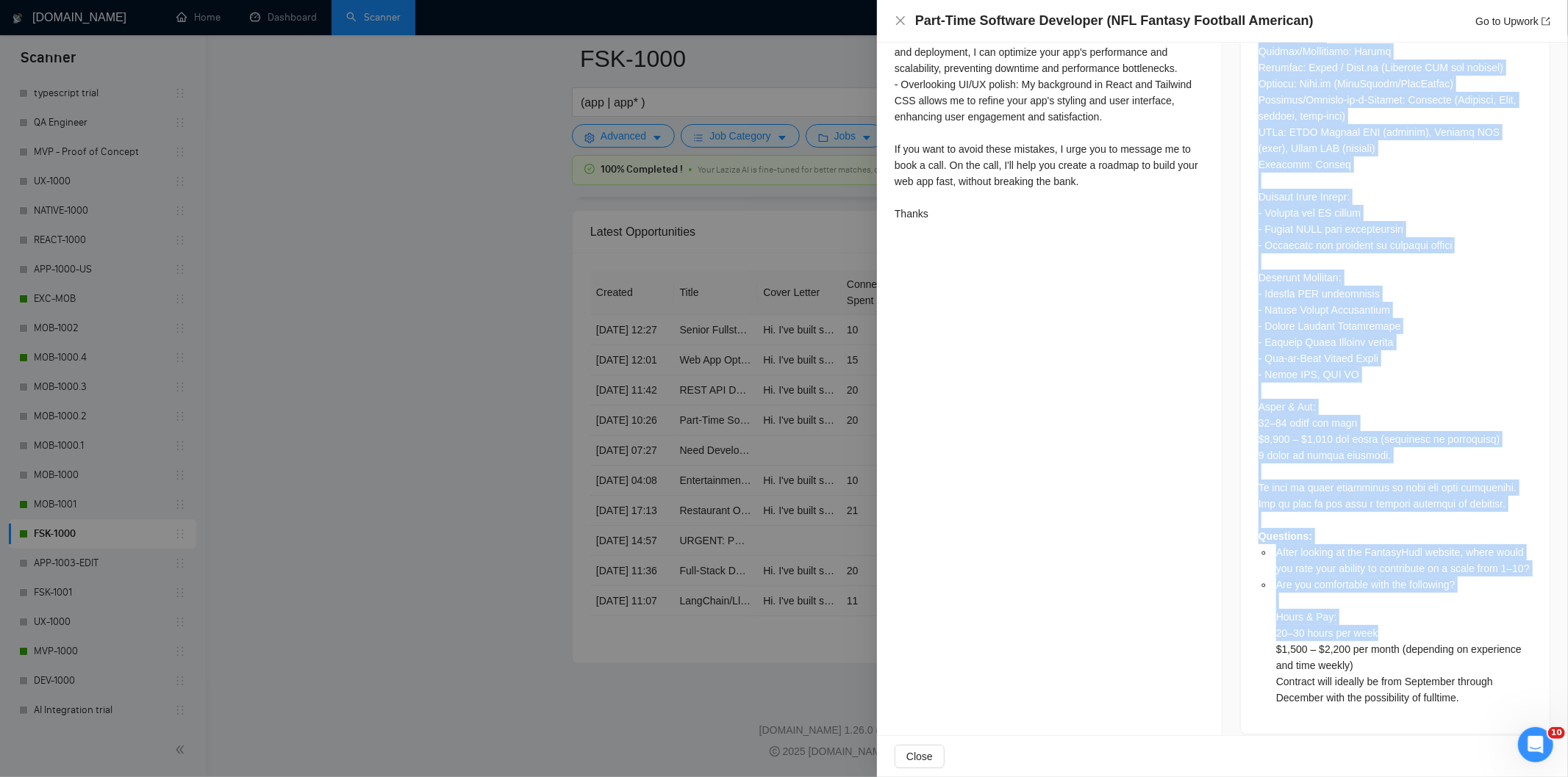
scroll to position [1077, 0]
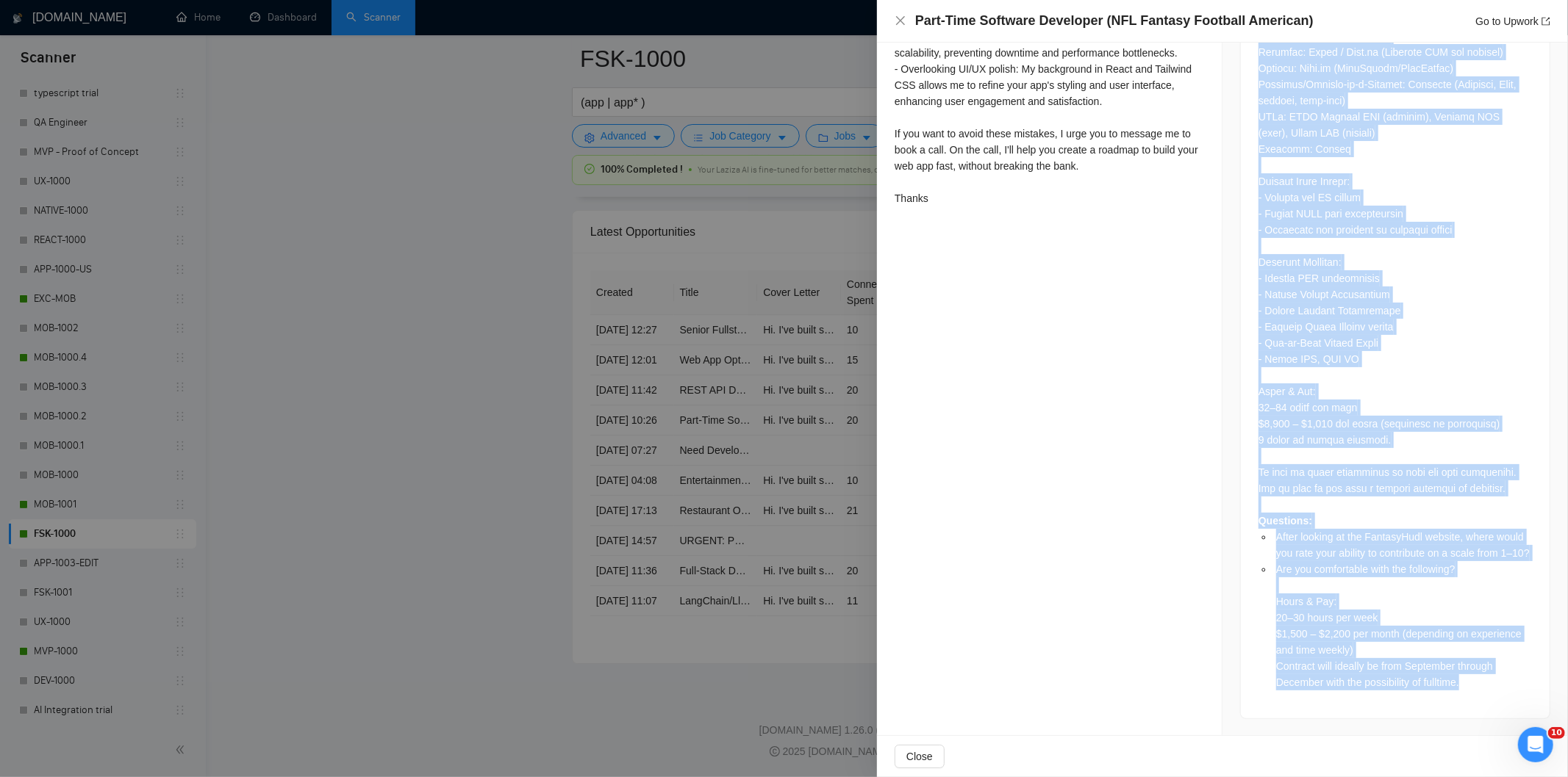
drag, startPoint x: 1248, startPoint y: 379, endPoint x: 1505, endPoint y: 678, distance: 394.3
click at [1505, 678] on div "Questions: After looking at the FantasyHudl website, where would you rate your …" at bounding box center [1395, 170] width 309 height 1096
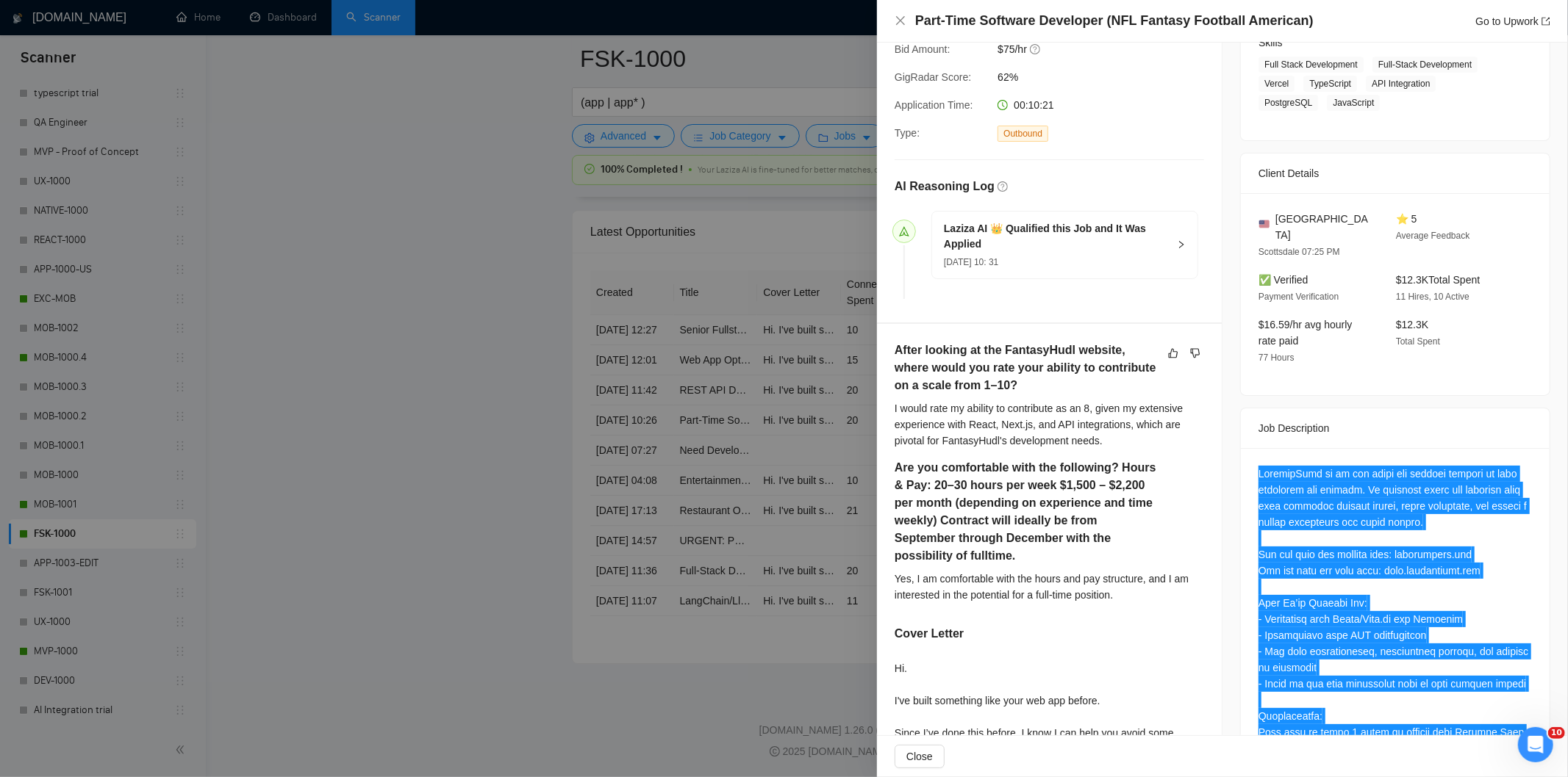
scroll to position [407, 0]
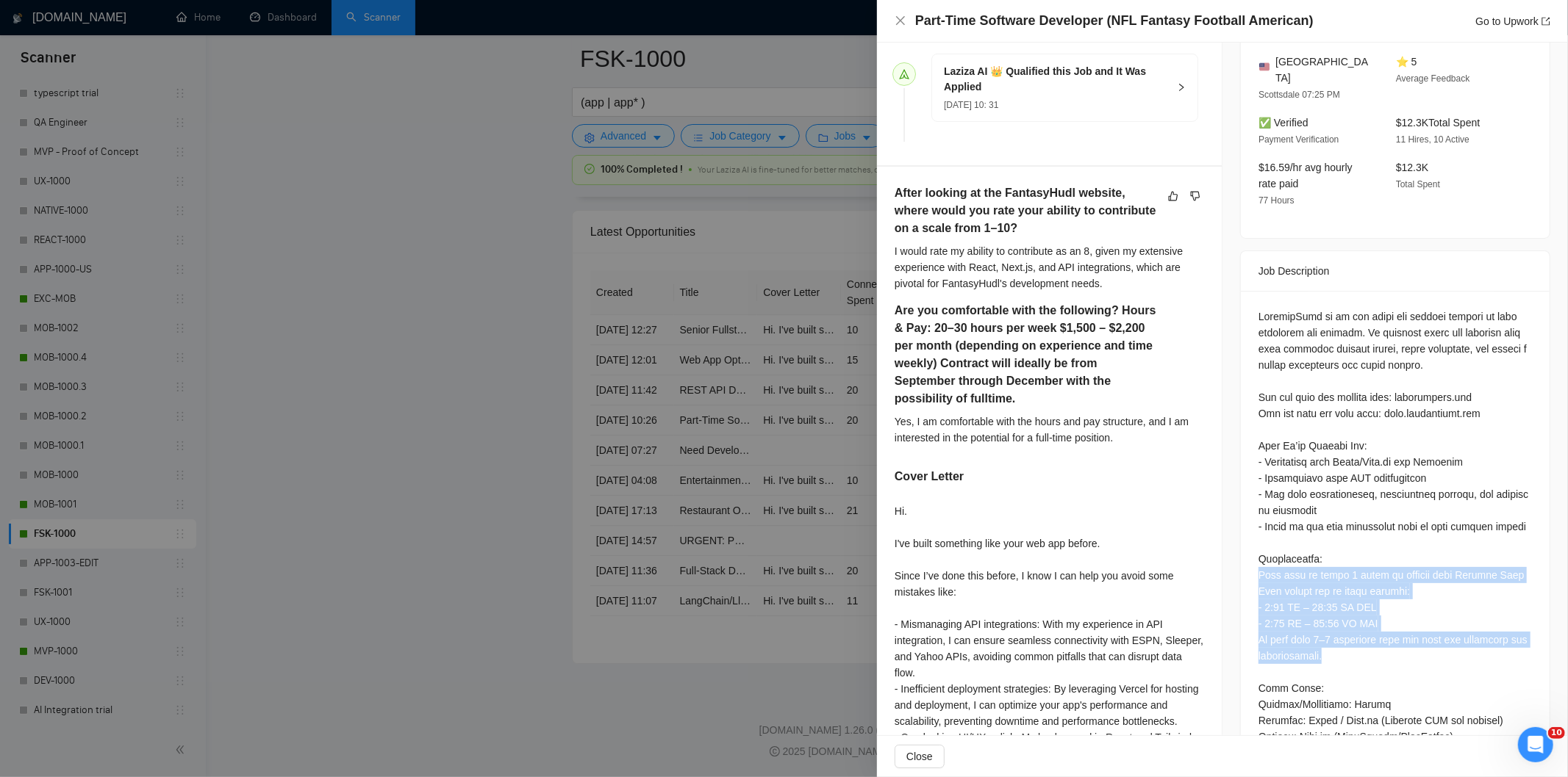
drag, startPoint x: 1245, startPoint y: 558, endPoint x: 1393, endPoint y: 644, distance: 171.2
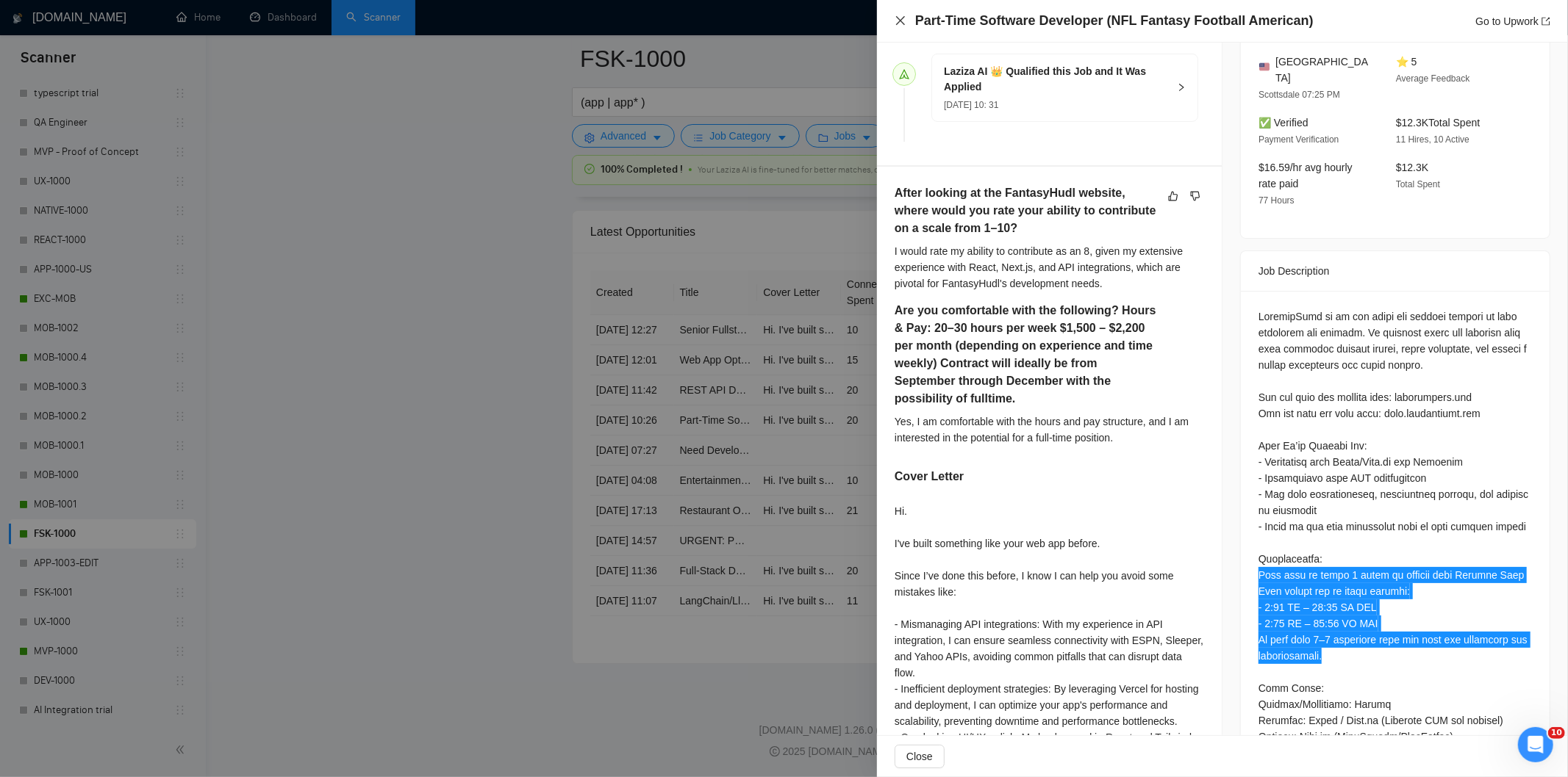
click at [898, 22] on icon "close" at bounding box center [900, 21] width 12 height 12
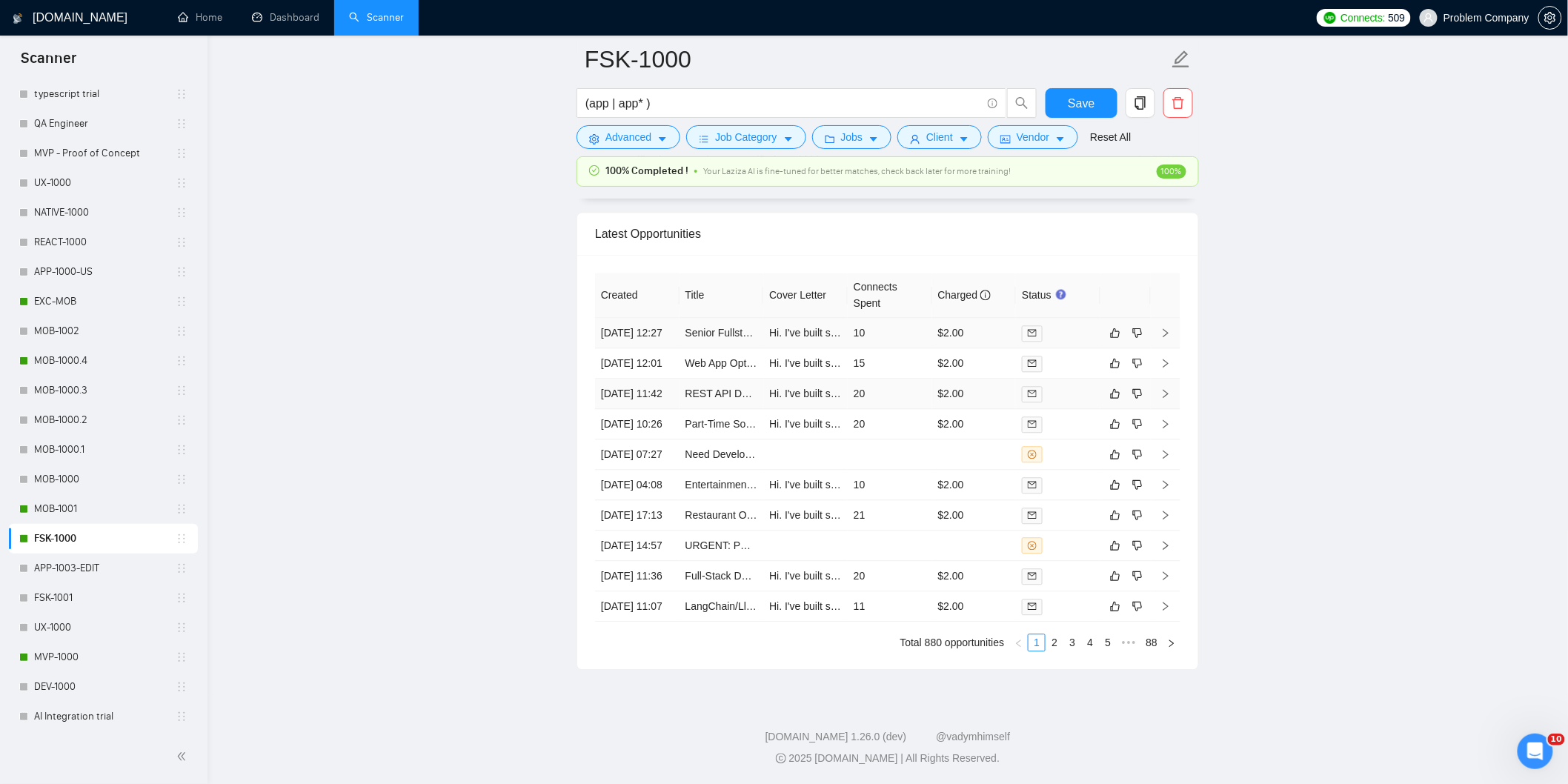
drag, startPoint x: 661, startPoint y: 368, endPoint x: 727, endPoint y: 283, distance: 107.6
click at [661, 379] on td "[DATE] 11:42" at bounding box center [637, 394] width 85 height 31
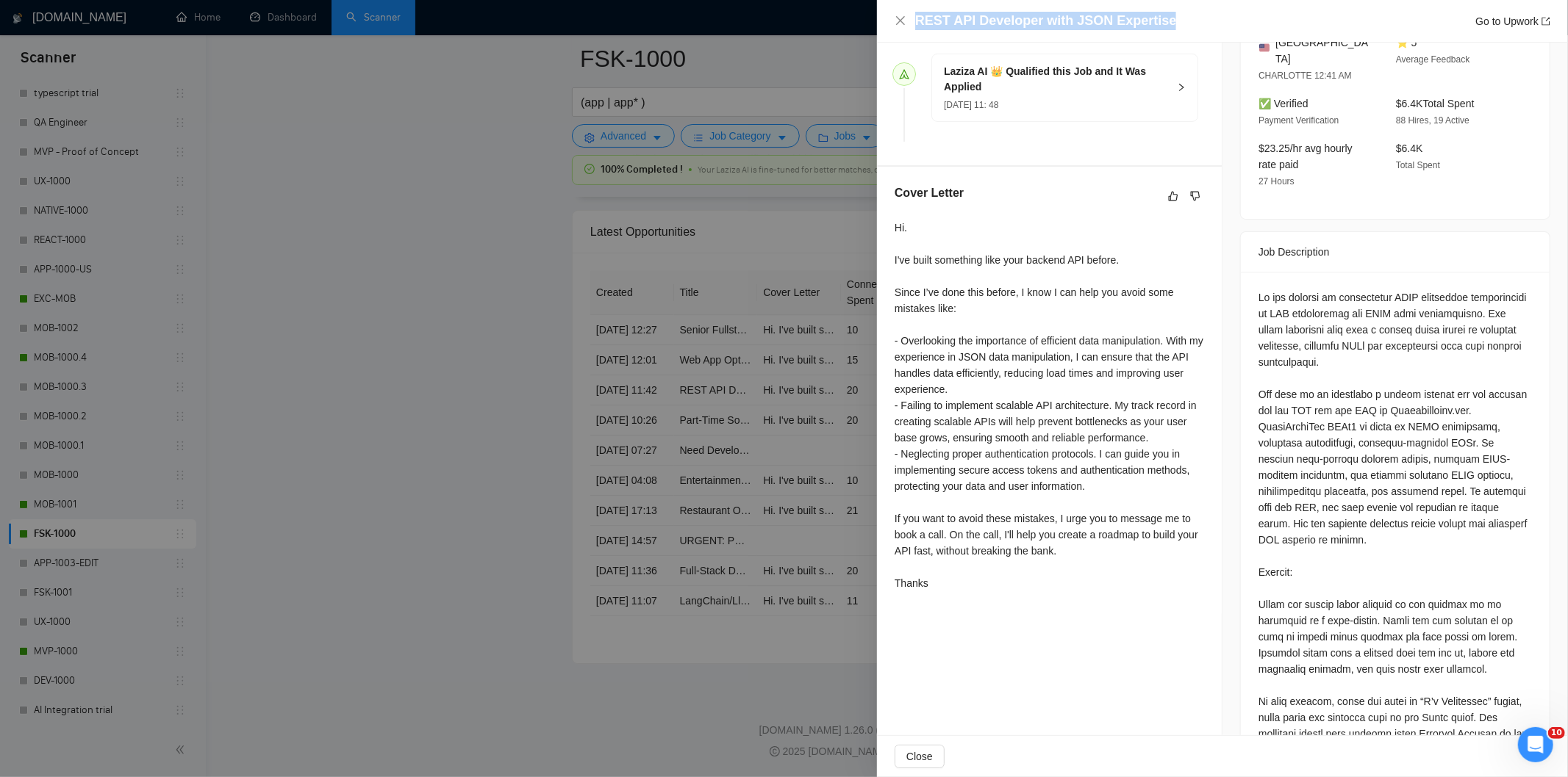
drag, startPoint x: 1167, startPoint y: 13, endPoint x: 907, endPoint y: 12, distance: 260.0
click at [907, 12] on div "REST API Developer with JSON Expertise Go to Upwork" at bounding box center [1222, 21] width 656 height 18
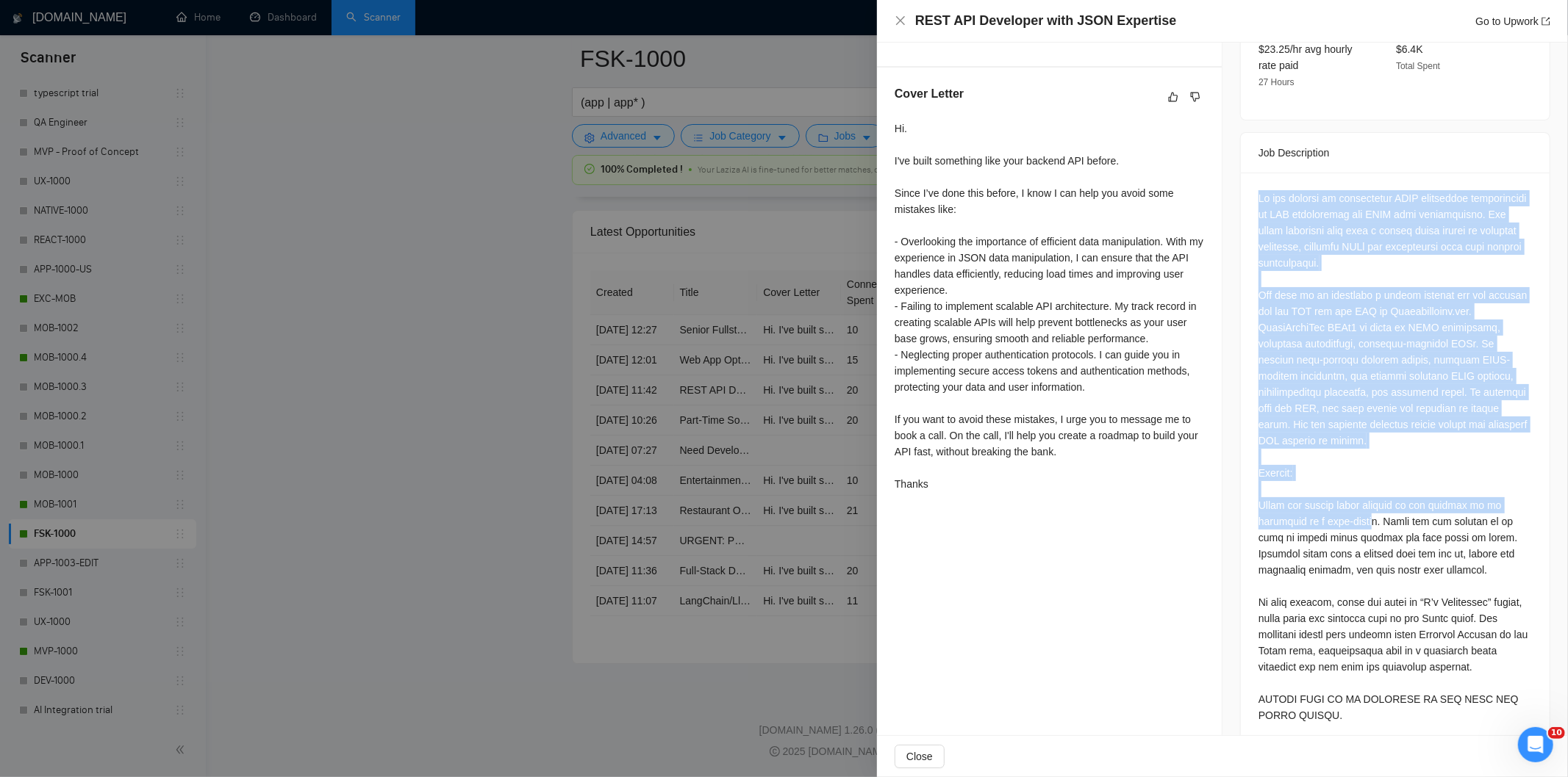
scroll to position [520, 0]
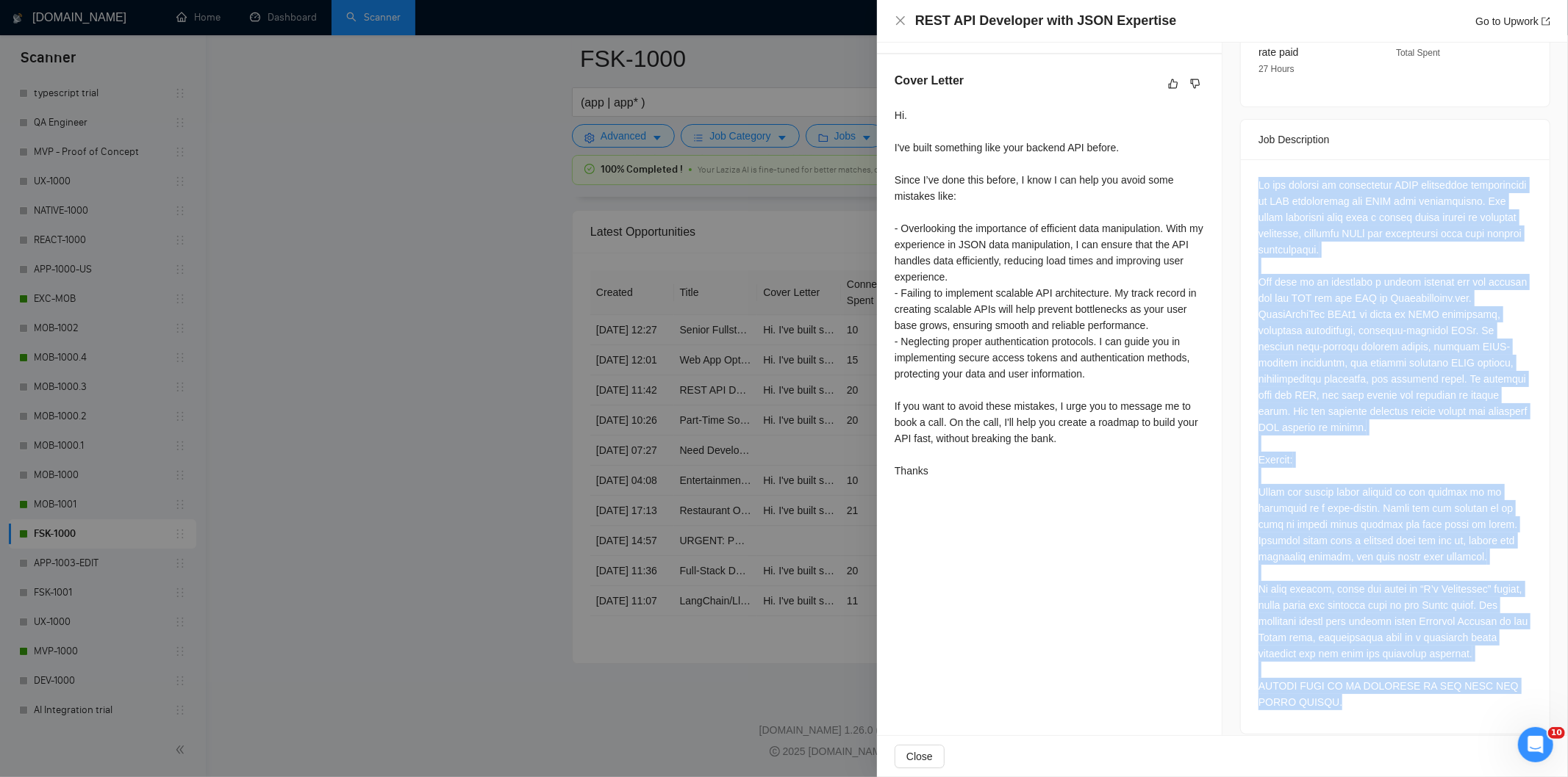
drag, startPoint x: 1250, startPoint y: 282, endPoint x: 1419, endPoint y: 689, distance: 440.7
click at [1419, 689] on div at bounding box center [1395, 447] width 309 height 575
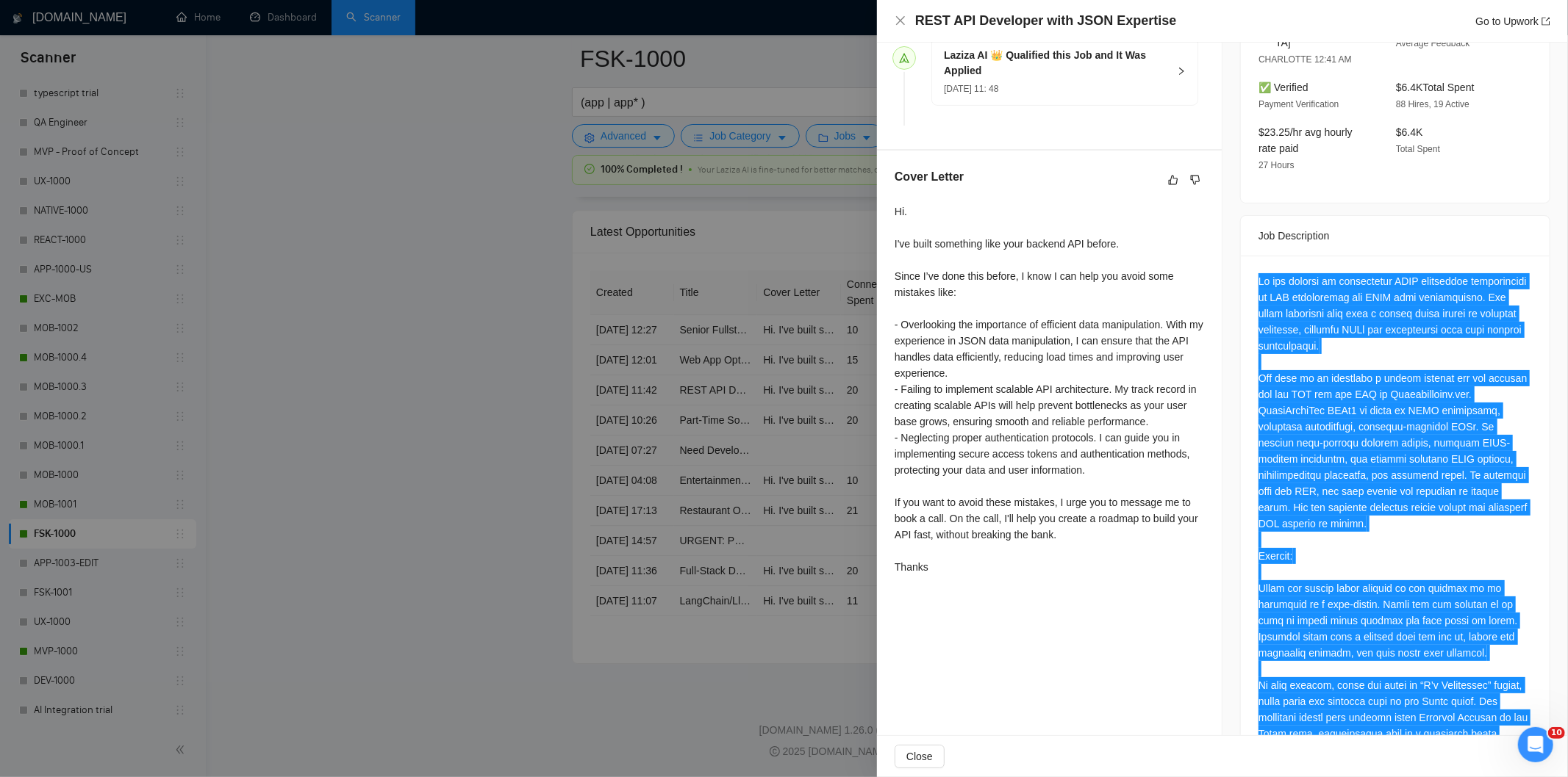
scroll to position [357, 0]
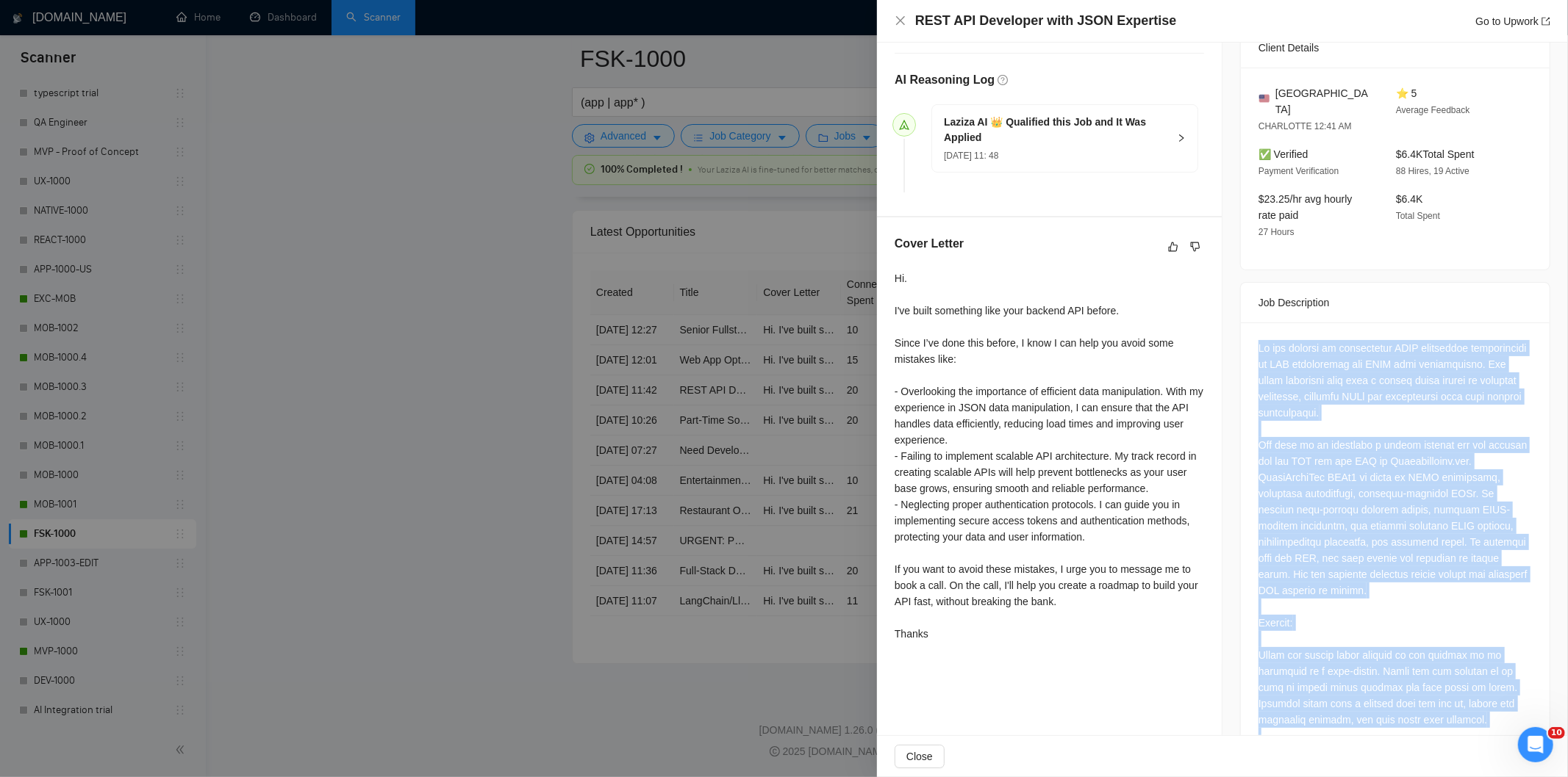
drag, startPoint x: 1333, startPoint y: 456, endPoint x: 1328, endPoint y: 435, distance: 21.6
click at [1335, 458] on div at bounding box center [1395, 607] width 273 height 533
click at [1309, 446] on div at bounding box center [1395, 607] width 273 height 533
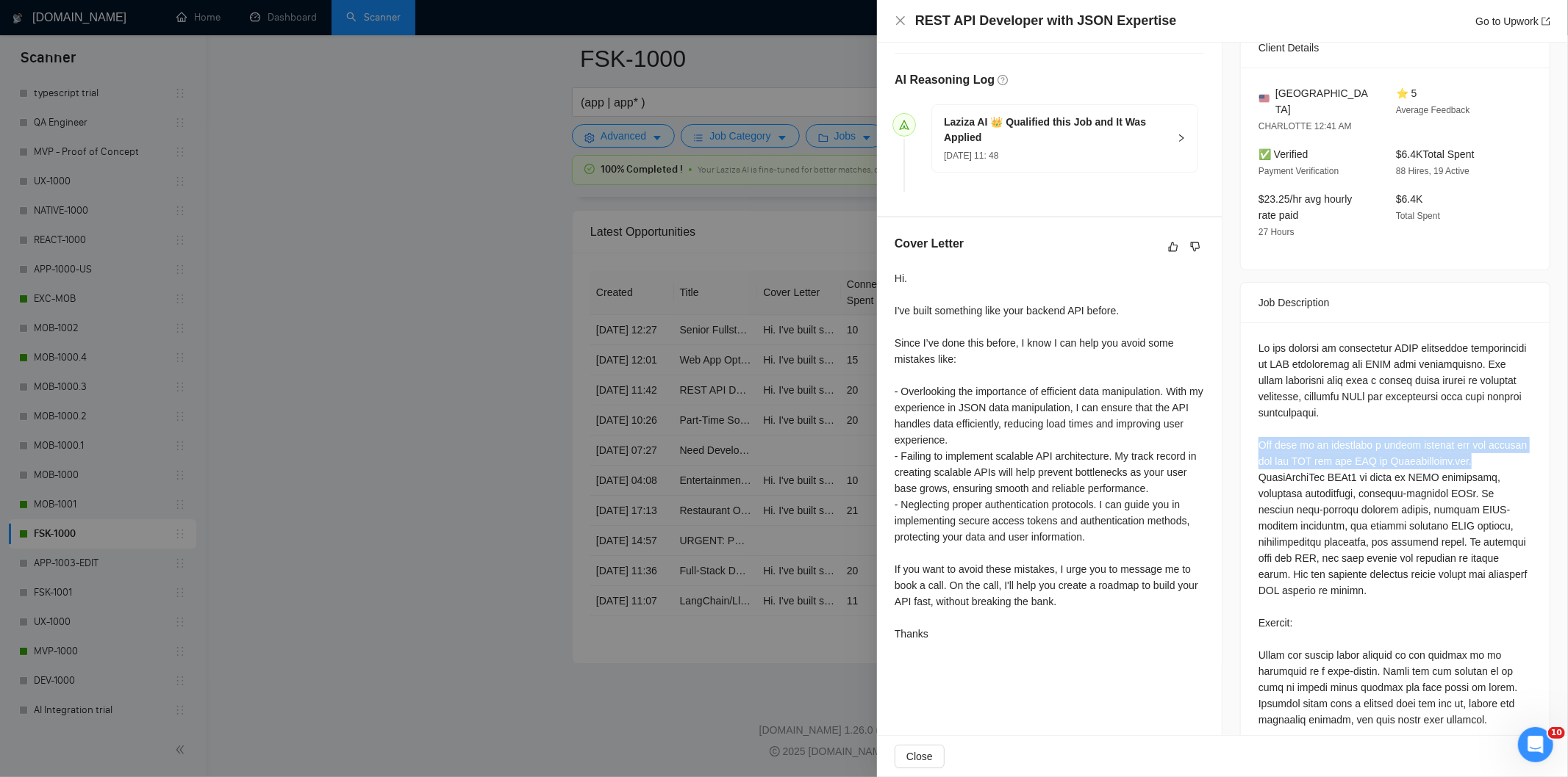
drag, startPoint x: 1251, startPoint y: 426, endPoint x: 1527, endPoint y: 453, distance: 277.3
click at [1527, 453] on div at bounding box center [1395, 610] width 309 height 575
click at [904, 17] on icon "close" at bounding box center [900, 21] width 9 height 9
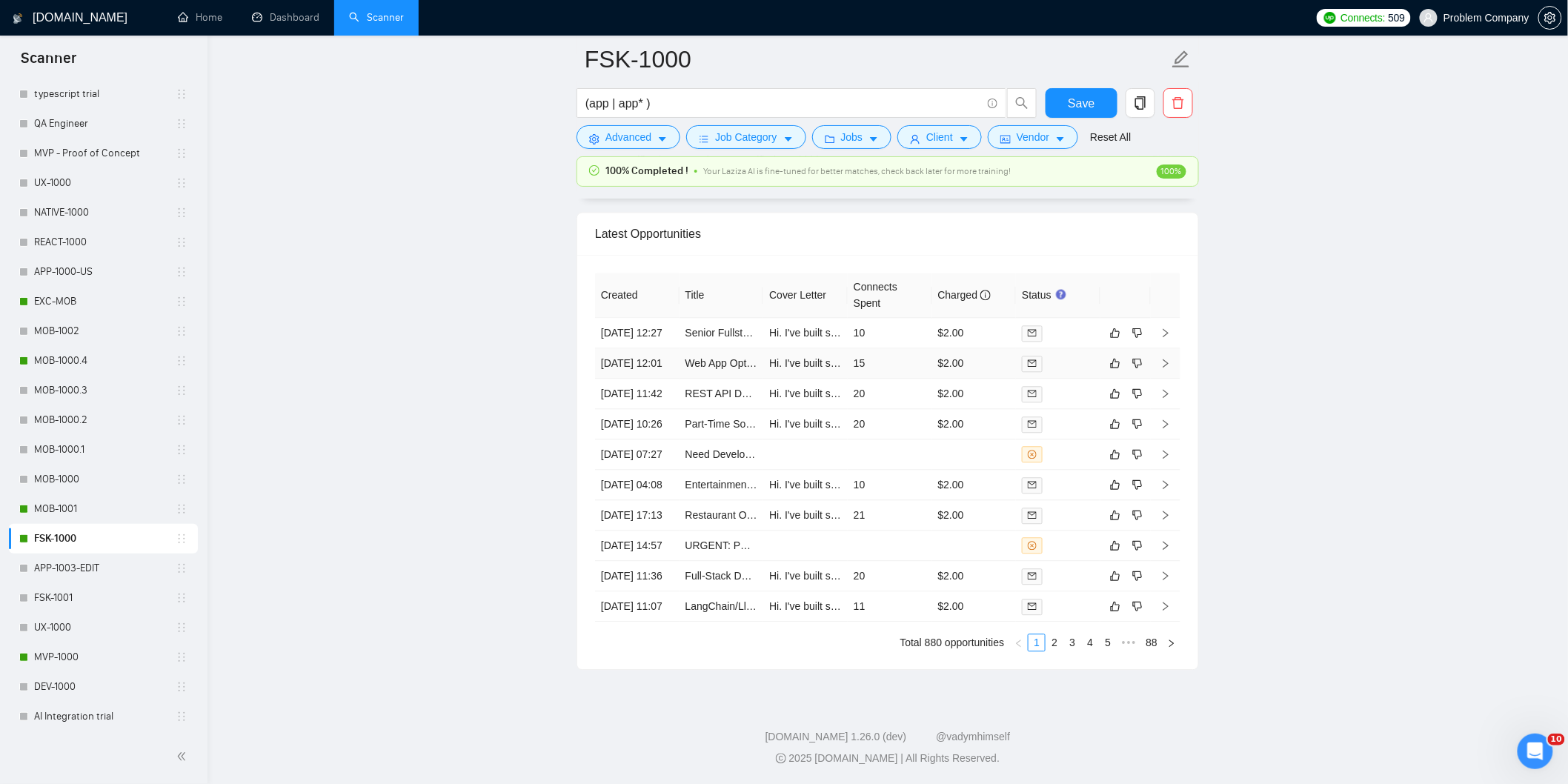
drag, startPoint x: 638, startPoint y: 321, endPoint x: 658, endPoint y: 313, distance: 21.5
click at [638, 349] on td "[DATE] 12:01" at bounding box center [637, 364] width 85 height 31
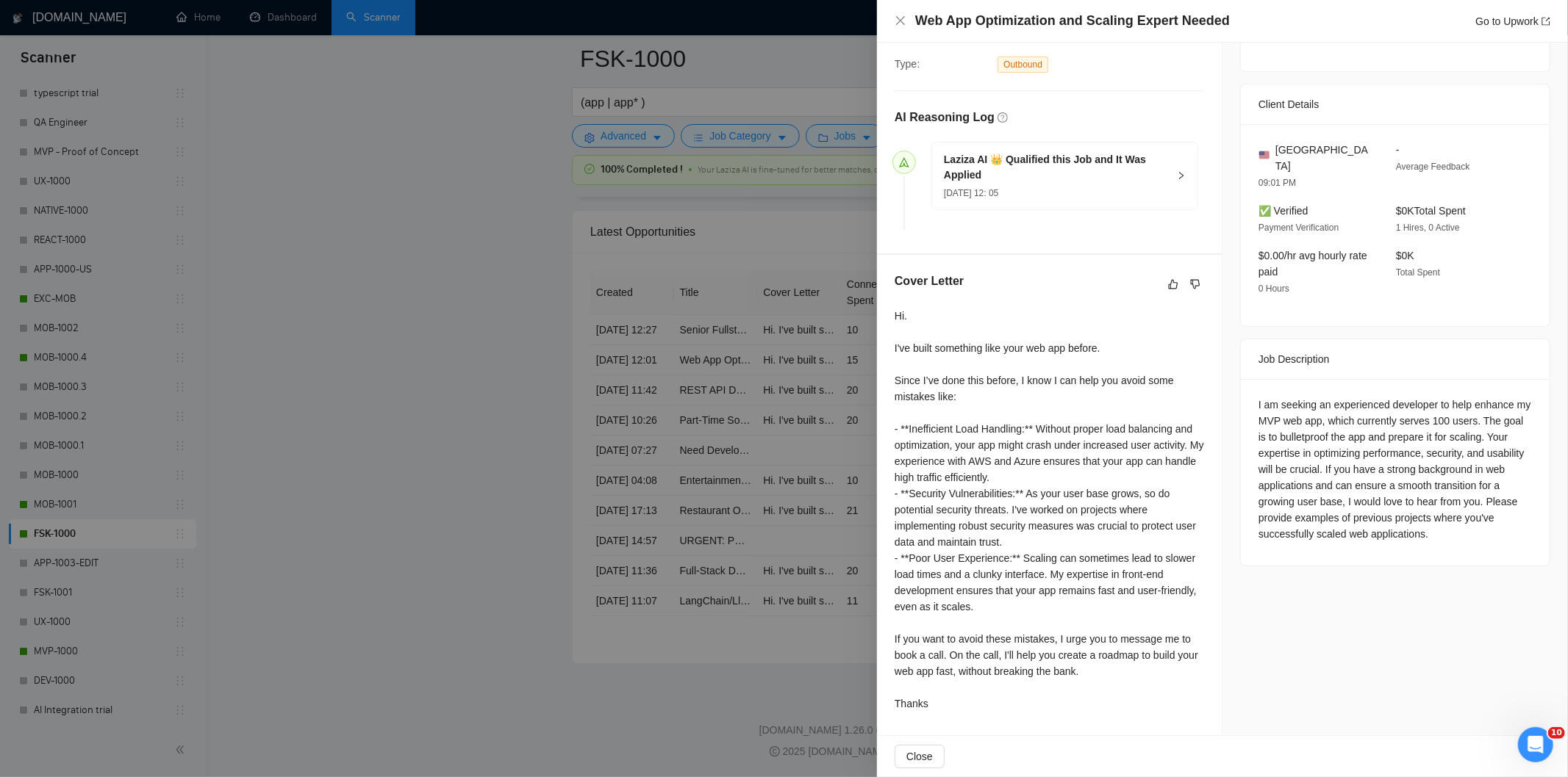
scroll to position [320, 0]
click at [646, 328] on div at bounding box center [784, 388] width 1568 height 777
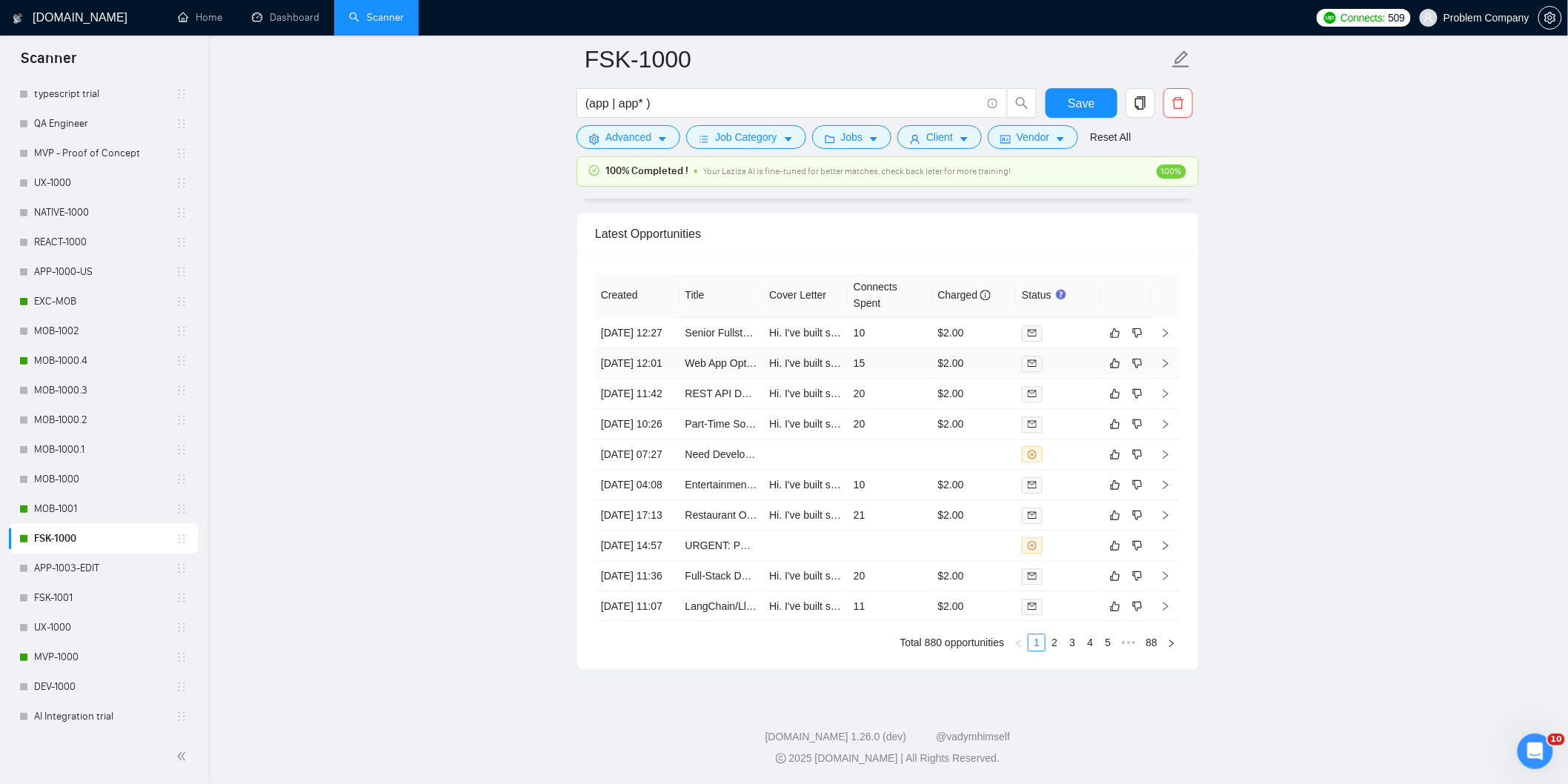
click at [669, 349] on td "[DATE] 12:01" at bounding box center [637, 364] width 85 height 31
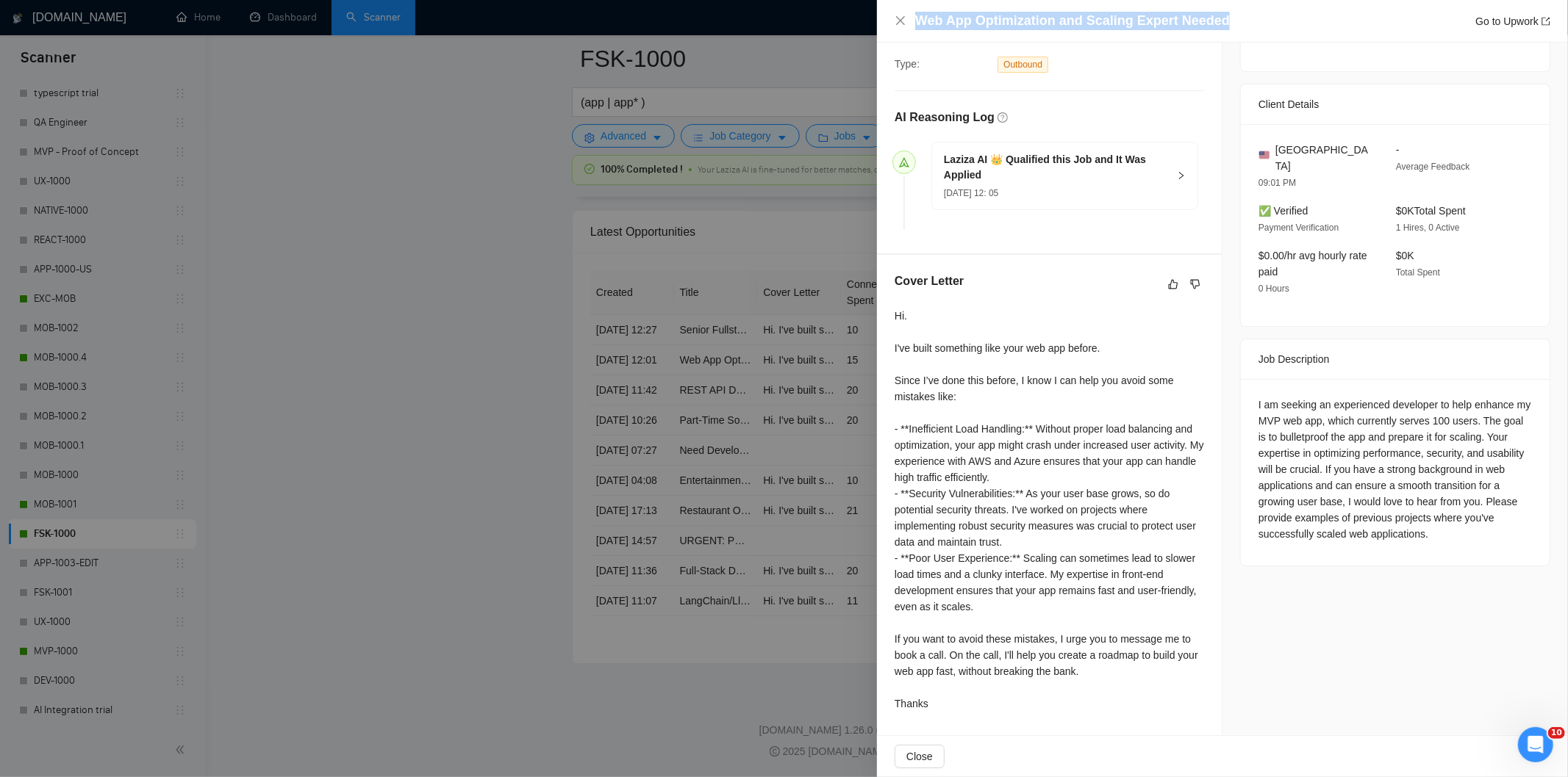
drag, startPoint x: 1250, startPoint y: 24, endPoint x: 908, endPoint y: 19, distance: 342.0
click at [908, 19] on div "Web App Optimization and Scaling Expert Needed Go to Upwork" at bounding box center [1222, 21] width 656 height 18
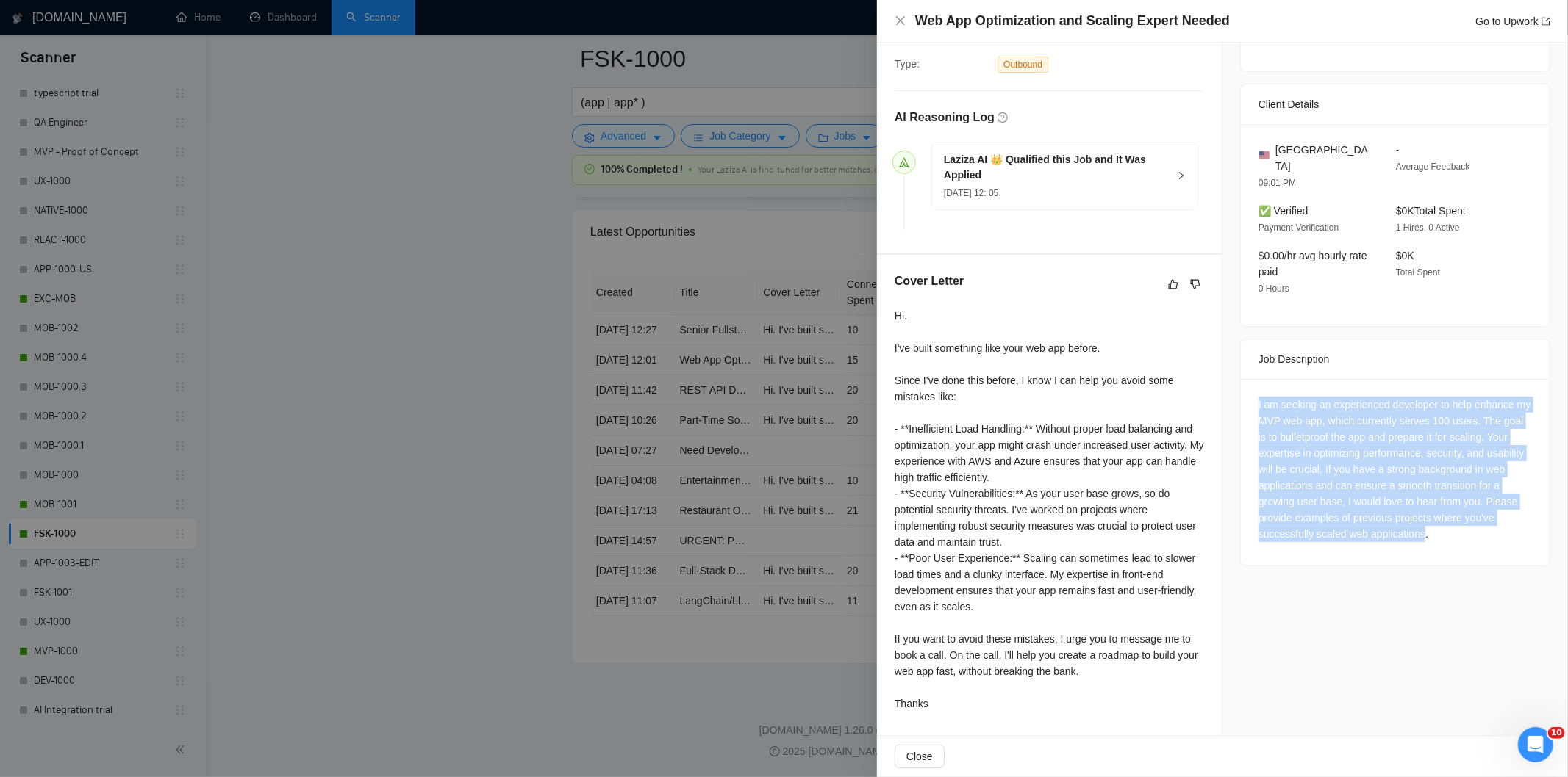
drag, startPoint x: 1247, startPoint y: 387, endPoint x: 1413, endPoint y: 523, distance: 214.6
click at [1415, 523] on div "I am seeking an experienced developer to help enhance my MVP web app, which cur…" at bounding box center [1395, 472] width 309 height 187
click at [1309, 451] on div "I am seeking an experienced developer to help enhance my MVP web app, which cur…" at bounding box center [1395, 469] width 273 height 146
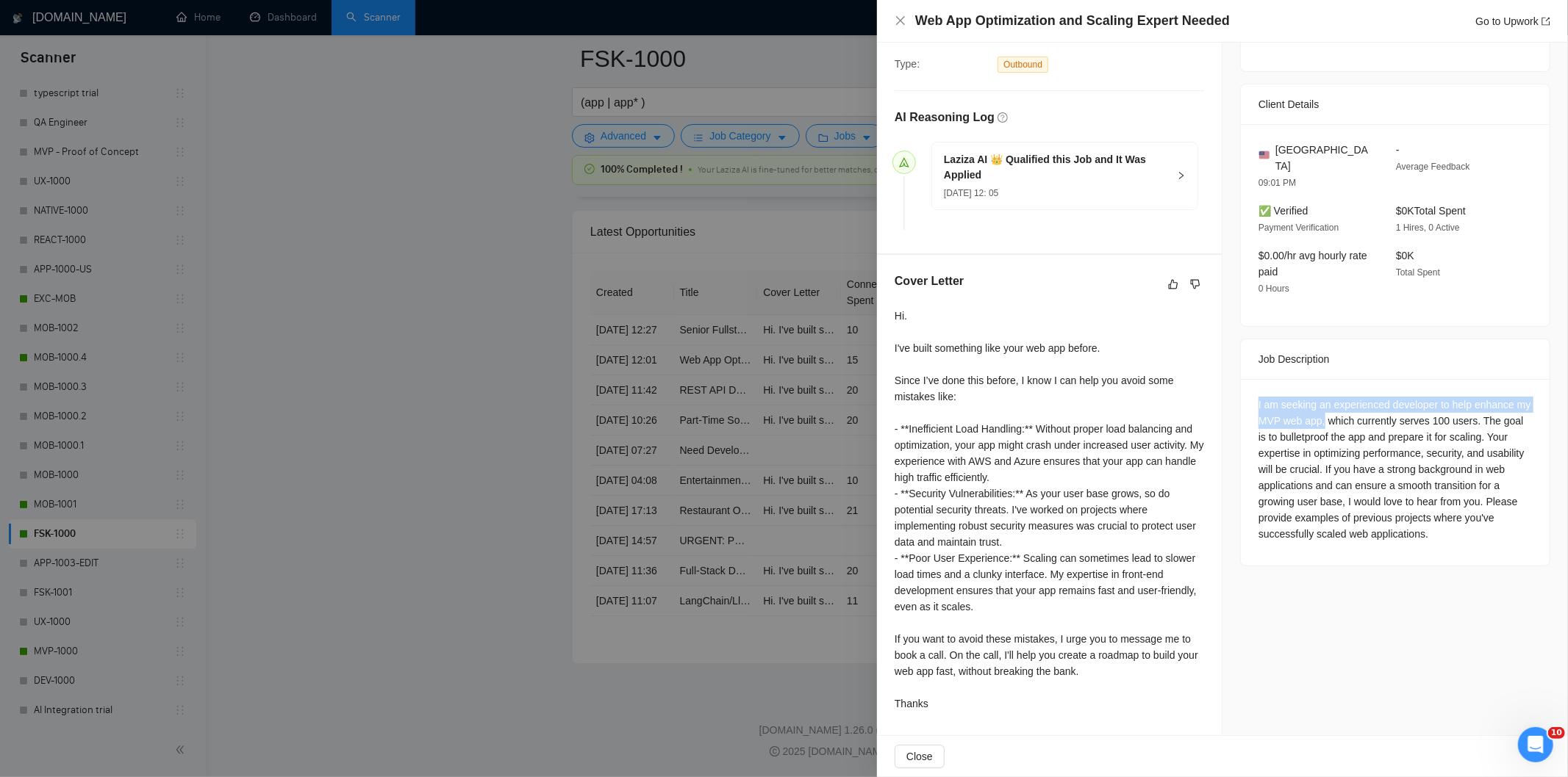
drag, startPoint x: 1334, startPoint y: 406, endPoint x: 1250, endPoint y: 384, distance: 86.8
click at [1250, 384] on div "I am seeking an experienced developer to help enhance my MVP web app, which cur…" at bounding box center [1395, 472] width 309 height 187
drag, startPoint x: 1250, startPoint y: 384, endPoint x: 1332, endPoint y: 404, distance: 84.4
click at [1332, 404] on div "I am seeking an experienced developer to help enhance my MVP web app, which cur…" at bounding box center [1395, 472] width 309 height 187
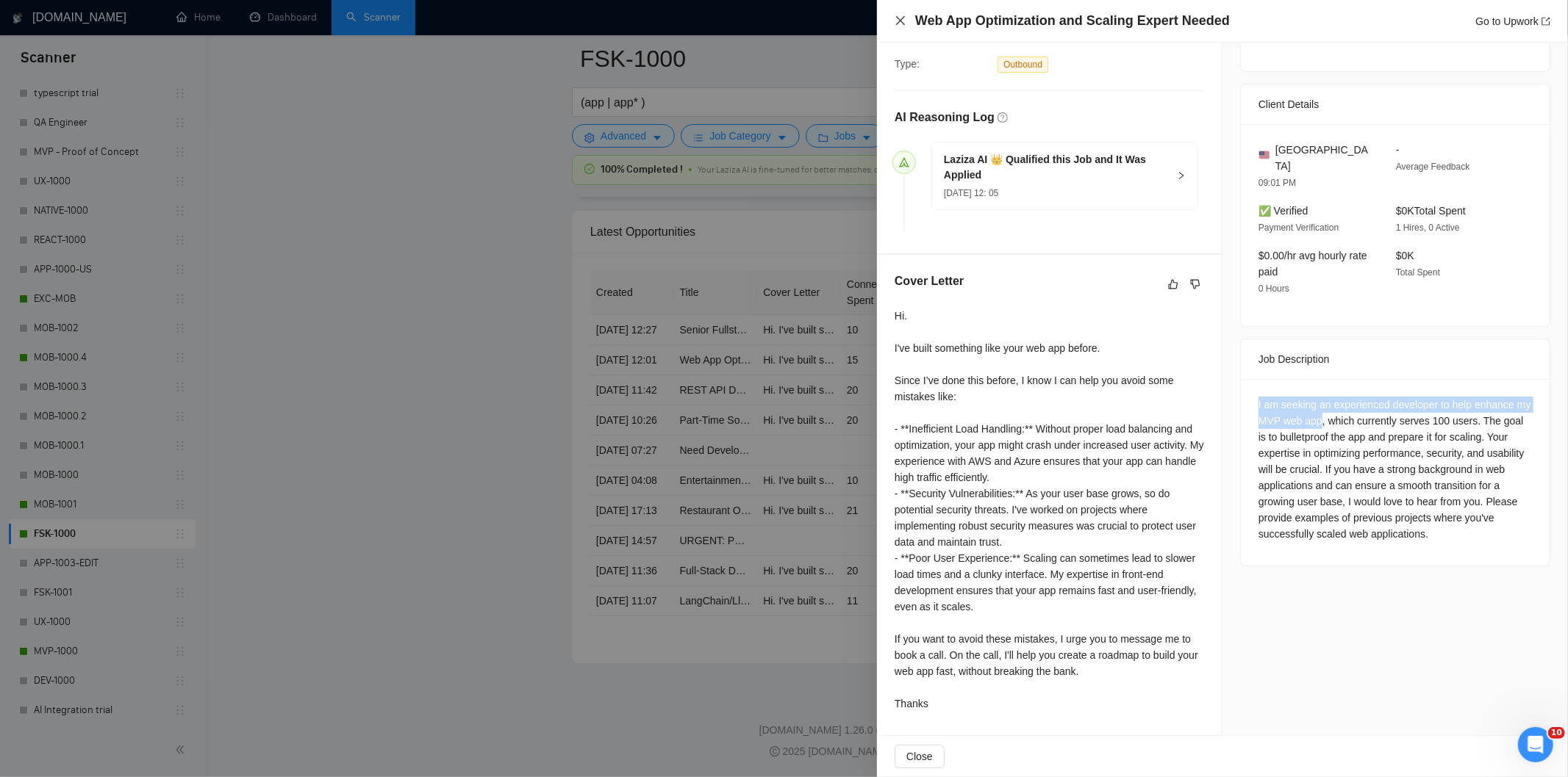
click at [898, 24] on icon "close" at bounding box center [900, 21] width 9 height 9
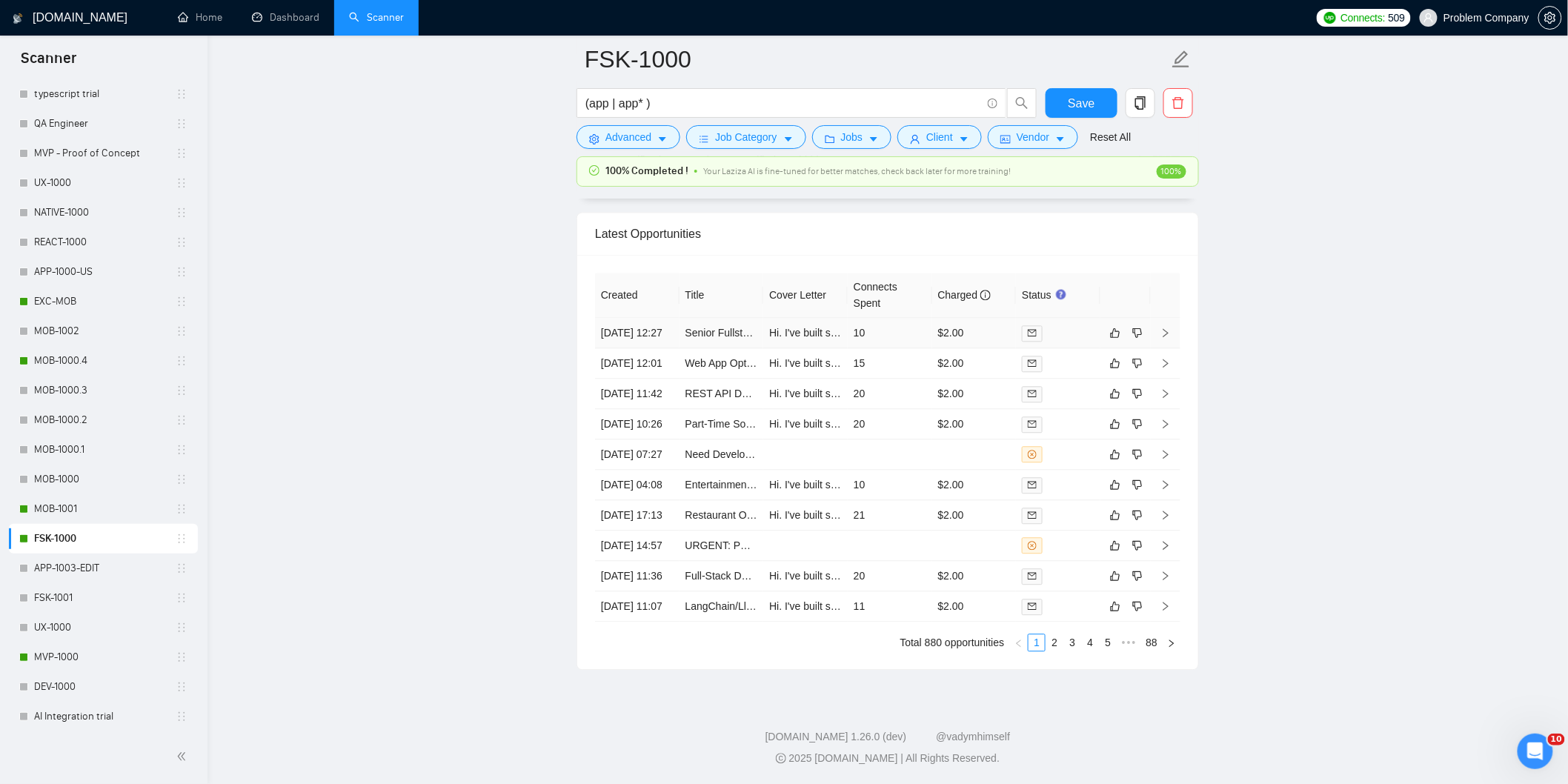
drag, startPoint x: 654, startPoint y: 282, endPoint x: 1032, endPoint y: 233, distance: 381.2
click at [654, 318] on td "[DATE] 12:27" at bounding box center [637, 333] width 85 height 31
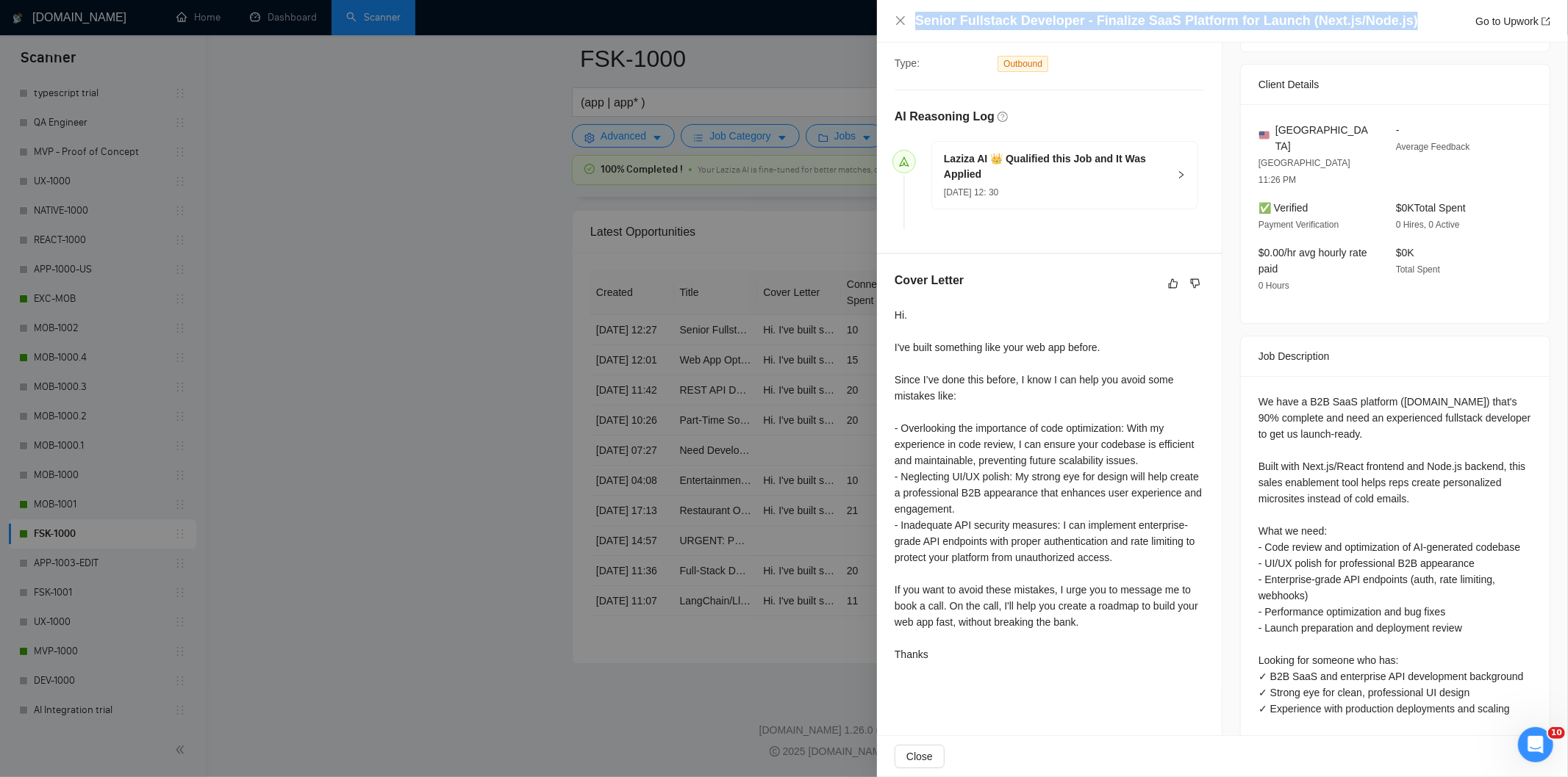
drag, startPoint x: 1415, startPoint y: 17, endPoint x: 910, endPoint y: 18, distance: 505.0
click at [910, 18] on div "Senior Fullstack Developer - Finalize SaaS Platform for Launch (Next.js/Node.js…" at bounding box center [1222, 21] width 656 height 18
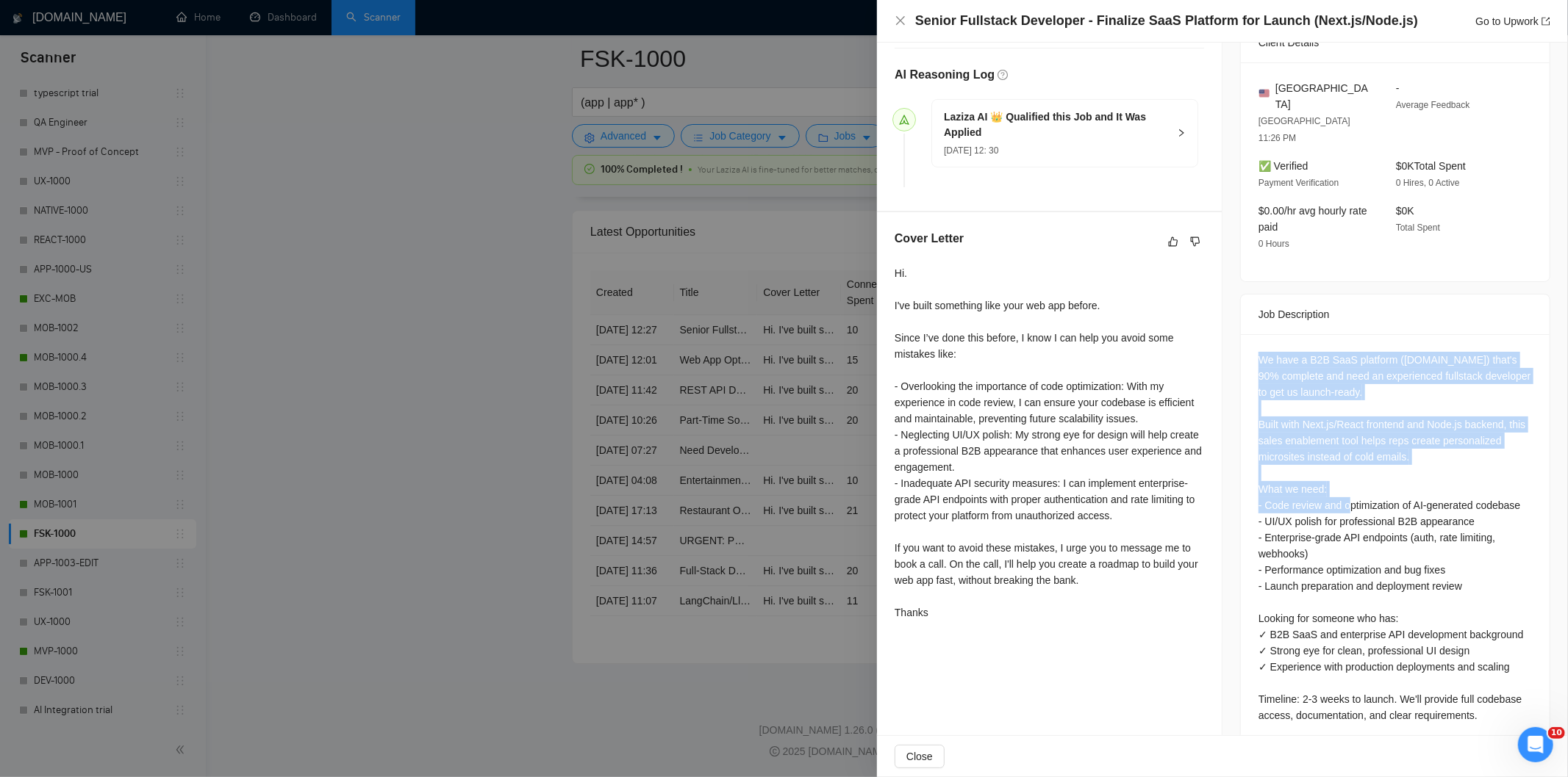
scroll to position [407, 0]
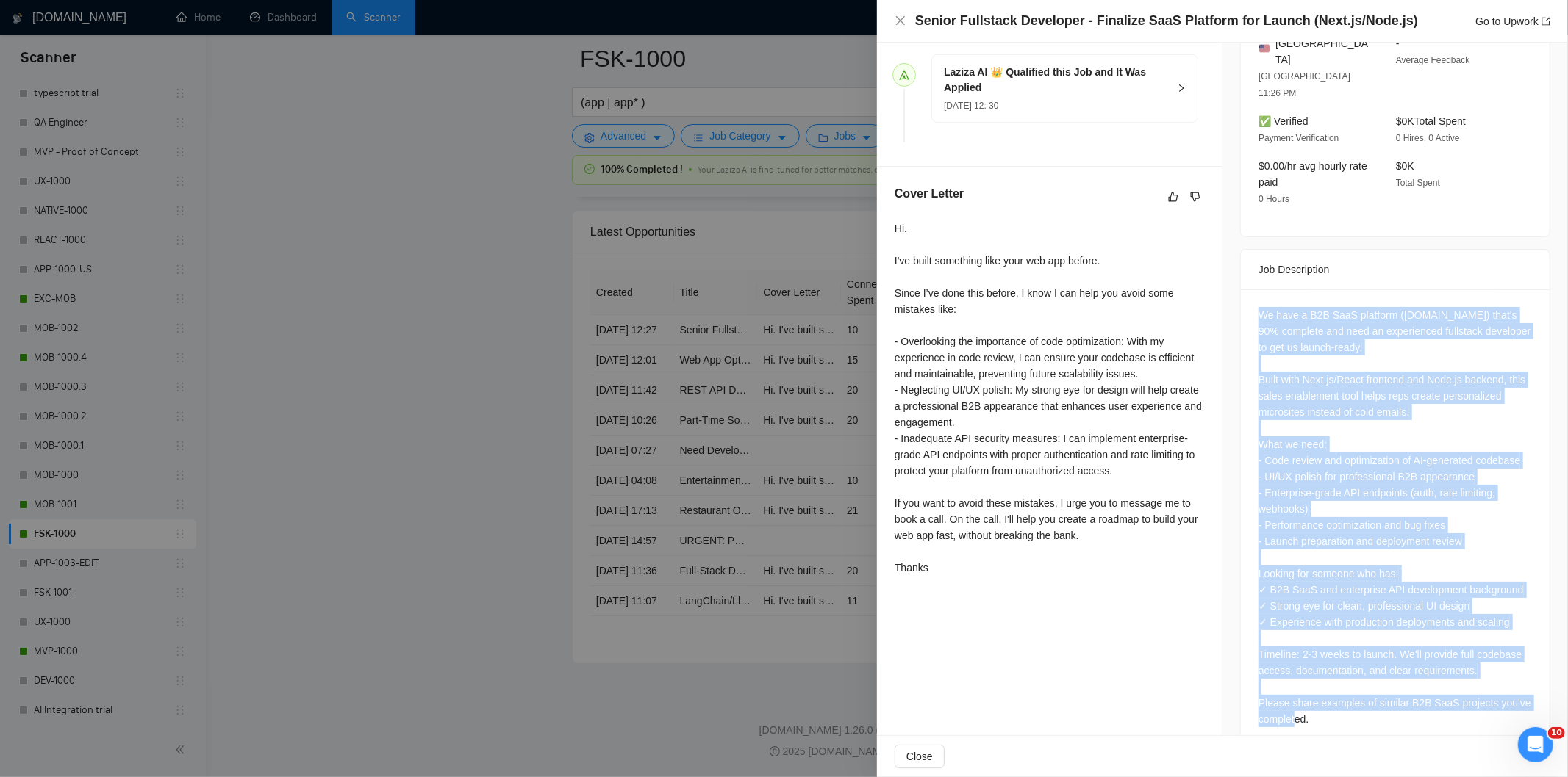
drag, startPoint x: 1244, startPoint y: 368, endPoint x: 1398, endPoint y: 710, distance: 375.1
click at [1398, 710] on div "We have a B2B SaaS platform ([DOMAIN_NAME]) that's 90% complete and need an exp…" at bounding box center [1395, 520] width 309 height 462
click at [1453, 339] on div "We have a B2B SaaS platform ([DOMAIN_NAME]) that's 90% complete and need an exp…" at bounding box center [1395, 517] width 273 height 421
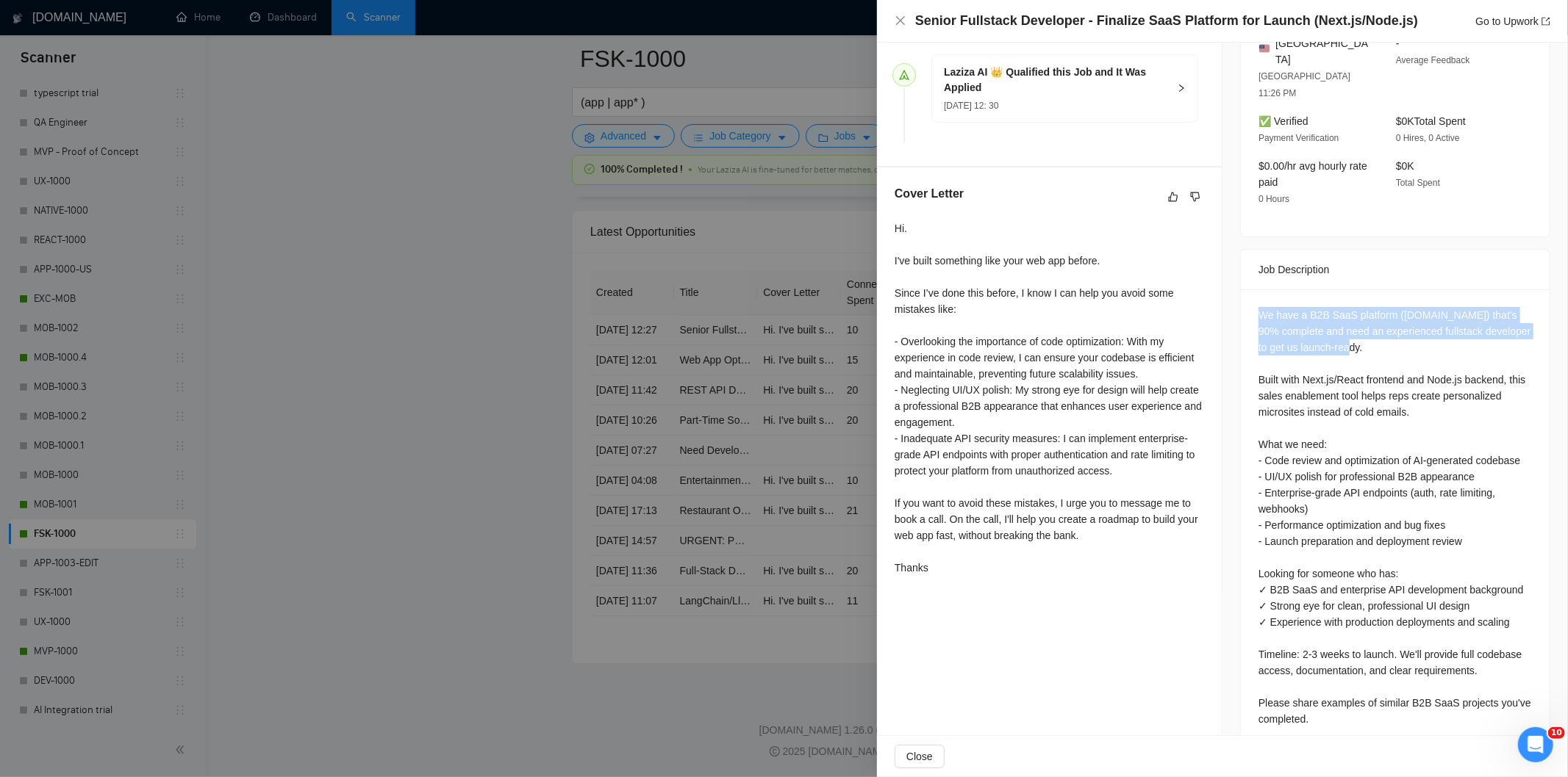
drag, startPoint x: 1401, startPoint y: 318, endPoint x: 1236, endPoint y: 264, distance: 173.6
click at [1241, 290] on div "We have a B2B SaaS platform ([DOMAIN_NAME]) that's 90% complete and need an exp…" at bounding box center [1395, 520] width 309 height 462
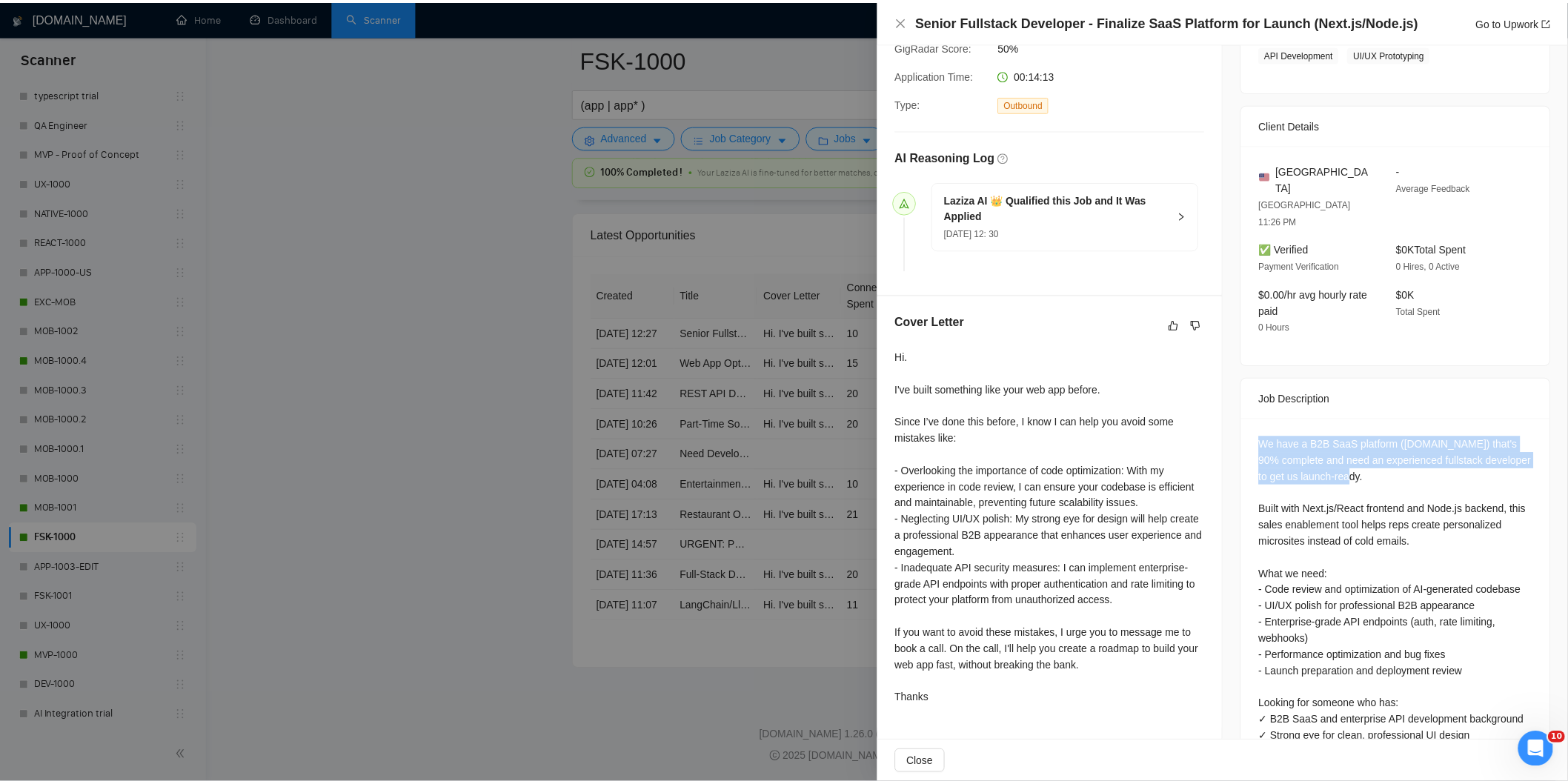
scroll to position [0, 0]
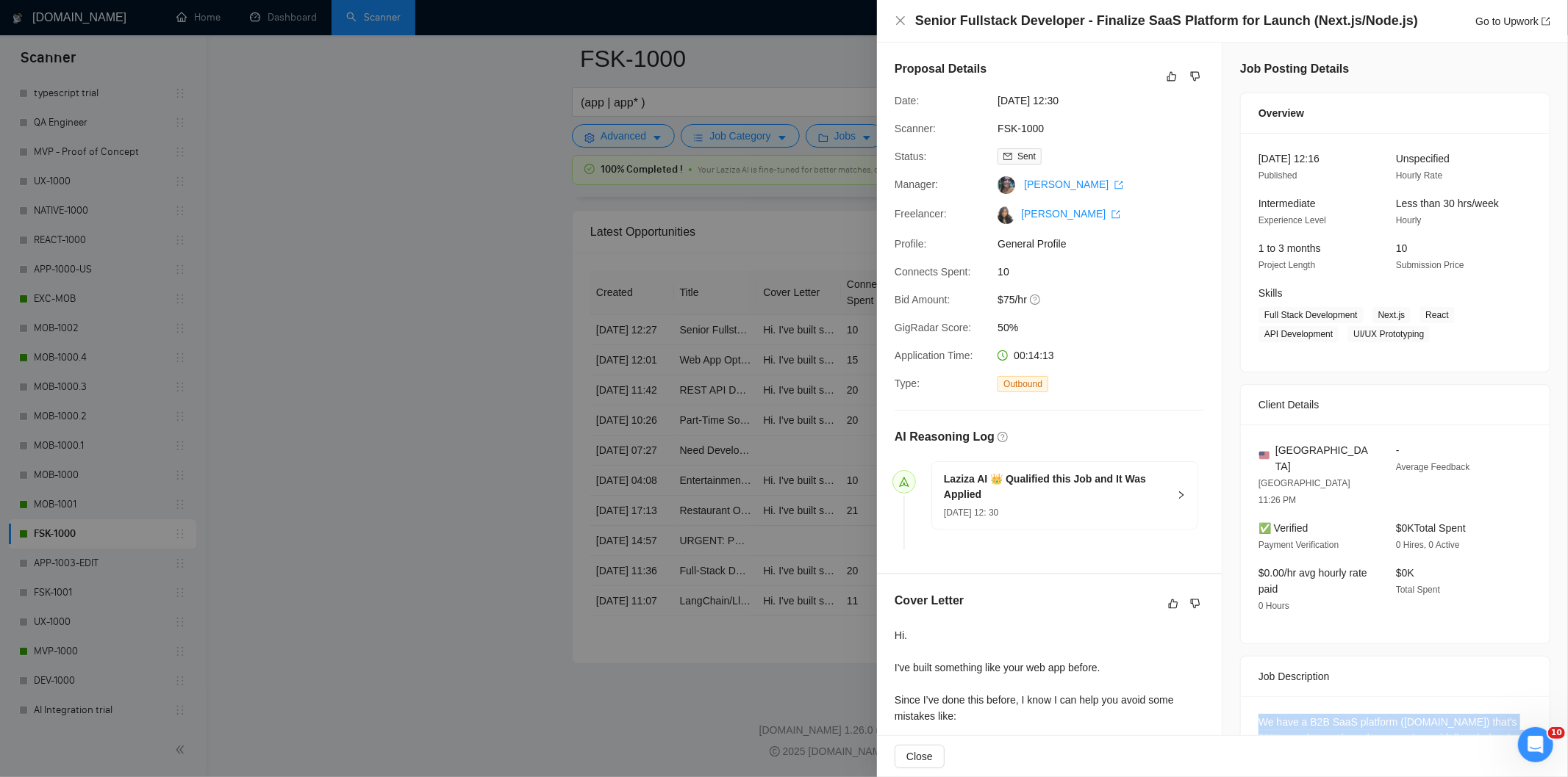
drag, startPoint x: 1094, startPoint y: 98, endPoint x: 994, endPoint y: 100, distance: 100.0
click at [994, 100] on div "[DATE] 12:30" at bounding box center [1069, 100] width 155 height 16
drag, startPoint x: 903, startPoint y: 17, endPoint x: 68, endPoint y: 593, distance: 1014.4
click at [903, 18] on icon "close" at bounding box center [900, 21] width 9 height 9
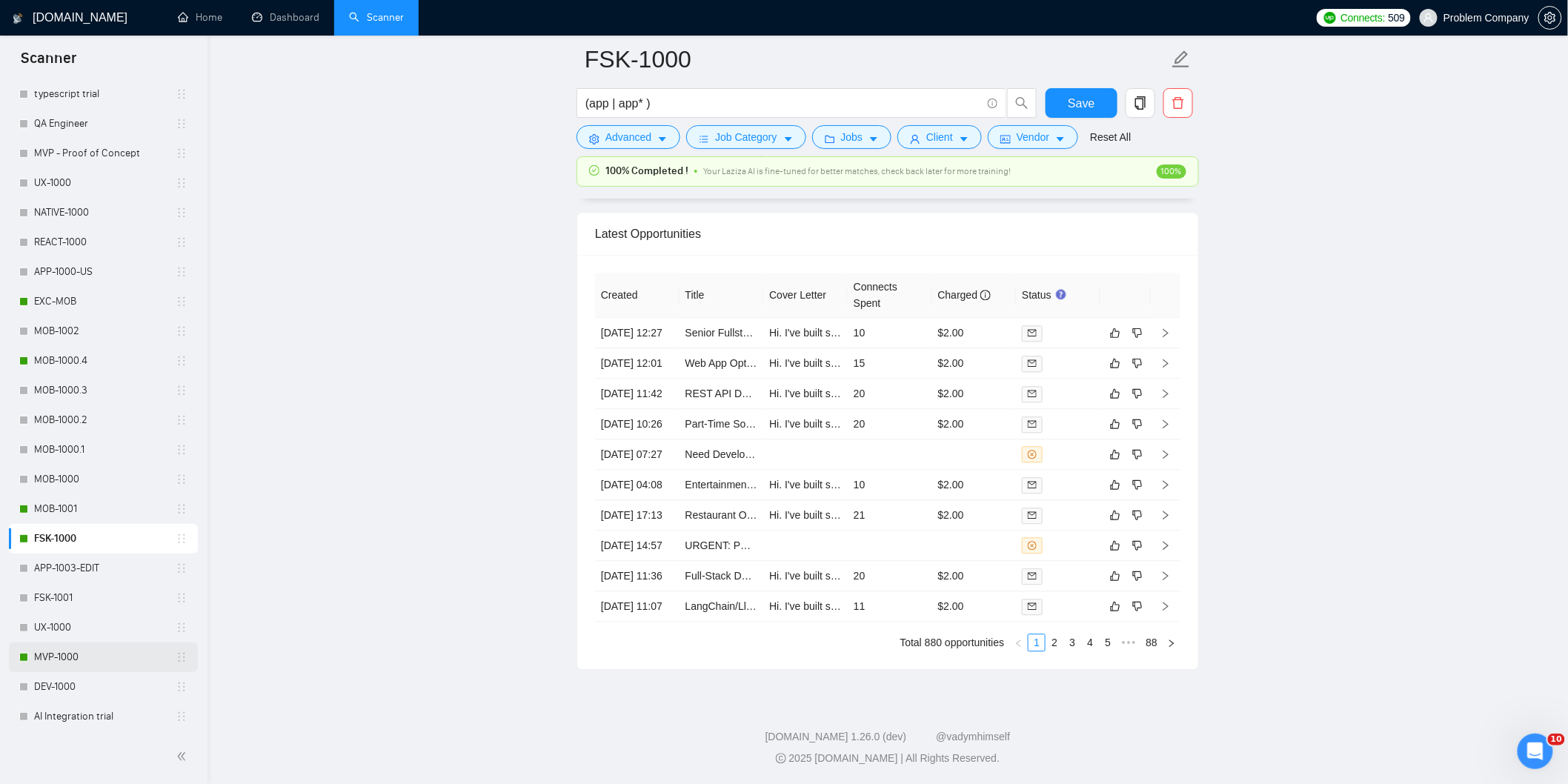
click at [61, 664] on link "MVP-1000" at bounding box center [105, 658] width 142 height 30
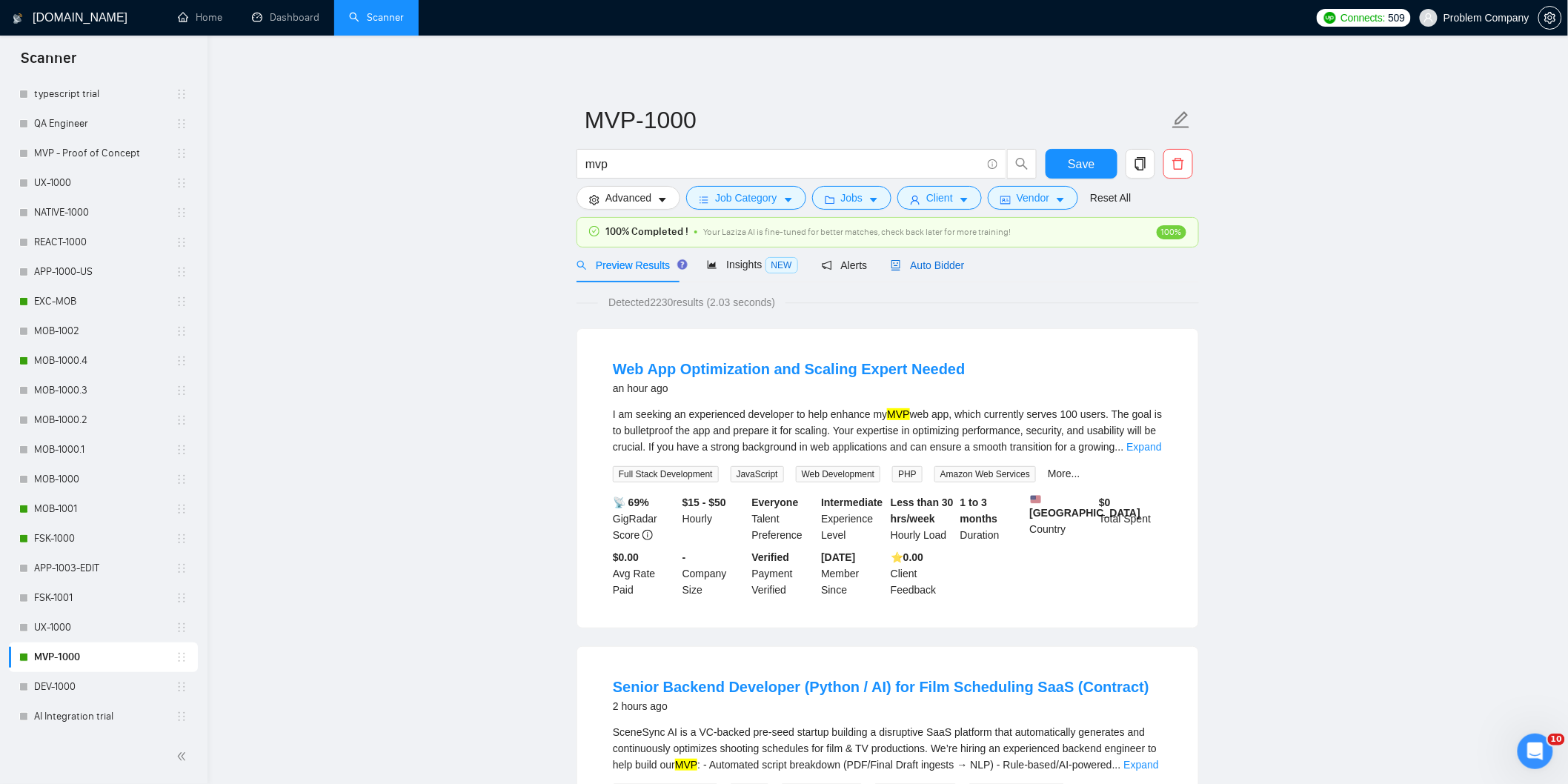
click at [932, 269] on span "Auto Bidder" at bounding box center [927, 265] width 73 height 12
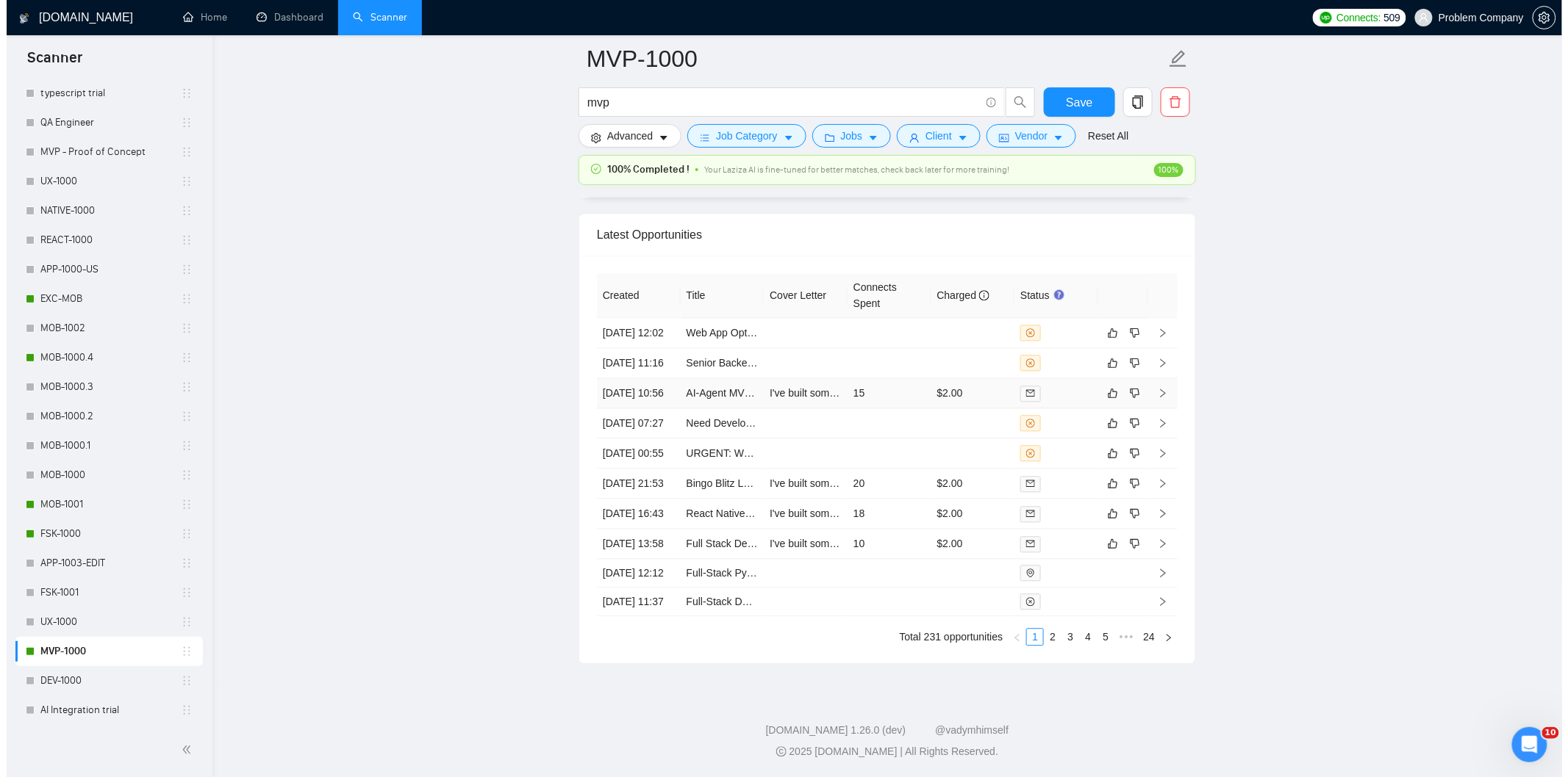
scroll to position [3673, 0]
click at [642, 499] on td "[DATE] 16:43" at bounding box center [632, 514] width 84 height 30
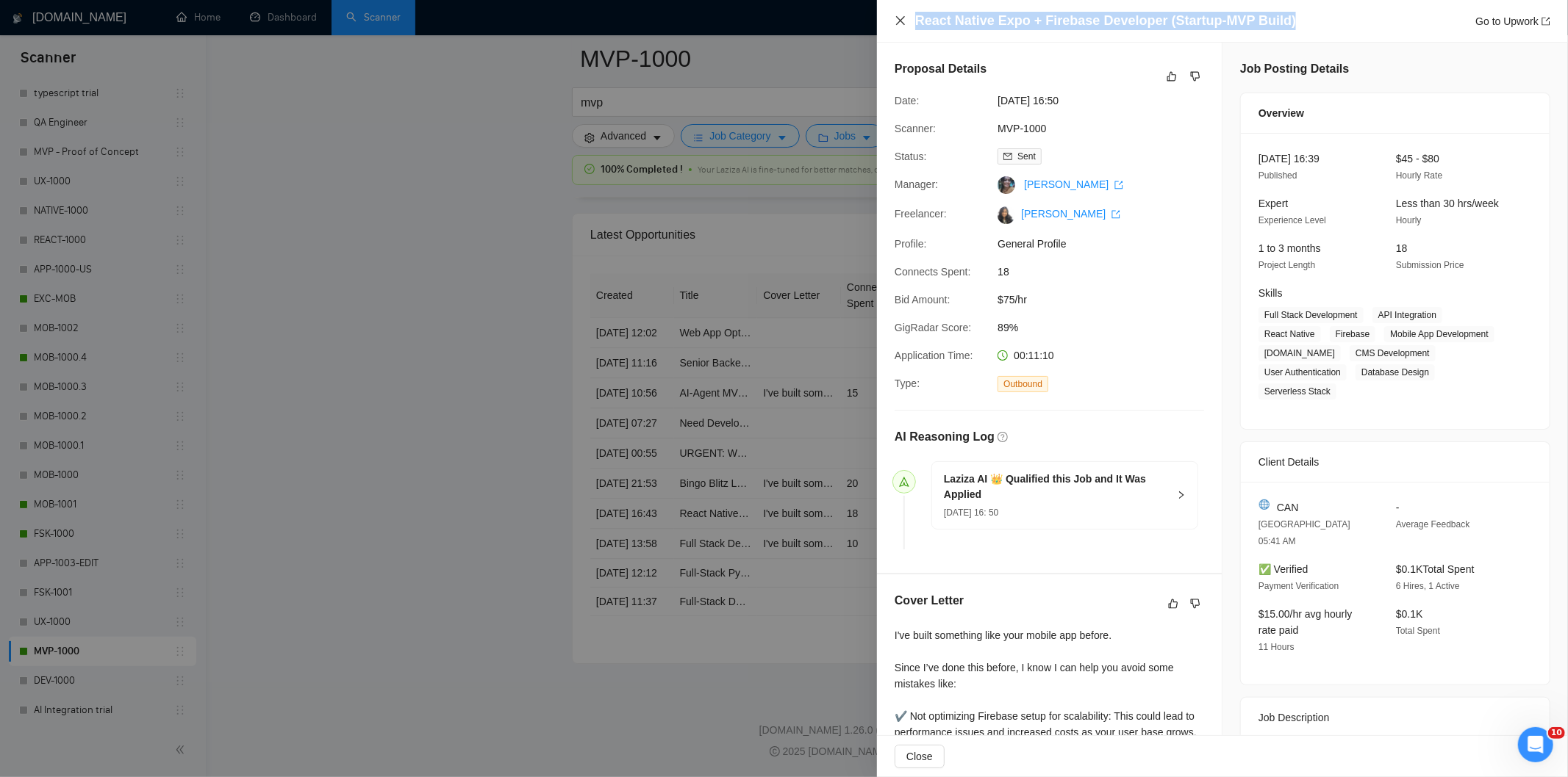
drag, startPoint x: 1304, startPoint y: 17, endPoint x: 900, endPoint y: 19, distance: 404.0
click at [898, 20] on div "React Native Expo + Firebase Developer (Startup-MVP Build) Go to Upwork" at bounding box center [1222, 21] width 656 height 18
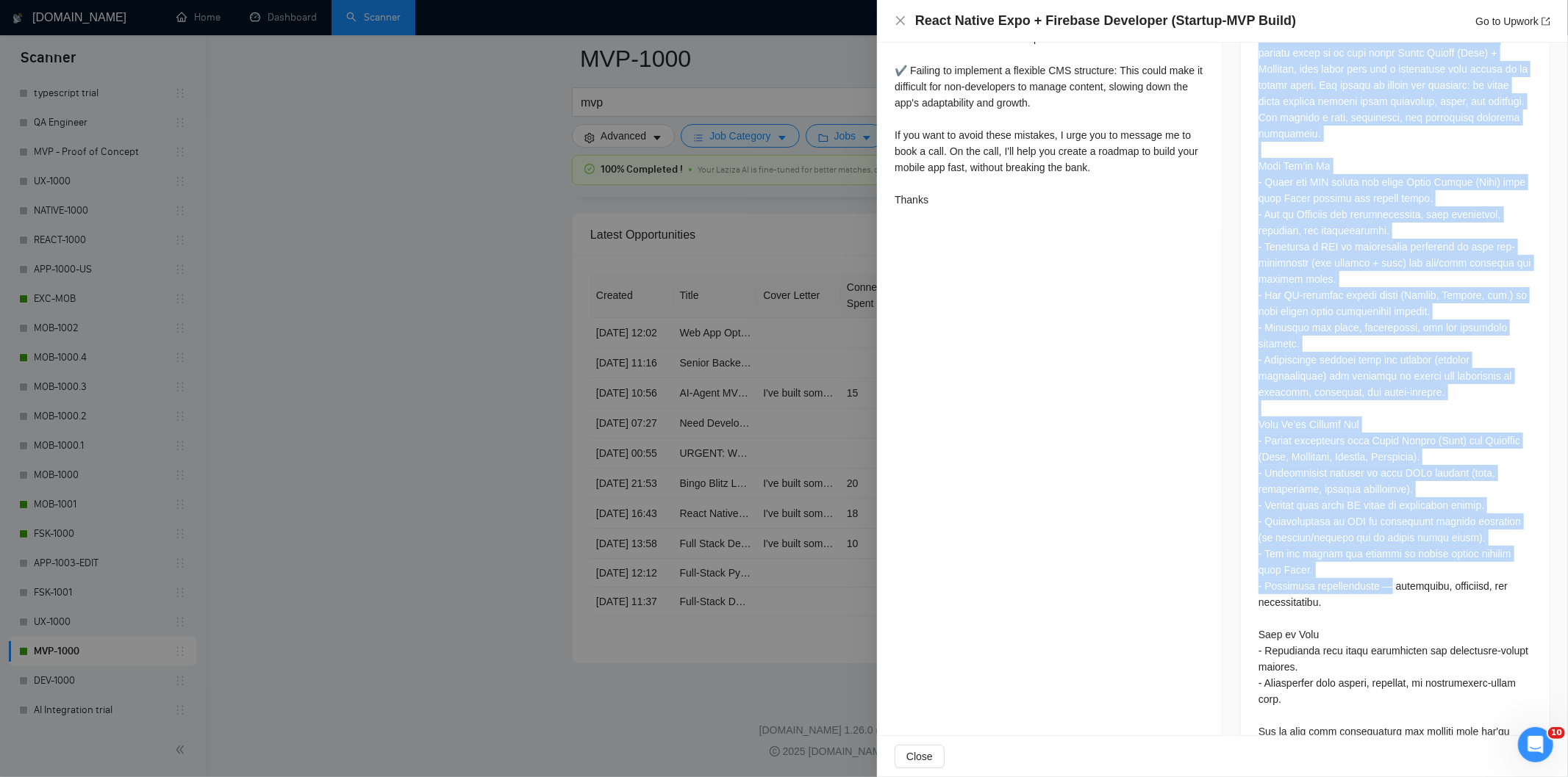
scroll to position [769, 0]
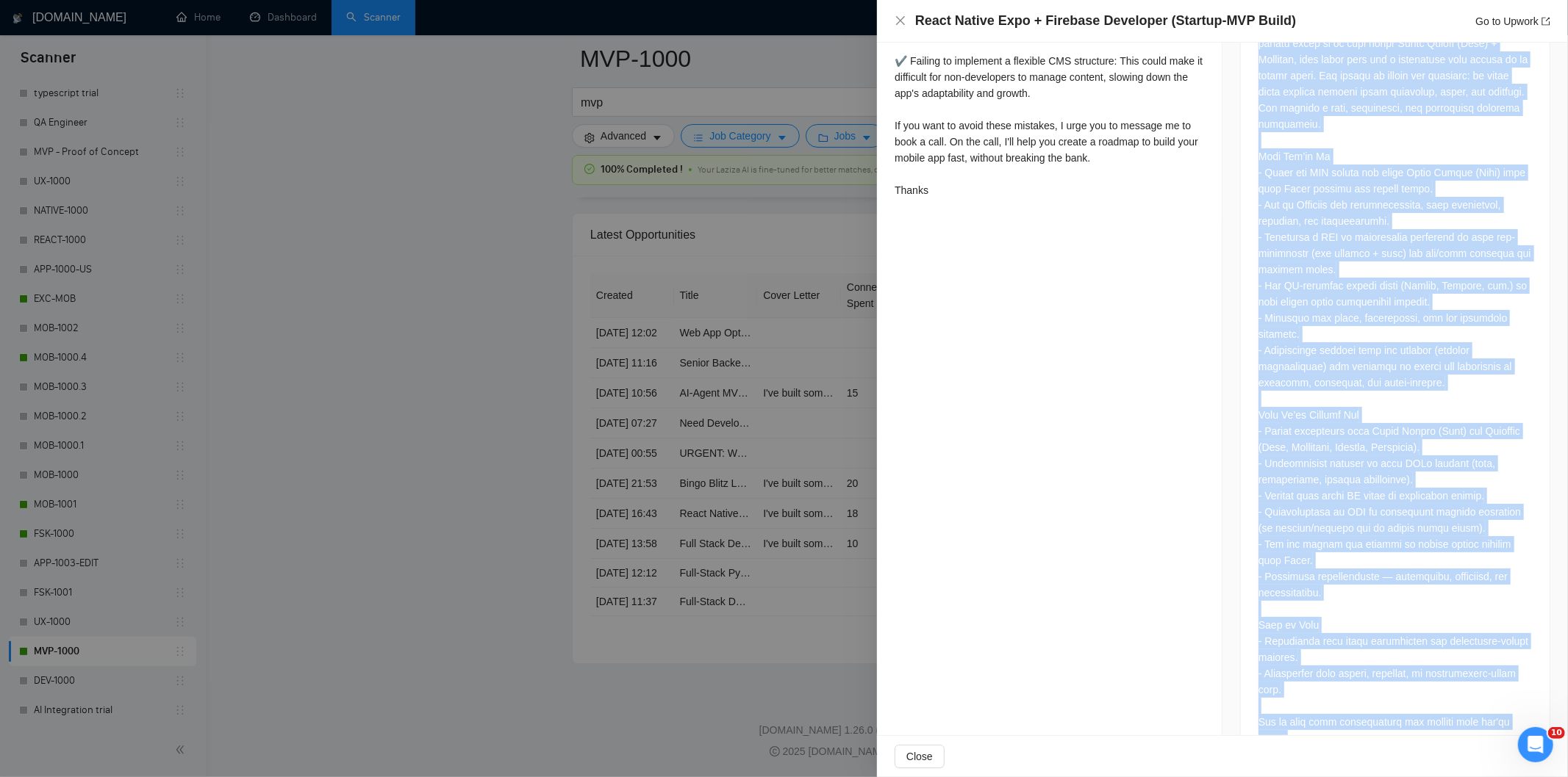
drag, startPoint x: 1254, startPoint y: 235, endPoint x: 1533, endPoint y: 694, distance: 537.1
click at [1533, 694] on div at bounding box center [1395, 370] width 309 height 801
click at [901, 19] on icon "close" at bounding box center [900, 21] width 9 height 9
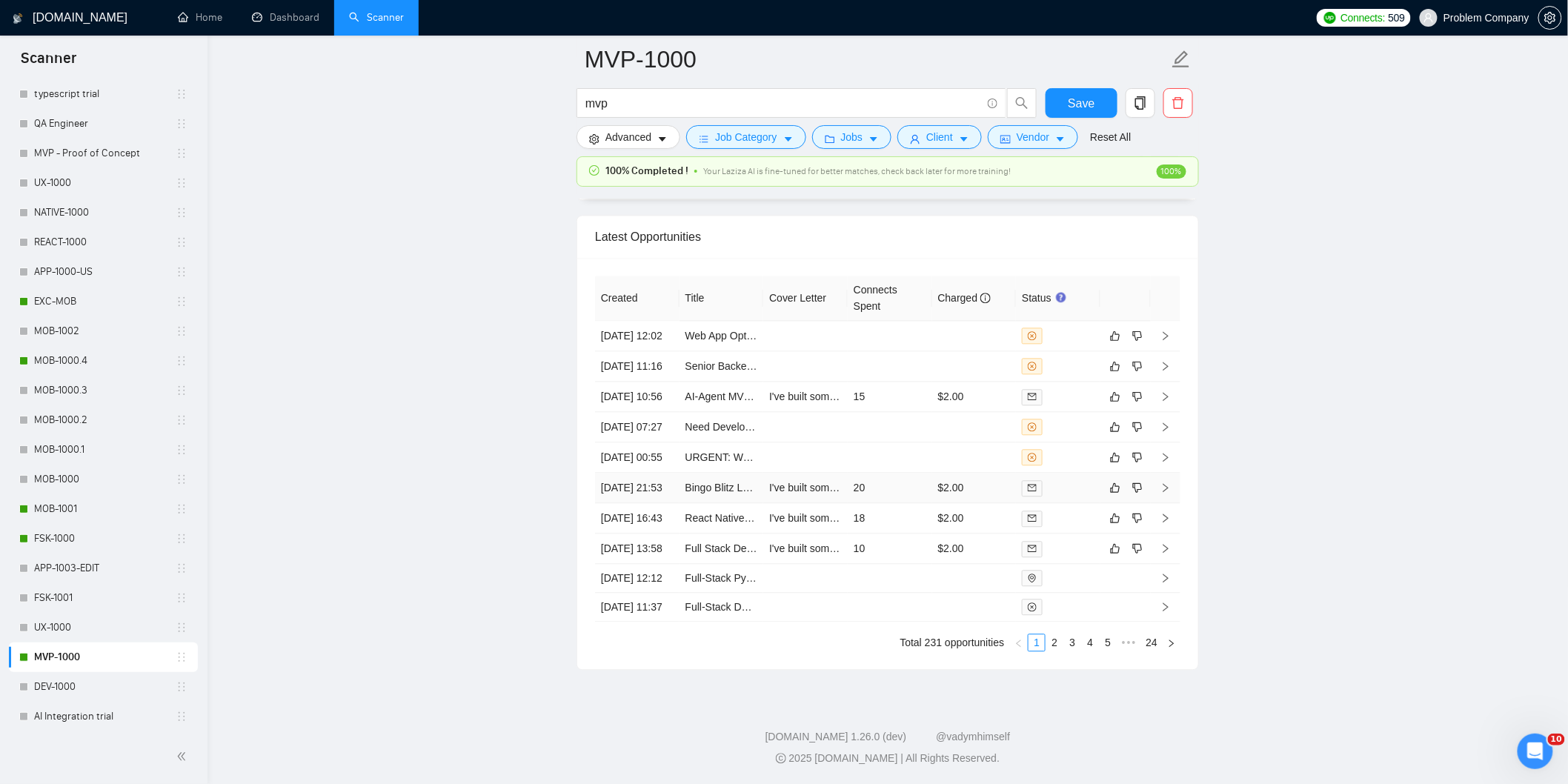
click at [661, 473] on td "[DATE] 21:53" at bounding box center [637, 488] width 85 height 31
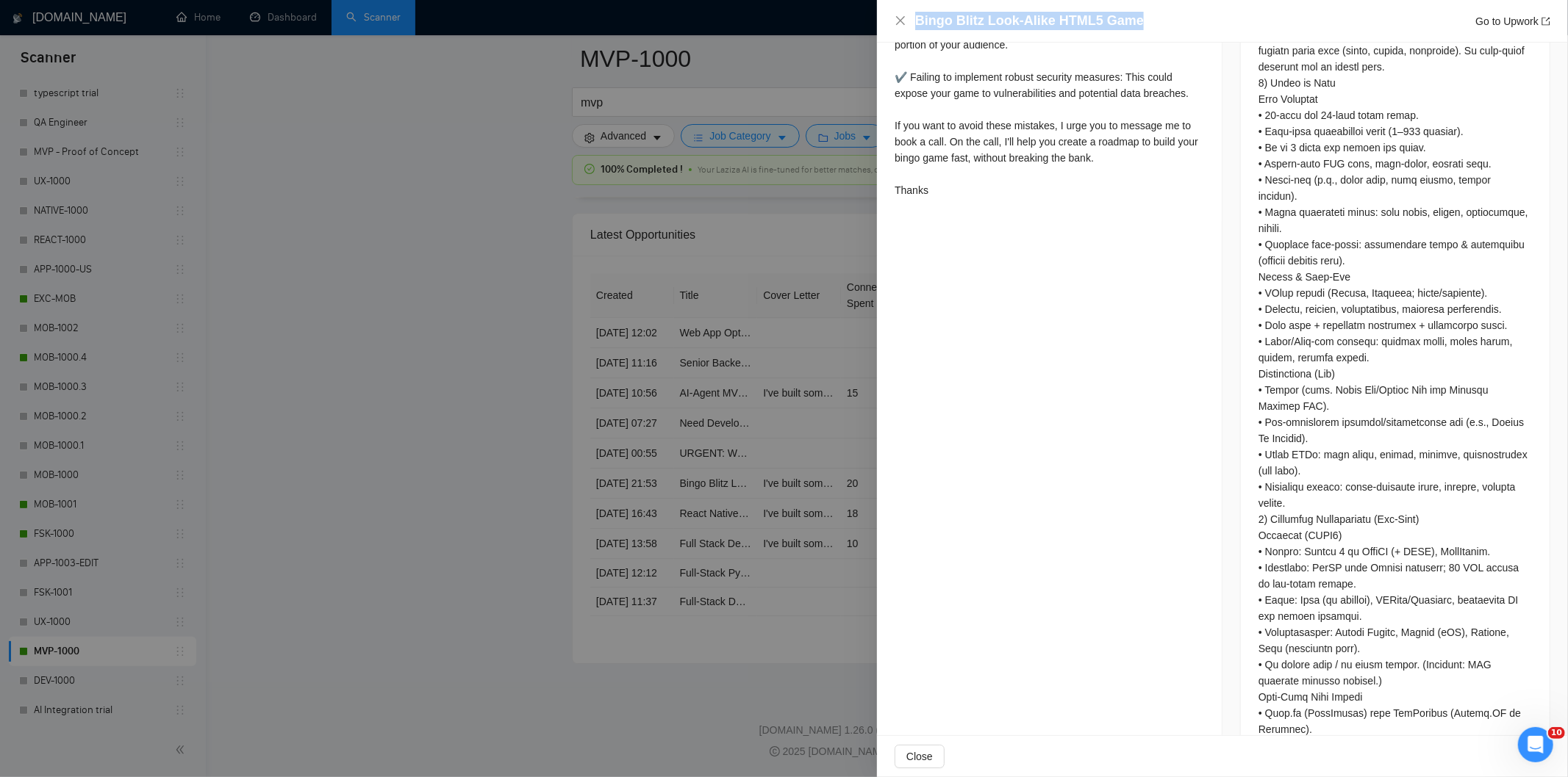
drag, startPoint x: 1147, startPoint y: 19, endPoint x: 914, endPoint y: 17, distance: 233.0
click at [915, 17] on div "Bingo Blitz Look-Alike HTML5 Game Go to Upwork" at bounding box center [1232, 21] width 635 height 18
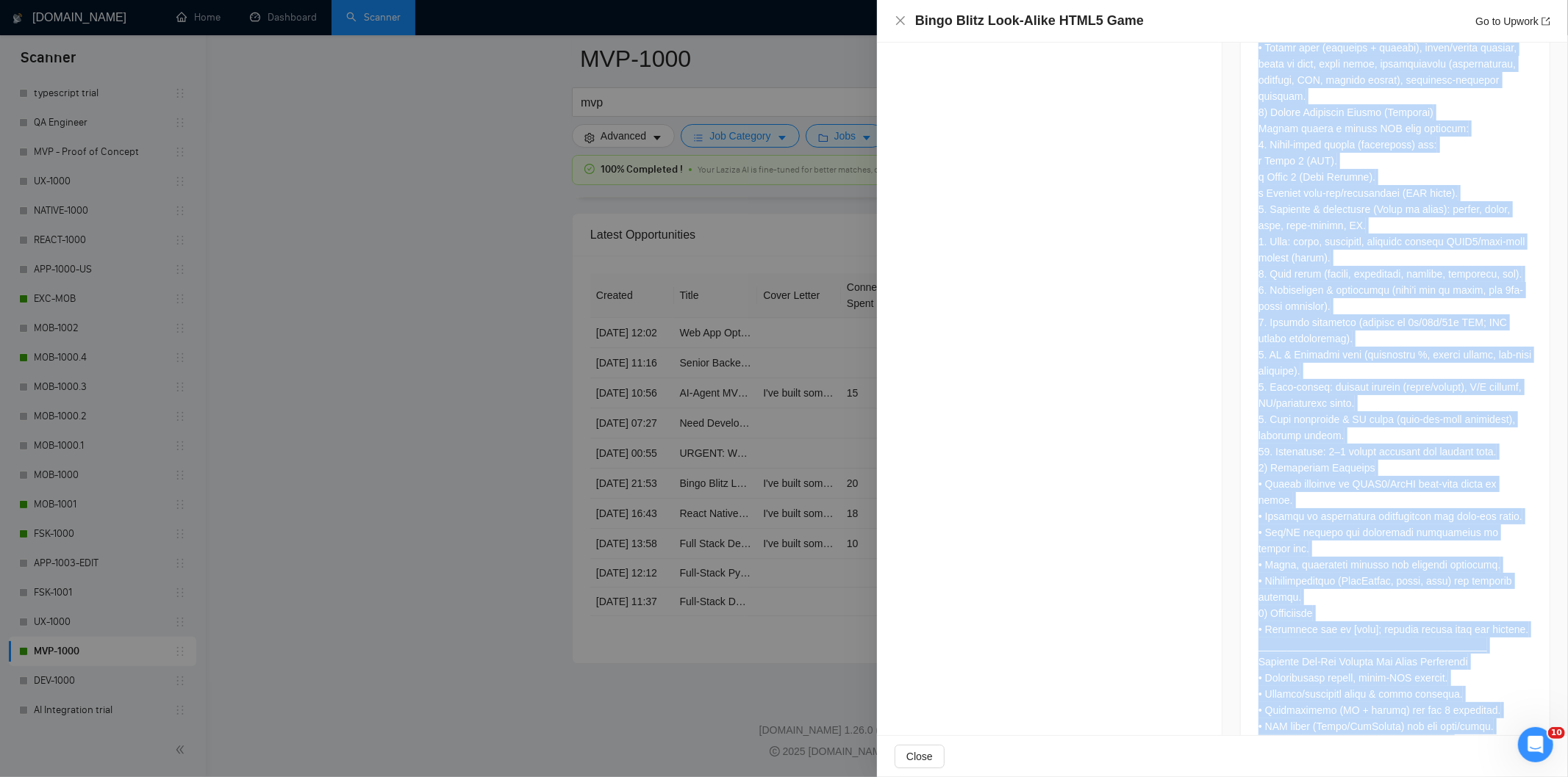
scroll to position [2232, 0]
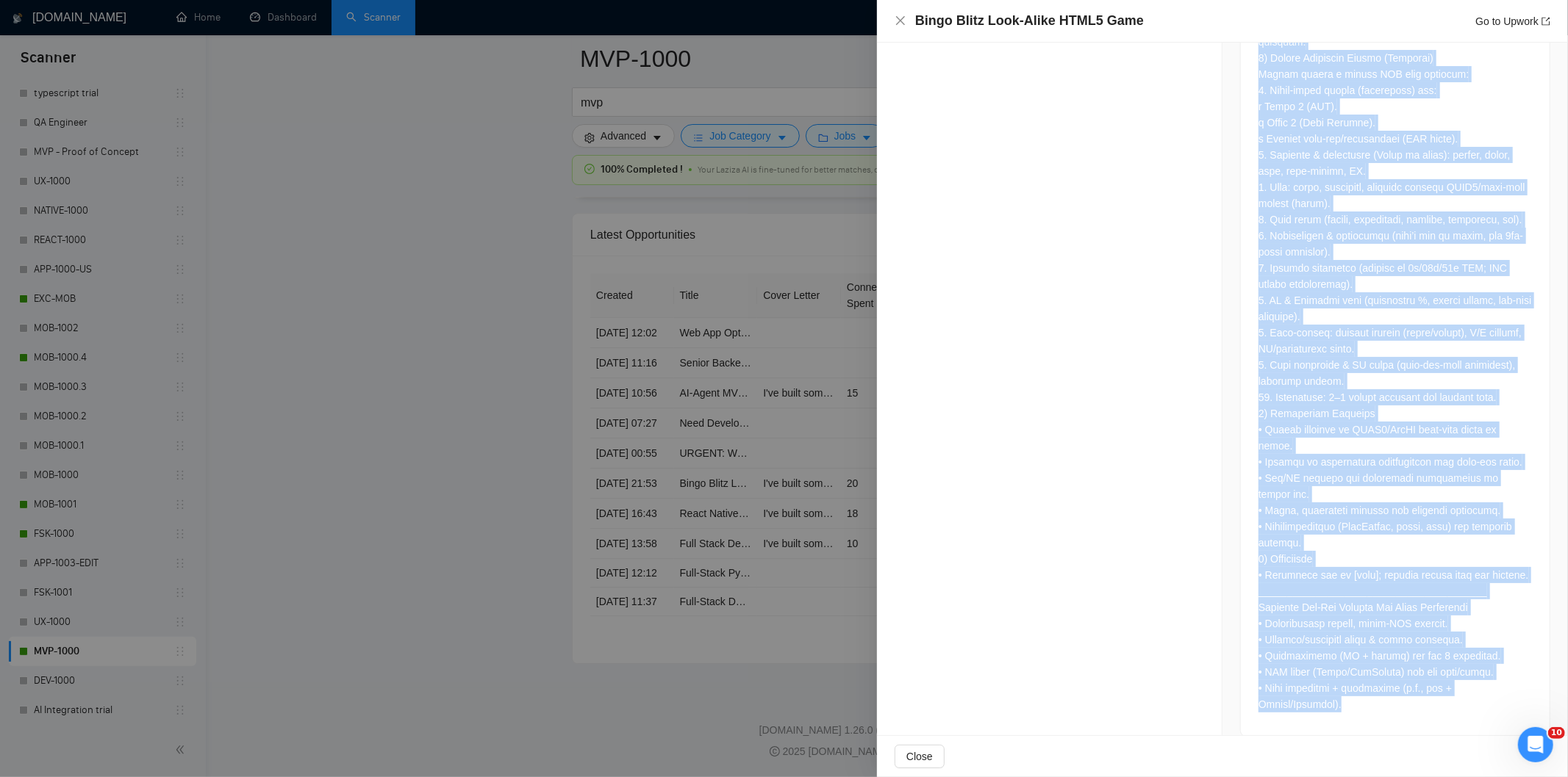
drag, startPoint x: 1252, startPoint y: 336, endPoint x: 1421, endPoint y: 719, distance: 418.6
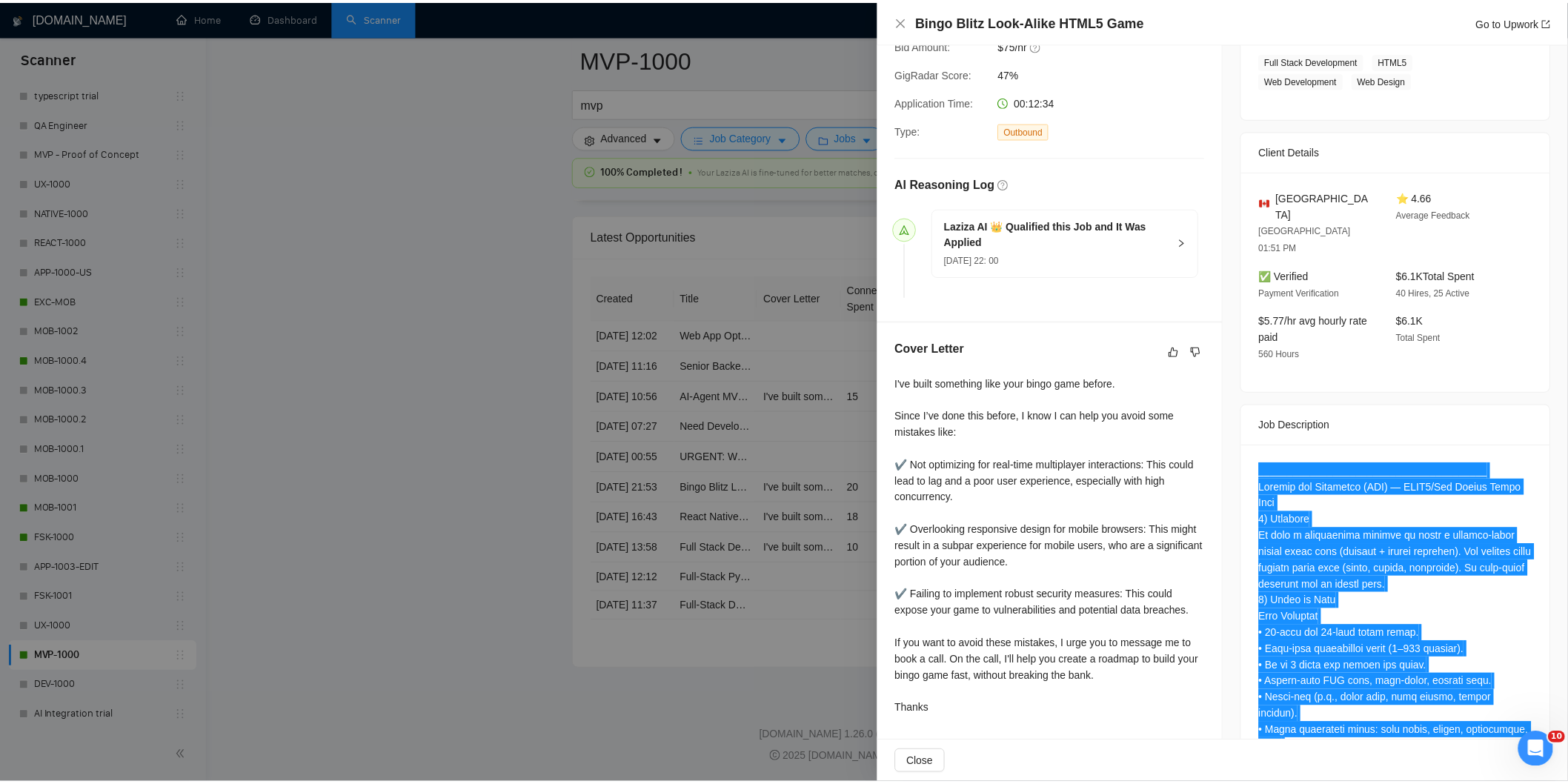
scroll to position [358, 0]
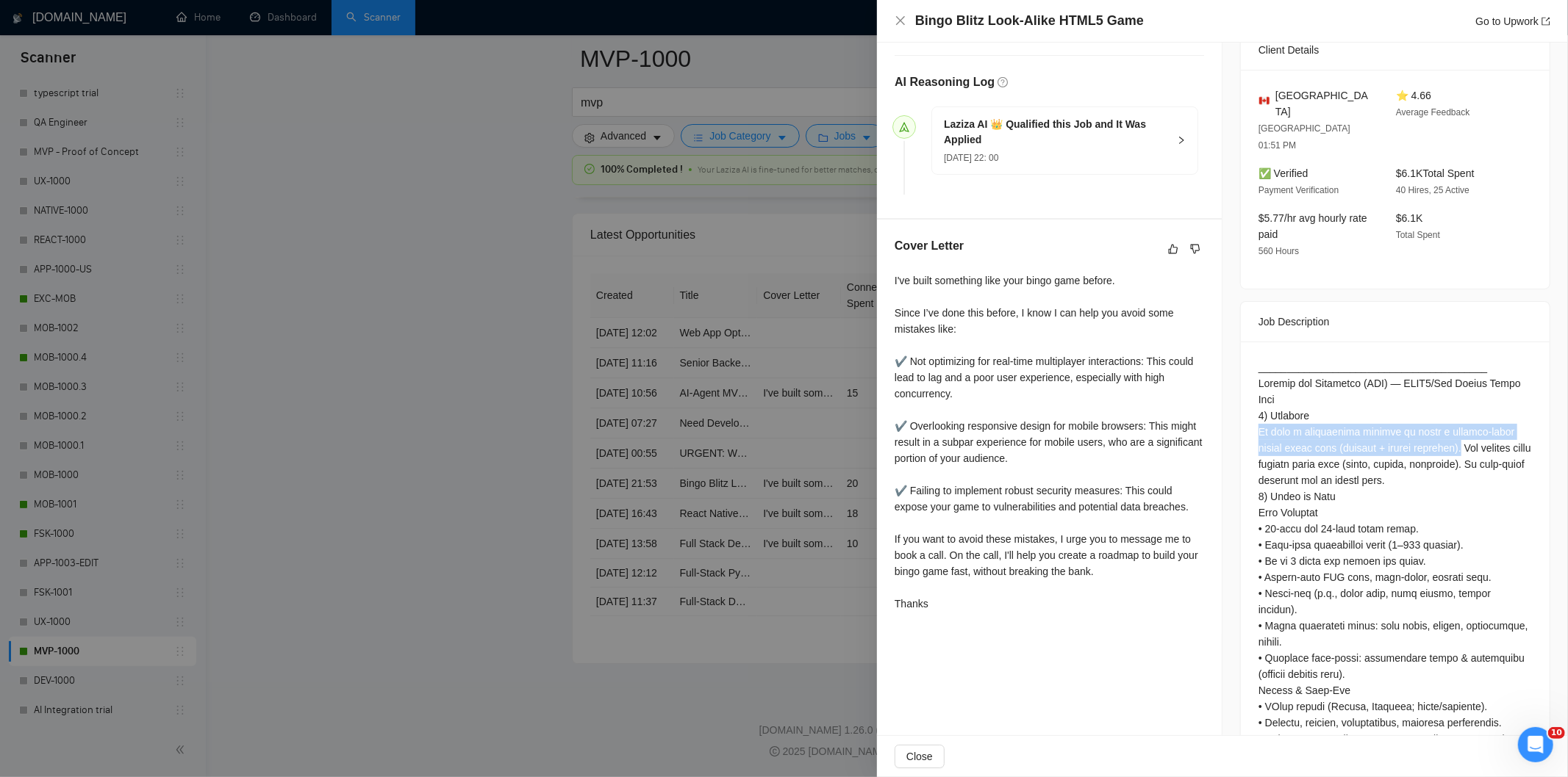
drag, startPoint x: 1471, startPoint y: 416, endPoint x: 1255, endPoint y: 402, distance: 216.5
click at [905, 23] on icon "close" at bounding box center [900, 21] width 12 height 12
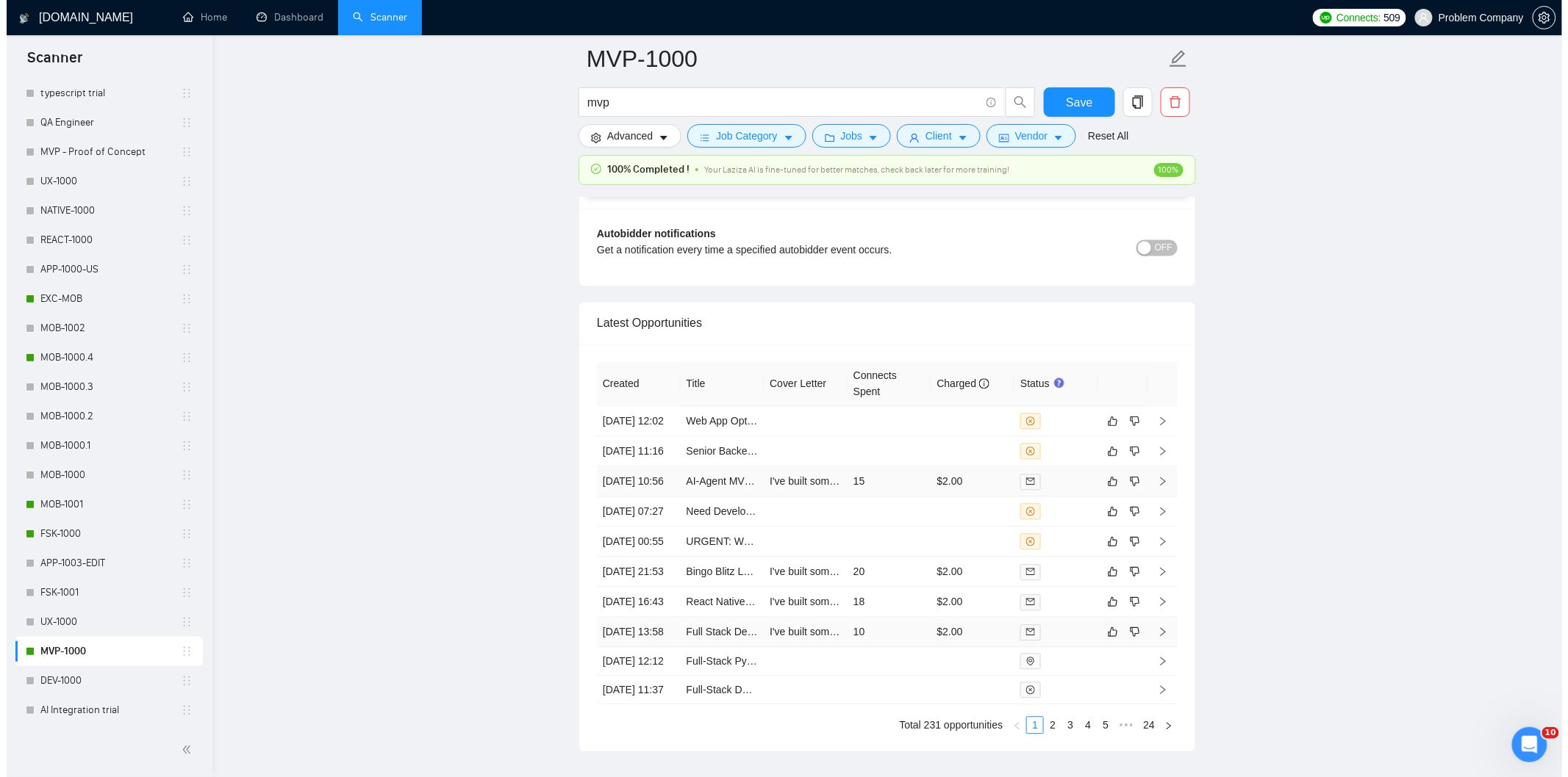
scroll to position [3428, 0]
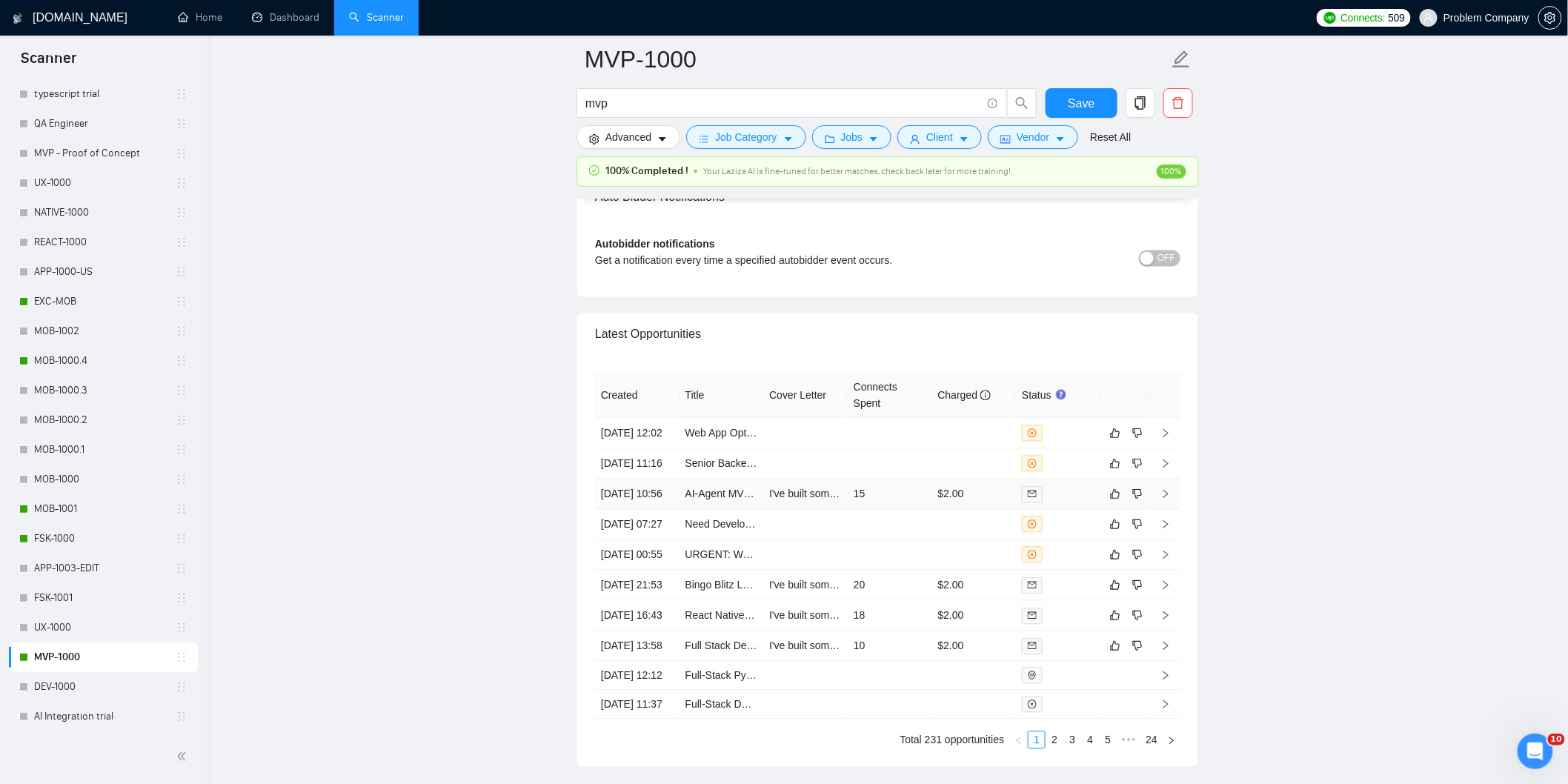
click at [647, 510] on td "[DATE] 10:56" at bounding box center [637, 495] width 85 height 31
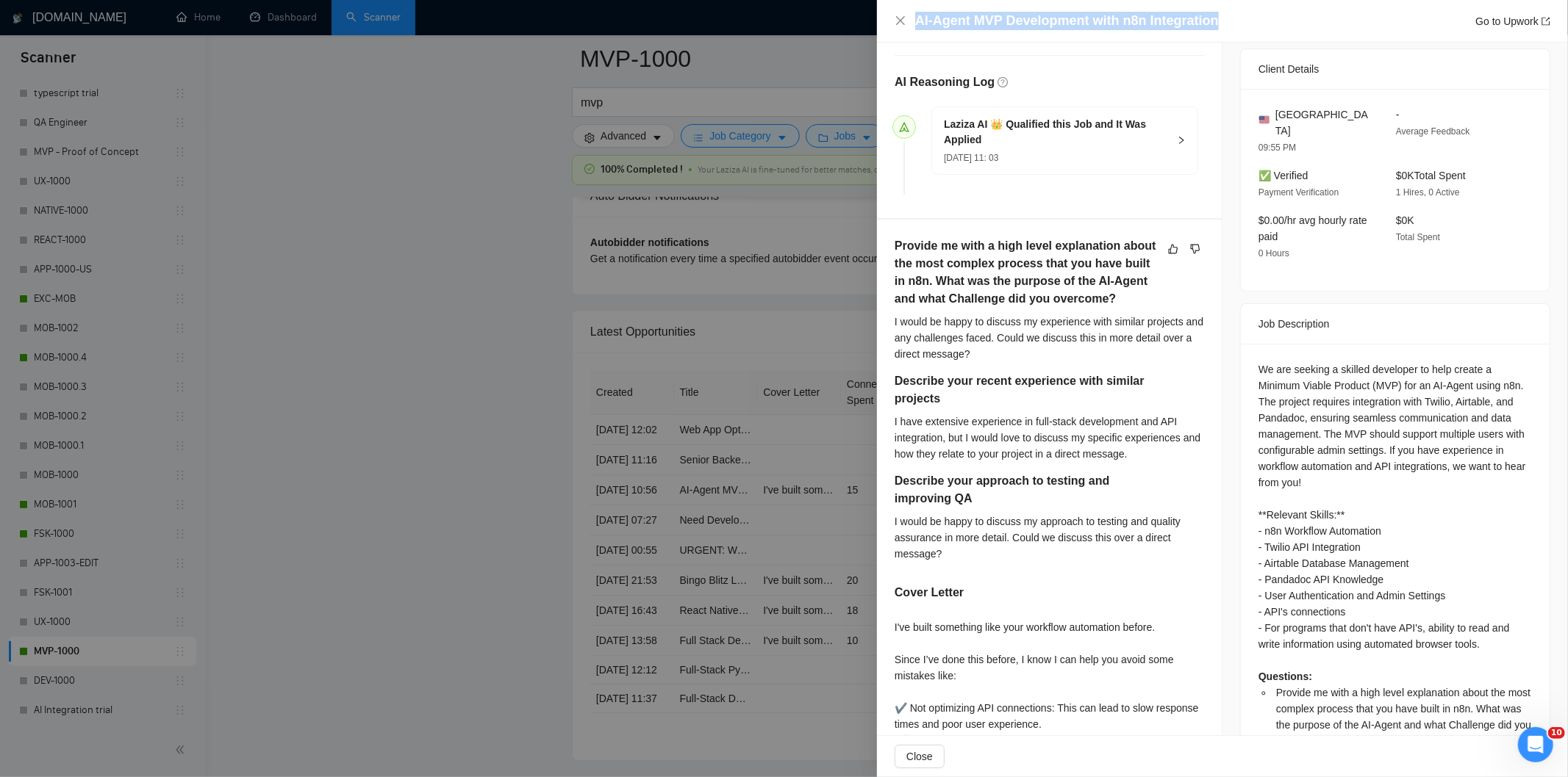
drag, startPoint x: 1066, startPoint y: 8, endPoint x: 904, endPoint y: 8, distance: 162.0
click at [904, 8] on div "AI-Agent MVP Development with n8n Integration Go to Upwork" at bounding box center [1222, 21] width 691 height 43
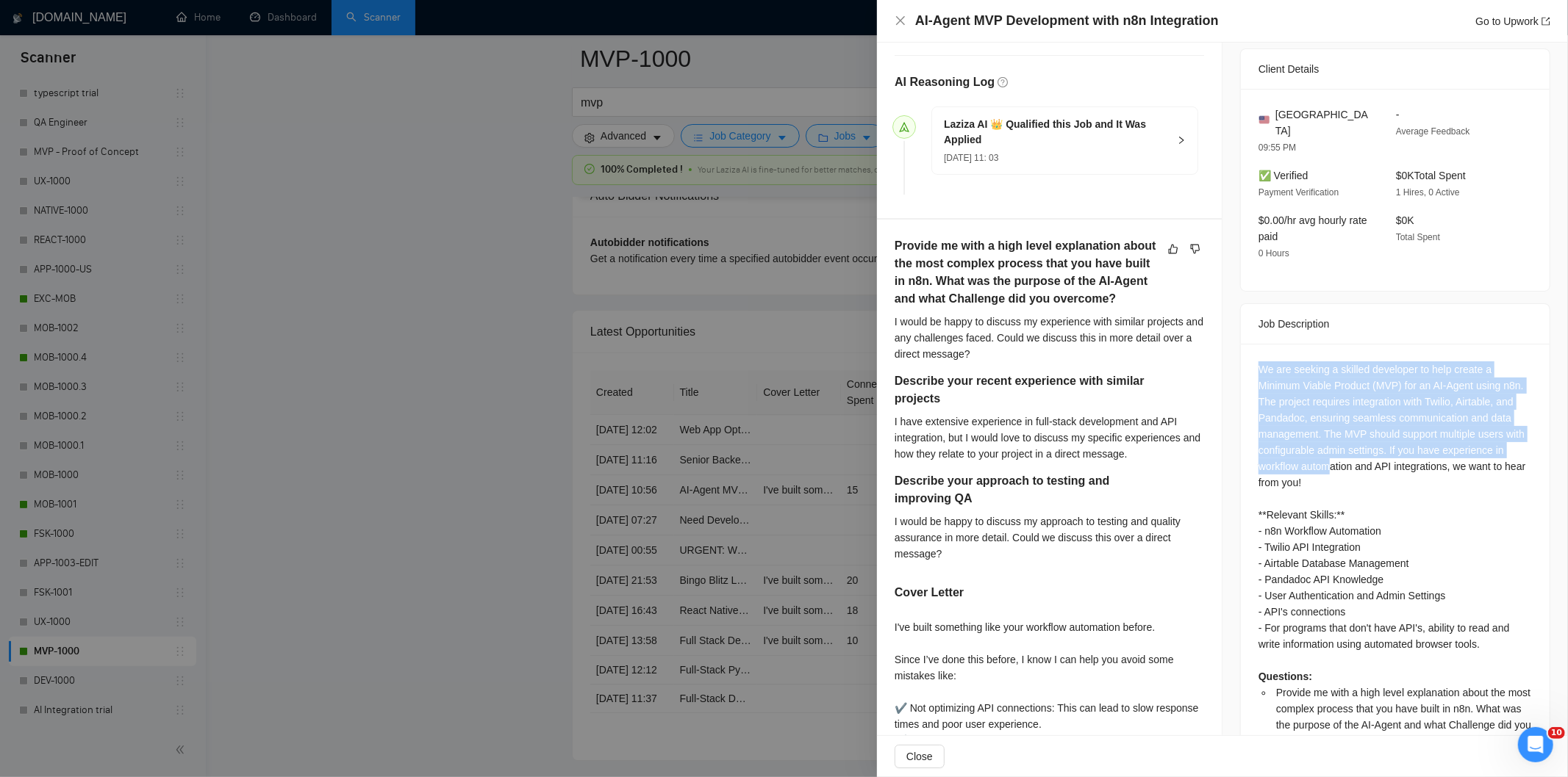
scroll to position [436, 0]
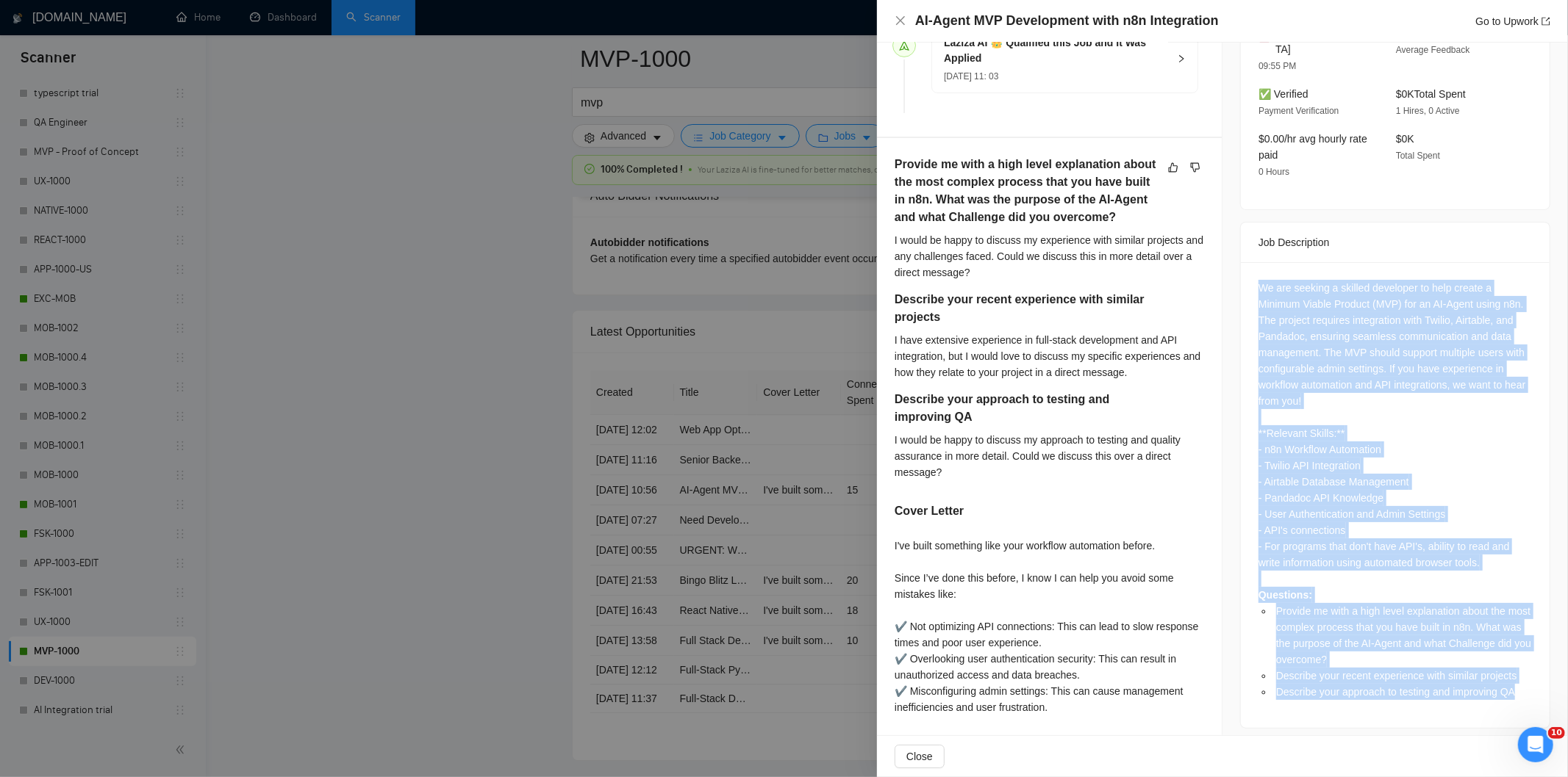
drag, startPoint x: 1245, startPoint y: 346, endPoint x: 1531, endPoint y: 682, distance: 441.2
click at [1531, 682] on div "We are seeking a skilled developer to help create a Minimum Viable Product (MVP…" at bounding box center [1395, 496] width 309 height 466
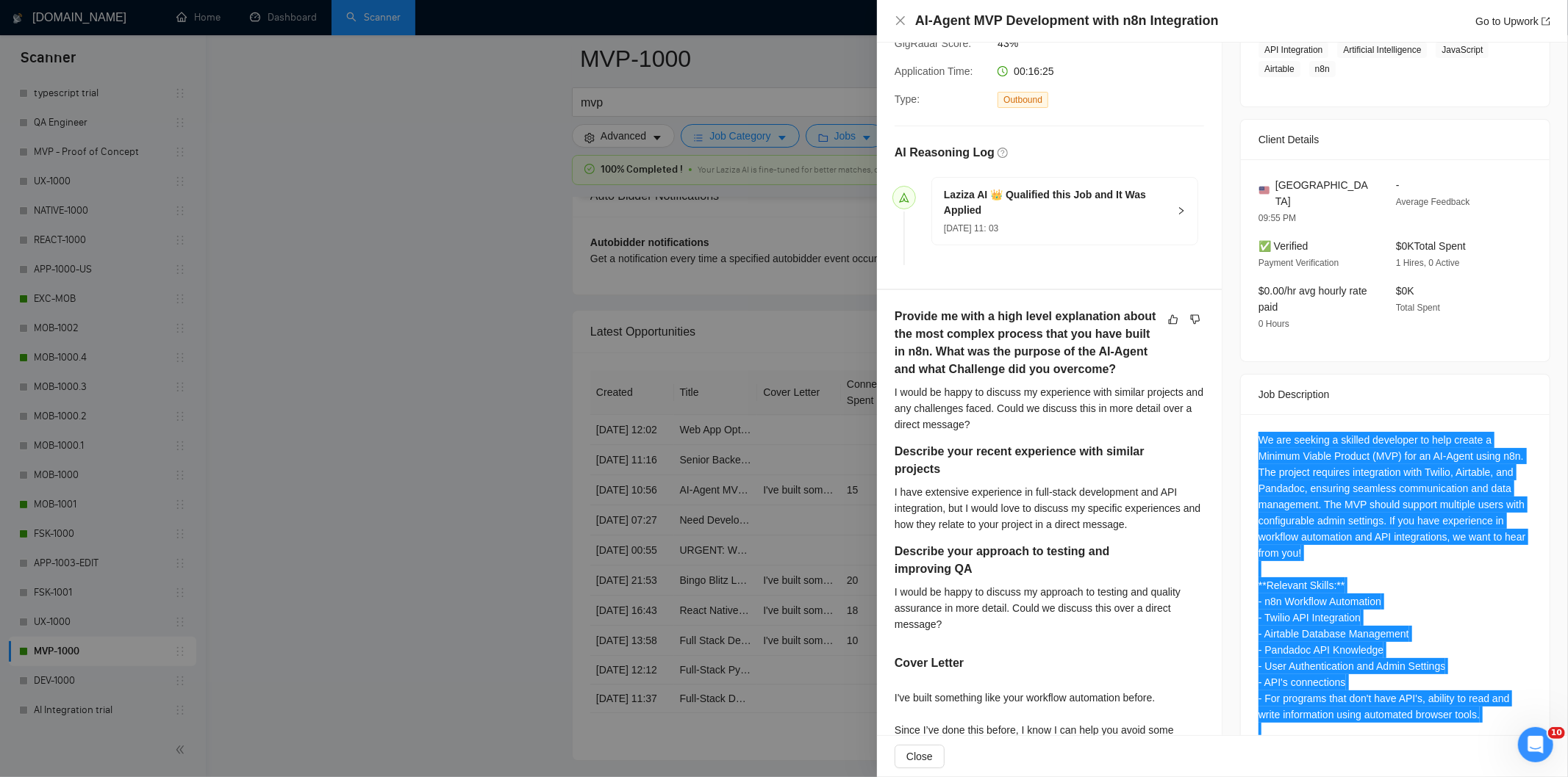
scroll to position [192, 0]
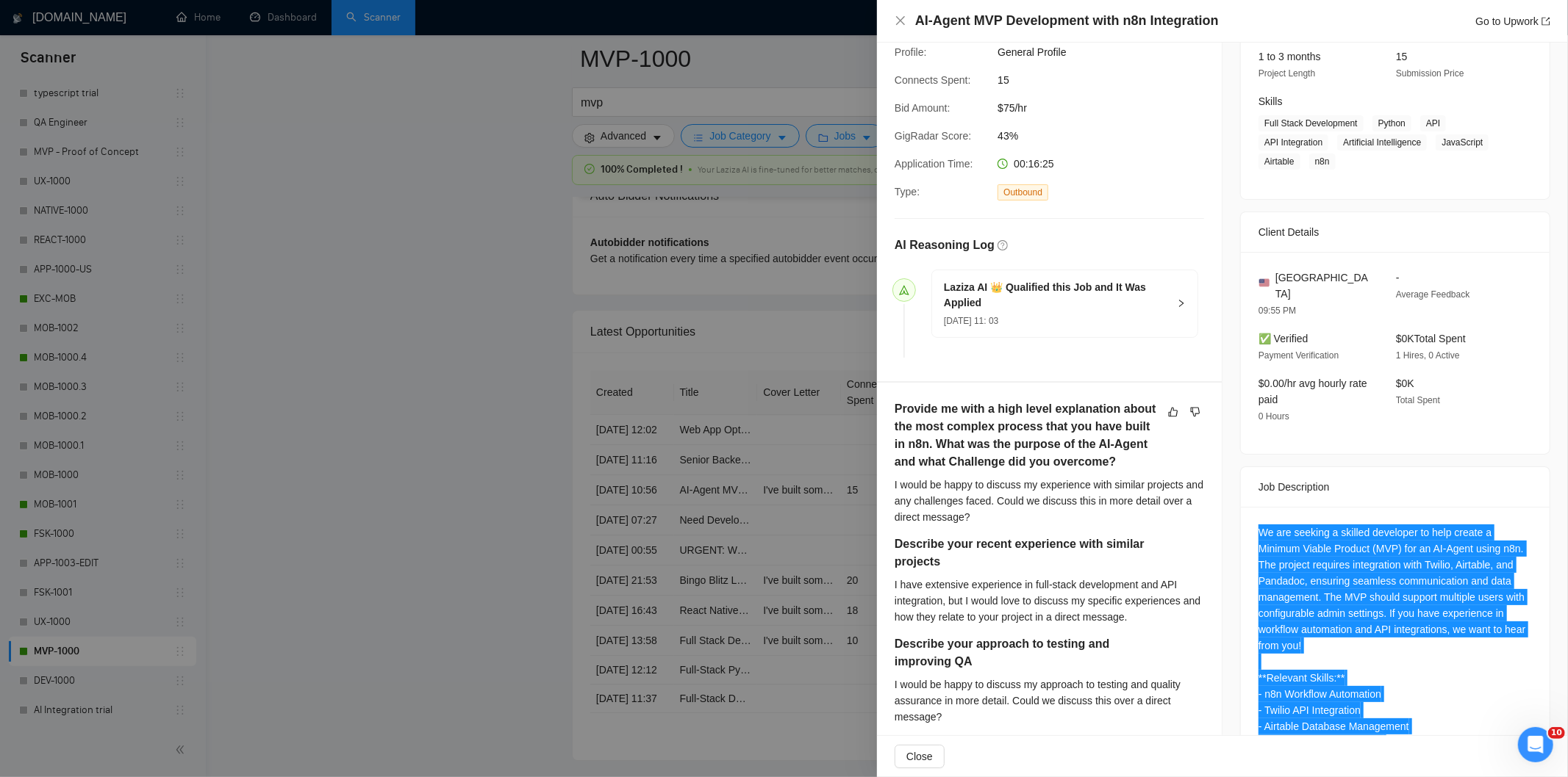
click at [1361, 542] on div "We are seeking a skilled developer to help create a Minimum Viable Product (MVP…" at bounding box center [1395, 734] width 273 height 421
click at [1406, 591] on div "We are seeking a skilled developer to help create a Minimum Viable Product (MVP…" at bounding box center [1395, 734] width 273 height 421
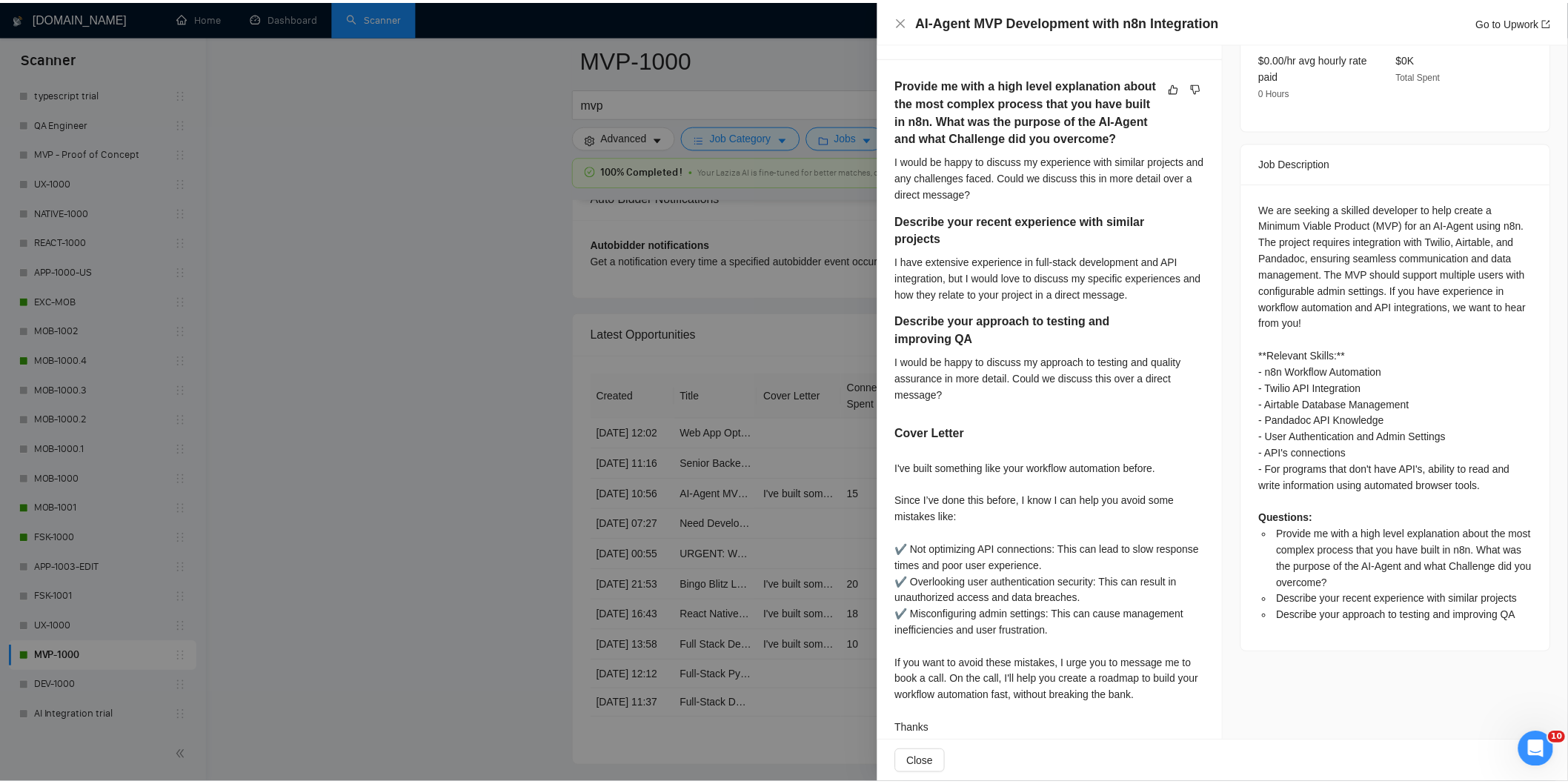
scroll to position [522, 0]
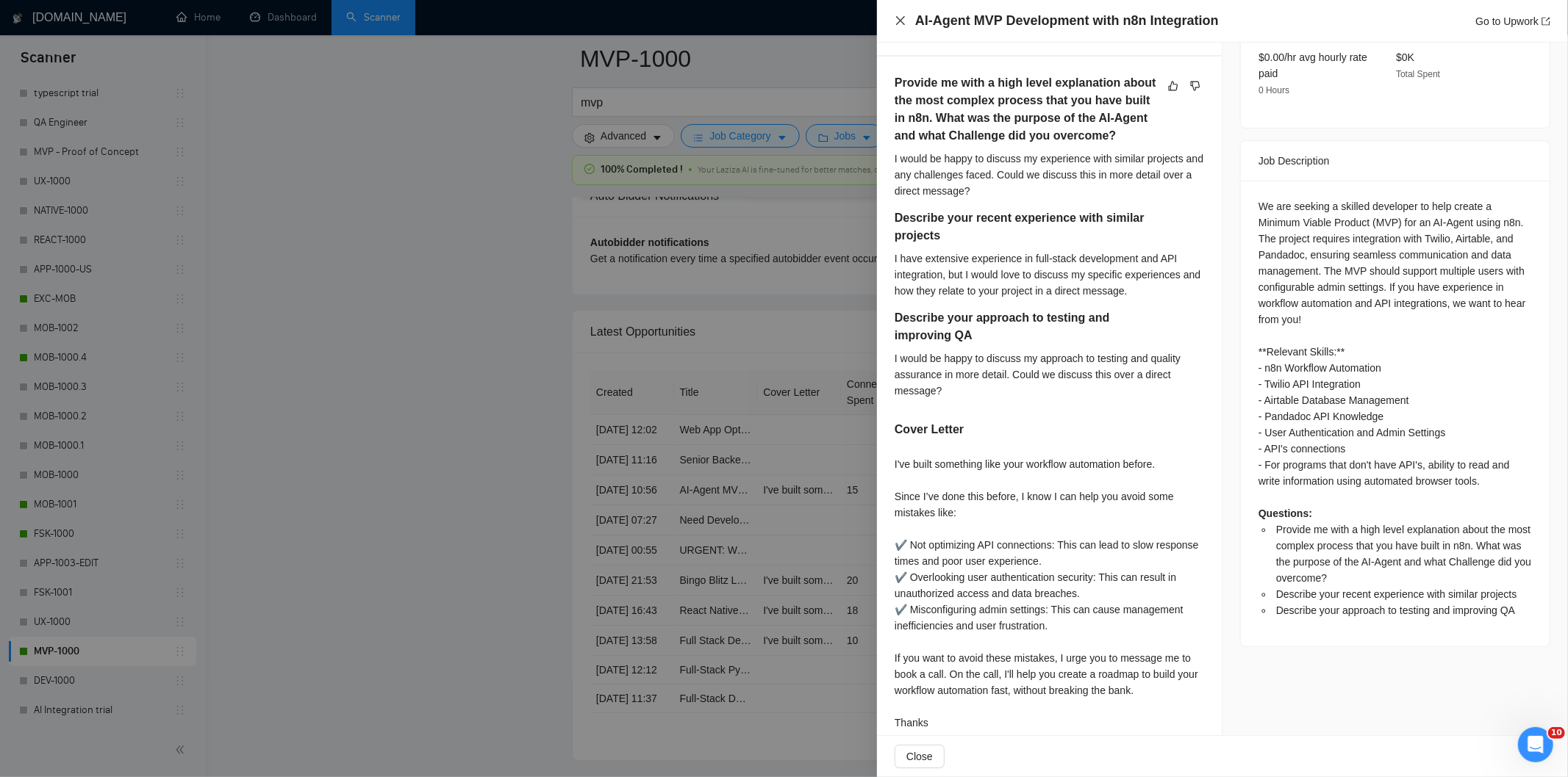
click at [898, 25] on icon "close" at bounding box center [900, 21] width 12 height 12
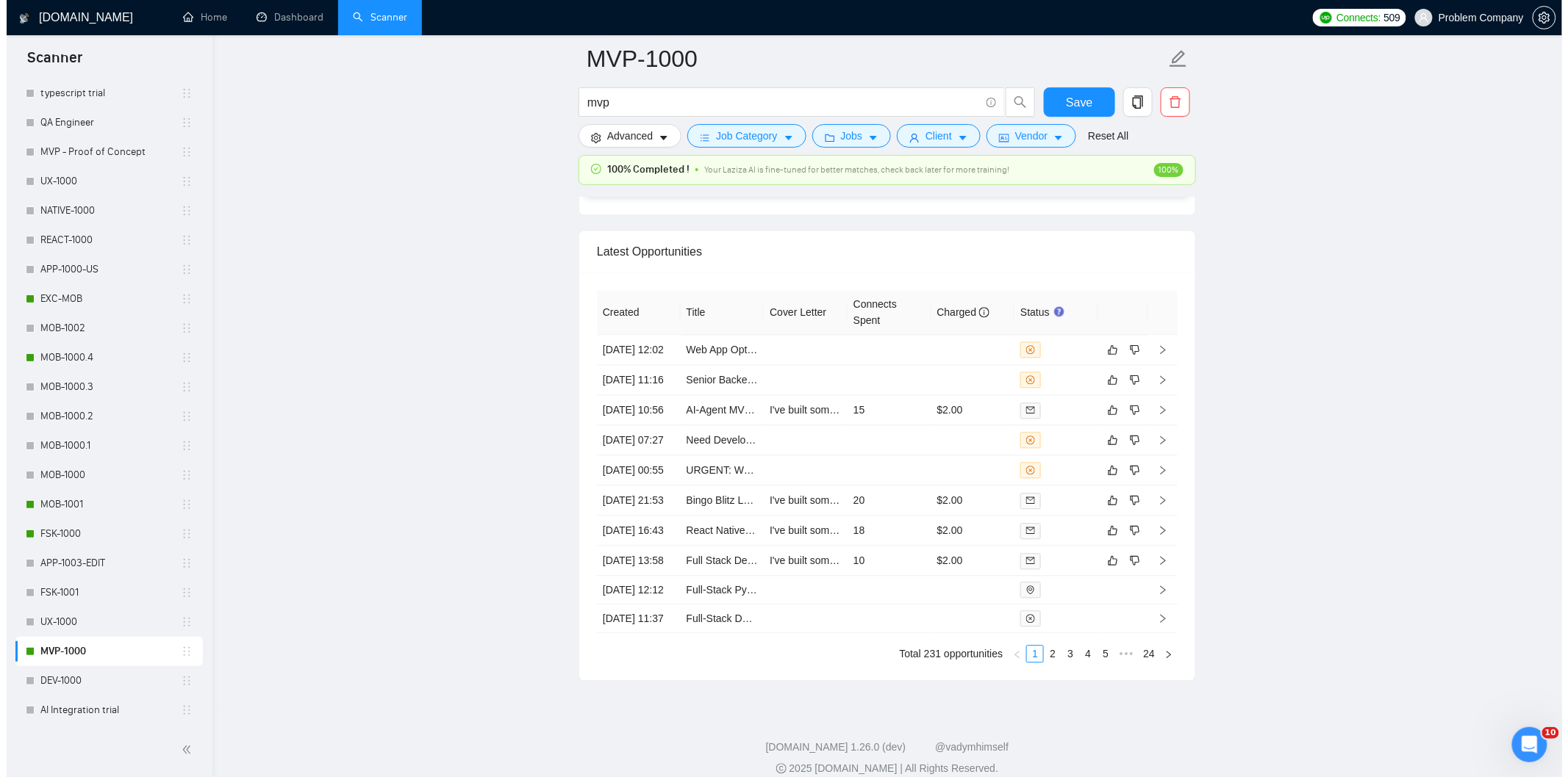
scroll to position [3510, 0]
click at [641, 484] on td "[DATE] 00:55" at bounding box center [632, 469] width 84 height 30
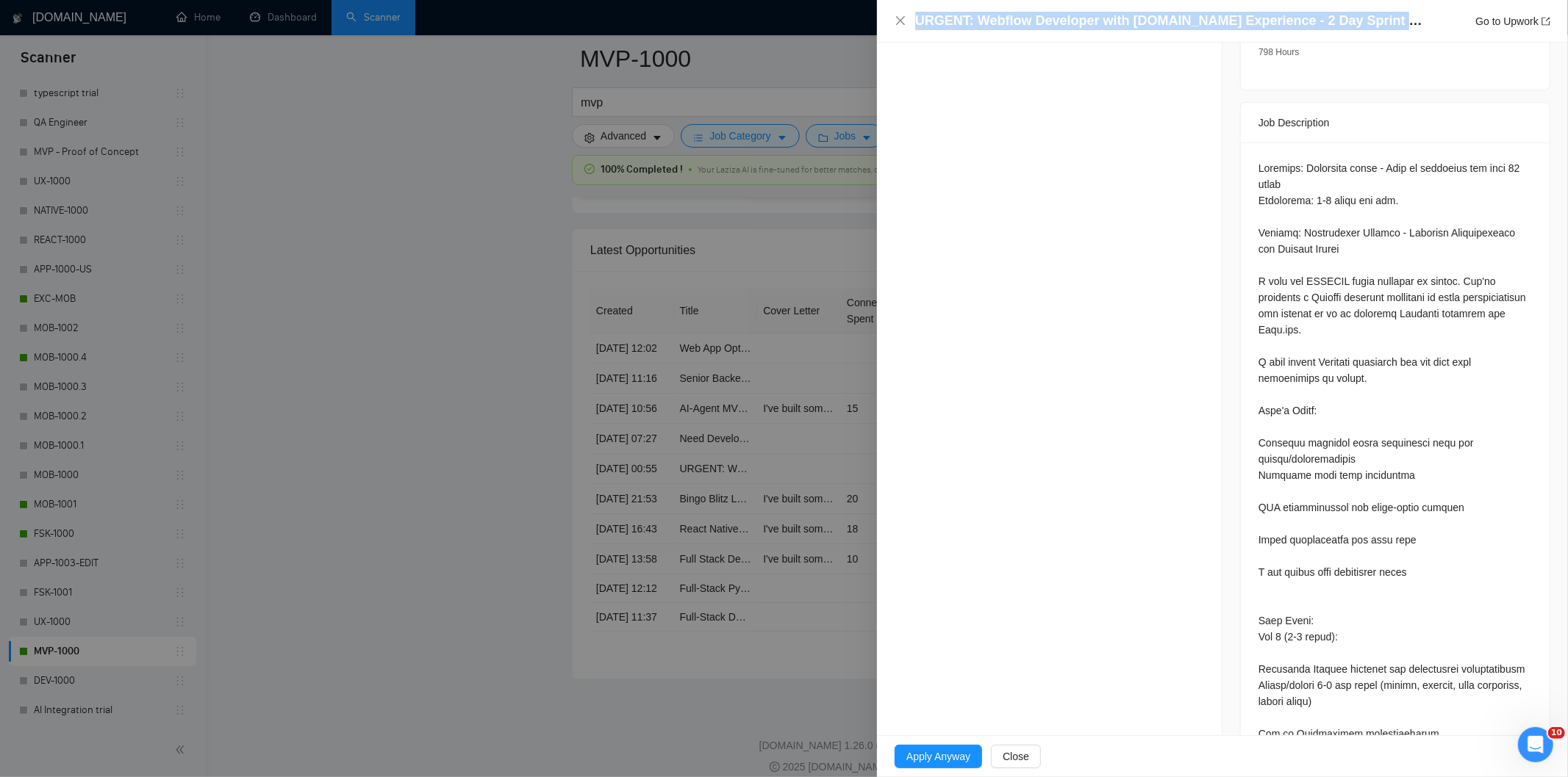
drag, startPoint x: 1392, startPoint y: 17, endPoint x: 785, endPoint y: 17, distance: 607.0
click at [785, 17] on div "URGENT: Webflow Developer with [DOMAIN_NAME] Experience - 2 Day Sprint Starting…" at bounding box center [784, 388] width 1568 height 777
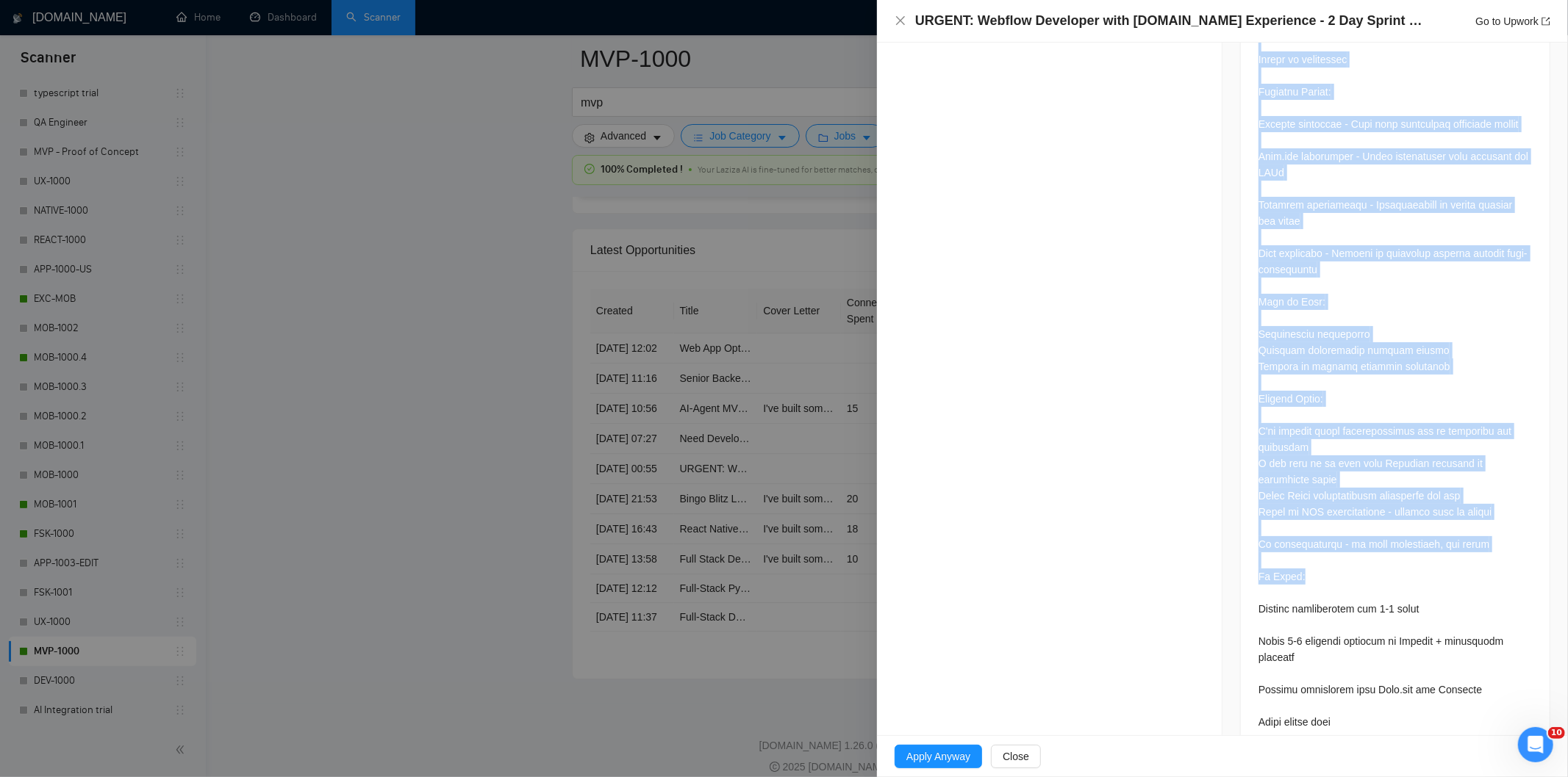
scroll to position [1584, 0]
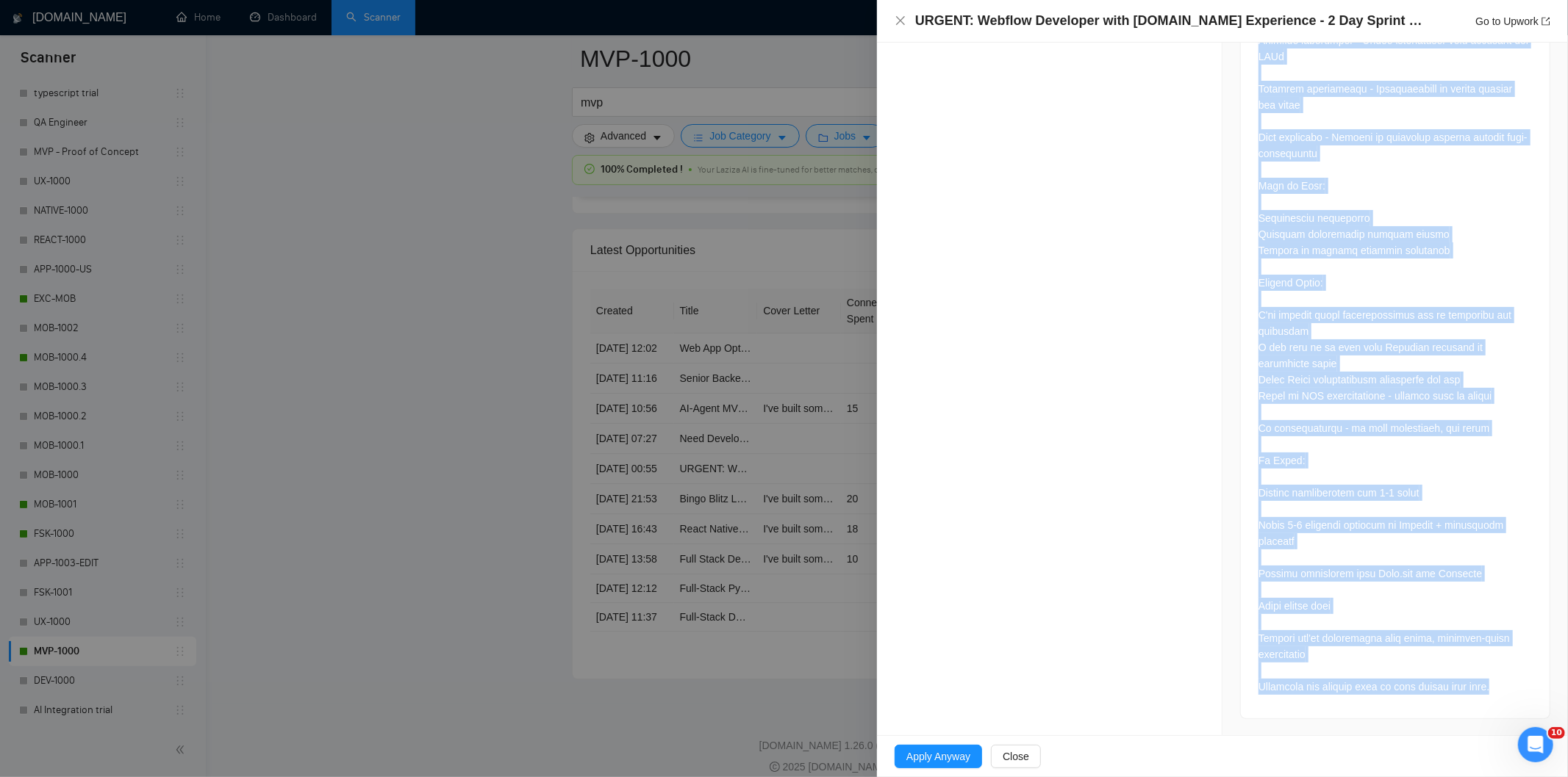
drag, startPoint x: 1244, startPoint y: 136, endPoint x: 1496, endPoint y: 688, distance: 606.8
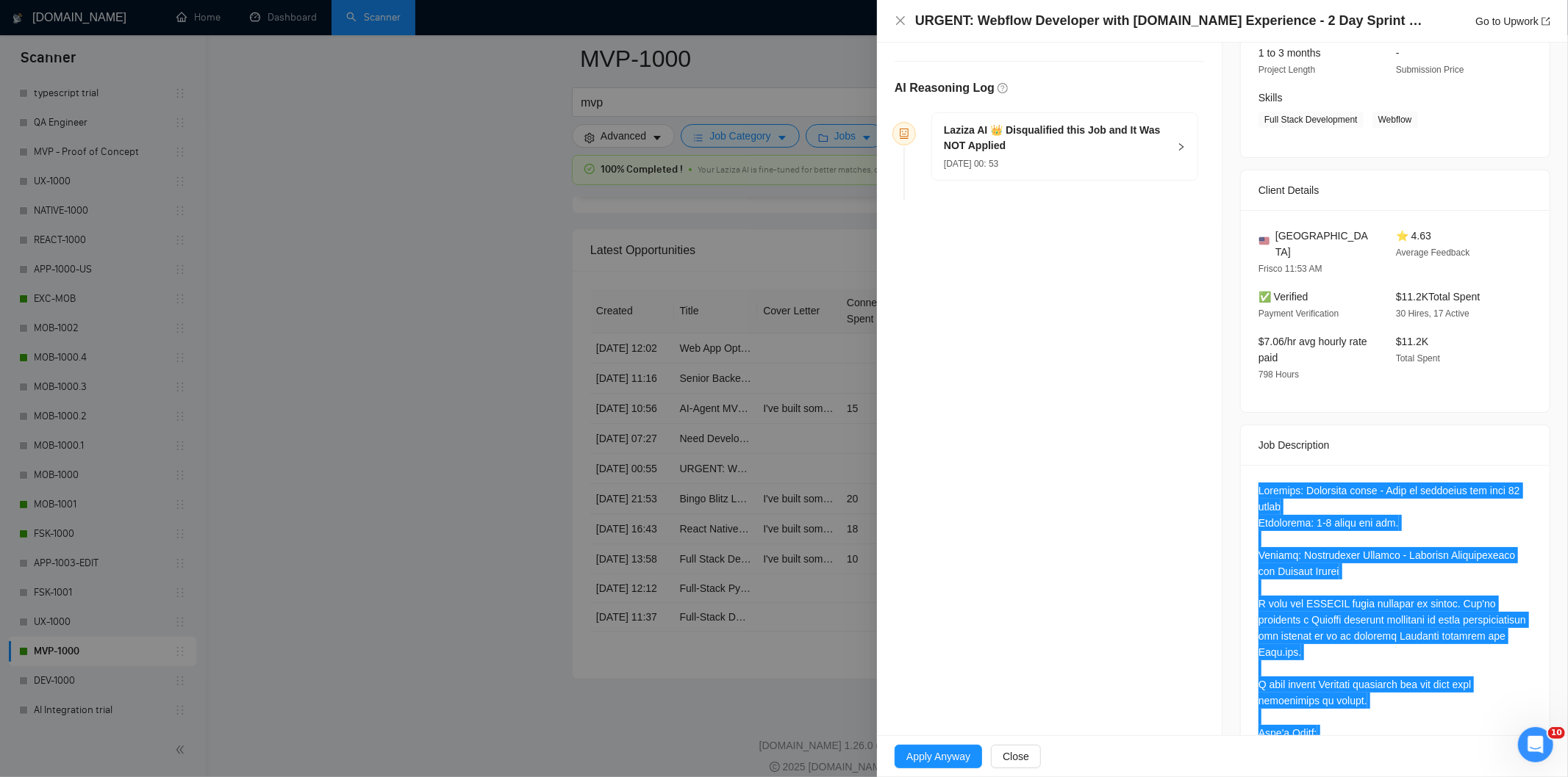
scroll to position [0, 0]
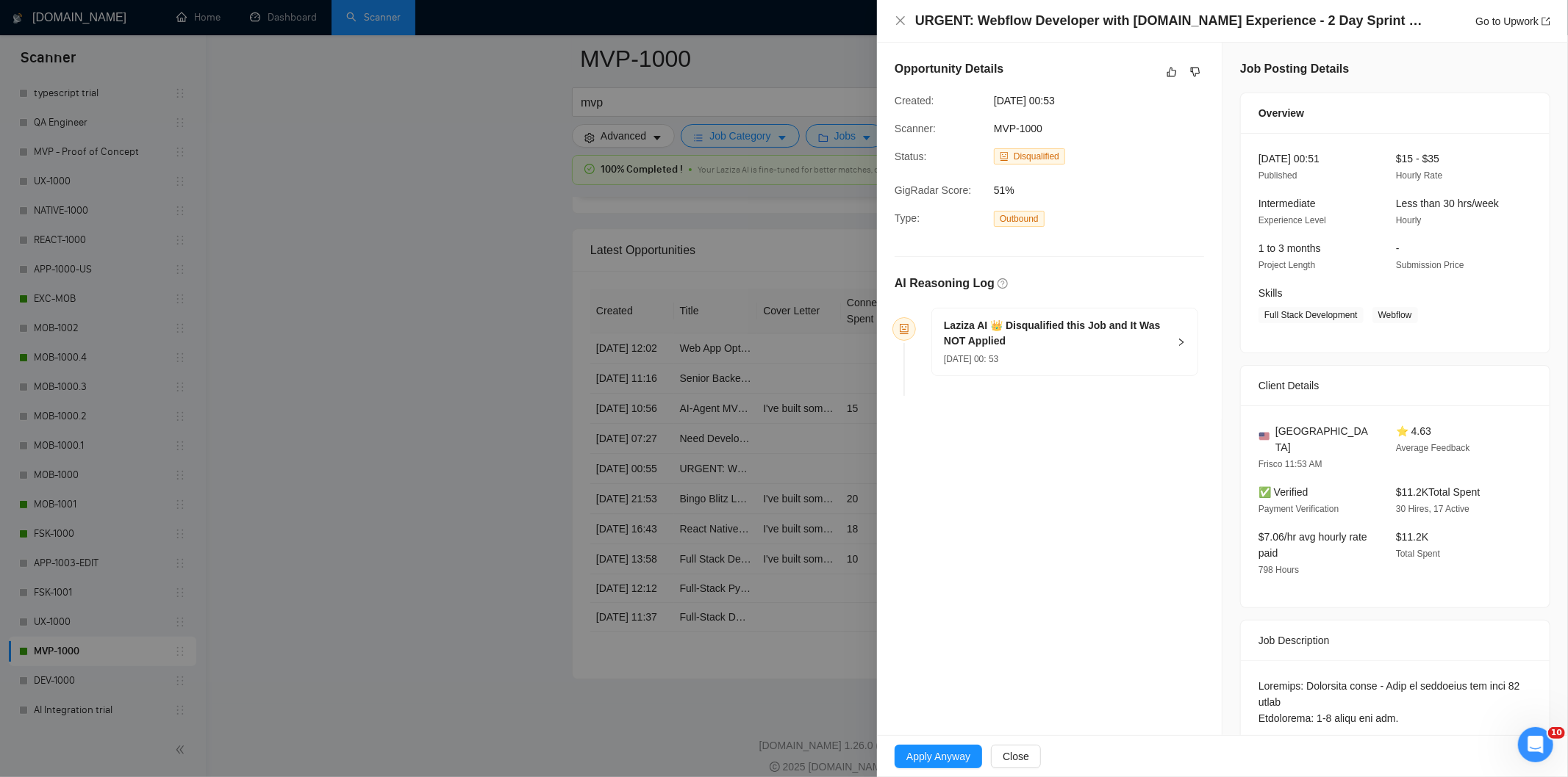
click at [1122, 332] on h5 "Laziza AI 👑 Disqualified this Job and It Was NOT Applied" at bounding box center [1056, 333] width 224 height 30
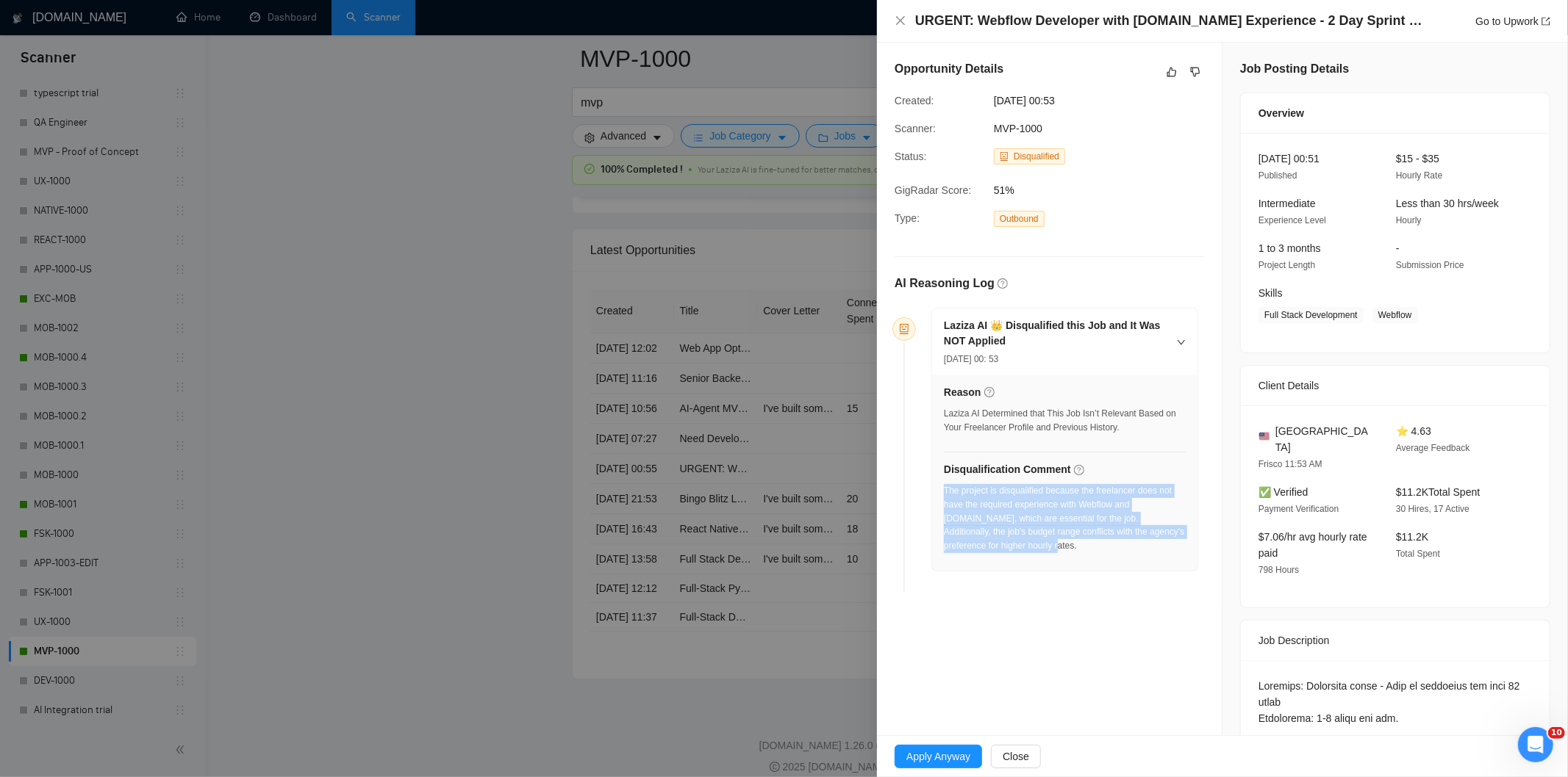
drag, startPoint x: 1090, startPoint y: 556, endPoint x: 945, endPoint y: 492, distance: 158.5
click at [945, 492] on div "The project is disqualified because the freelancer does not have the required e…" at bounding box center [1065, 523] width 242 height 78
click at [894, 22] on icon "close" at bounding box center [900, 21] width 12 height 12
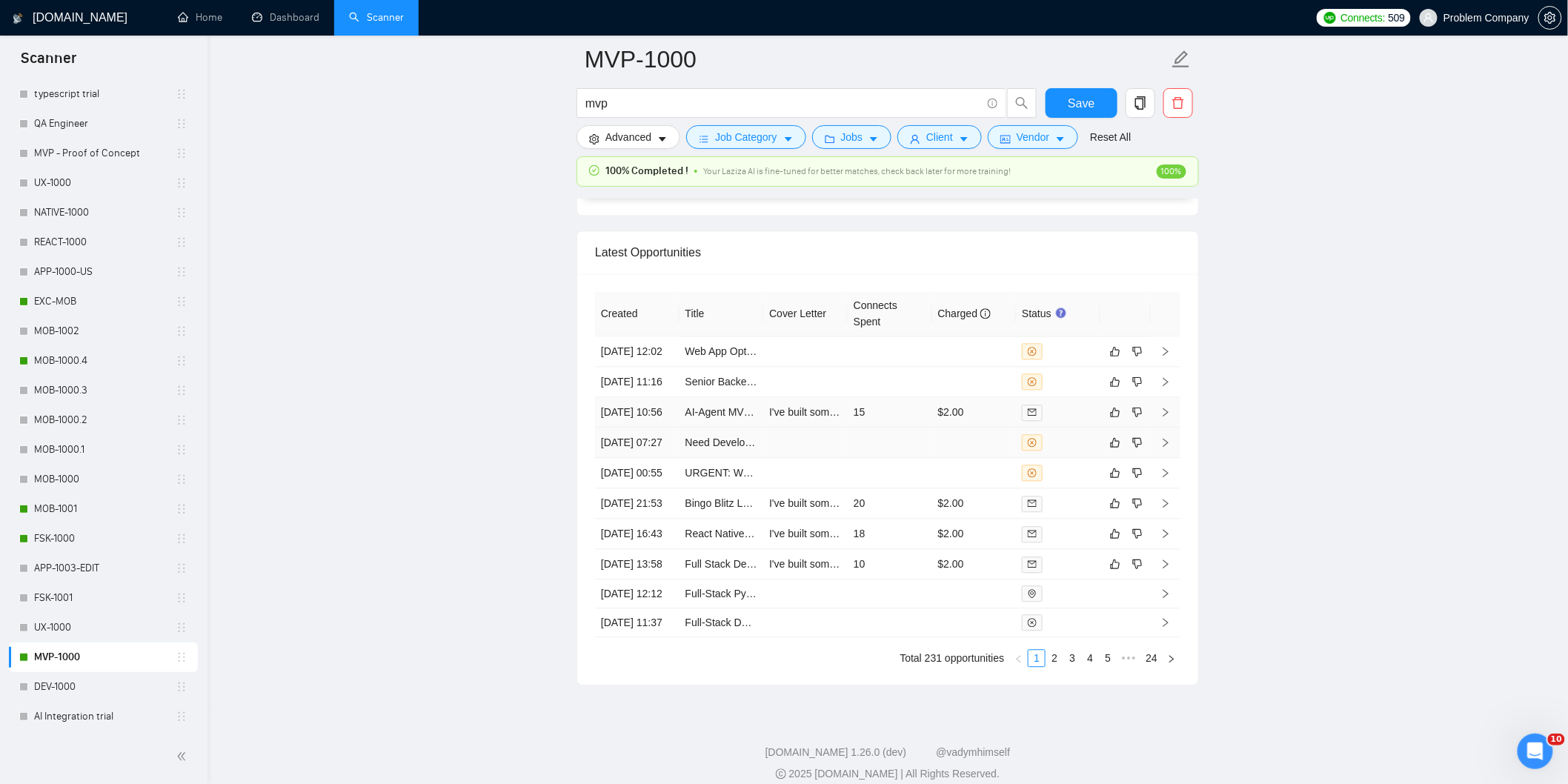
drag, startPoint x: 633, startPoint y: 515, endPoint x: 689, endPoint y: 478, distance: 67.1
click at [634, 458] on td "[DATE] 07:27" at bounding box center [637, 443] width 85 height 31
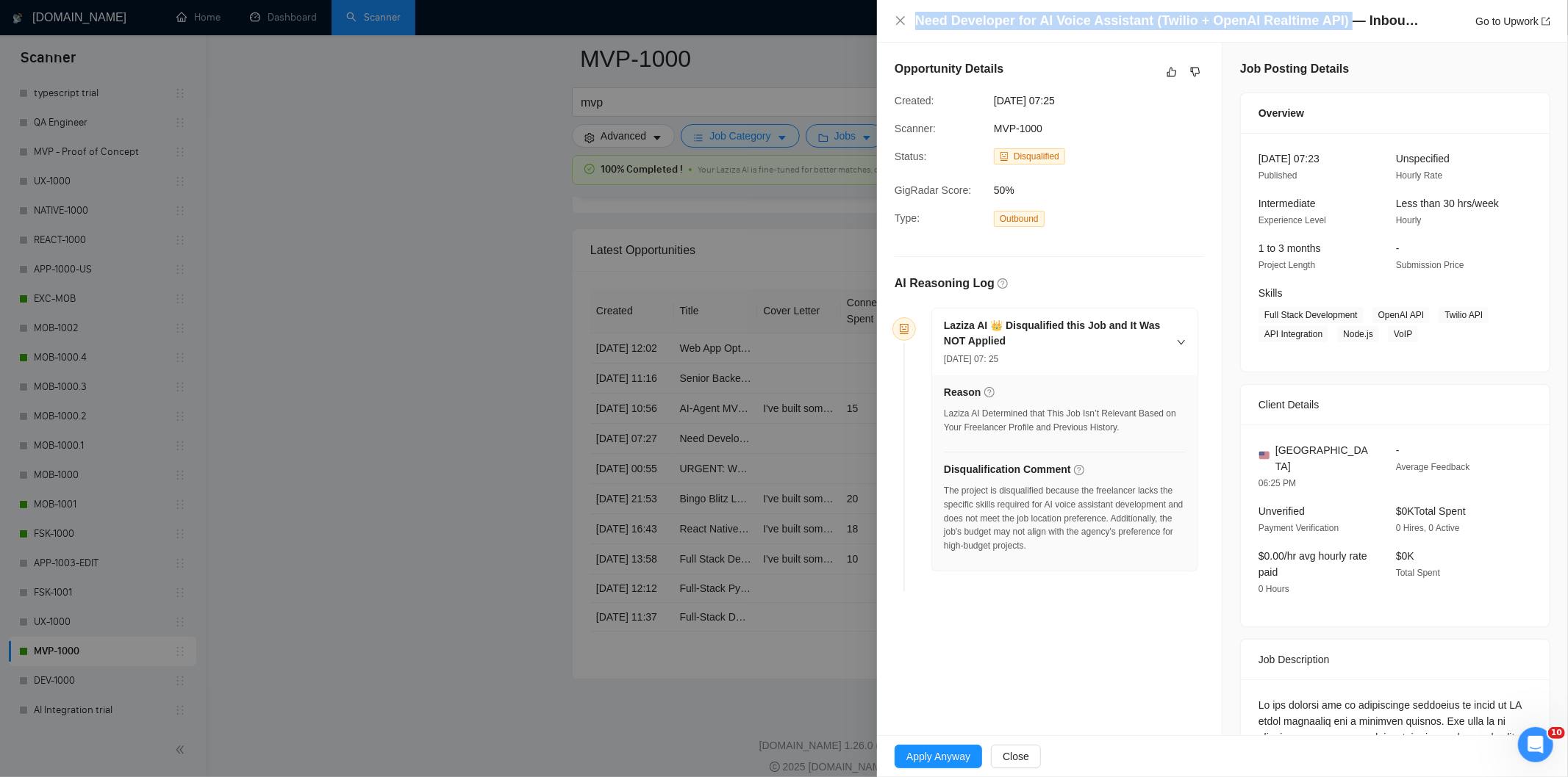
drag, startPoint x: 1335, startPoint y: 23, endPoint x: 916, endPoint y: 19, distance: 419.0
click at [916, 19] on h4 "Need Developer for AI Voice Assistant (Twilio + OpenAI Realtime API) — Inbound …" at bounding box center [1169, 21] width 507 height 18
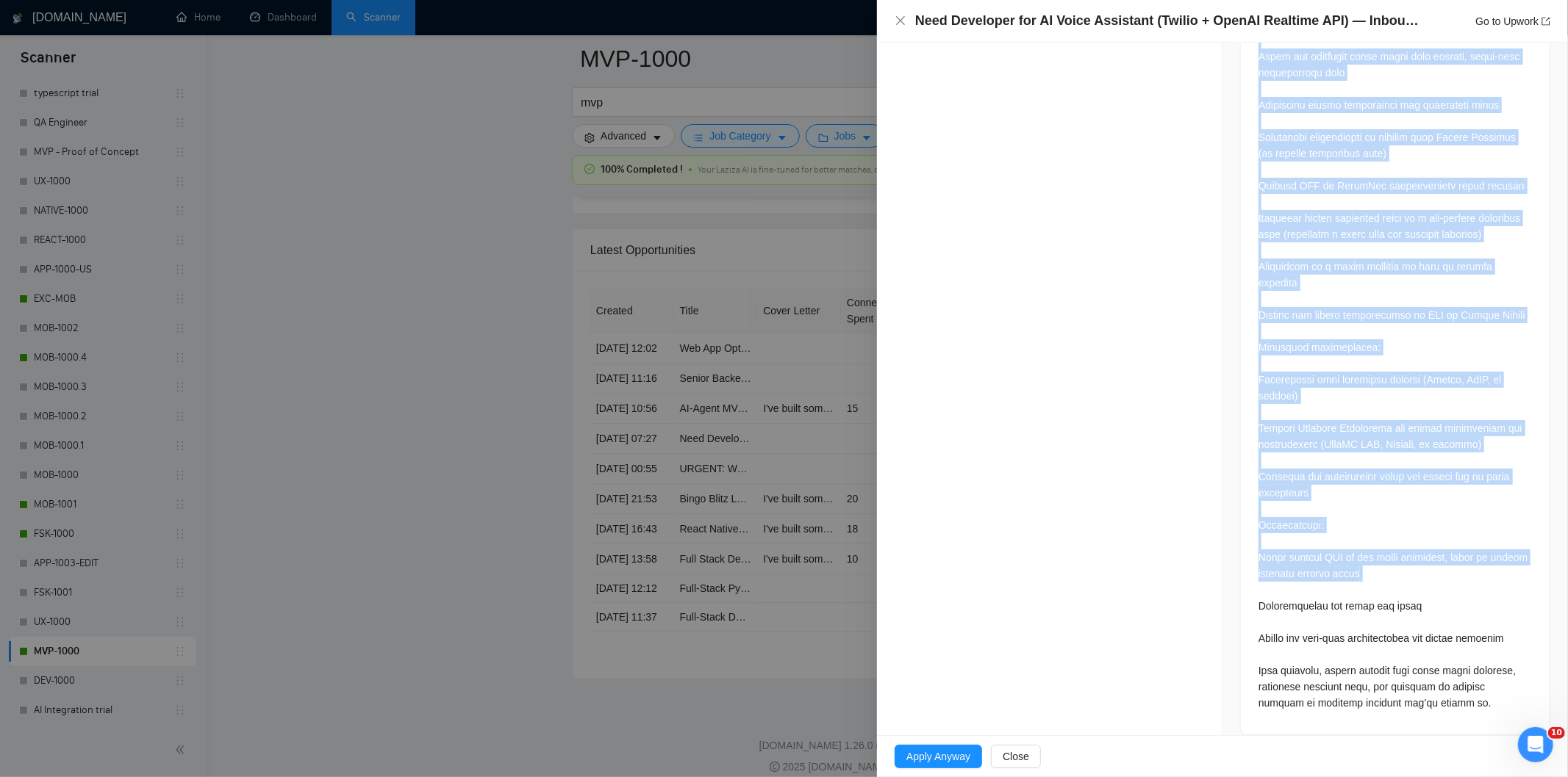
scroll to position [812, 0]
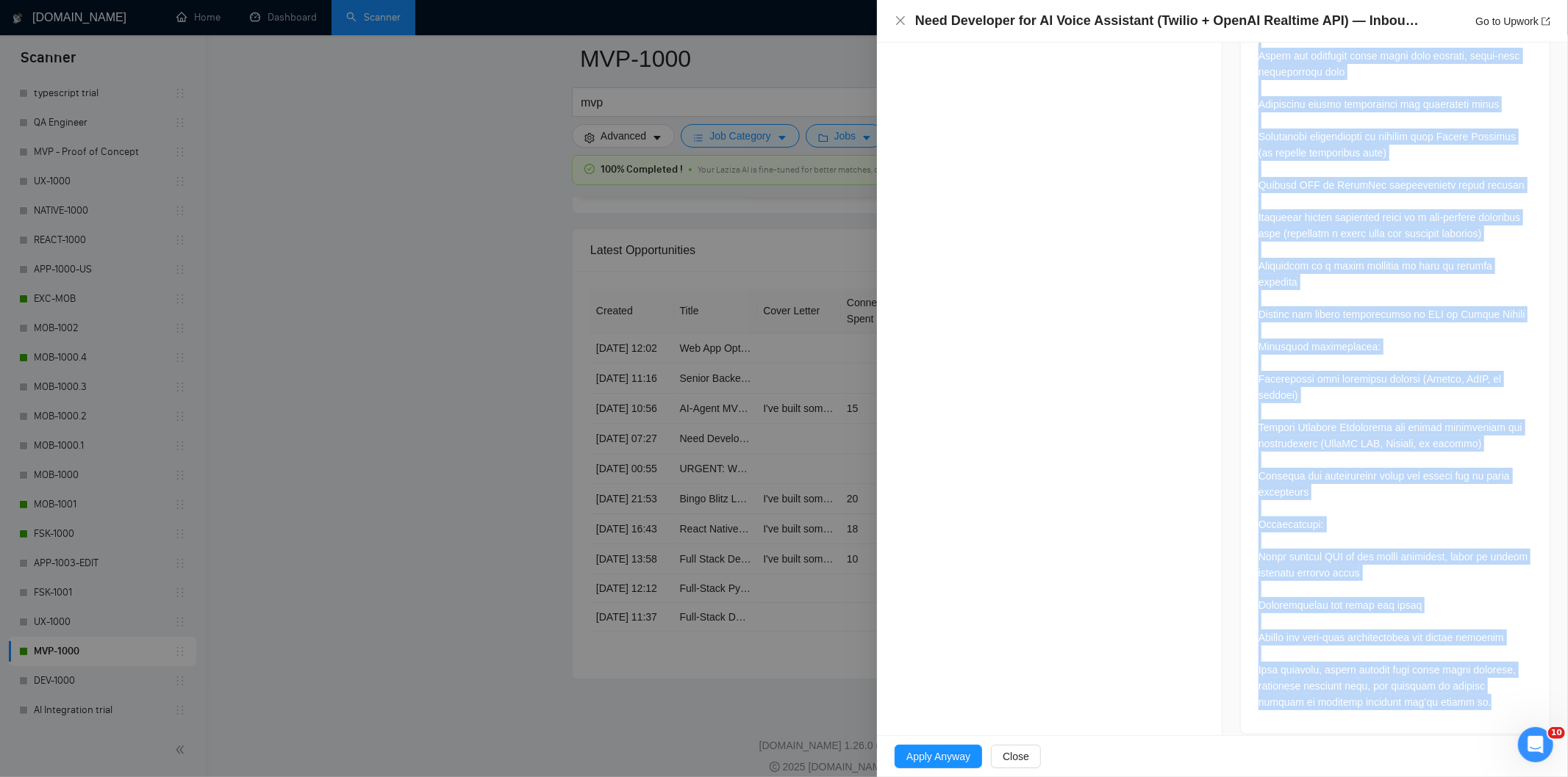
drag, startPoint x: 1253, startPoint y: 356, endPoint x: 1447, endPoint y: 694, distance: 389.7
click at [1447, 694] on div at bounding box center [1395, 301] width 309 height 866
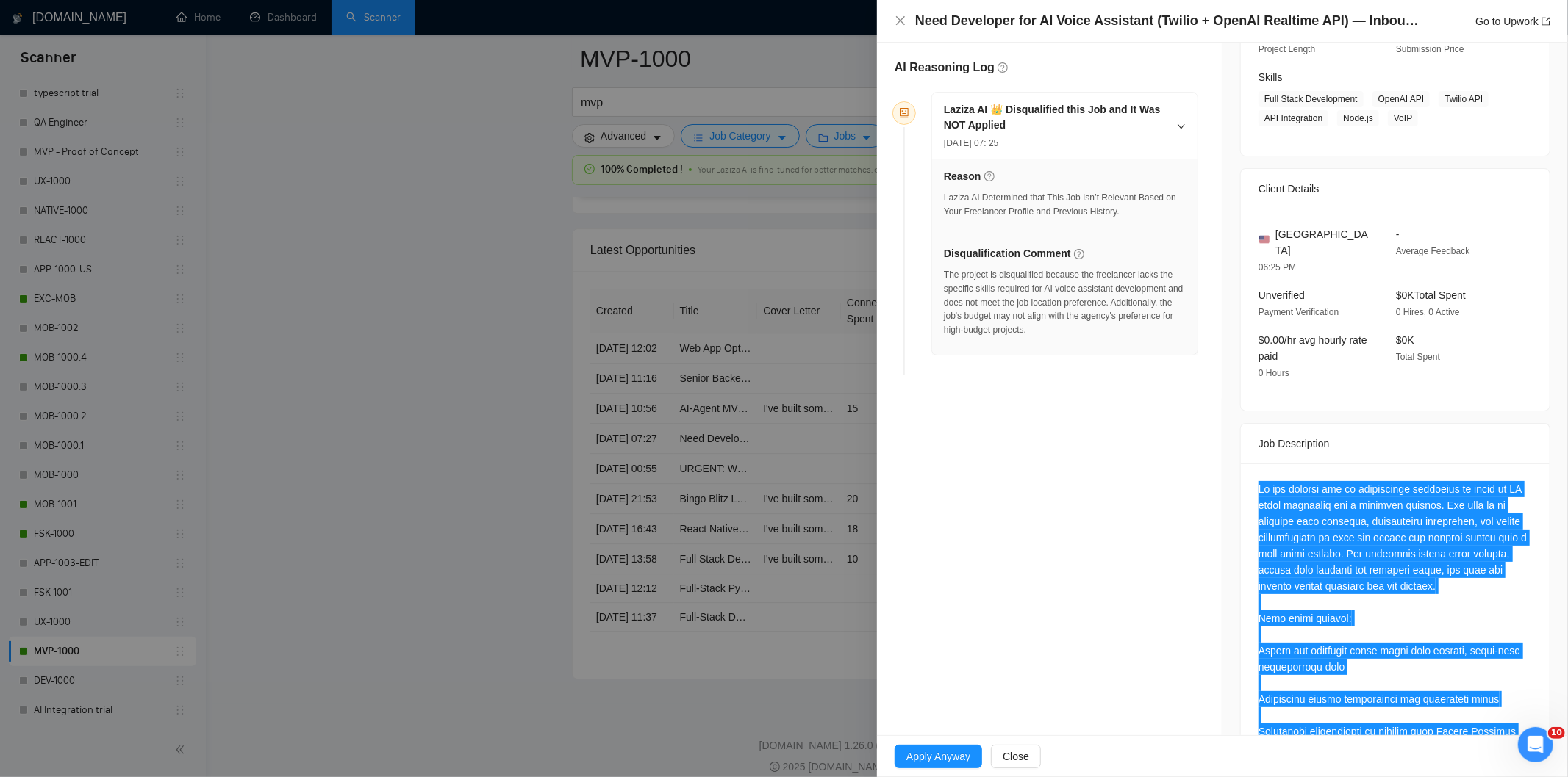
scroll to position [0, 0]
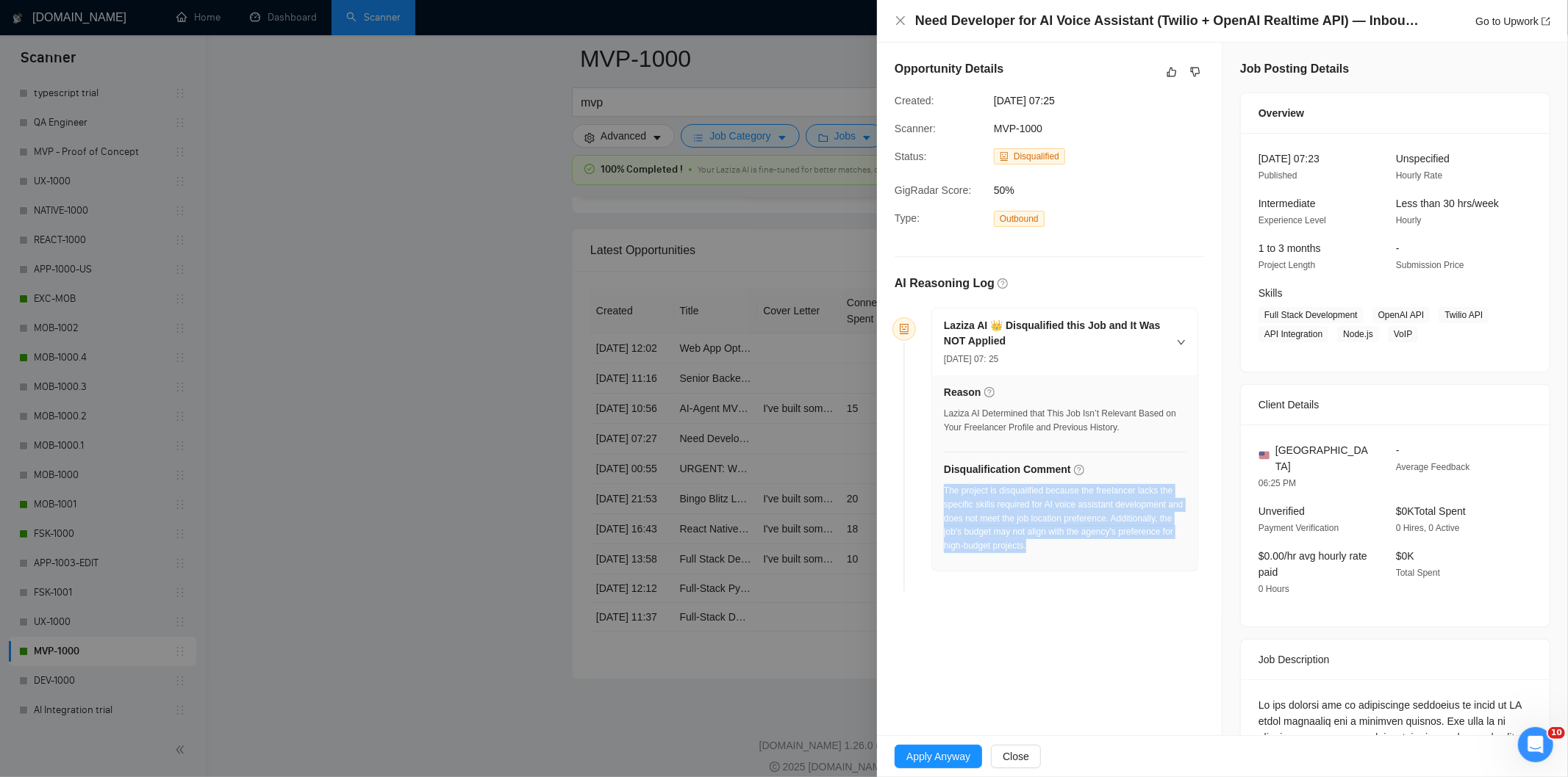
drag, startPoint x: 1003, startPoint y: 526, endPoint x: 945, endPoint y: 494, distance: 66.2
click at [945, 494] on div "The project is disqualified because the freelancer lacks the specific skills re…" at bounding box center [1065, 519] width 242 height 69
click at [906, 21] on icon "close" at bounding box center [900, 21] width 12 height 12
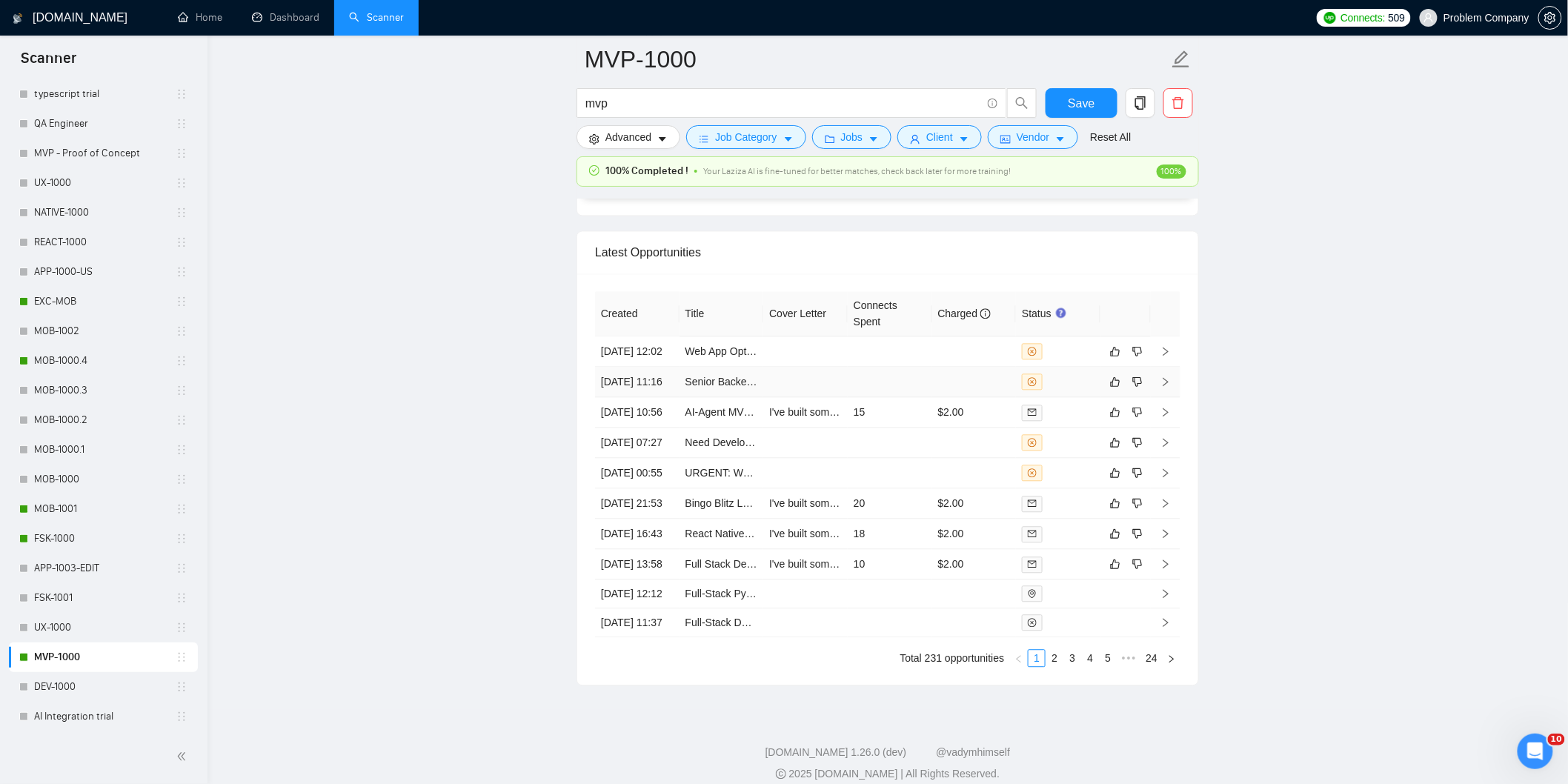
click at [660, 397] on td "[DATE] 11:16" at bounding box center [637, 382] width 85 height 31
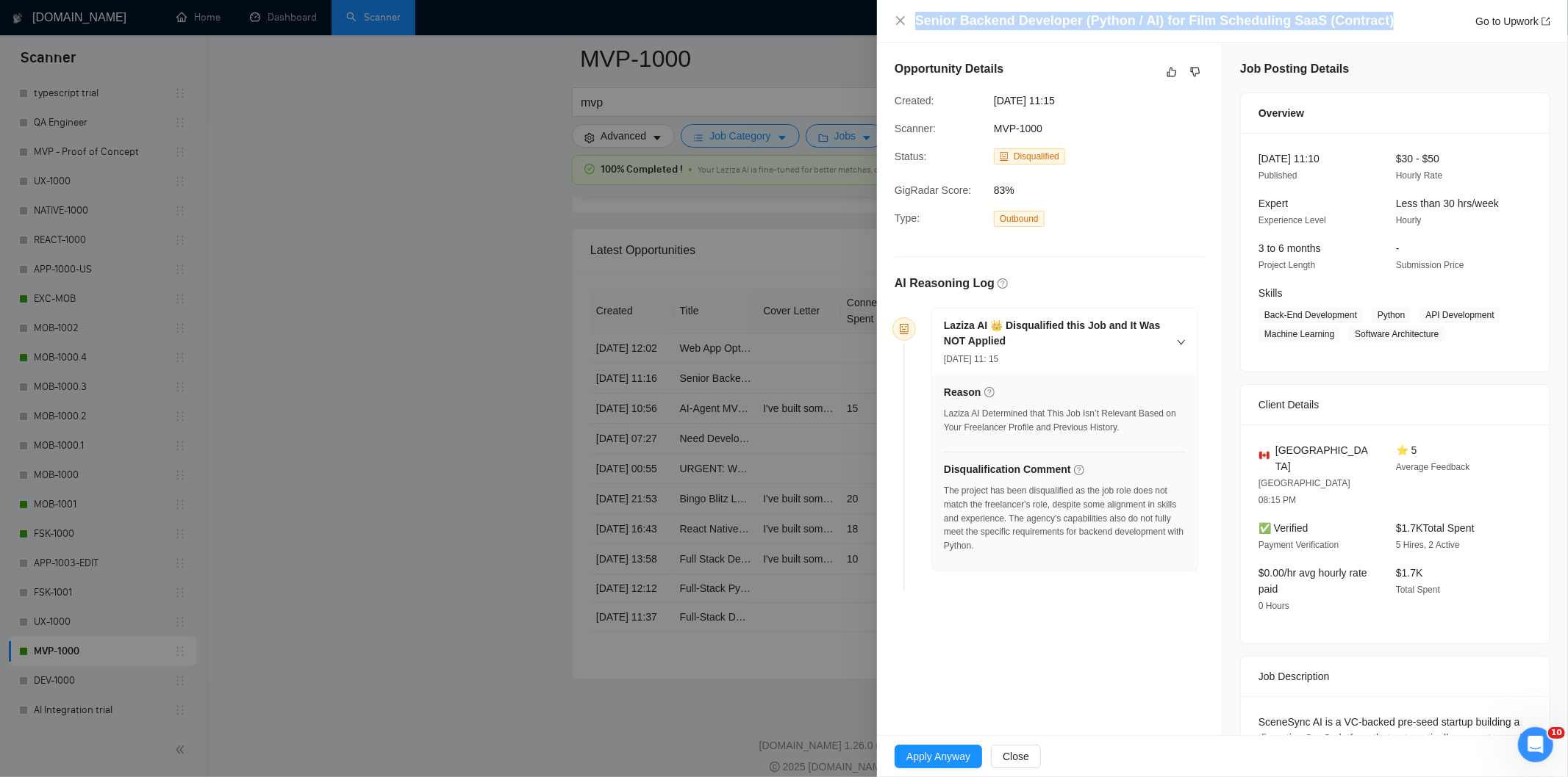
drag, startPoint x: 1371, startPoint y: 24, endPoint x: 865, endPoint y: 26, distance: 506.0
click at [865, 26] on div "Senior Backend Developer (Python / AI) for Film Scheduling SaaS (Contract) Go t…" at bounding box center [784, 388] width 1568 height 777
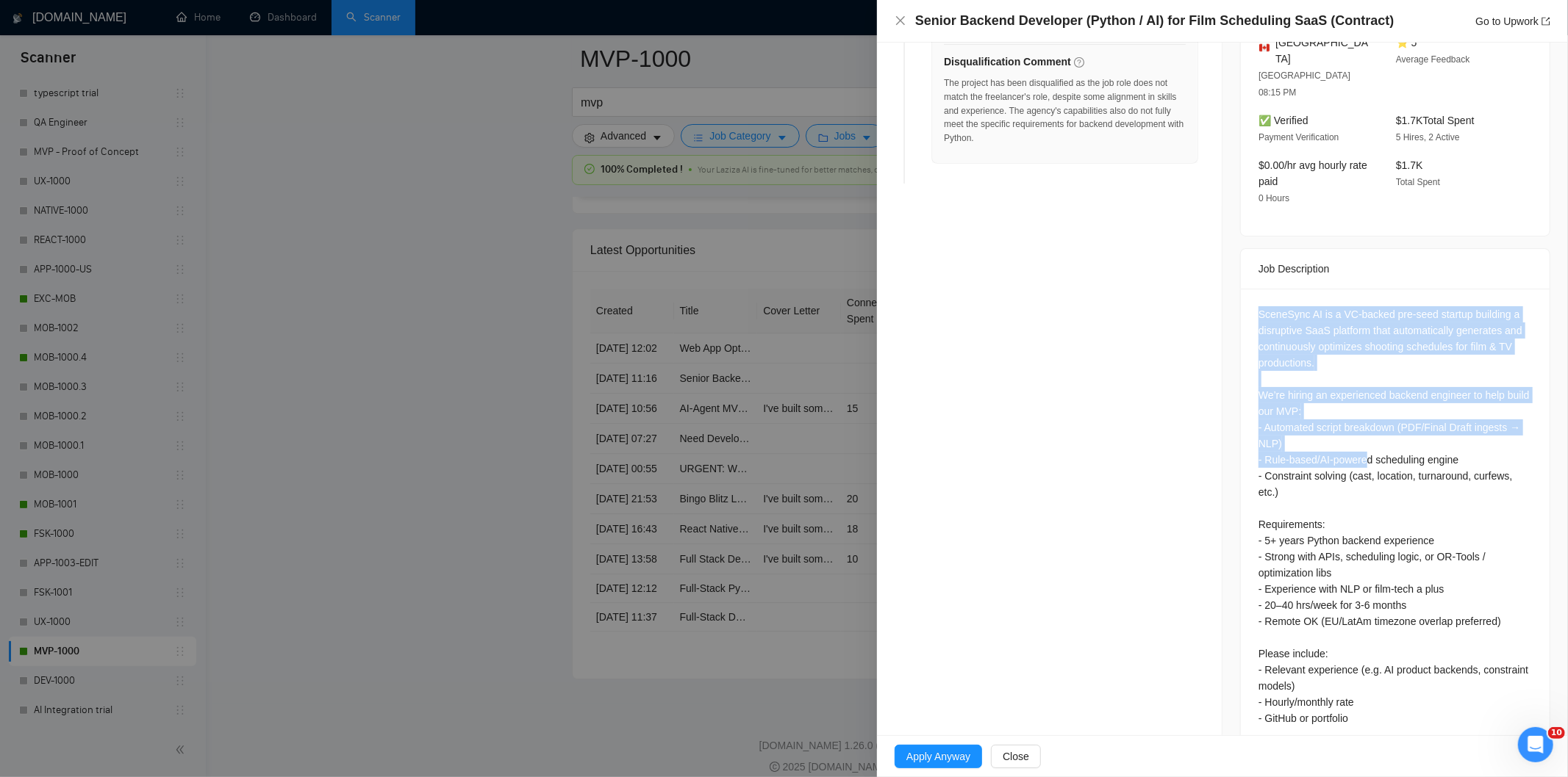
scroll to position [456, 0]
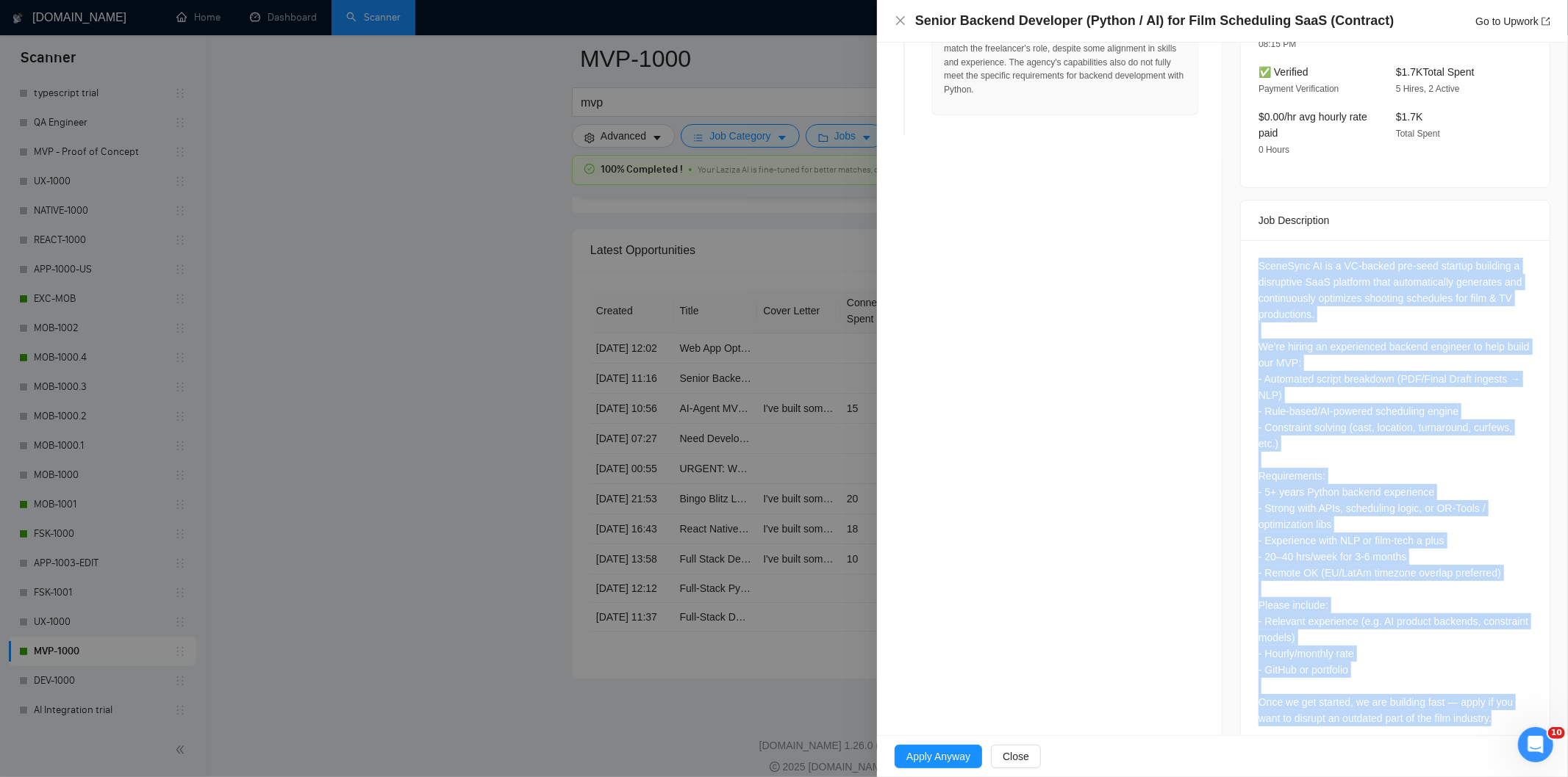
drag, startPoint x: 1251, startPoint y: 275, endPoint x: 1531, endPoint y: 695, distance: 504.8
click at [1531, 695] on div "SceneSync AI is a VC-backed pre-seed startup building a disruptive SaaS platfor…" at bounding box center [1395, 496] width 309 height 510
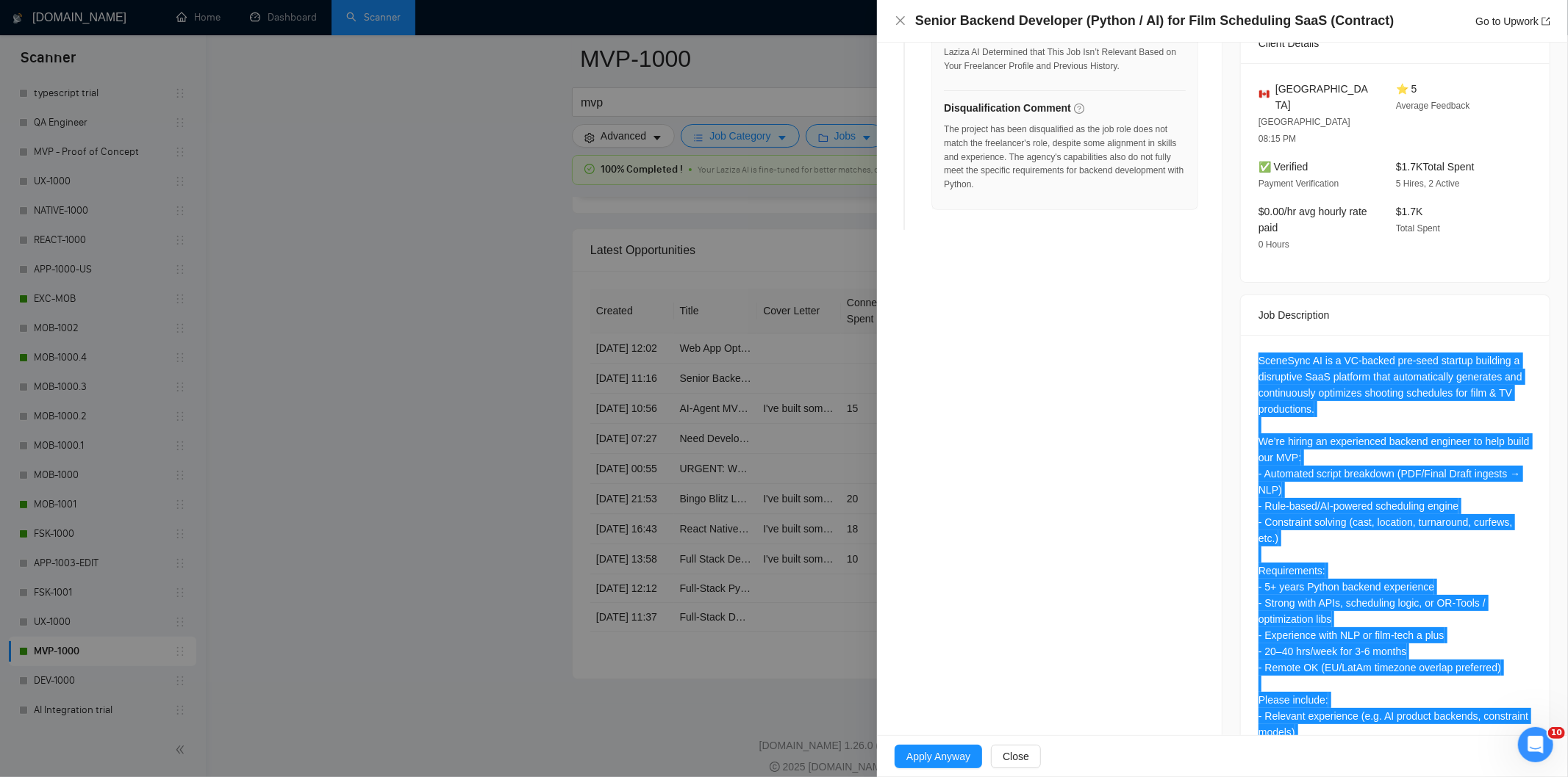
scroll to position [129, 0]
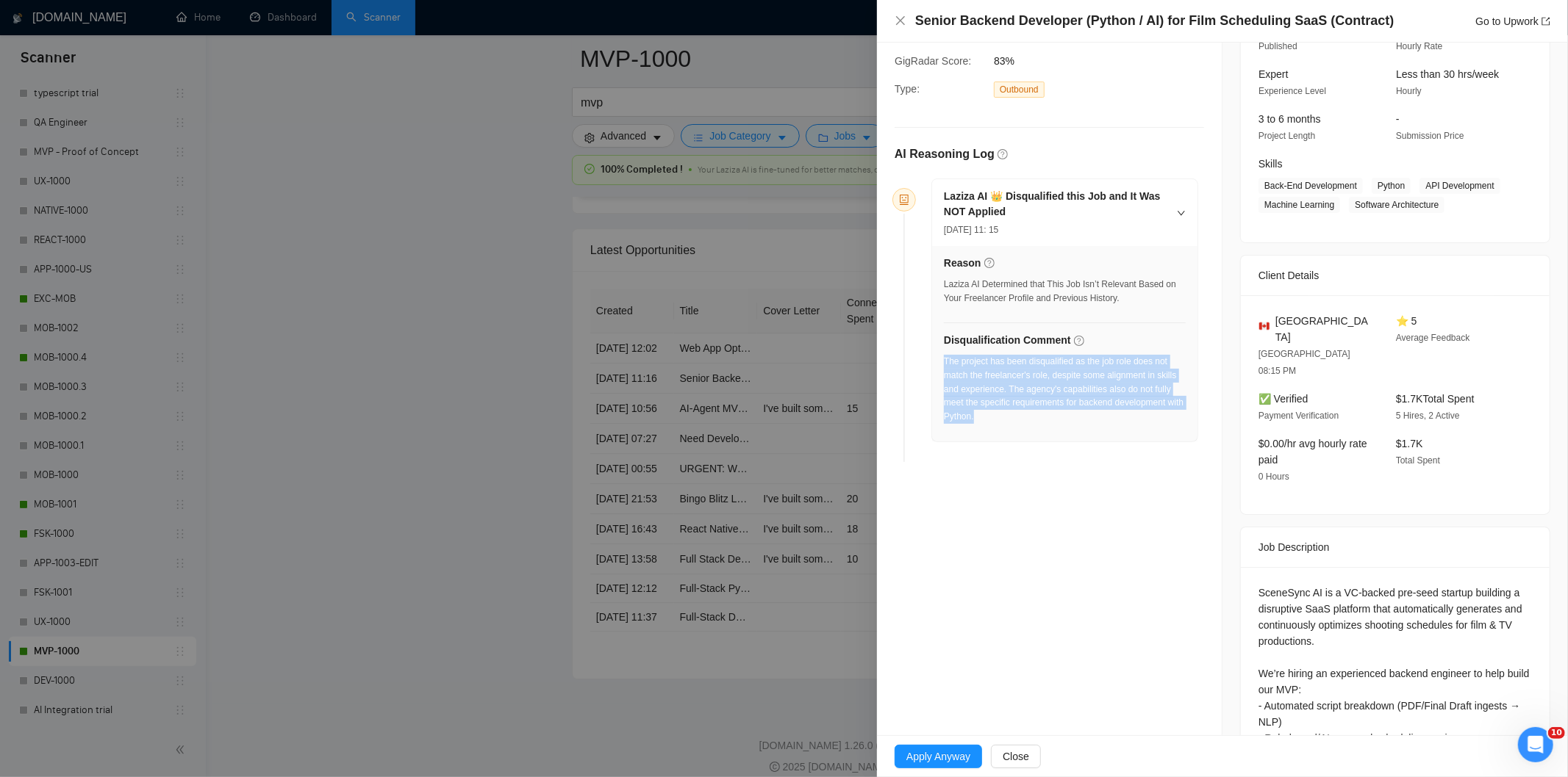
drag, startPoint x: 1011, startPoint y: 420, endPoint x: 945, endPoint y: 365, distance: 85.9
click at [945, 365] on div "The project has been disqualified as the job role does not match the freelancer…" at bounding box center [1065, 389] width 242 height 69
click at [900, 16] on icon "close" at bounding box center [900, 21] width 12 height 12
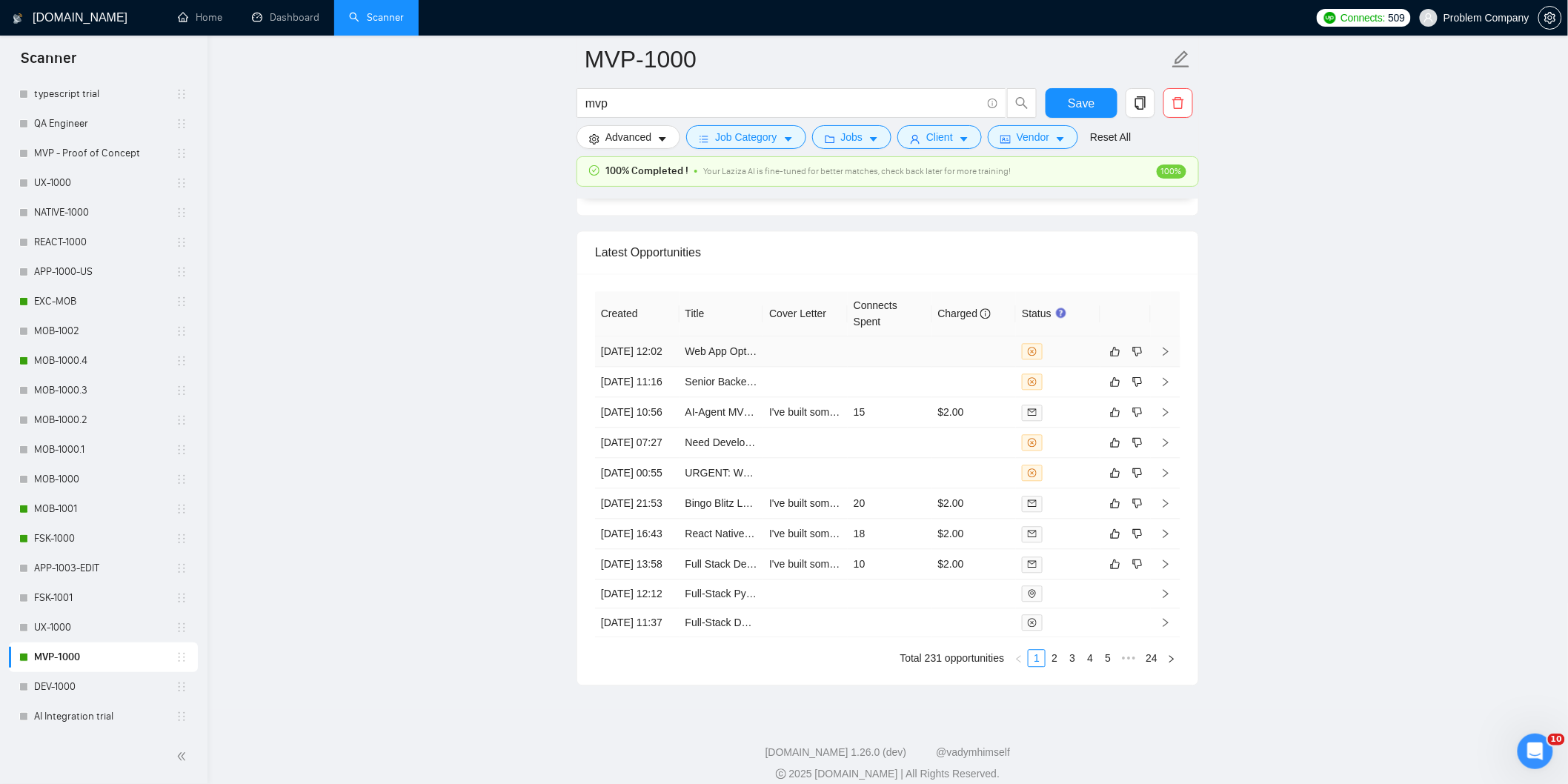
click at [657, 367] on td "[DATE] 12:02" at bounding box center [637, 351] width 85 height 31
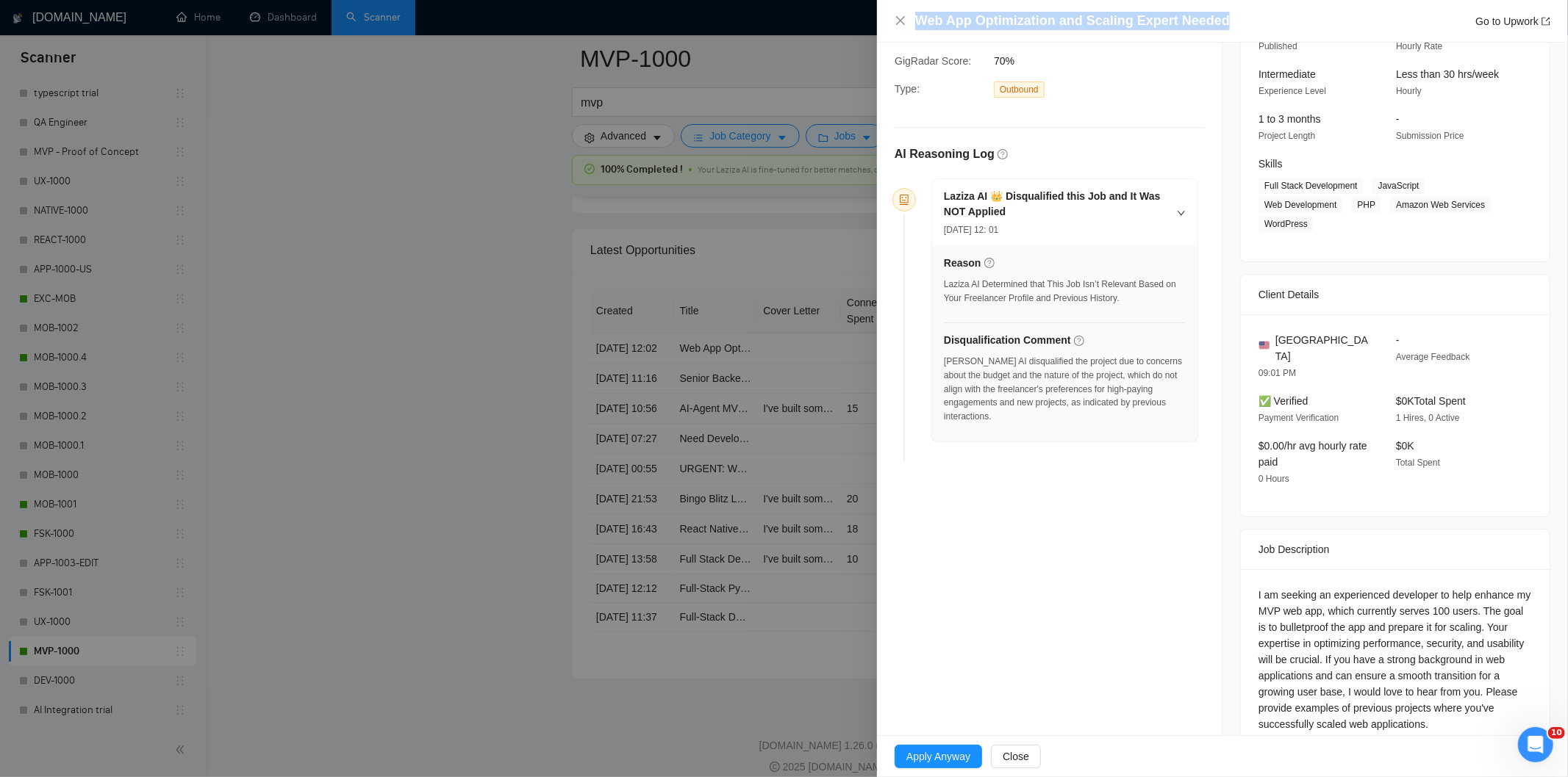
drag, startPoint x: 1258, startPoint y: 24, endPoint x: 908, endPoint y: 18, distance: 350.1
click at [908, 18] on div "Web App Optimization and Scaling Expert Needed Go to Upwork" at bounding box center [1222, 21] width 656 height 18
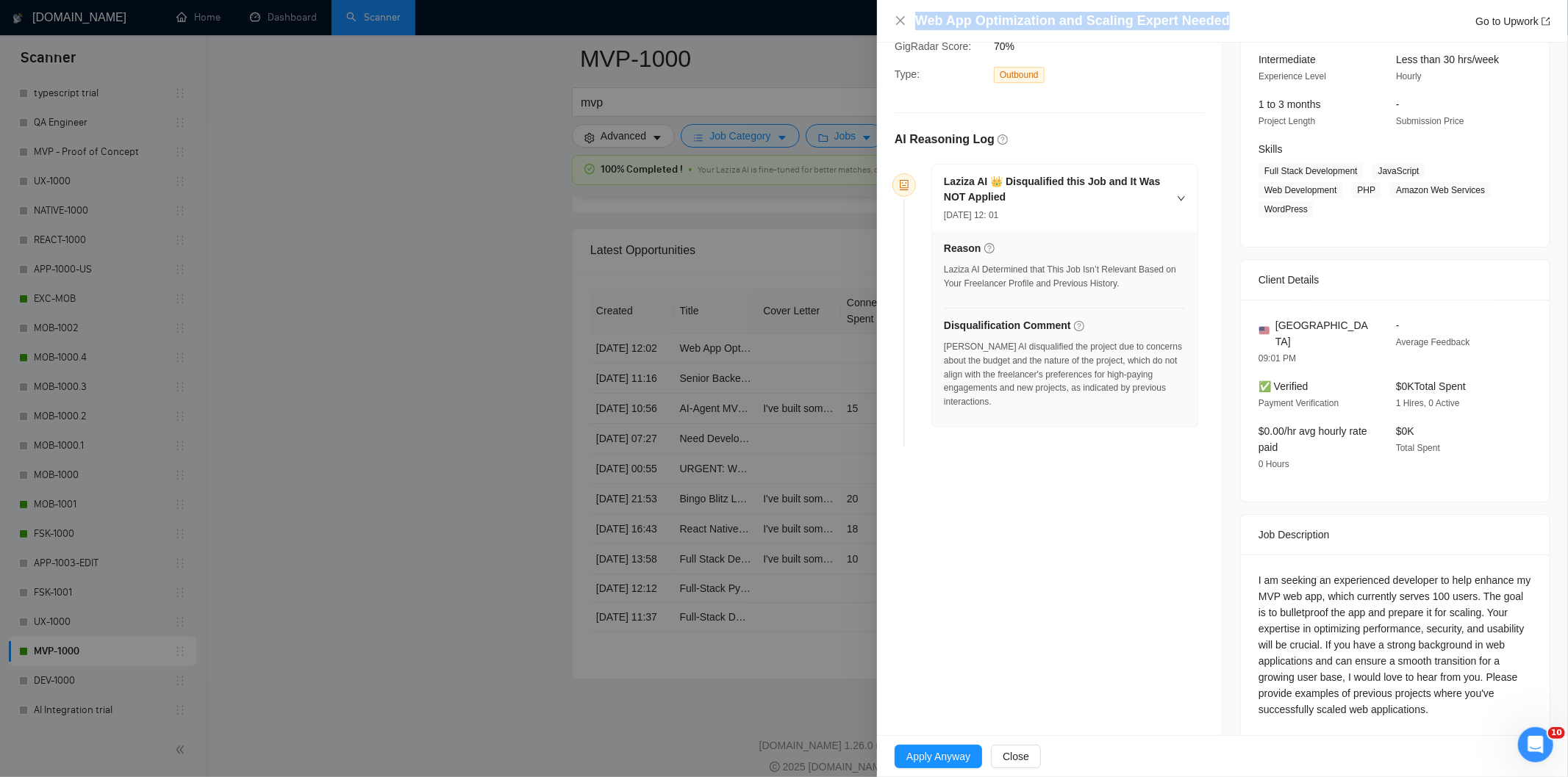
scroll to position [151, 0]
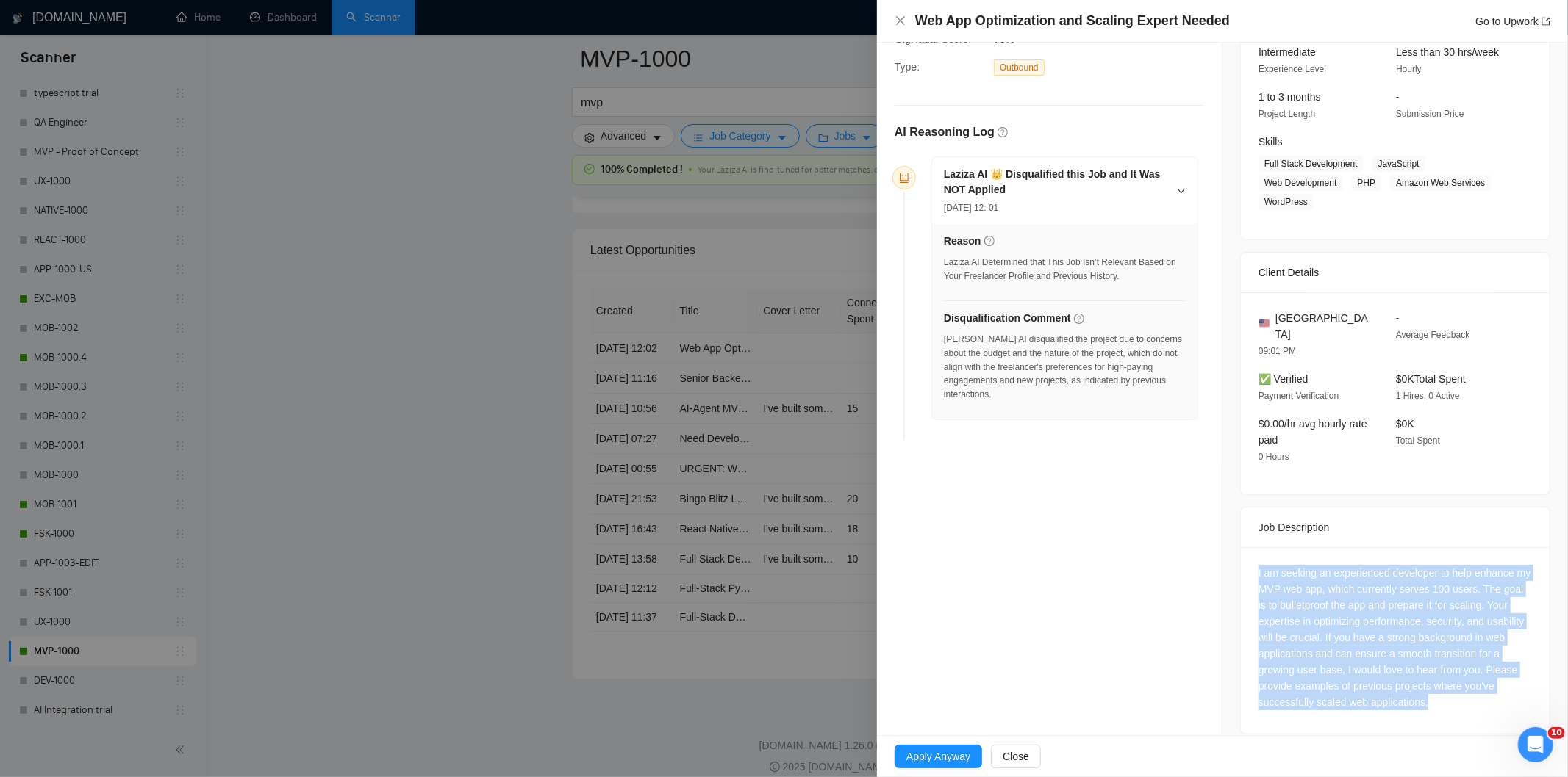
drag, startPoint x: 1250, startPoint y: 560, endPoint x: 1438, endPoint y: 695, distance: 231.4
click at [1438, 695] on div "I am seeking an experienced developer to help enhance my MVP web app, which cur…" at bounding box center [1395, 640] width 309 height 187
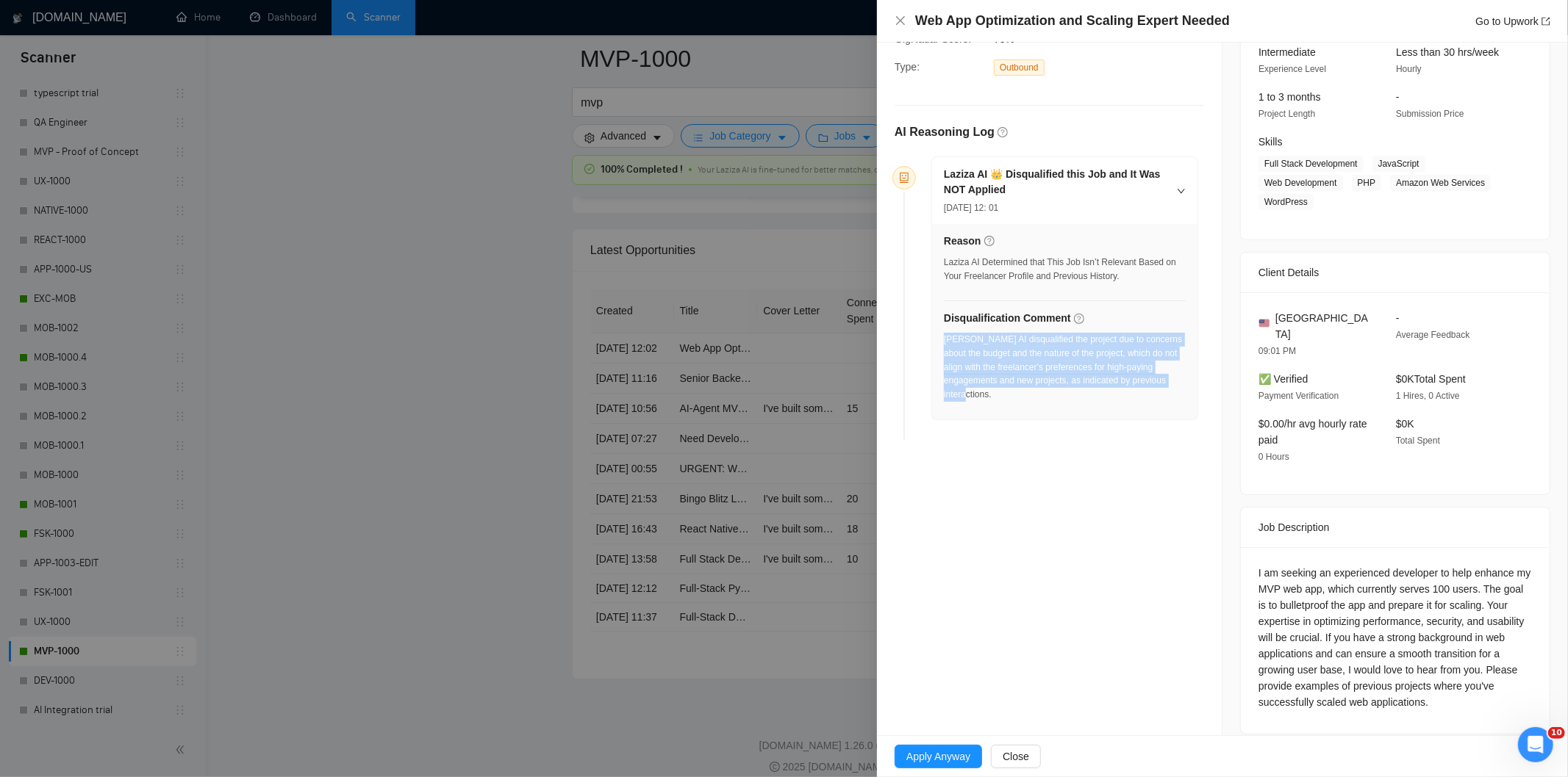
drag, startPoint x: 1074, startPoint y: 404, endPoint x: 945, endPoint y: 342, distance: 143.1
click at [945, 342] on div "[PERSON_NAME] AI disqualified the project due to concerns about the budget and …" at bounding box center [1065, 371] width 242 height 78
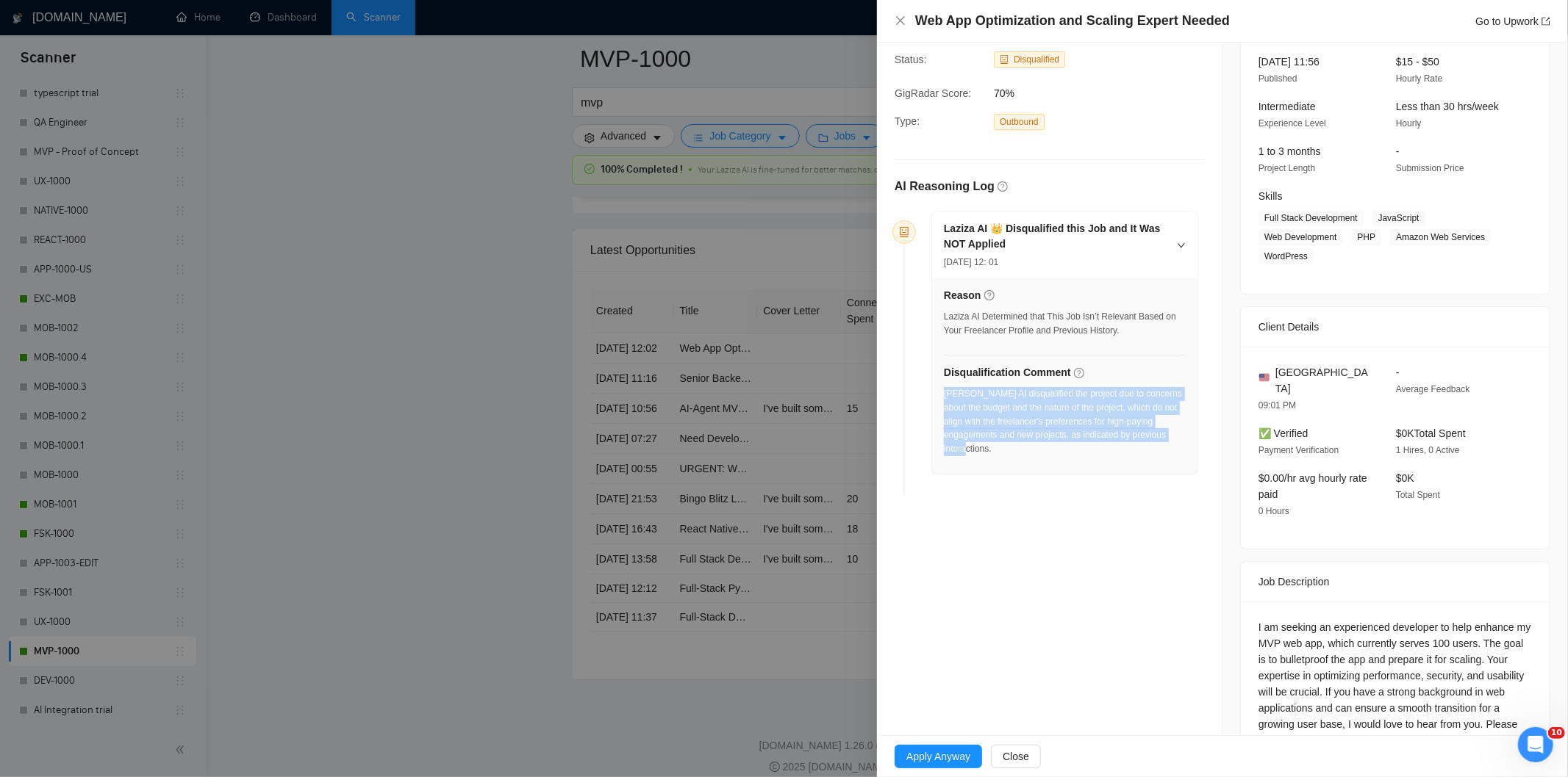
scroll to position [0, 0]
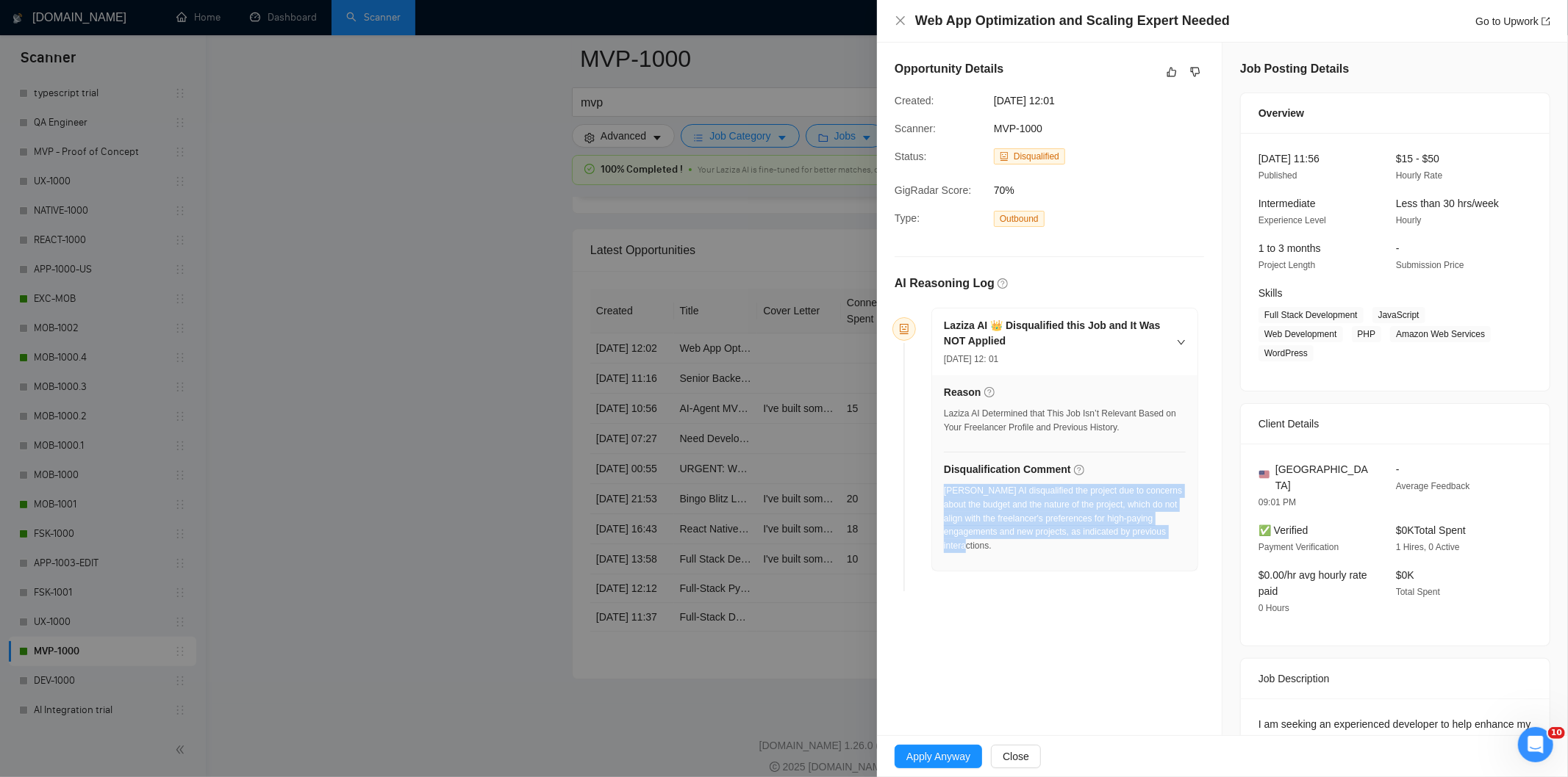
drag, startPoint x: 1096, startPoint y: 100, endPoint x: 983, endPoint y: 100, distance: 113.0
click at [983, 100] on div "Created: [DATE] 12:01" at bounding box center [1038, 100] width 298 height 16
